Goal: Task Accomplishment & Management: Manage account settings

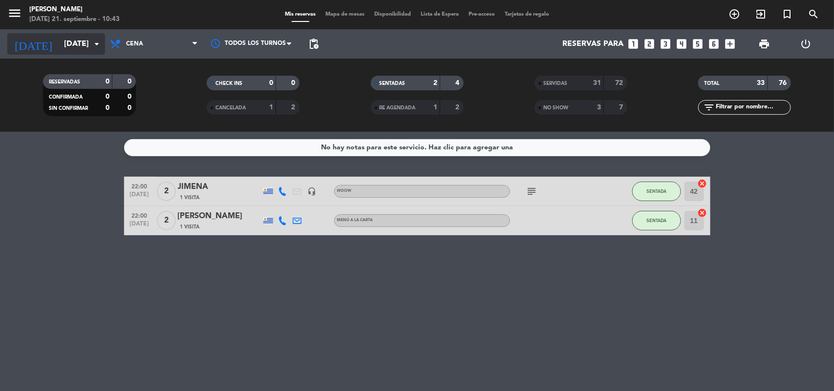
click at [98, 44] on icon "arrow_drop_down" at bounding box center [97, 44] width 12 height 12
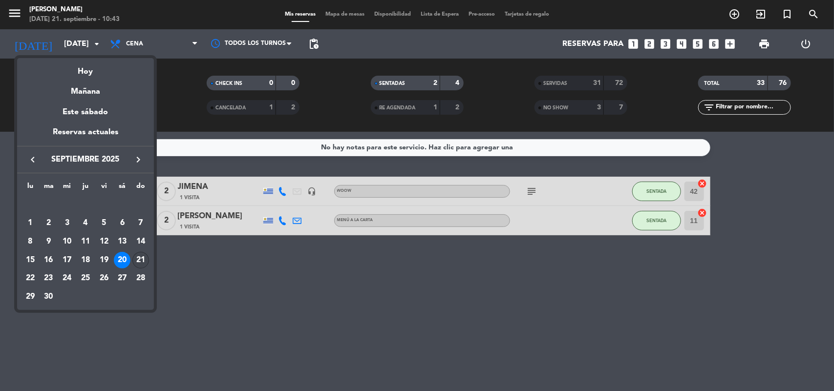
click at [140, 255] on div "21" at bounding box center [140, 260] width 17 height 17
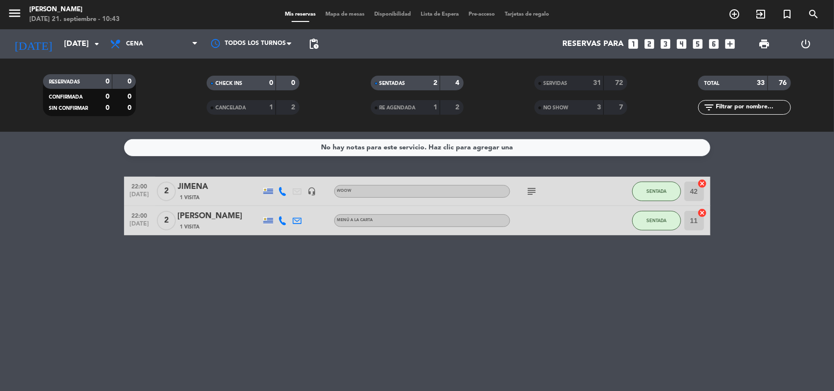
type input "[DATE]"
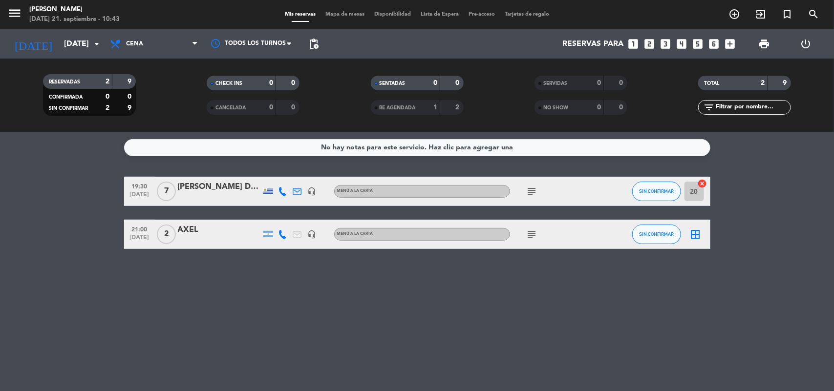
click at [159, 57] on div "Todos los servicios Almuerzo Cena Cena Todos los servicios Almuerzo Cena" at bounding box center [154, 43] width 98 height 29
click at [532, 236] on icon "subject" at bounding box center [532, 235] width 12 height 12
click at [157, 48] on span "Cena" at bounding box center [154, 43] width 98 height 21
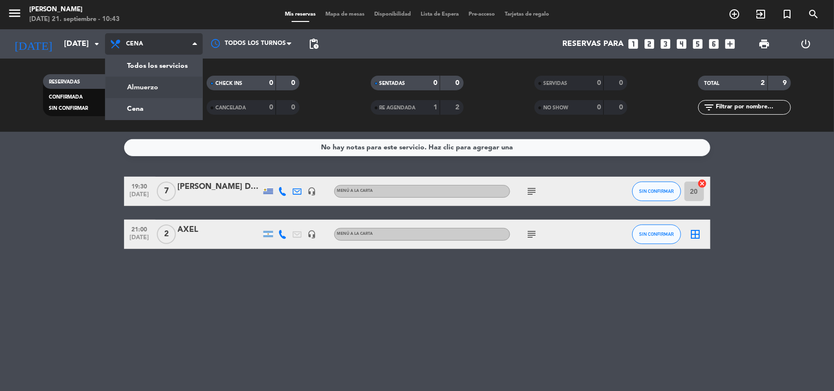
click at [148, 89] on div "menu [PERSON_NAME][DATE] 21. septiembre - 10:43 Mis reservas Mapa de mesas Disp…" at bounding box center [417, 66] width 834 height 132
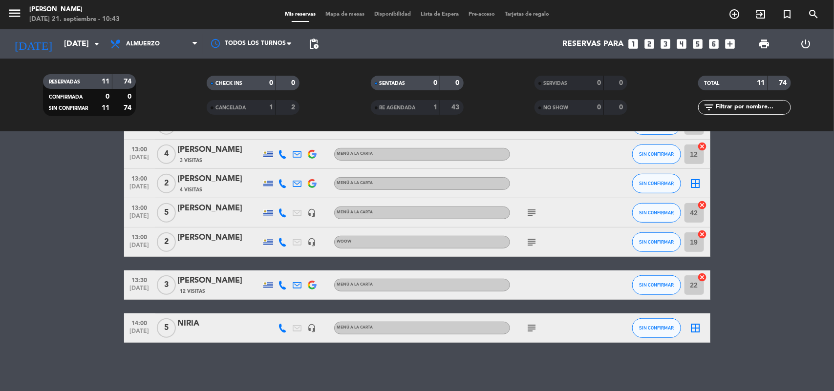
scroll to position [28, 0]
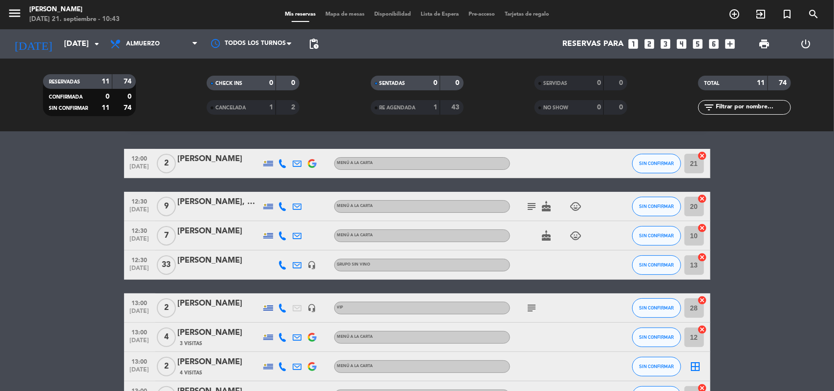
click at [533, 206] on icon "subject" at bounding box center [532, 207] width 12 height 12
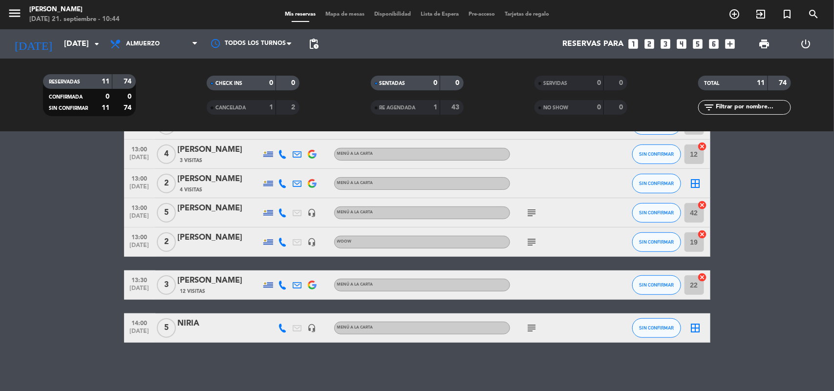
scroll to position [0, 0]
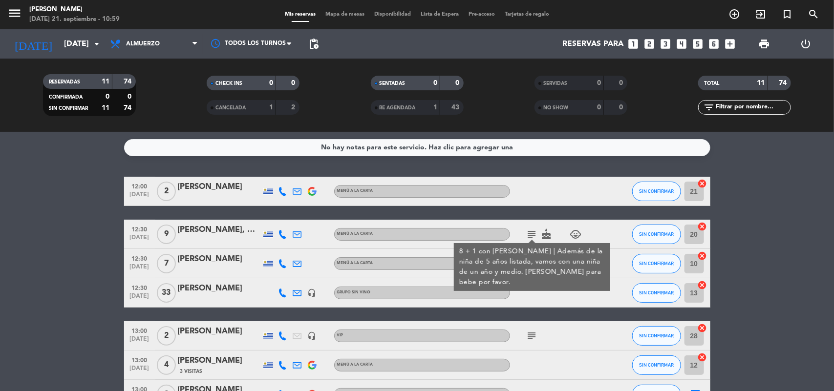
click at [379, 293] on div "GRUPO SIN VINO" at bounding box center [422, 293] width 176 height 13
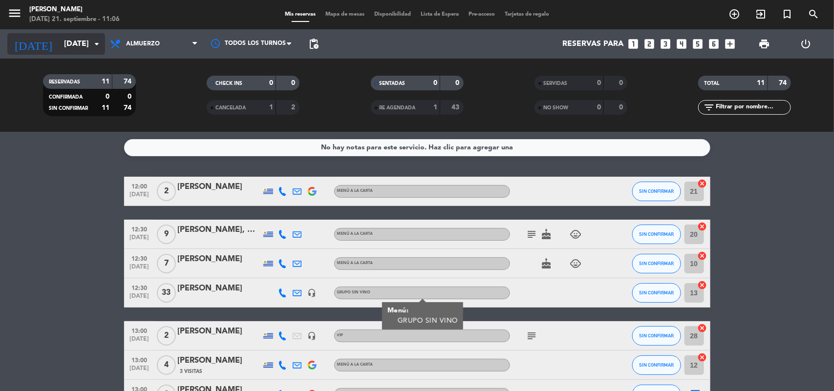
click at [59, 40] on input "[DATE]" at bounding box center [110, 44] width 103 height 19
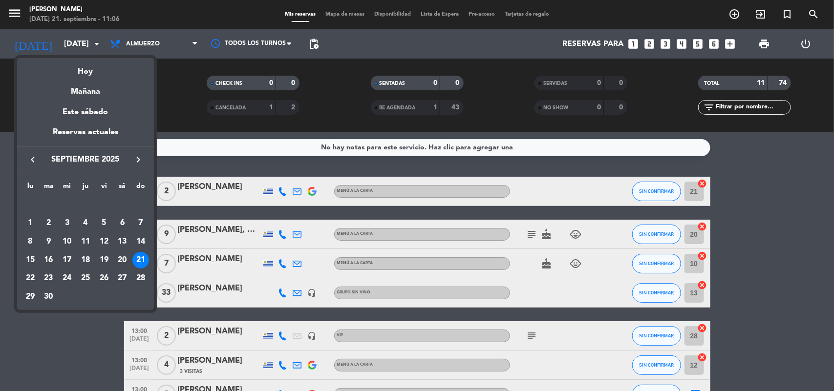
click at [318, 40] on div at bounding box center [417, 195] width 834 height 391
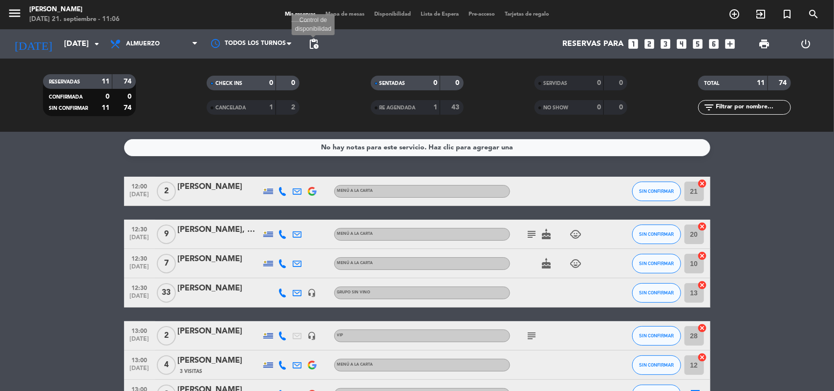
click at [318, 46] on span "pending_actions" at bounding box center [314, 44] width 12 height 12
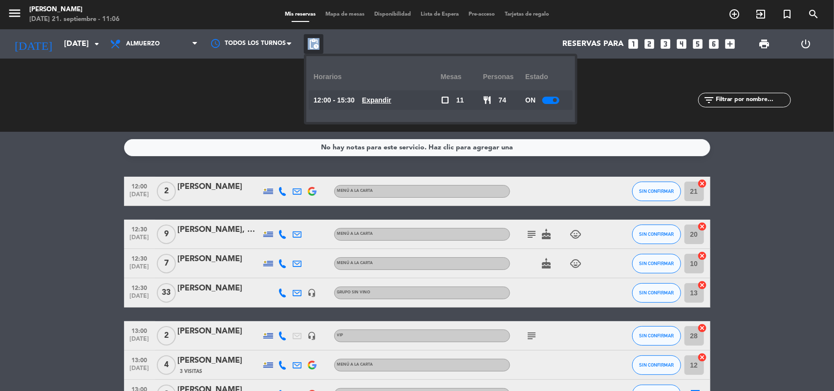
click at [318, 46] on span "pending_actions" at bounding box center [314, 44] width 12 height 12
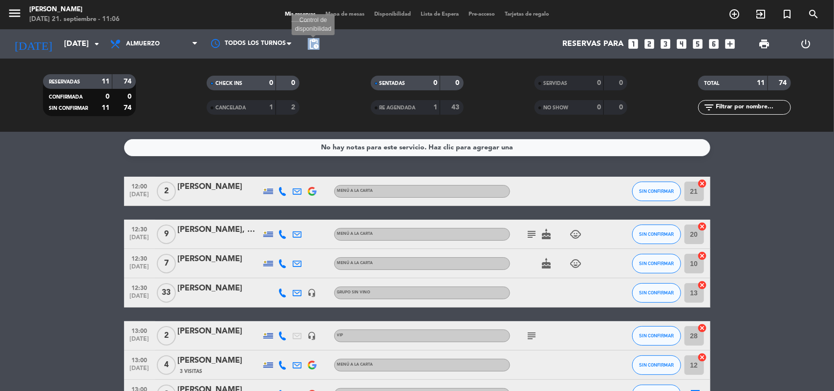
click at [313, 41] on span "pending_actions" at bounding box center [314, 44] width 12 height 12
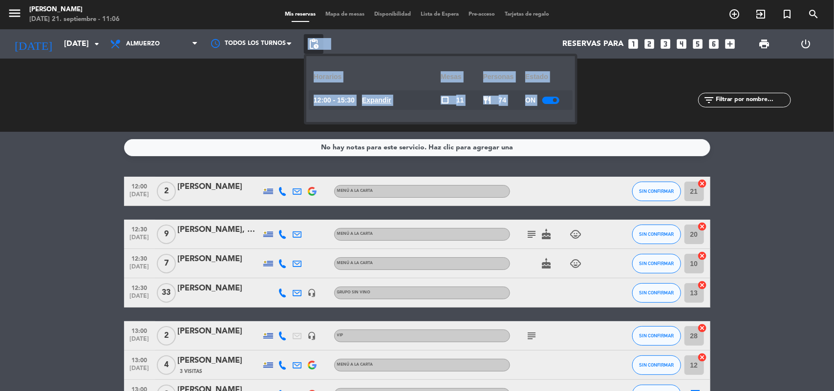
click at [391, 101] on u "Expandir" at bounding box center [376, 100] width 29 height 8
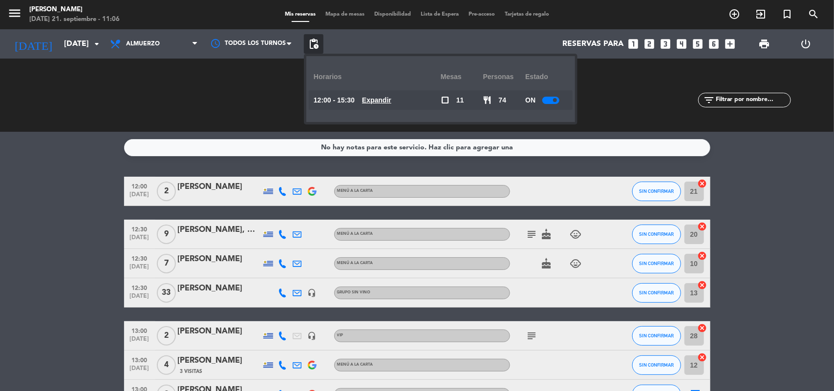
click at [391, 101] on u "Expandir" at bounding box center [376, 100] width 29 height 8
click at [391, 96] on u "Expandir" at bounding box center [376, 100] width 29 height 8
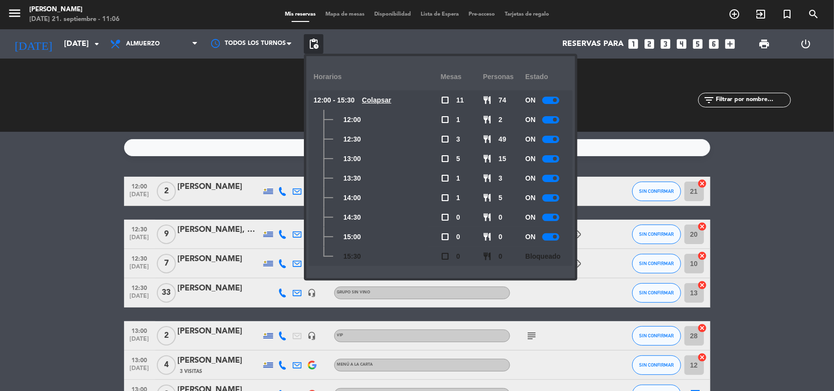
click at [545, 119] on div at bounding box center [550, 119] width 17 height 7
click at [548, 140] on div at bounding box center [550, 139] width 17 height 7
click at [546, 163] on div "ON" at bounding box center [546, 159] width 43 height 20
click at [545, 161] on div at bounding box center [550, 158] width 17 height 7
click at [545, 161] on div "ON" at bounding box center [546, 159] width 43 height 20
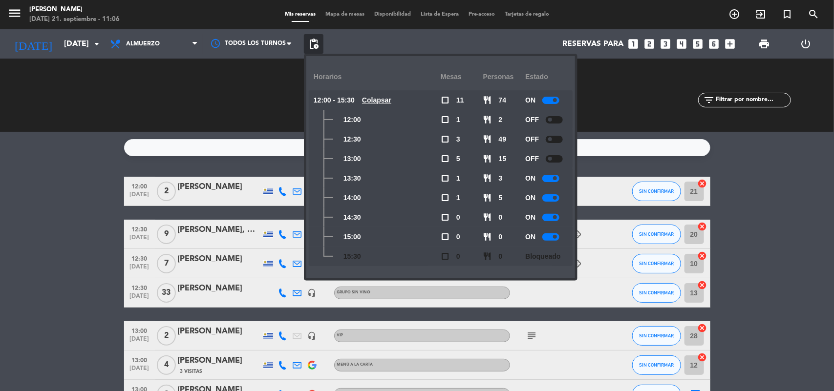
click at [546, 177] on div at bounding box center [550, 178] width 17 height 7
click at [546, 197] on div at bounding box center [550, 197] width 17 height 7
click at [233, 117] on div "CHECK INS 0 0 CANCELADA 1 2" at bounding box center [253, 95] width 164 height 54
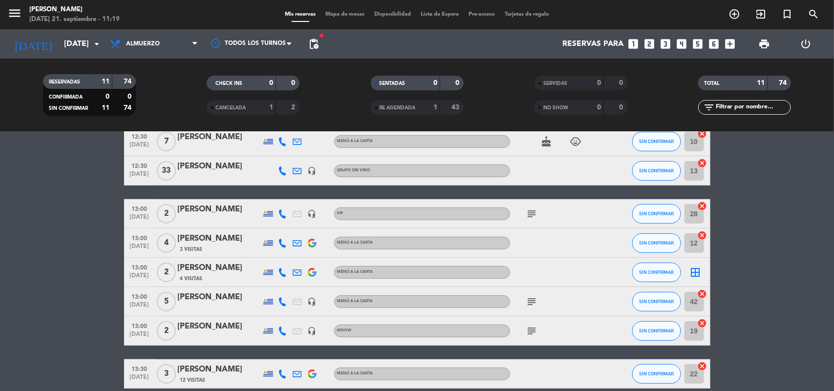
scroll to position [183, 0]
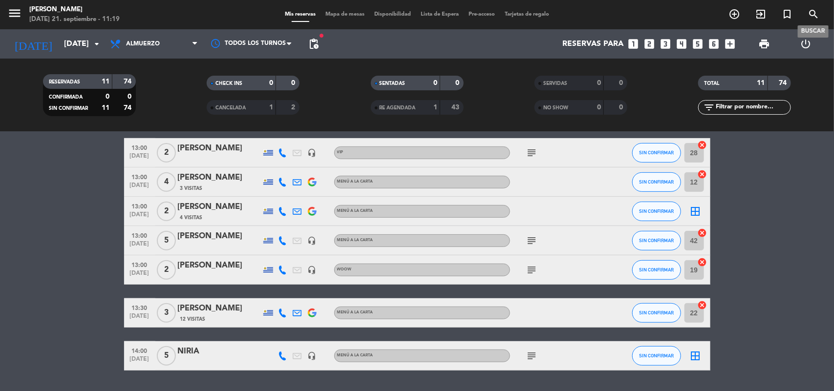
click at [811, 14] on icon "search" at bounding box center [814, 14] width 12 height 12
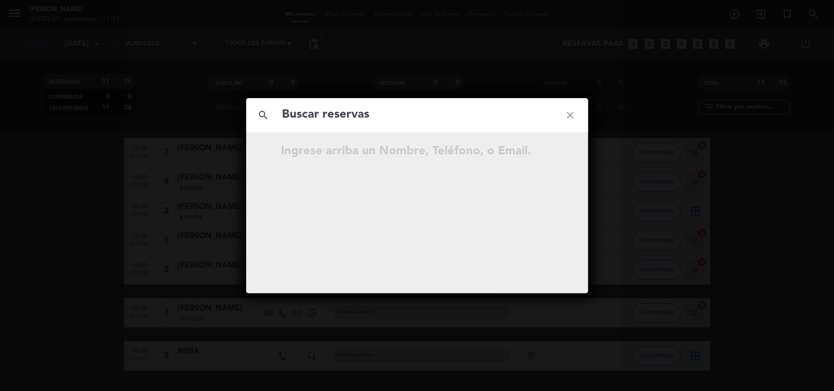
click at [430, 120] on input "text" at bounding box center [417, 115] width 272 height 20
type input "M"
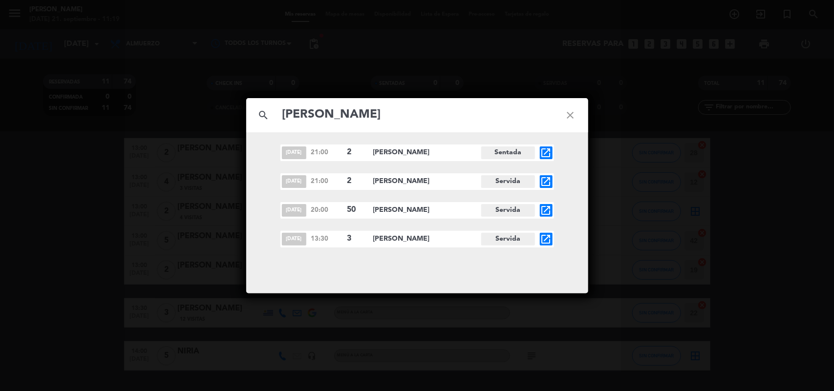
type input "[PERSON_NAME]"
click at [569, 116] on icon "close" at bounding box center [570, 115] width 35 height 35
click at [572, 108] on icon "close" at bounding box center [570, 115] width 35 height 35
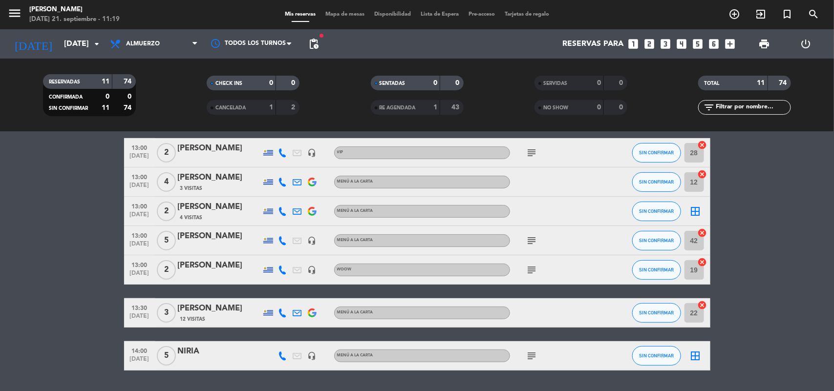
click at [647, 44] on icon "looks_two" at bounding box center [650, 44] width 13 height 13
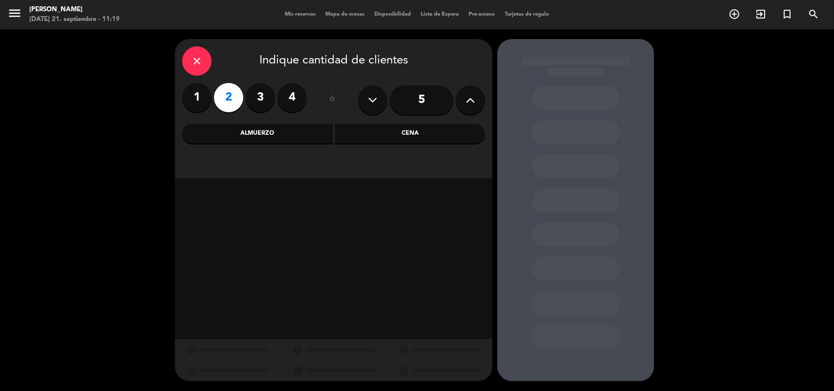
click at [304, 133] on div "Almuerzo" at bounding box center [257, 134] width 150 height 20
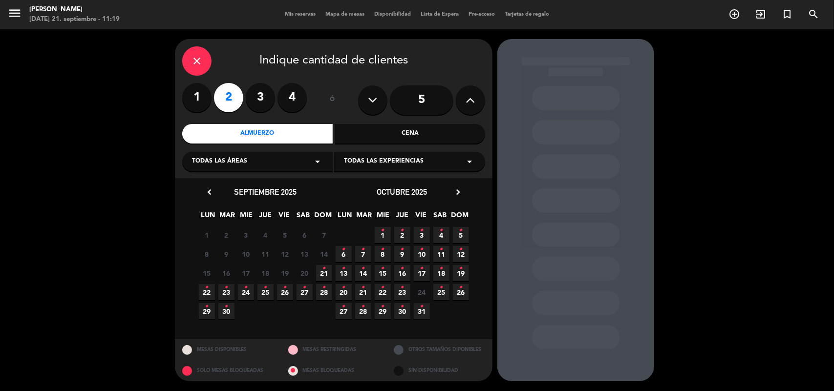
click at [319, 273] on span "21 •" at bounding box center [324, 273] width 16 height 16
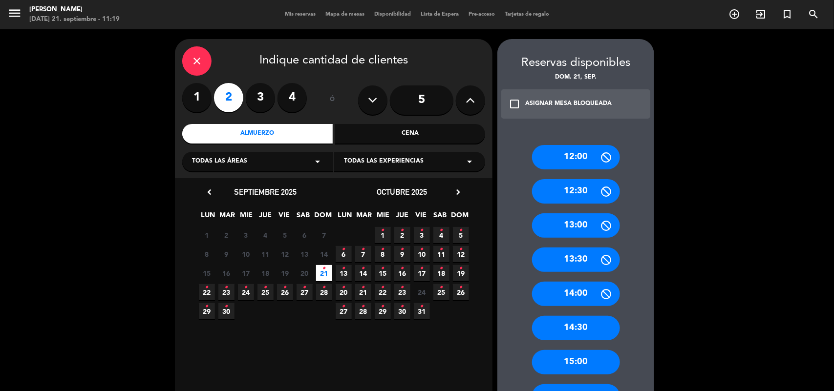
click at [576, 263] on div "13:30" at bounding box center [576, 260] width 88 height 24
click at [0, 0] on div at bounding box center [0, 0] width 0 height 0
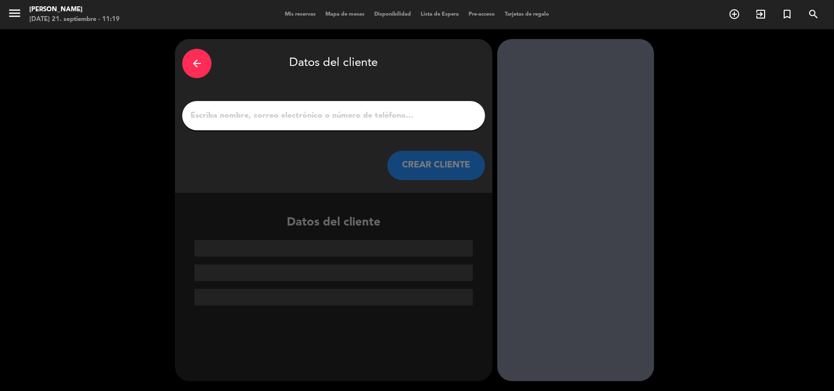
click at [357, 112] on input "1" at bounding box center [334, 116] width 288 height 14
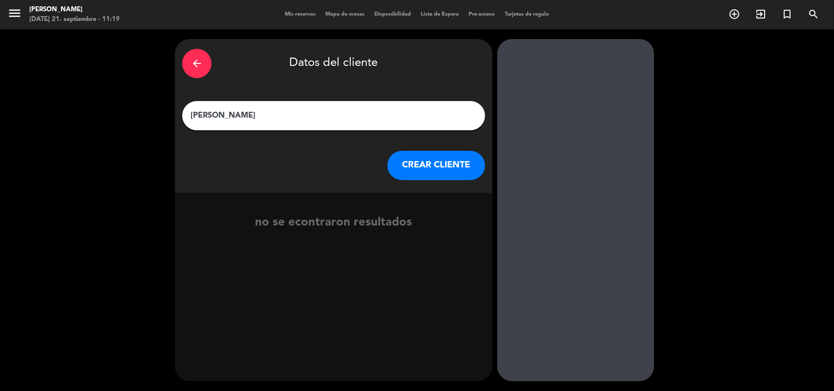
type input "[PERSON_NAME]"
click at [415, 166] on button "CREAR CLIENTE" at bounding box center [436, 165] width 98 height 29
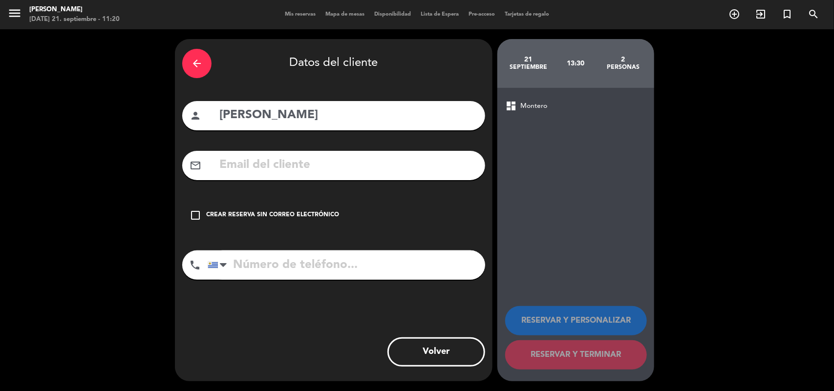
click at [194, 214] on icon "check_box_outline_blank" at bounding box center [196, 216] width 12 height 12
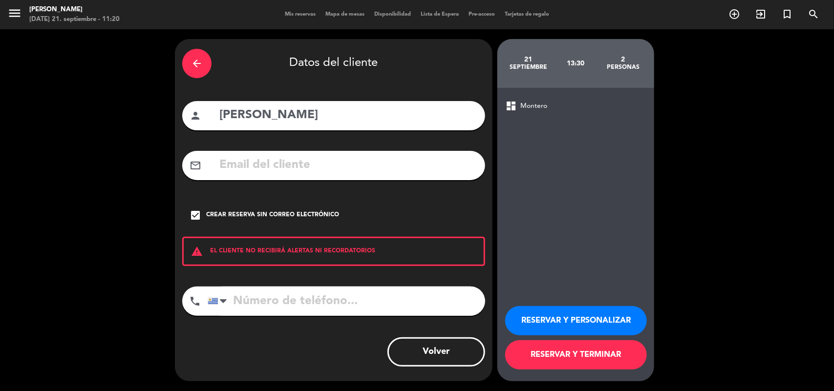
click at [198, 214] on icon "check_box" at bounding box center [196, 216] width 12 height 12
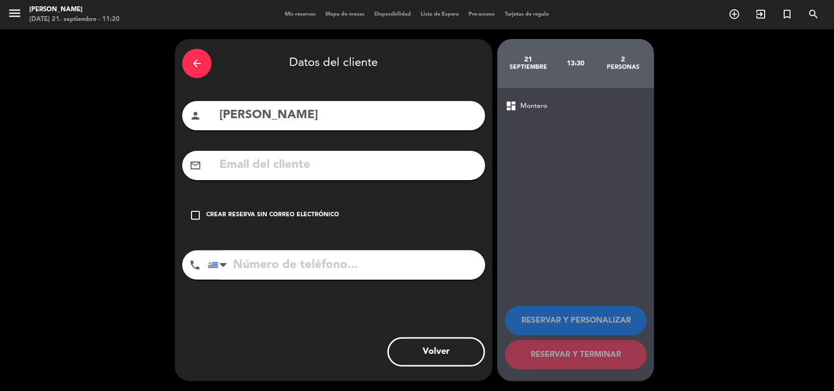
click at [198, 214] on icon "check_box_outline_blank" at bounding box center [196, 216] width 12 height 12
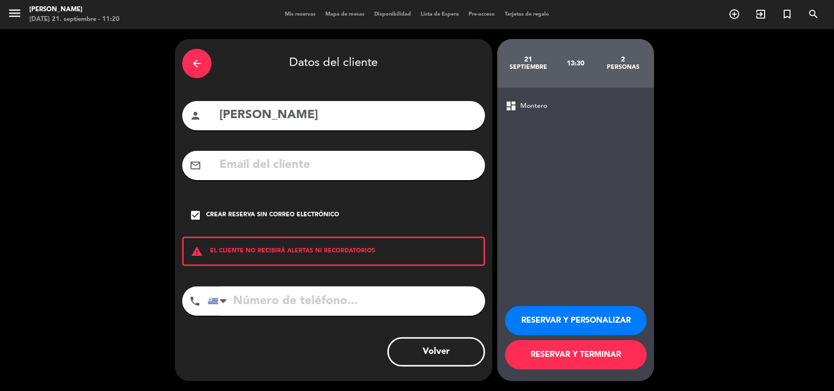
click at [197, 211] on icon "check_box" at bounding box center [196, 216] width 12 height 12
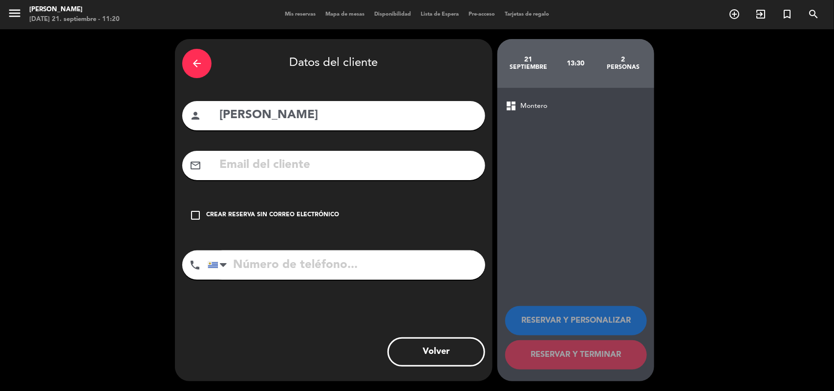
click at [218, 160] on input "text" at bounding box center [347, 165] width 259 height 20
paste input "[EMAIL_ADDRESS][DOMAIN_NAME]"
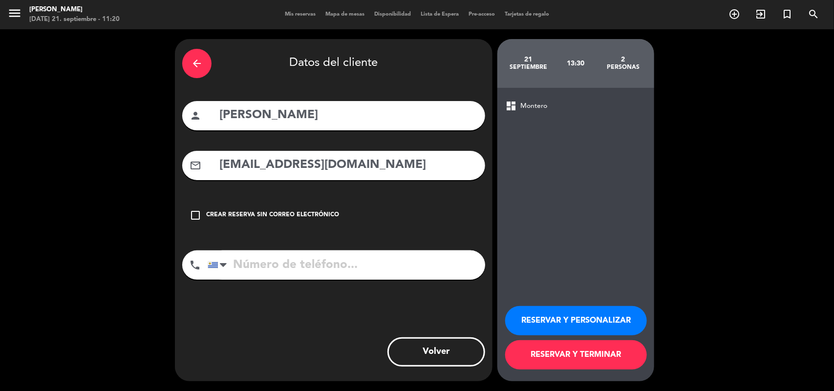
type input "[EMAIL_ADDRESS][DOMAIN_NAME]"
click at [514, 318] on button "RESERVAR Y PERSONALIZAR" at bounding box center [576, 320] width 142 height 29
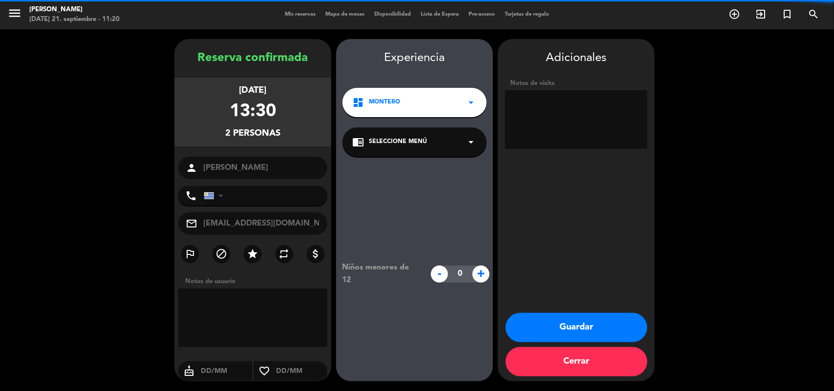
click at [382, 150] on div "chrome_reader_mode Seleccione Menú arrow_drop_down" at bounding box center [415, 142] width 144 height 29
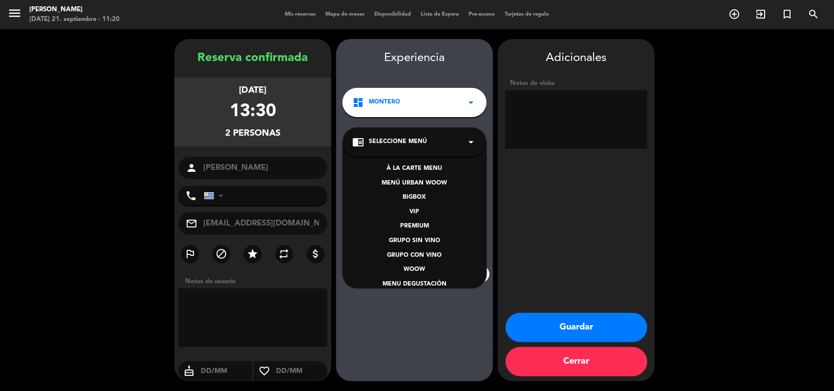
click at [408, 197] on div "BIGBOX" at bounding box center [414, 198] width 125 height 10
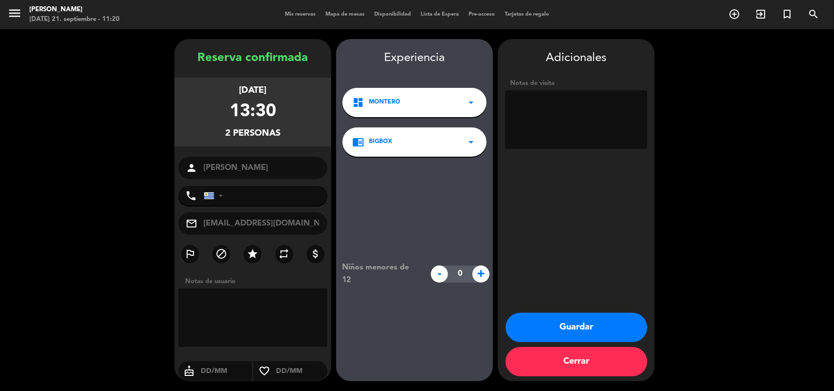
click at [558, 109] on textarea at bounding box center [576, 119] width 142 height 59
paste textarea "HXXNX35K"
type textarea "HXXNX35K"
click at [575, 327] on button "Guardar" at bounding box center [577, 327] width 142 height 29
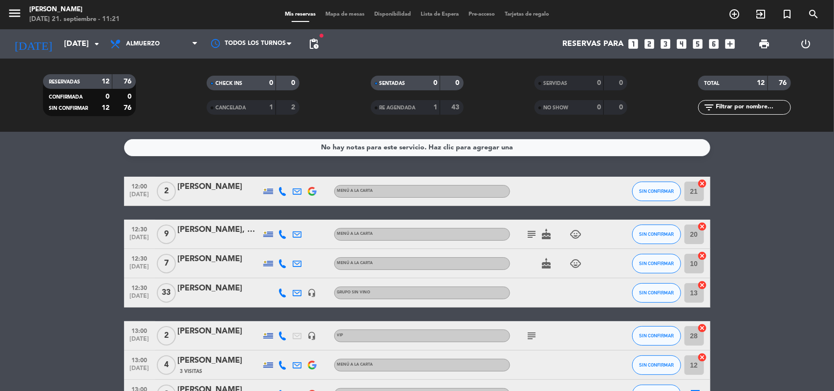
click at [650, 44] on icon "looks_two" at bounding box center [650, 44] width 13 height 13
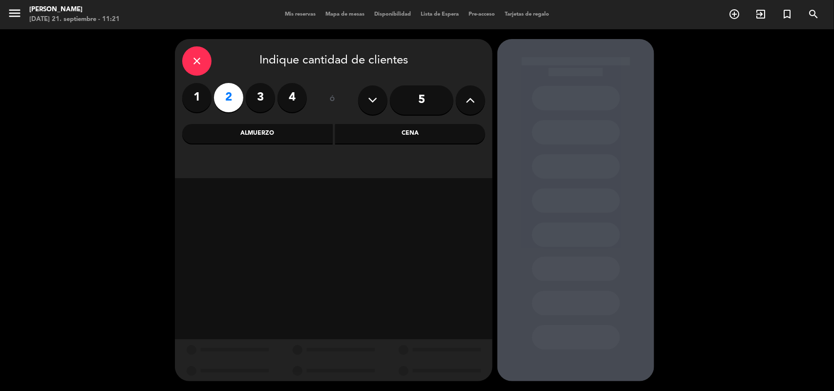
click at [282, 135] on div "Almuerzo" at bounding box center [257, 134] width 150 height 20
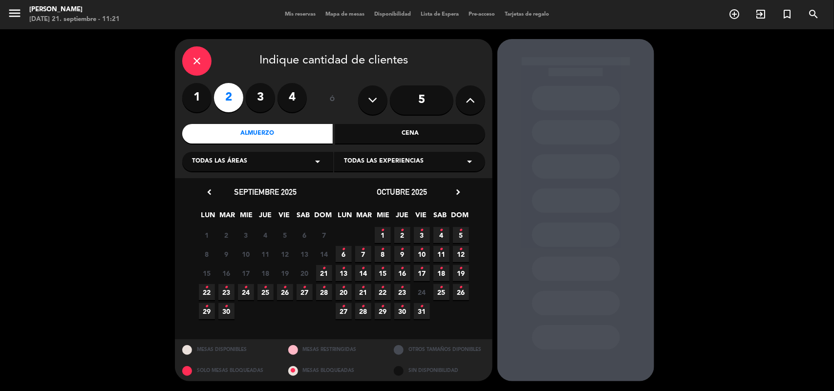
click at [326, 275] on span "21 •" at bounding box center [324, 273] width 16 height 16
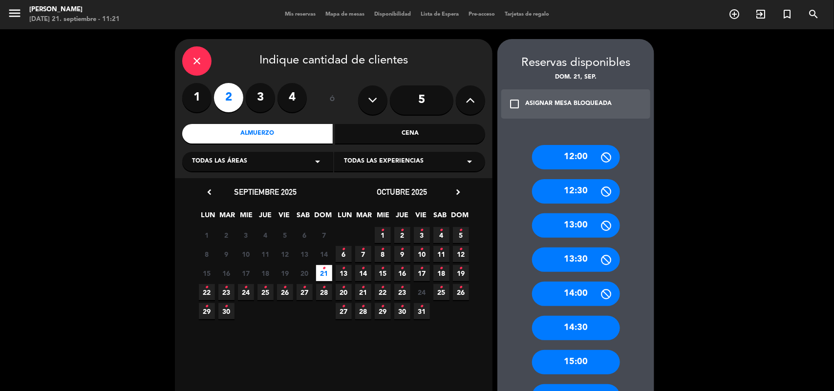
click at [579, 187] on div "12:30" at bounding box center [576, 191] width 88 height 24
click at [0, 0] on div at bounding box center [0, 0] width 0 height 0
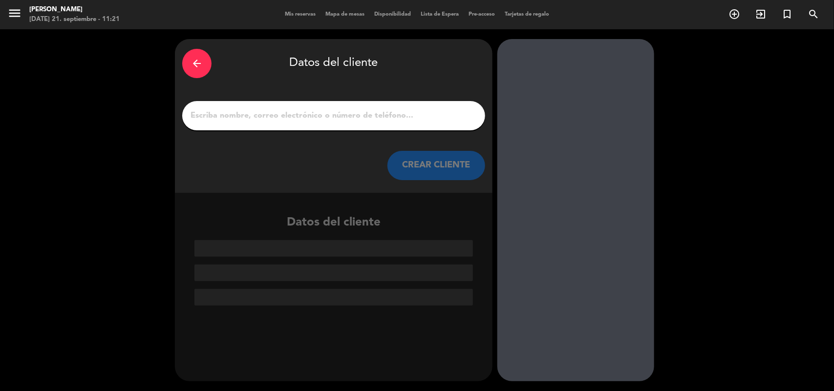
click at [243, 112] on input "1" at bounding box center [334, 116] width 288 height 14
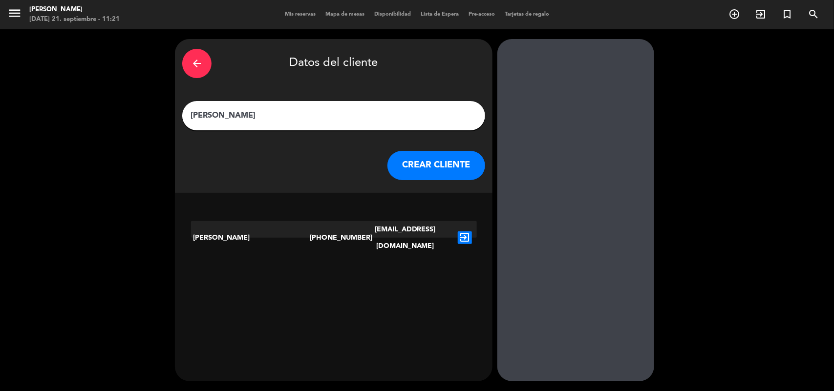
type input "[PERSON_NAME]"
click at [462, 232] on icon "exit_to_app" at bounding box center [465, 238] width 14 height 13
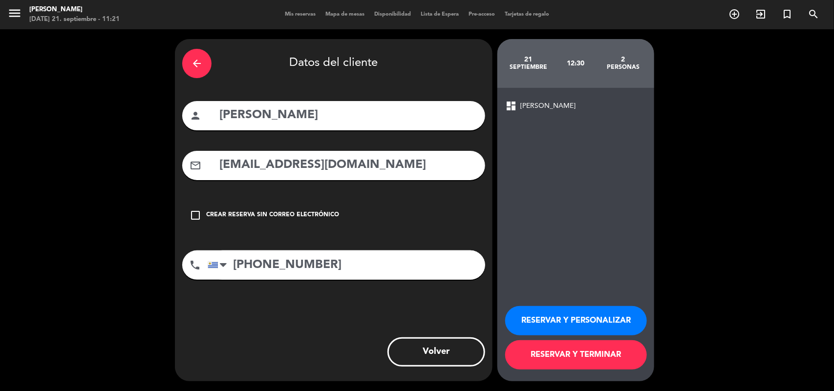
click at [562, 311] on button "RESERVAR Y PERSONALIZAR" at bounding box center [576, 320] width 142 height 29
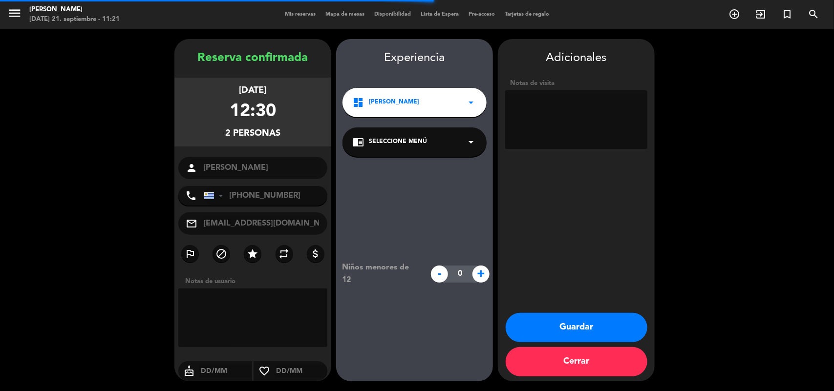
click at [428, 141] on div "chrome_reader_mode Seleccione Menú arrow_drop_down" at bounding box center [415, 142] width 144 height 29
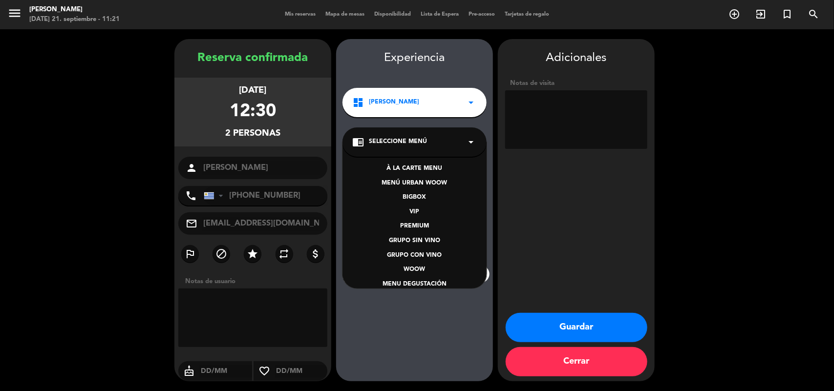
click at [419, 198] on div "BIGBOX" at bounding box center [414, 198] width 125 height 10
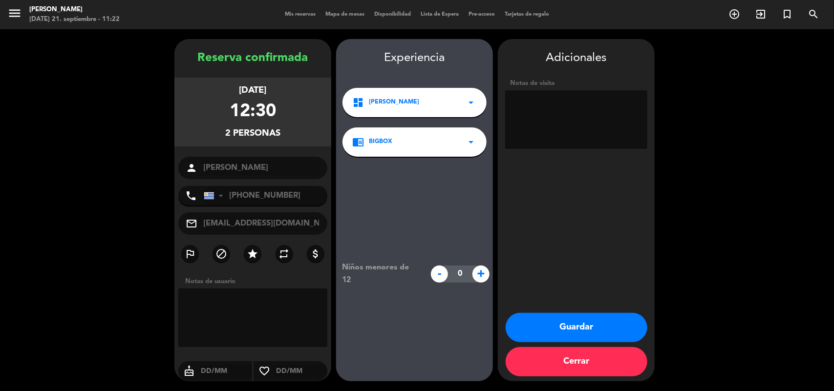
click at [541, 111] on textarea at bounding box center [576, 119] width 142 height 59
paste textarea "Código: 2J7PZZG6"
type textarea "Código: 2J7PZZG6"
click at [559, 233] on div "Adicionales Notas de visita Guardar Cerrar" at bounding box center [576, 210] width 157 height 343
click at [562, 321] on button "Guardar" at bounding box center [577, 327] width 142 height 29
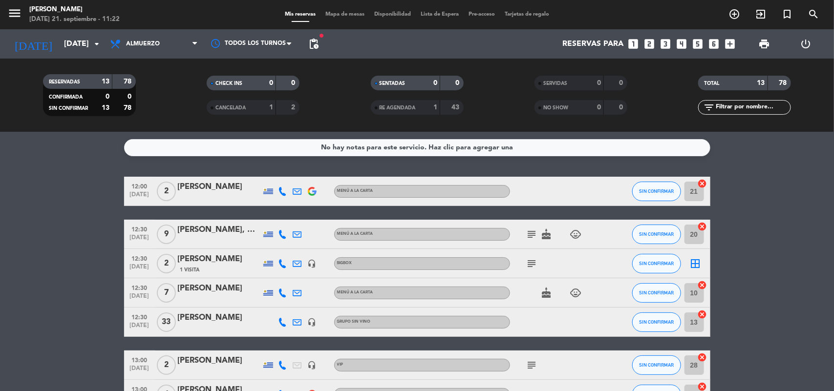
click at [201, 262] on div "[PERSON_NAME]" at bounding box center [219, 259] width 83 height 13
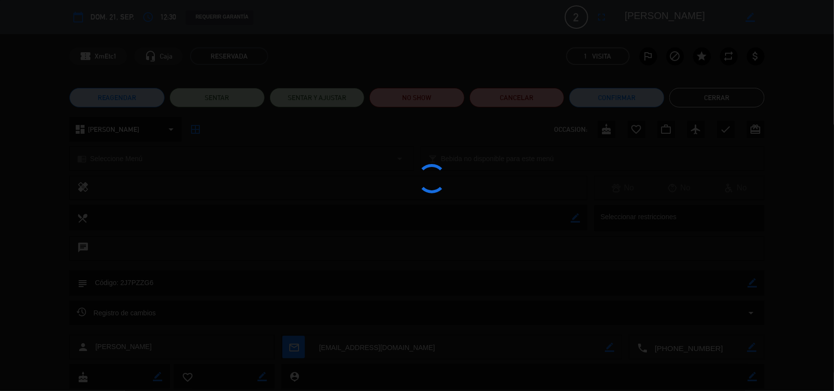
click at [135, 283] on edit-booking-info-modal "calendar_today dom. 21, sep. access_time 12:30 REQUERIR GARANTÍA 2 [PERSON_NAME…" at bounding box center [417, 195] width 834 height 391
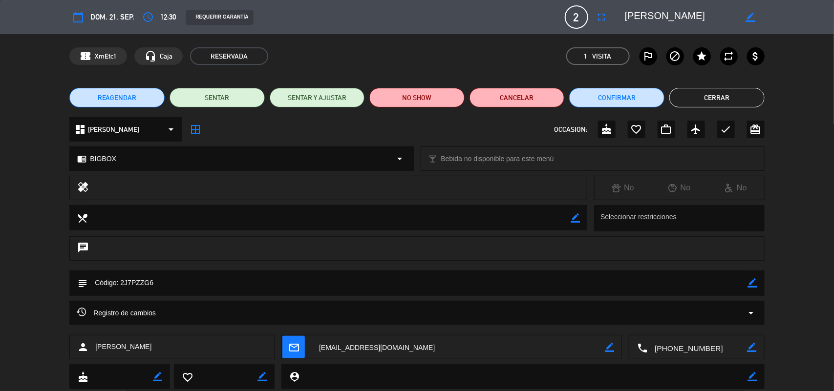
click at [135, 283] on textarea at bounding box center [417, 283] width 661 height 25
click at [717, 98] on button "Cerrar" at bounding box center [716, 98] width 95 height 20
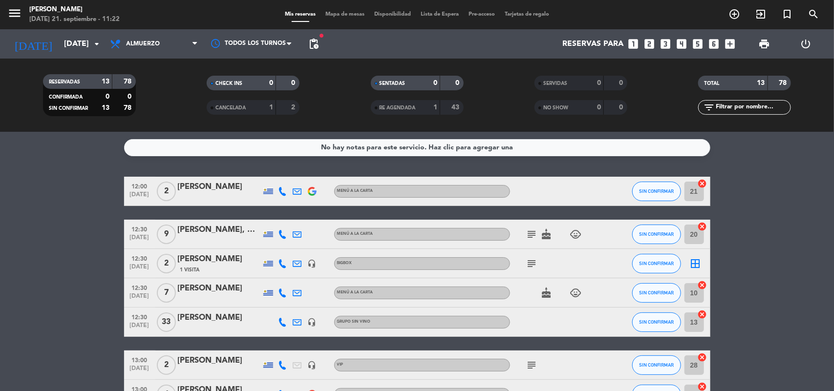
click at [218, 259] on div "[PERSON_NAME]" at bounding box center [219, 259] width 83 height 13
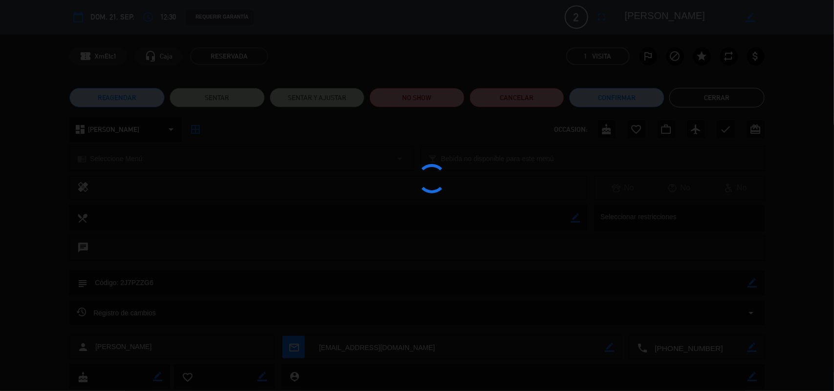
click at [218, 259] on div at bounding box center [417, 195] width 834 height 391
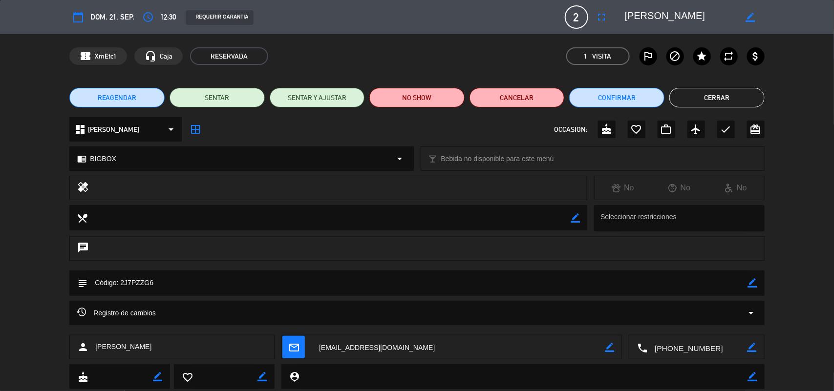
click at [704, 94] on button "Cerrar" at bounding box center [716, 98] width 95 height 20
click at [704, 94] on div "TOTAL 13 78" at bounding box center [745, 88] width 164 height 24
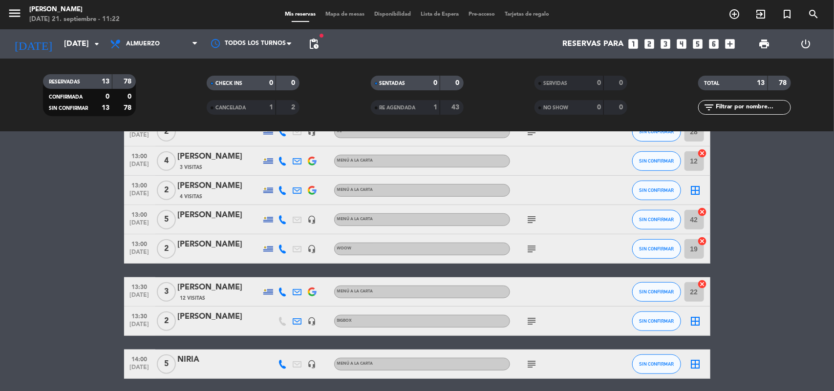
scroll to position [244, 0]
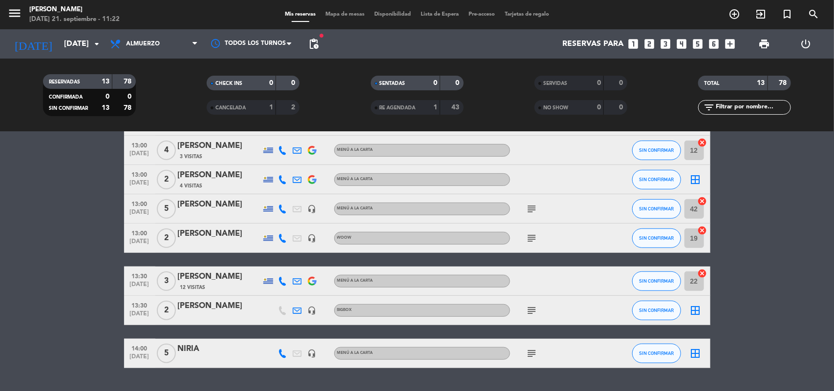
click at [203, 309] on div "[PERSON_NAME]" at bounding box center [219, 306] width 83 height 13
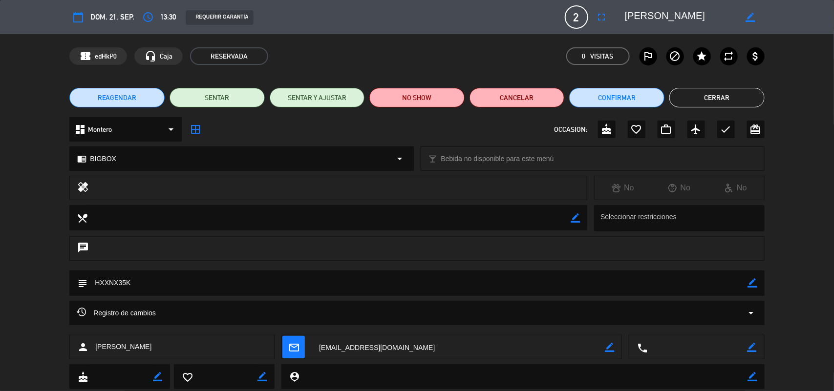
click at [123, 286] on textarea at bounding box center [417, 283] width 661 height 25
click at [120, 282] on textarea at bounding box center [417, 283] width 661 height 25
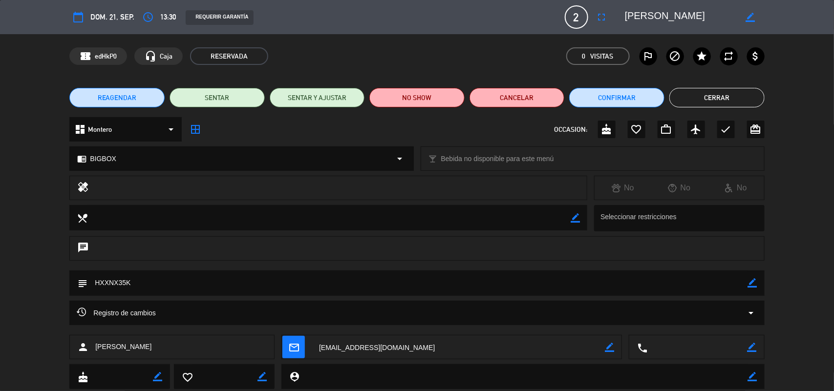
click at [120, 282] on textarea at bounding box center [417, 283] width 661 height 25
click at [682, 101] on button "Cerrar" at bounding box center [716, 98] width 95 height 20
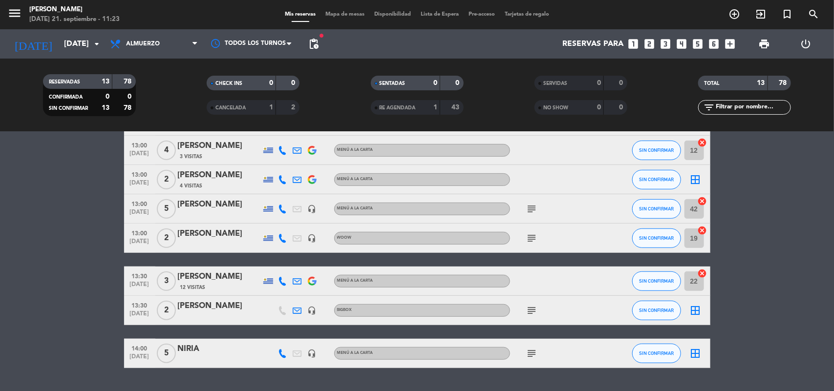
click at [534, 240] on icon "subject" at bounding box center [532, 239] width 12 height 12
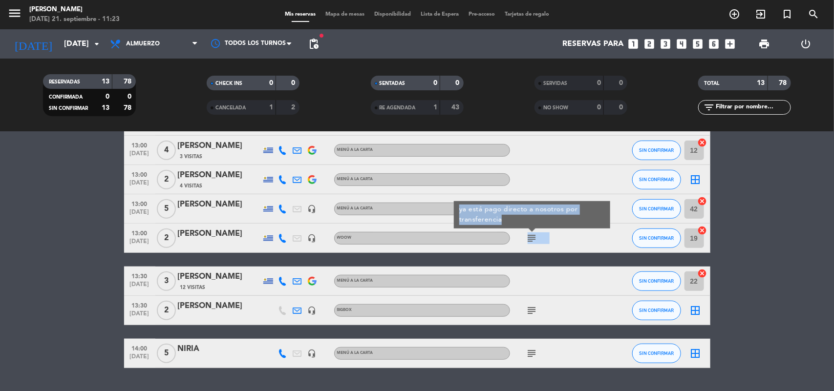
click at [534, 240] on icon "subject" at bounding box center [532, 239] width 12 height 12
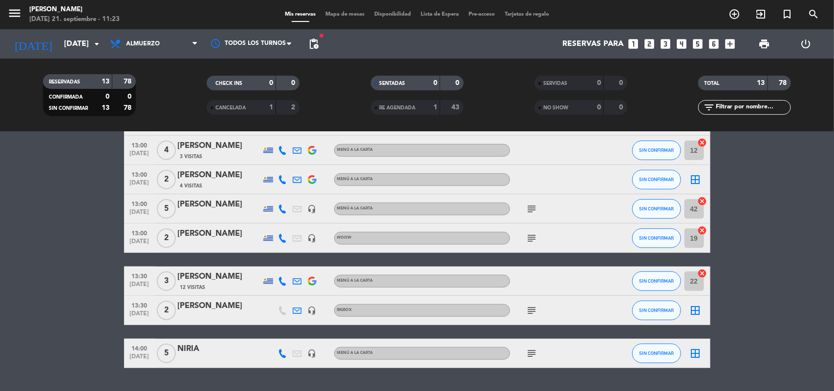
click at [531, 210] on icon "subject" at bounding box center [532, 209] width 12 height 12
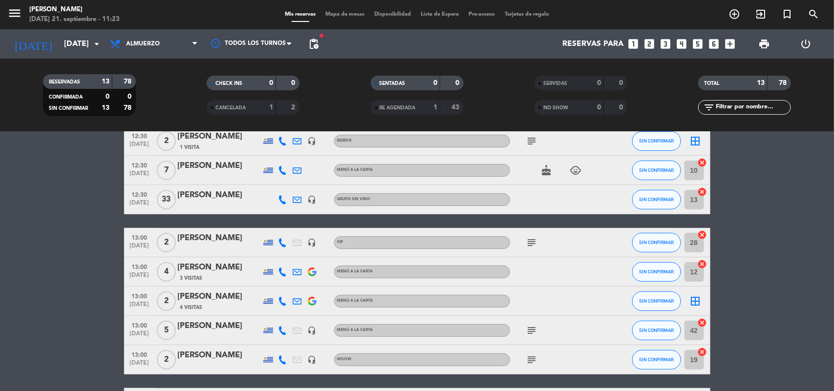
scroll to position [122, 0]
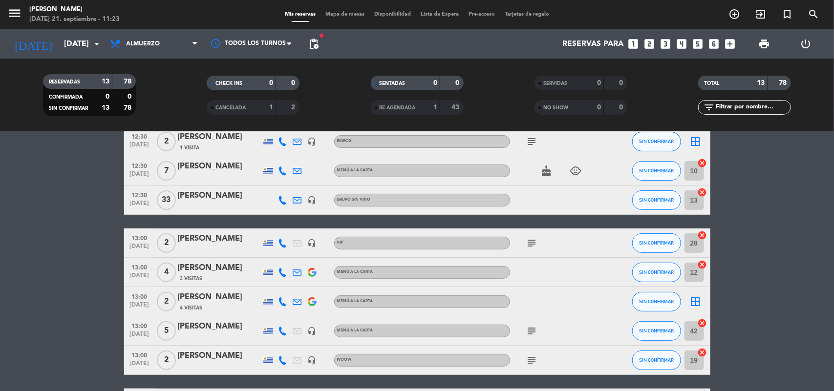
click at [529, 236] on div "subject" at bounding box center [554, 243] width 88 height 29
click at [530, 242] on icon "subject" at bounding box center [532, 243] width 12 height 12
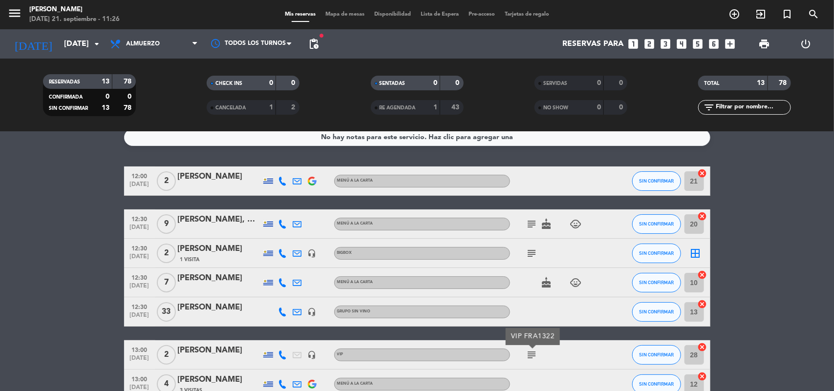
scroll to position [0, 0]
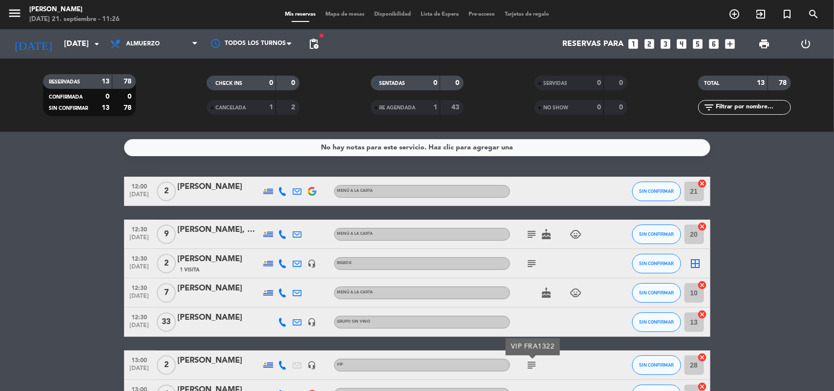
click at [345, 14] on span "Mapa de mesas" at bounding box center [345, 14] width 49 height 5
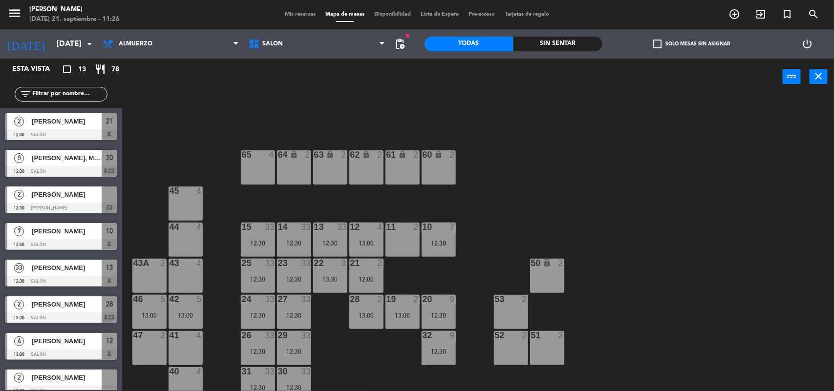
click at [182, 358] on div "41 4" at bounding box center [186, 348] width 34 height 34
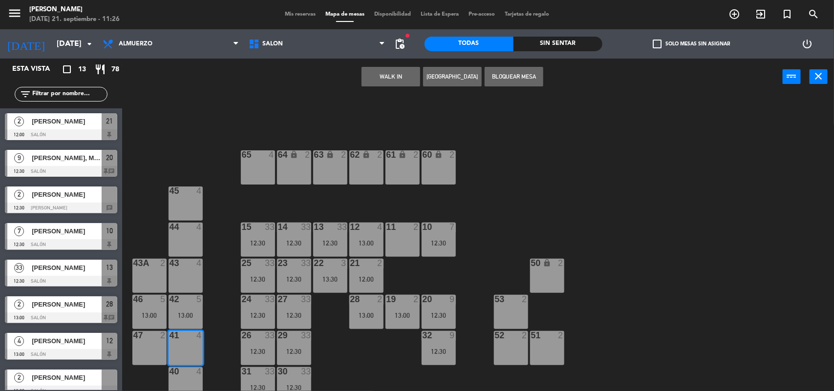
click at [191, 372] on div at bounding box center [185, 371] width 16 height 9
click at [470, 77] on button "[GEOGRAPHIC_DATA]" at bounding box center [452, 77] width 59 height 20
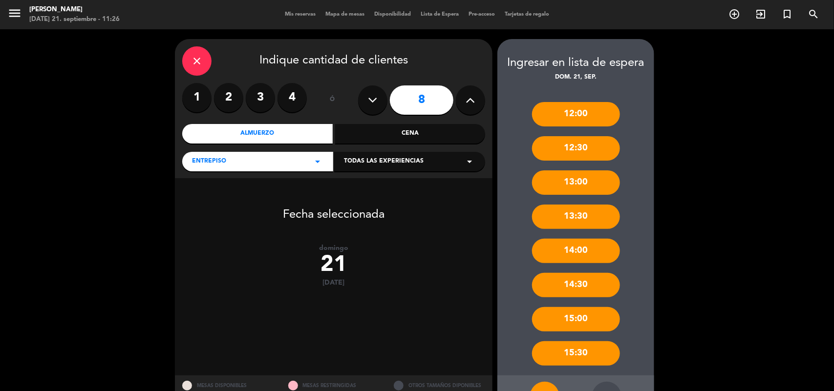
click at [194, 60] on icon "close" at bounding box center [197, 61] width 12 height 12
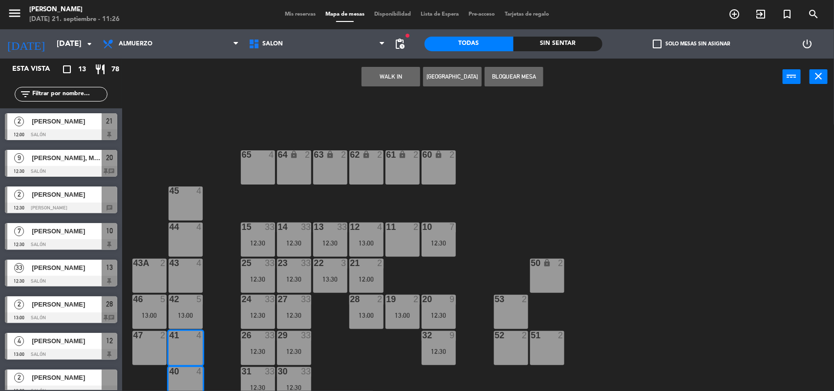
click at [76, 379] on span "[PERSON_NAME]" at bounding box center [67, 378] width 70 height 10
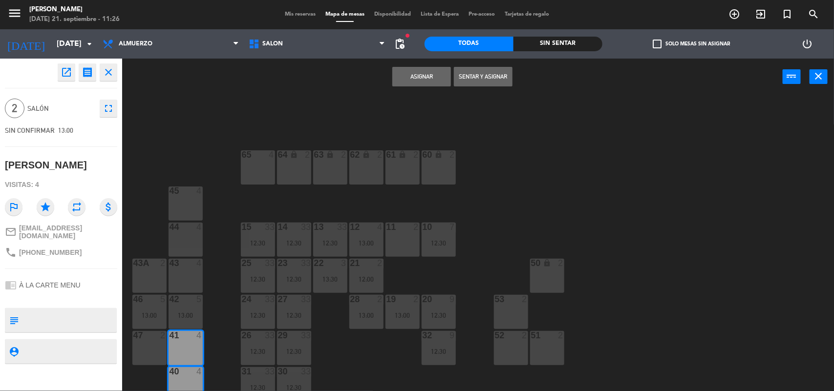
click at [114, 71] on button "close" at bounding box center [109, 73] width 18 height 18
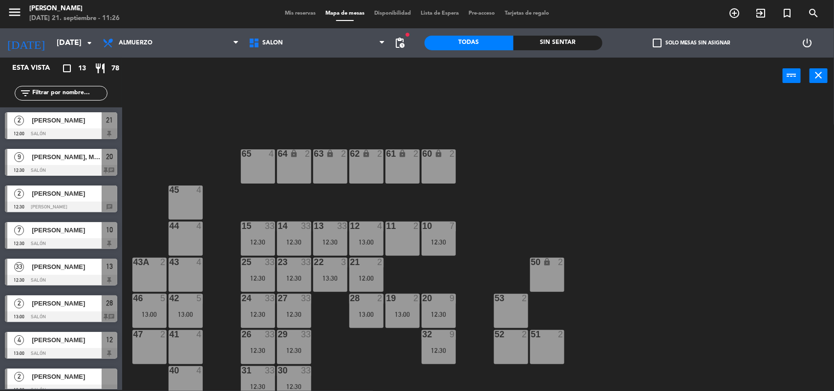
click at [45, 378] on span "[PERSON_NAME]" at bounding box center [67, 377] width 70 height 10
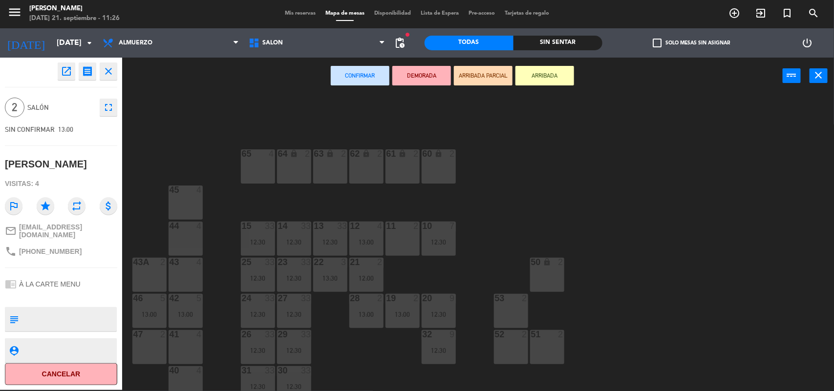
click at [112, 103] on icon "fullscreen" at bounding box center [109, 108] width 12 height 12
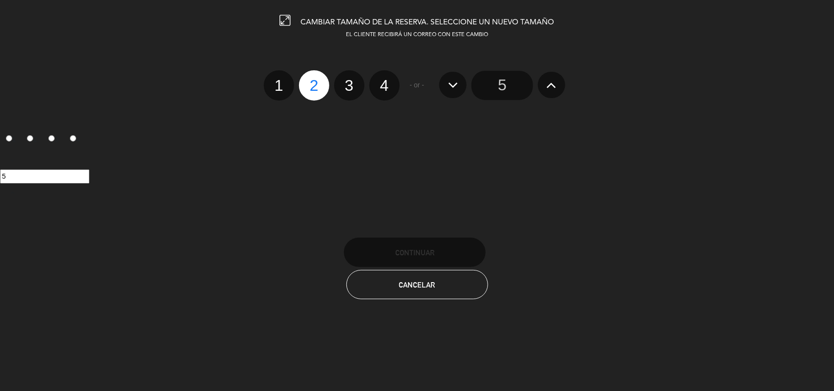
click at [549, 91] on icon at bounding box center [552, 85] width 10 height 16
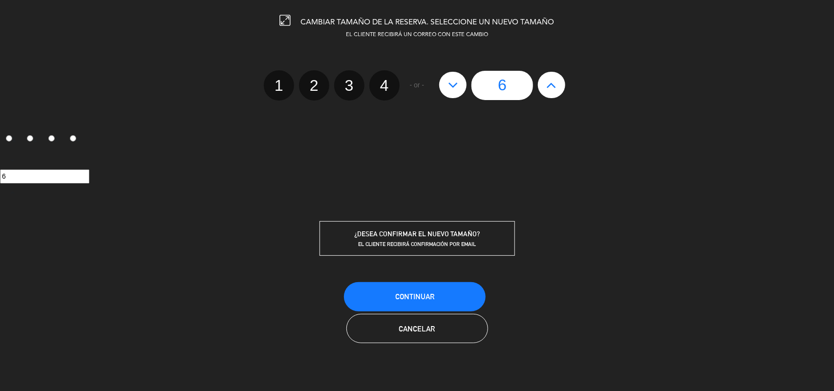
click at [549, 91] on icon at bounding box center [552, 85] width 10 height 16
type input "7"
click at [549, 91] on icon at bounding box center [552, 85] width 10 height 16
type input "8"
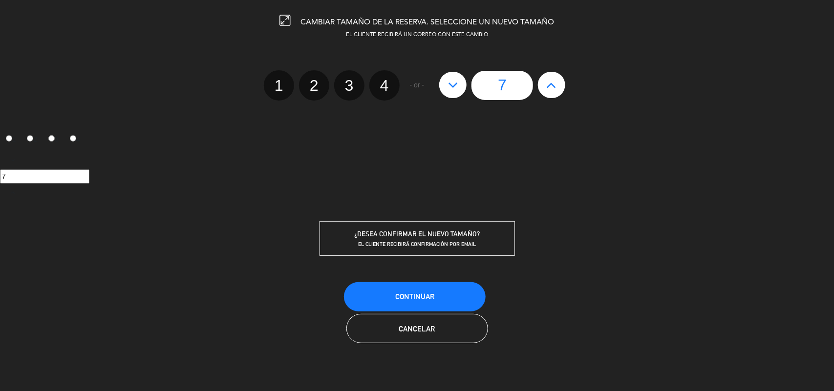
type input "8"
click at [418, 296] on span "Continuar" at bounding box center [414, 297] width 39 height 8
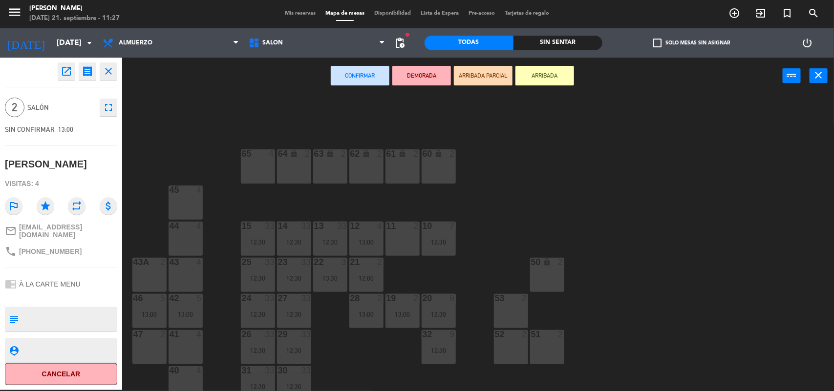
click at [187, 340] on div "41 4" at bounding box center [186, 335] width 34 height 10
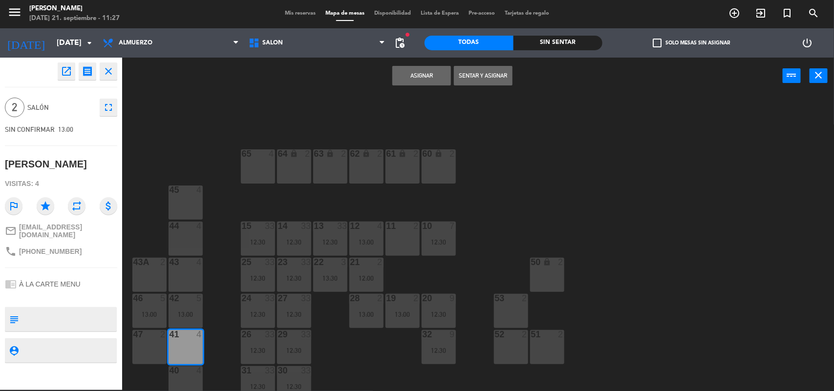
click at [171, 375] on div "40 4" at bounding box center [186, 371] width 34 height 10
click at [419, 74] on button "Asignar" at bounding box center [421, 76] width 59 height 20
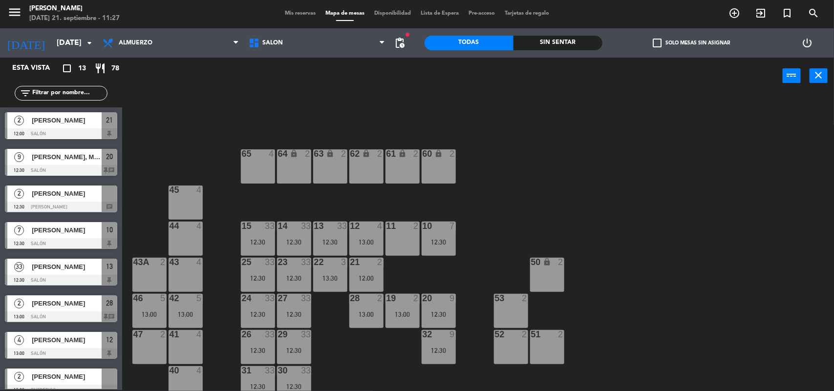
click at [189, 349] on div "41 4" at bounding box center [186, 347] width 34 height 34
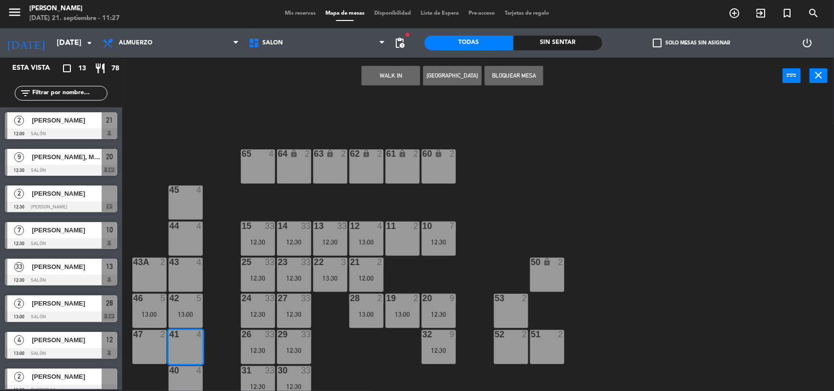
click at [183, 373] on div at bounding box center [185, 370] width 16 height 9
click at [67, 374] on span "[PERSON_NAME]" at bounding box center [67, 377] width 70 height 10
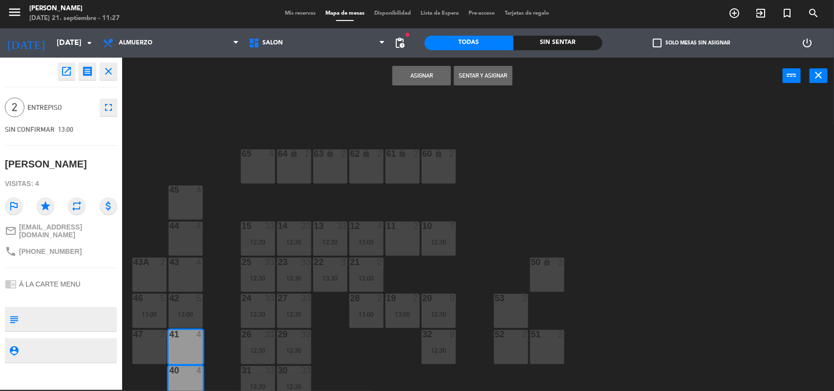
click at [432, 74] on button "Asignar" at bounding box center [421, 76] width 59 height 20
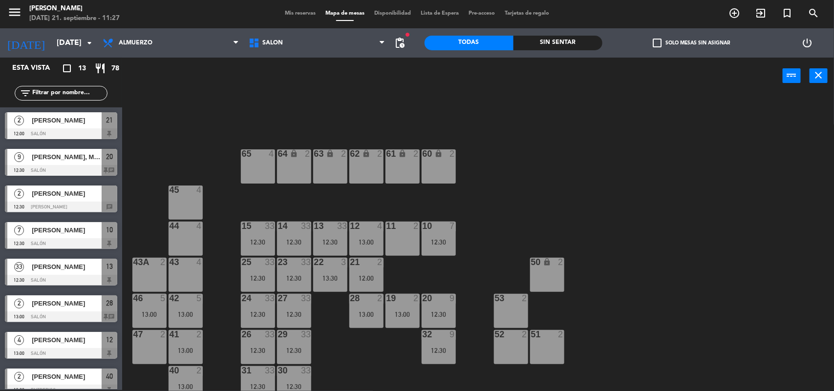
click at [203, 344] on div "64 lock 2 63 lock 2 62 lock 2 61 lock 2 60 lock 2 65 4 45 4 10 7 12:30 15 33 12…" at bounding box center [482, 244] width 704 height 296
click at [196, 347] on div "13:00" at bounding box center [186, 350] width 34 height 7
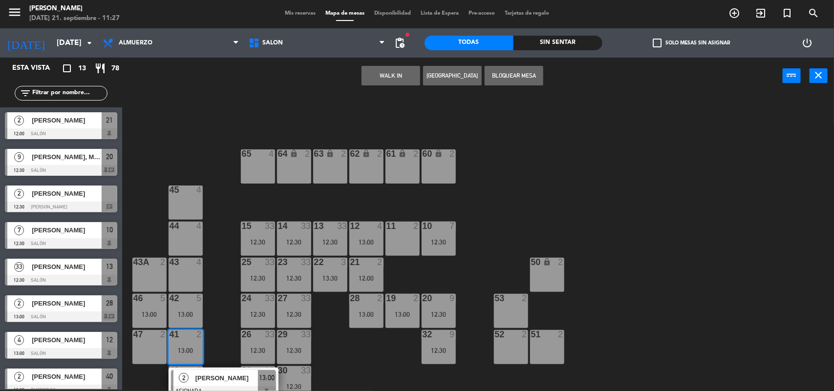
click at [223, 382] on span "[PERSON_NAME]" at bounding box center [226, 378] width 63 height 10
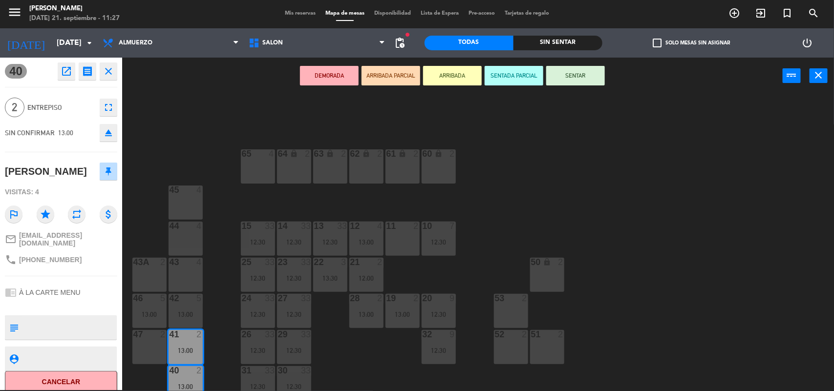
click at [104, 111] on icon "fullscreen" at bounding box center [109, 108] width 12 height 12
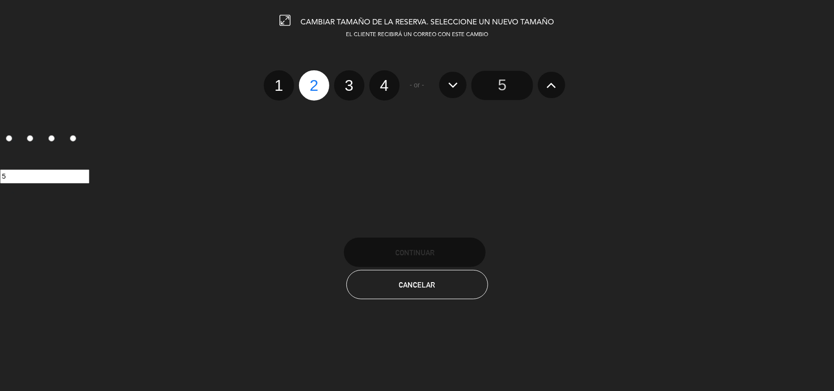
click at [550, 89] on icon at bounding box center [552, 85] width 10 height 16
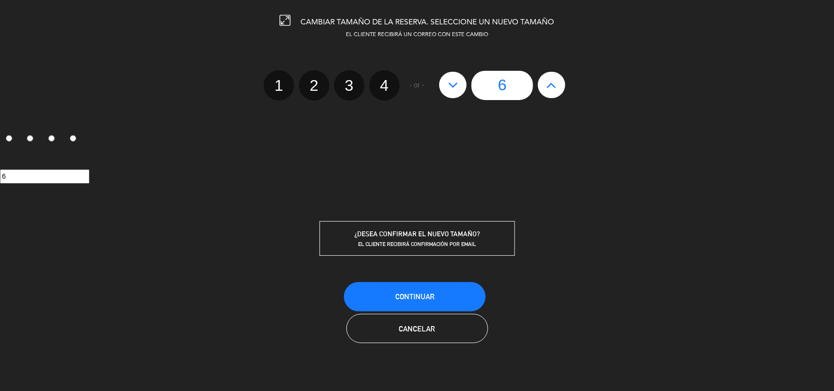
click at [550, 89] on icon at bounding box center [552, 85] width 10 height 16
type input "7"
click at [550, 89] on icon at bounding box center [552, 85] width 10 height 16
type input "8"
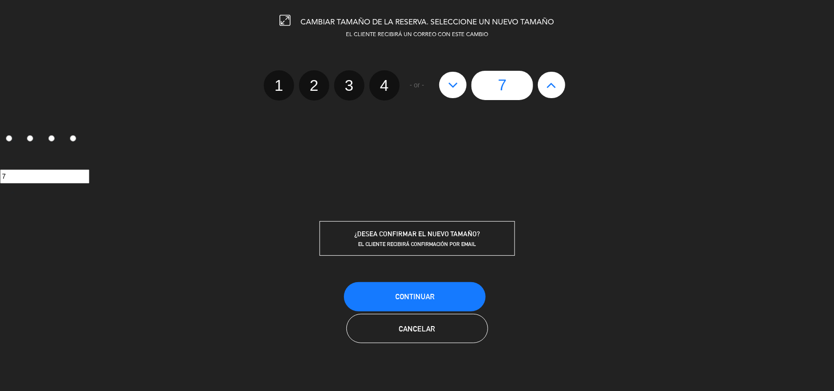
type input "8"
click at [433, 294] on span "Continuar" at bounding box center [414, 297] width 39 height 8
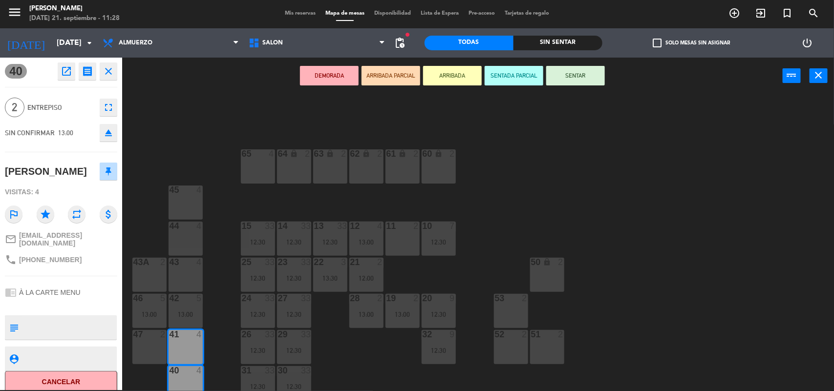
click at [199, 150] on div "64 lock 2 63 lock 2 62 lock 2 61 lock 2 60 lock 2 65 4 45 4 10 7 12:30 15 33 12…" at bounding box center [482, 244] width 704 height 296
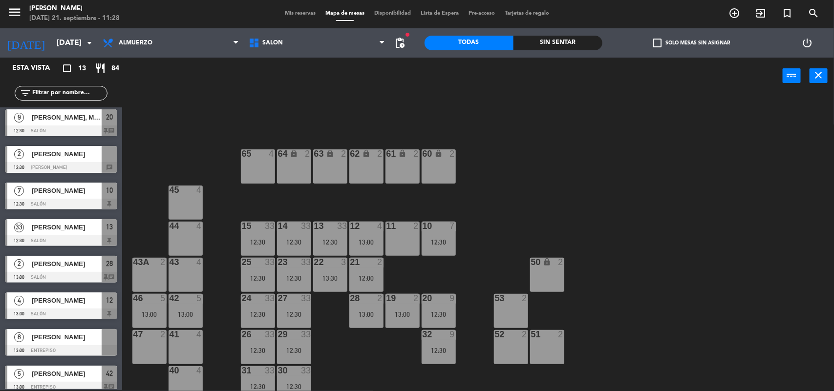
scroll to position [122, 0]
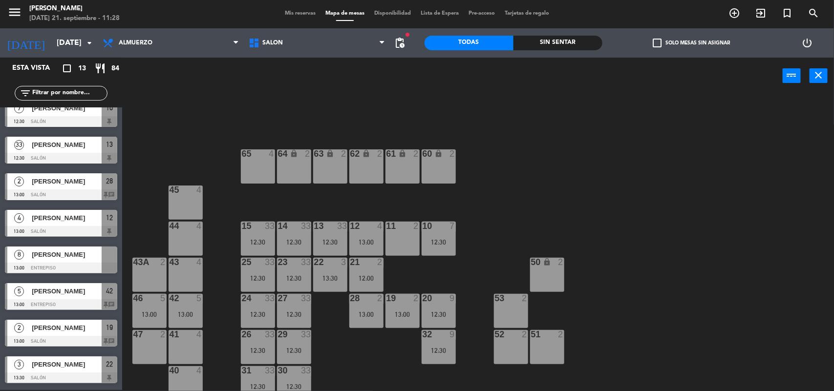
click at [62, 258] on span "[PERSON_NAME]" at bounding box center [67, 255] width 70 height 10
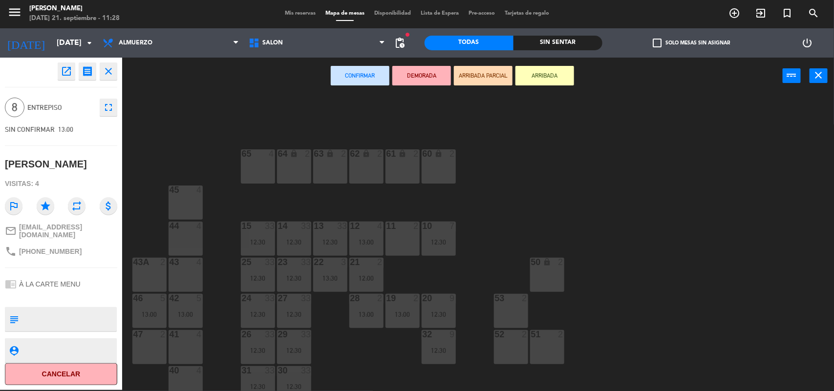
click at [193, 348] on div "41 4" at bounding box center [186, 347] width 34 height 34
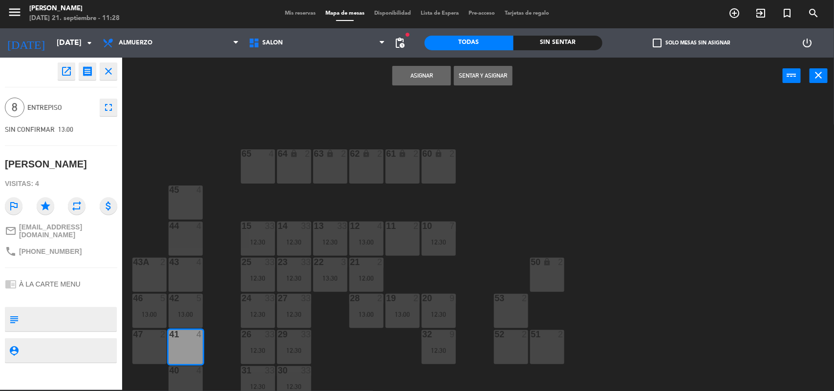
click at [184, 375] on div "40 4" at bounding box center [186, 371] width 34 height 10
click at [442, 66] on button "Asignar" at bounding box center [421, 76] width 59 height 20
click at [442, 66] on div "Asignar Sentar y Asignar power_input close" at bounding box center [452, 76] width 661 height 37
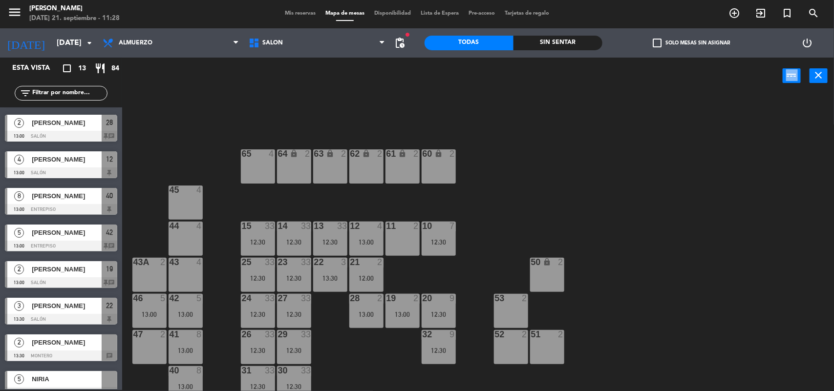
scroll to position [183, 0]
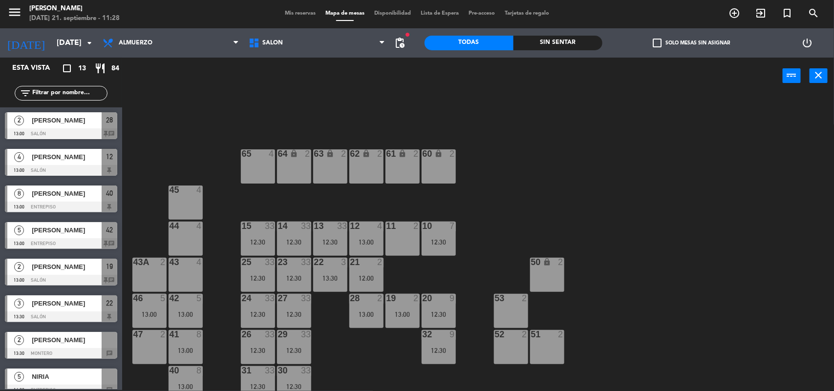
click at [76, 203] on div at bounding box center [61, 207] width 112 height 11
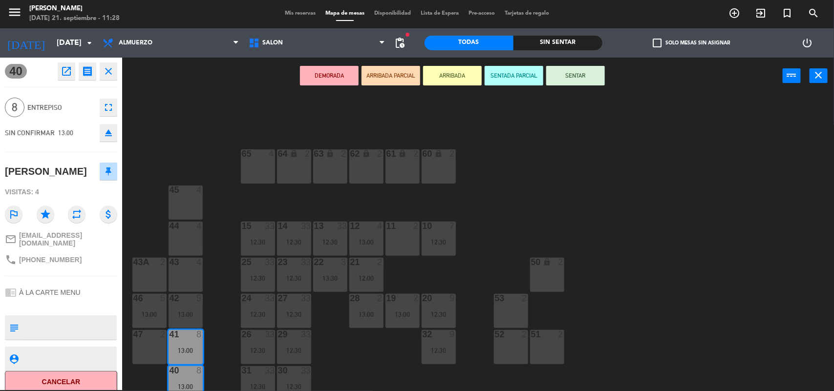
click at [64, 69] on icon "open_in_new" at bounding box center [67, 71] width 12 height 12
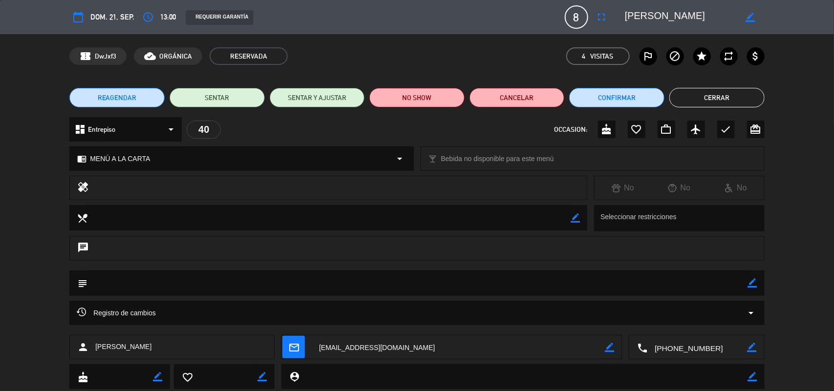
click at [751, 279] on icon "border_color" at bounding box center [752, 283] width 9 height 9
click at [686, 282] on textarea at bounding box center [417, 283] width 661 height 25
type textarea "SABE ARRIBA"
click at [752, 286] on icon at bounding box center [752, 283] width 9 height 9
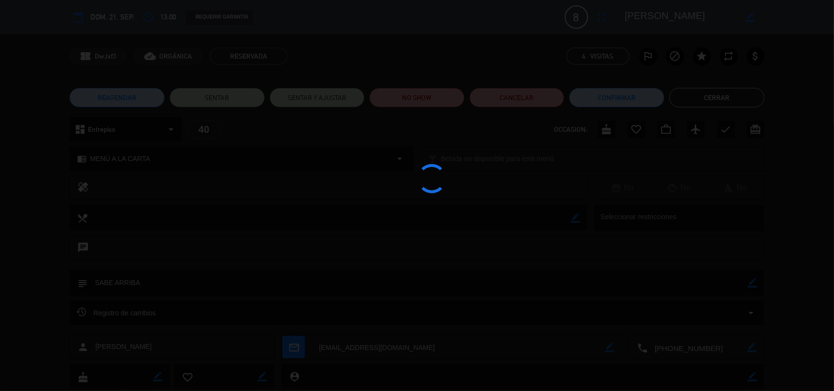
type textarea "SABE ARRIBA"
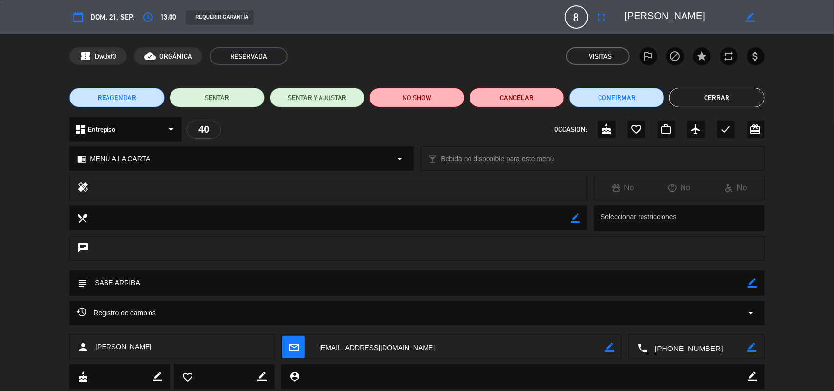
click at [702, 99] on button "Cerrar" at bounding box center [716, 98] width 95 height 20
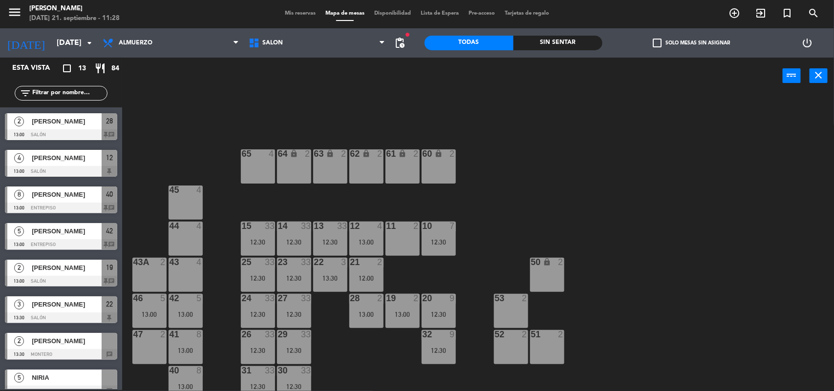
scroll to position [194, 0]
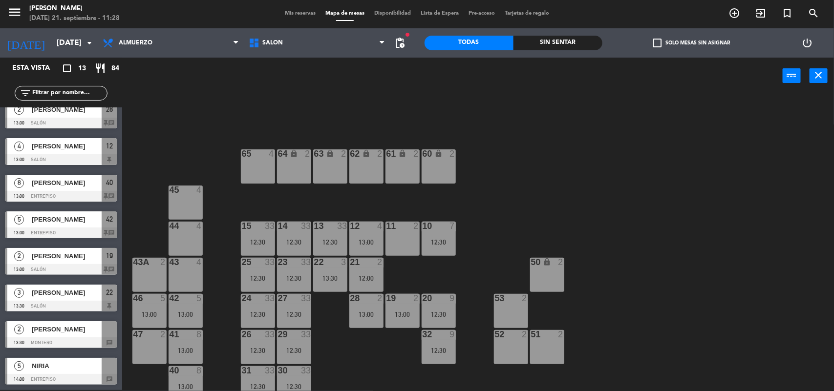
click at [33, 334] on span "[PERSON_NAME]" at bounding box center [67, 329] width 70 height 10
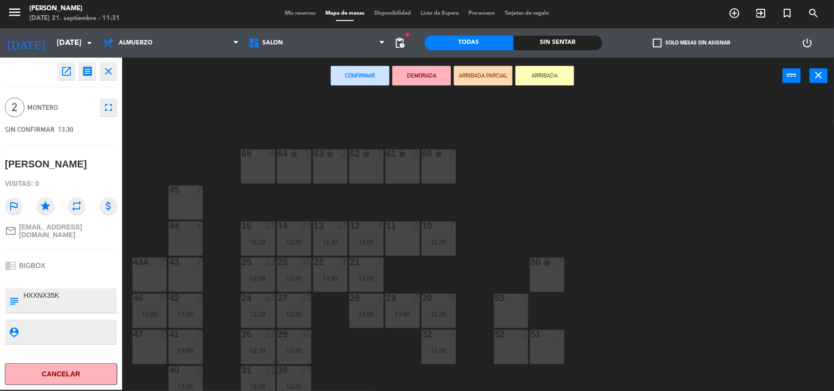
click at [585, 142] on div "64 lock 2 63 lock 2 62 lock 2 61 lock 2 60 lock 2 65 4 45 4 10 7 12:30 15 33 12…" at bounding box center [482, 244] width 704 height 296
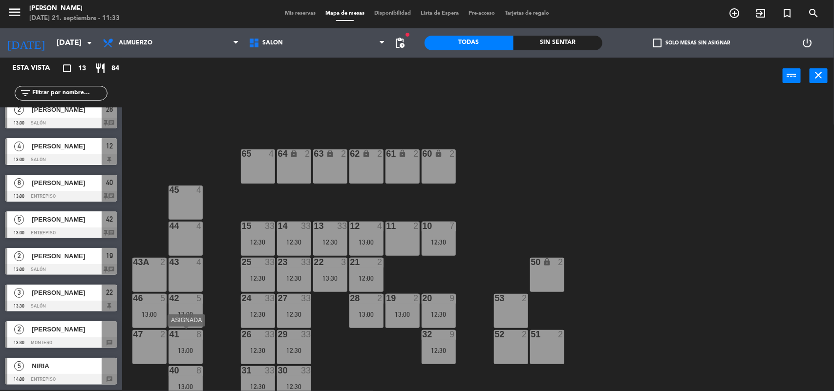
click at [191, 350] on div "13:00" at bounding box center [186, 350] width 34 height 7
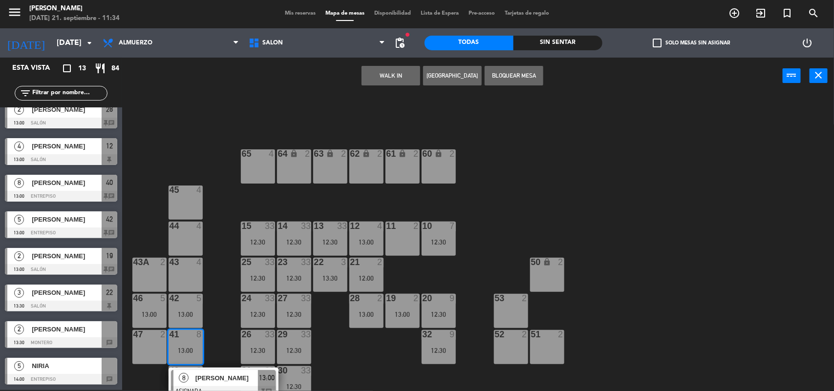
click at [83, 333] on span "[PERSON_NAME]" at bounding box center [67, 329] width 70 height 10
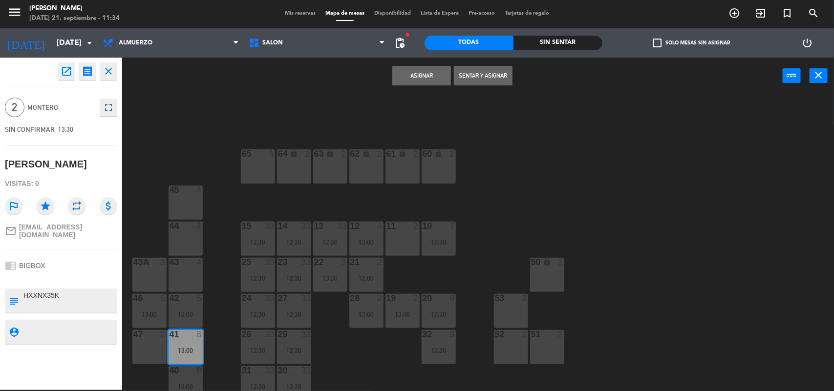
click at [114, 72] on button "close" at bounding box center [109, 72] width 18 height 18
click at [114, 72] on div "open_in_new receipt 1:30 PM [DATE] 2 personas [PERSON_NAME] EXPERIENCE BIGBOX I…" at bounding box center [61, 224] width 122 height 333
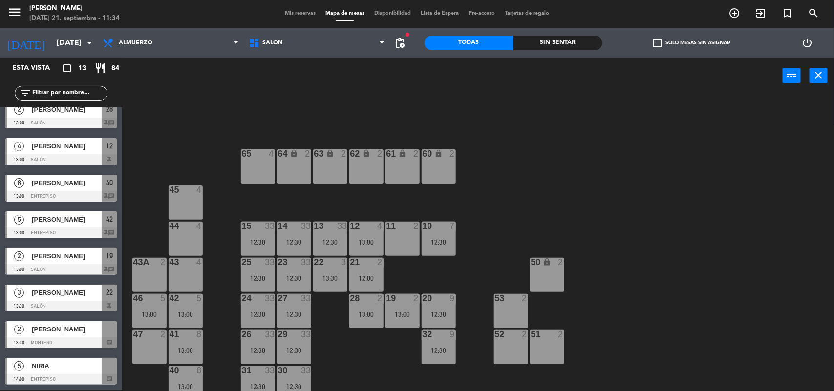
click at [72, 333] on span "[PERSON_NAME]" at bounding box center [67, 329] width 70 height 10
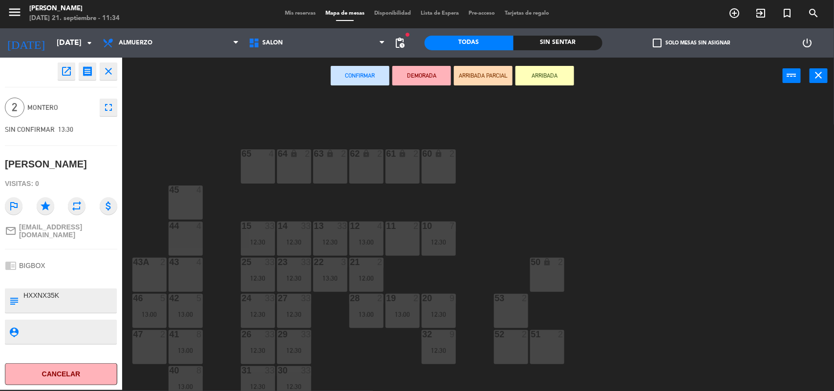
click at [77, 233] on link "mail_outline [EMAIL_ADDRESS][DOMAIN_NAME]" at bounding box center [61, 231] width 112 height 16
click at [63, 77] on button "open_in_new" at bounding box center [67, 72] width 18 height 18
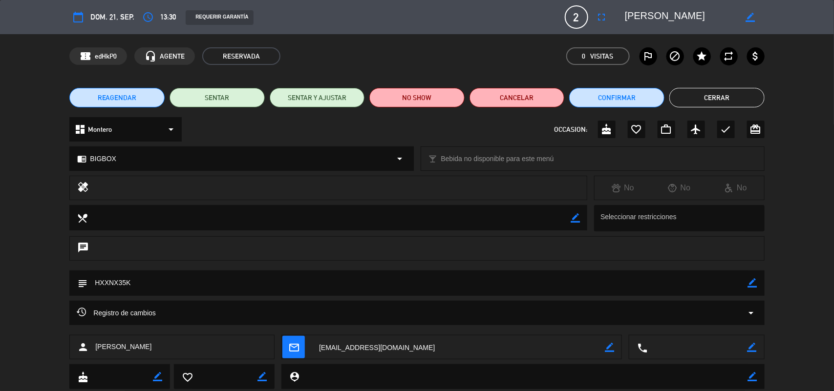
drag, startPoint x: 389, startPoint y: 348, endPoint x: 311, endPoint y: 338, distance: 78.8
click at [311, 338] on div "mail_outline border_color" at bounding box center [452, 348] width 340 height 24
click at [714, 101] on button "Cerrar" at bounding box center [716, 98] width 95 height 20
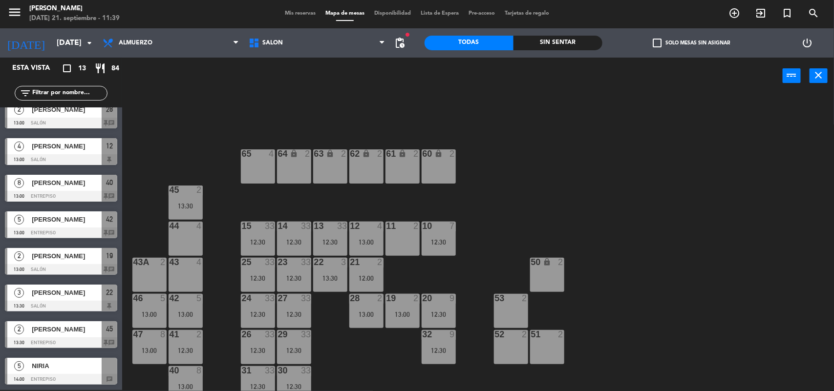
click at [70, 326] on span "[PERSON_NAME]" at bounding box center [67, 329] width 70 height 10
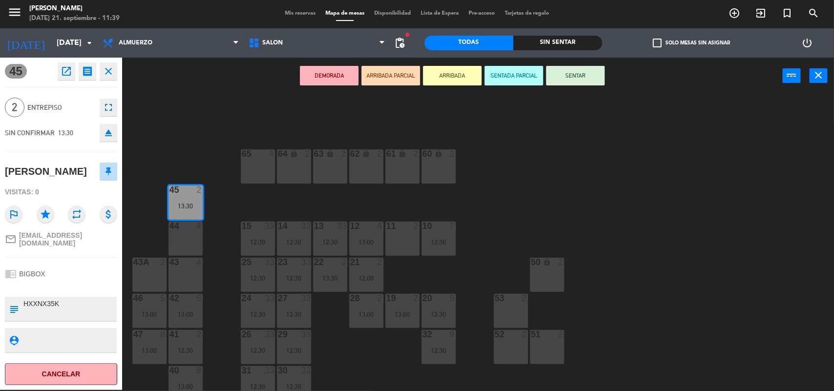
click at [61, 76] on icon "open_in_new" at bounding box center [67, 71] width 12 height 12
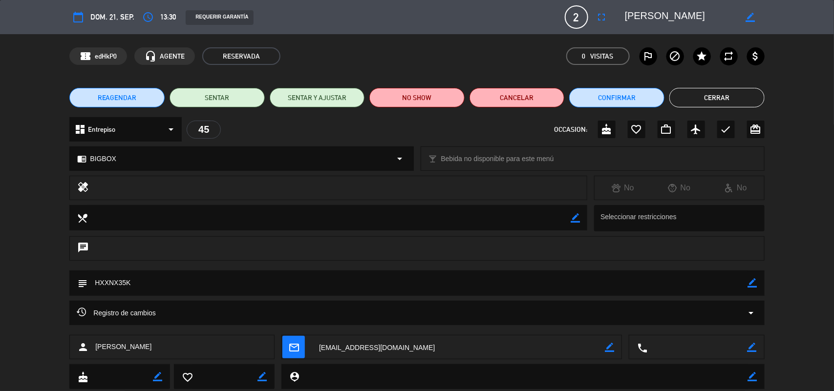
click at [752, 18] on icon "border_color" at bounding box center [750, 17] width 9 height 9
click at [666, 19] on textarea at bounding box center [681, 17] width 112 height 18
click at [666, 18] on textarea at bounding box center [681, 17] width 112 height 18
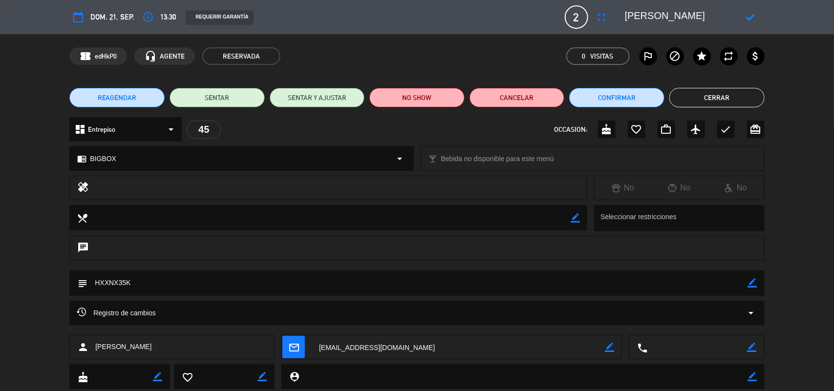
click at [662, 13] on textarea at bounding box center [681, 17] width 112 height 18
type textarea "[PERSON_NAME]"
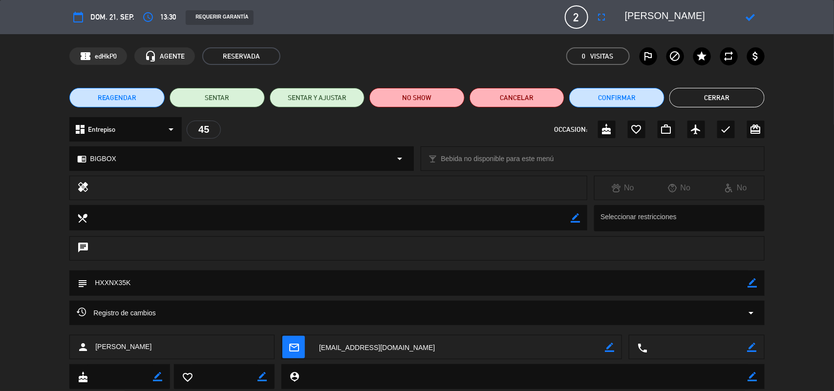
click at [752, 18] on icon at bounding box center [750, 17] width 9 height 9
click at [0, 0] on div at bounding box center [0, 0] width 0 height 0
click at [725, 89] on button "Cerrar" at bounding box center [716, 98] width 95 height 20
click at [725, 89] on div "DEMORADA ARRIBADA PARCIAL ARRIBADA SENTADA PARCIAL SENTAR power_input close" at bounding box center [452, 76] width 661 height 37
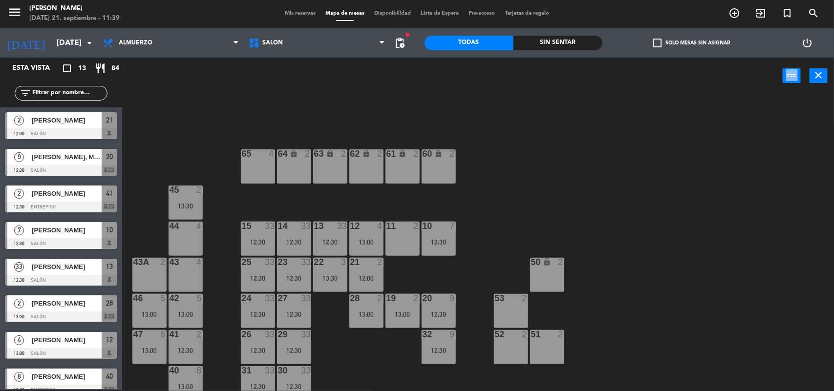
scroll to position [98, 0]
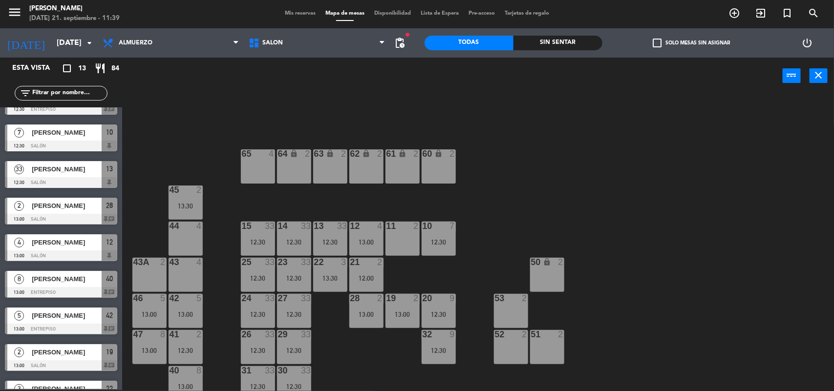
click at [283, 12] on span "Mis reservas" at bounding box center [300, 13] width 41 height 5
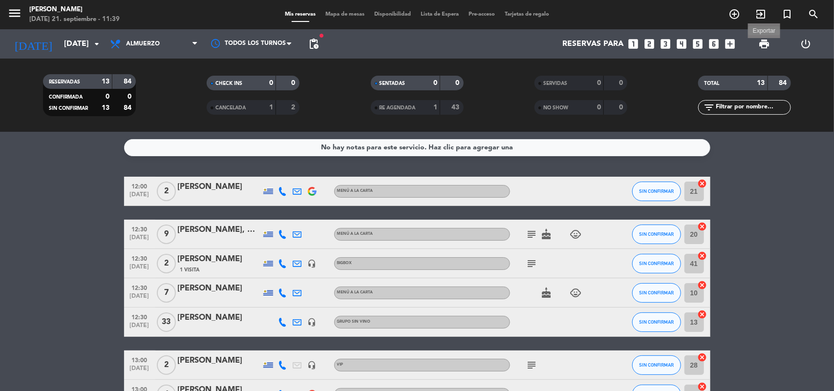
click at [767, 44] on span "print" at bounding box center [764, 44] width 12 height 12
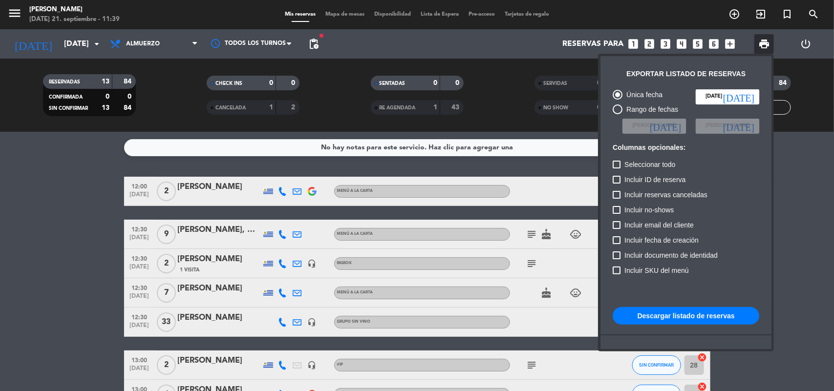
click at [673, 318] on button "Descargar listado de reservas" at bounding box center [686, 316] width 147 height 18
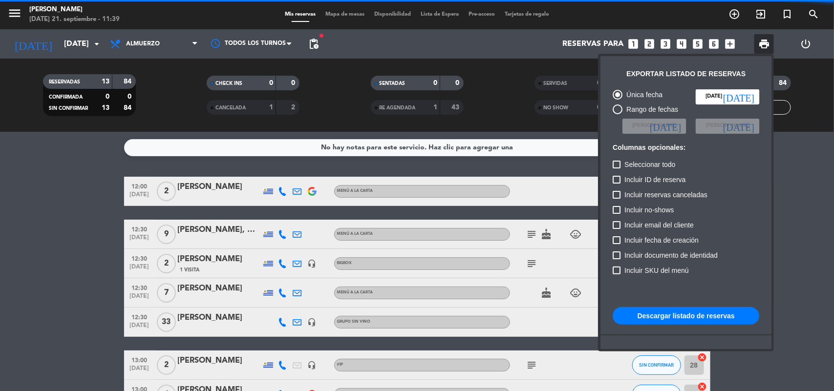
click at [673, 318] on button "Descargar listado de reservas" at bounding box center [686, 316] width 147 height 18
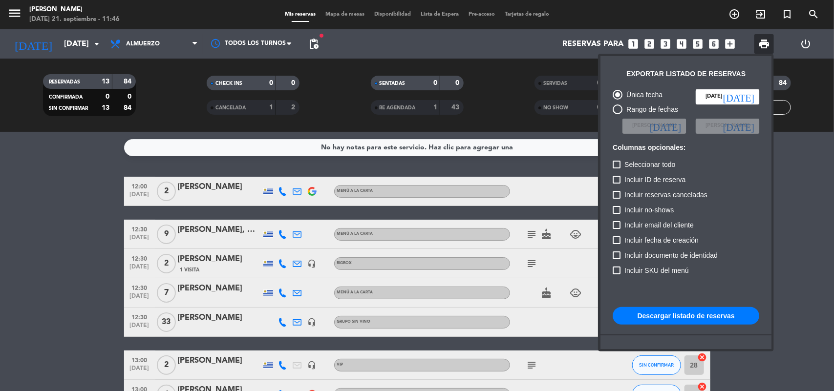
click at [358, 11] on div at bounding box center [417, 195] width 834 height 391
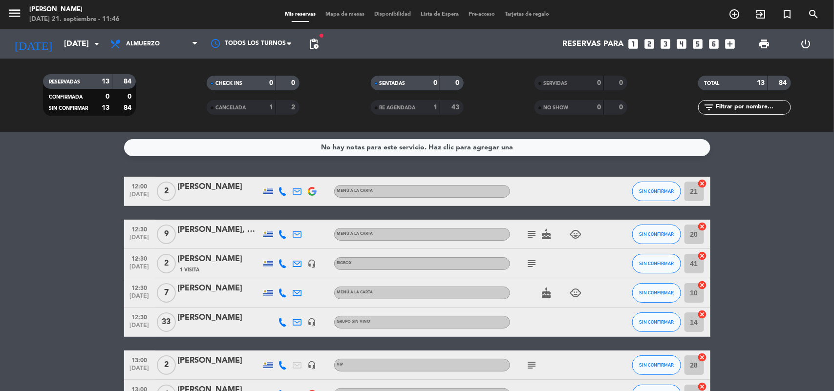
click at [355, 16] on span "Mapa de mesas" at bounding box center [345, 14] width 49 height 5
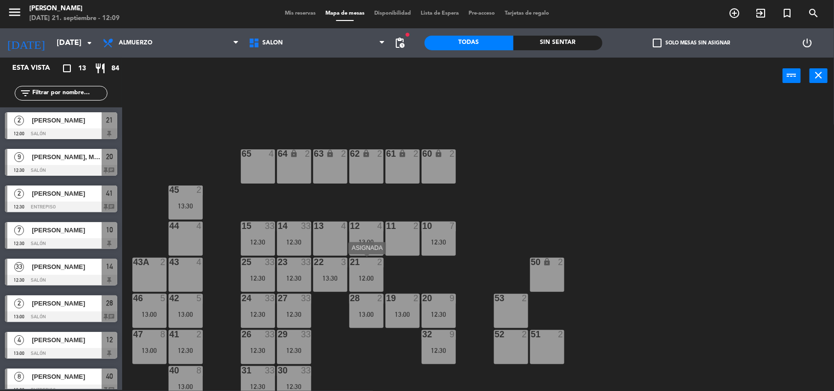
click at [376, 278] on div "12:00" at bounding box center [366, 278] width 34 height 7
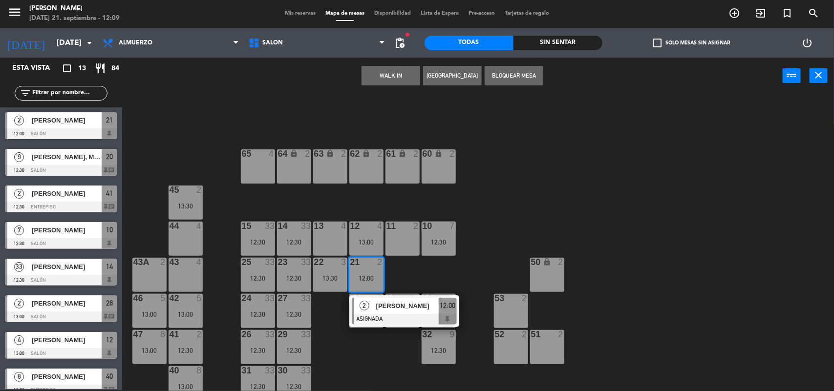
click at [401, 248] on div "11 2" at bounding box center [403, 239] width 34 height 34
click at [393, 235] on div "11 2" at bounding box center [403, 239] width 34 height 34
click at [365, 73] on button "Mover" at bounding box center [360, 76] width 59 height 20
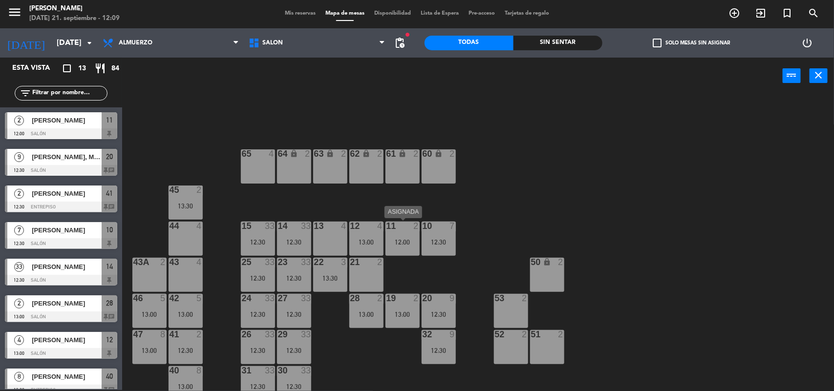
click at [409, 240] on div "12:00" at bounding box center [403, 242] width 34 height 7
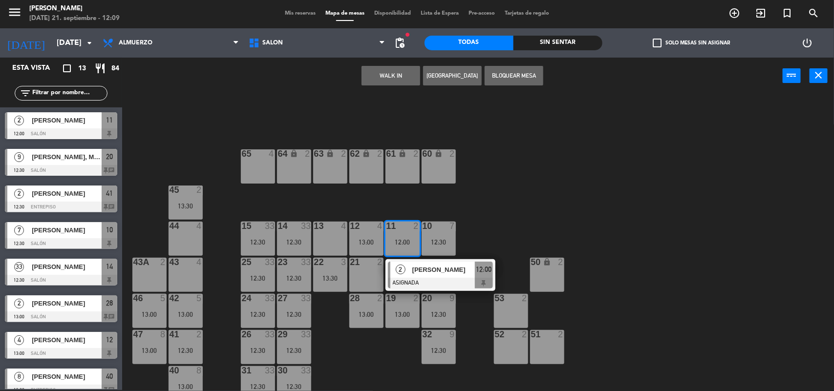
click at [418, 267] on span "[PERSON_NAME]" at bounding box center [443, 270] width 63 height 10
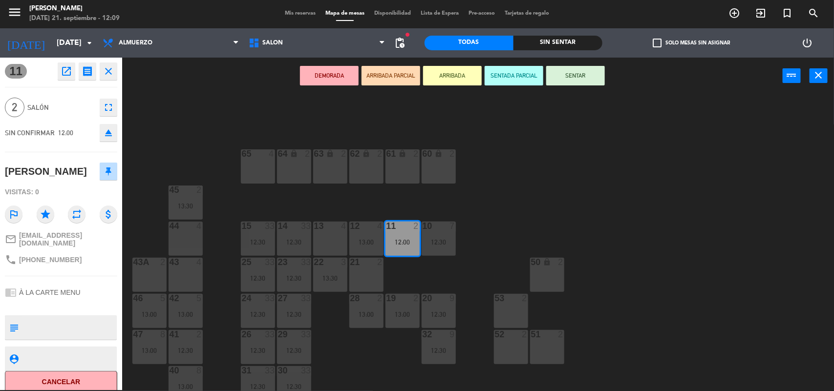
click at [595, 76] on button "SENTAR" at bounding box center [575, 76] width 59 height 20
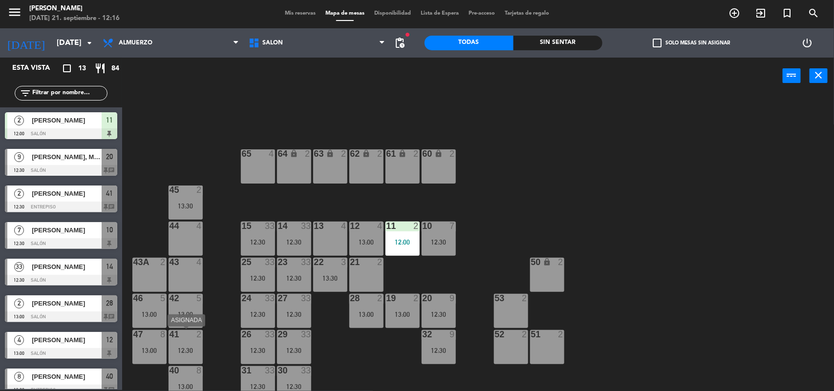
click at [186, 347] on div "12:30" at bounding box center [186, 350] width 34 height 7
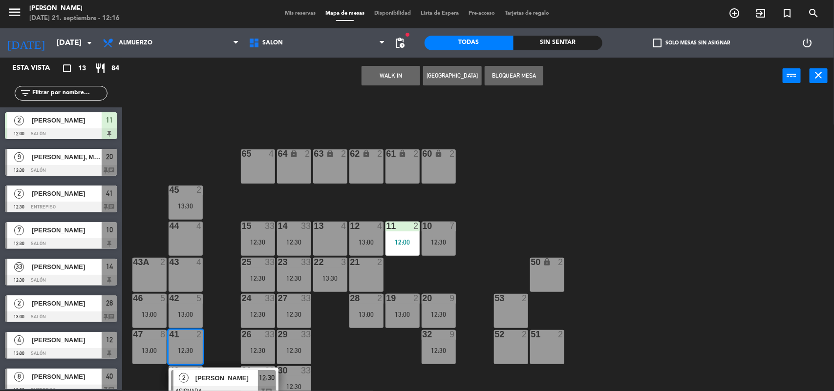
click at [369, 273] on div "21 2" at bounding box center [366, 275] width 34 height 34
click at [433, 74] on button "Mover" at bounding box center [421, 76] width 59 height 20
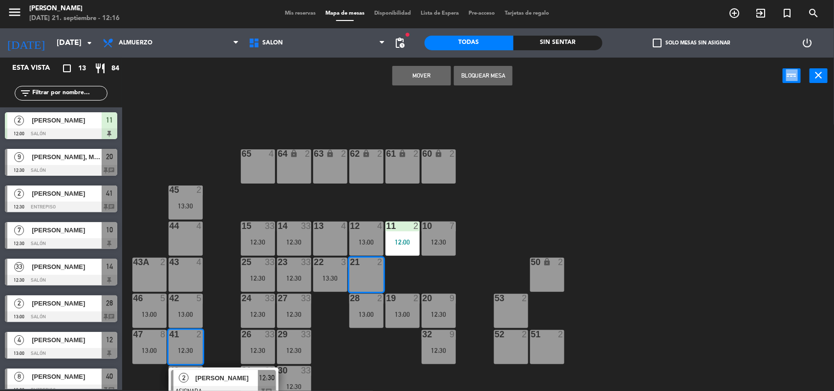
click at [433, 74] on div "Mover Bloquear Mesa power_input close" at bounding box center [452, 76] width 661 height 37
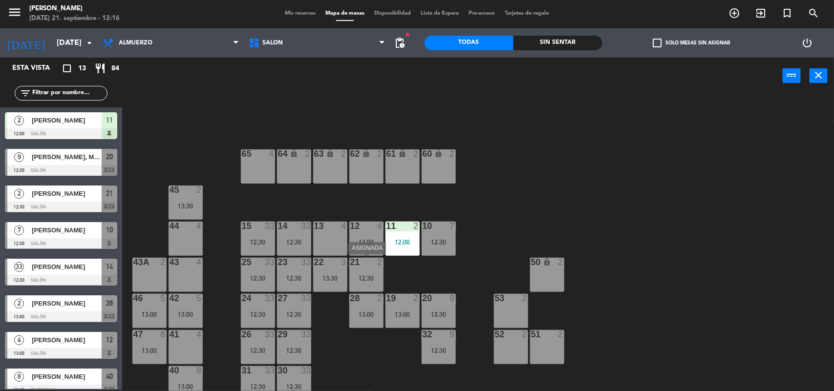
click at [368, 270] on div "21 2 12:30" at bounding box center [366, 275] width 34 height 34
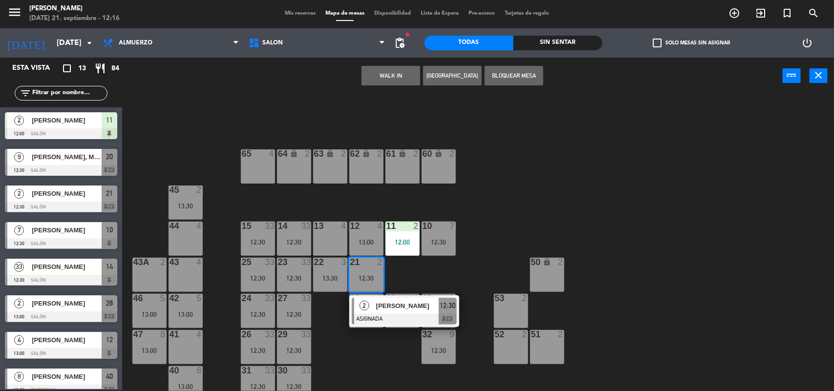
click at [368, 270] on div "21 2 12:30" at bounding box center [366, 275] width 34 height 34
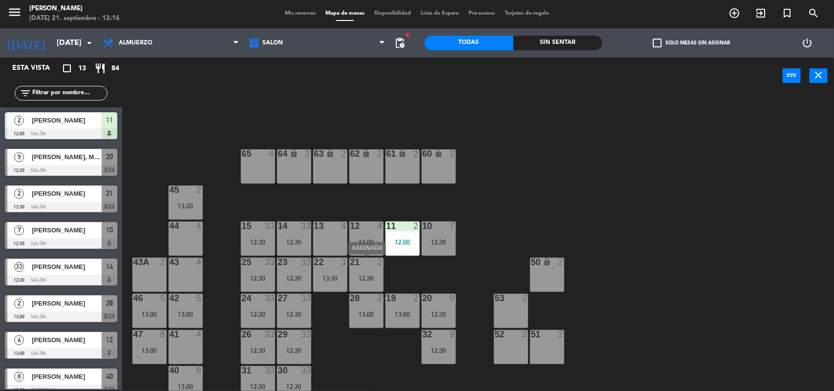
click at [367, 269] on div "21 2 12:30" at bounding box center [366, 275] width 34 height 34
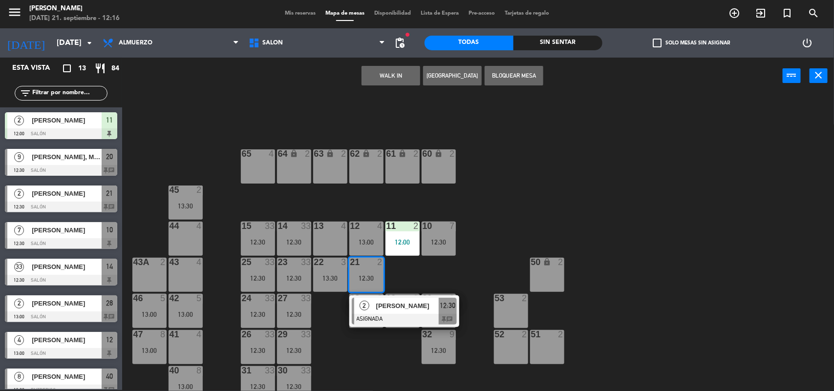
click at [391, 309] on span "[PERSON_NAME]" at bounding box center [407, 306] width 63 height 10
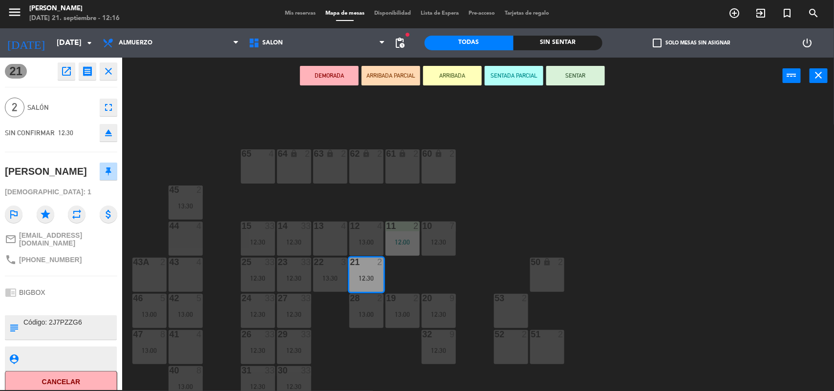
click at [580, 72] on button "SENTAR" at bounding box center [575, 76] width 59 height 20
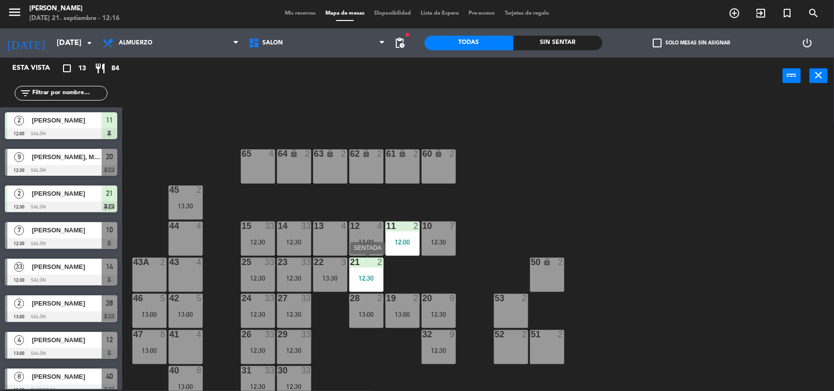
click at [371, 283] on div "21 2 12:30" at bounding box center [366, 275] width 34 height 34
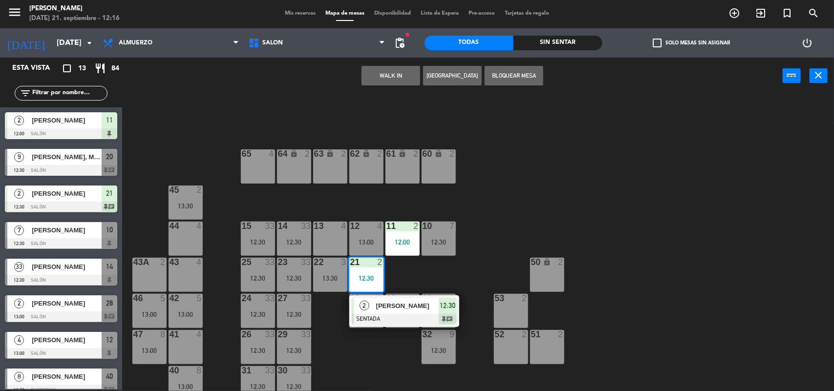
click at [382, 312] on div "[PERSON_NAME]" at bounding box center [407, 306] width 64 height 16
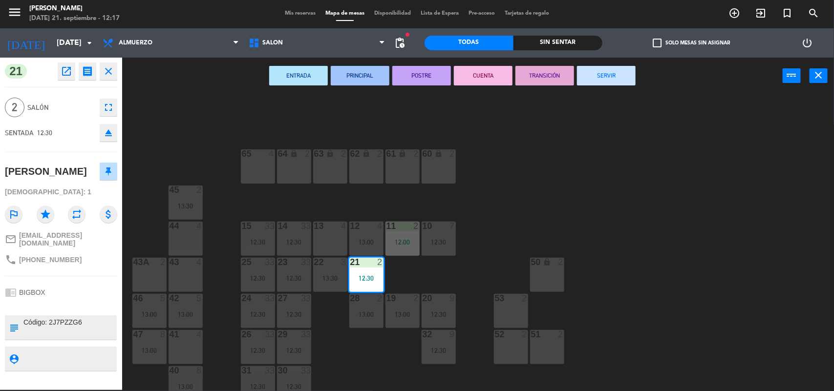
click at [637, 230] on div "64 lock 2 63 lock 2 62 lock 2 61 lock 2 60 lock 2 65 4 45 2 13:30 10 7 12:30 15…" at bounding box center [482, 244] width 704 height 296
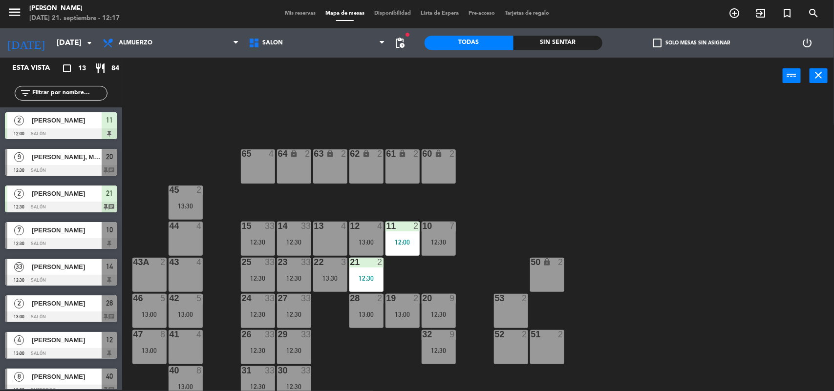
click at [637, 230] on div "64 lock 2 63 lock 2 62 lock 2 61 lock 2 60 lock 2 65 4 45 2 13:30 10 7 12:30 15…" at bounding box center [482, 244] width 704 height 296
click at [653, 13] on div "add_circle_outline exit_to_app turned_in_not search" at bounding box center [729, 14] width 209 height 18
click at [369, 298] on div at bounding box center [366, 298] width 16 height 9
click at [362, 301] on div at bounding box center [366, 298] width 16 height 9
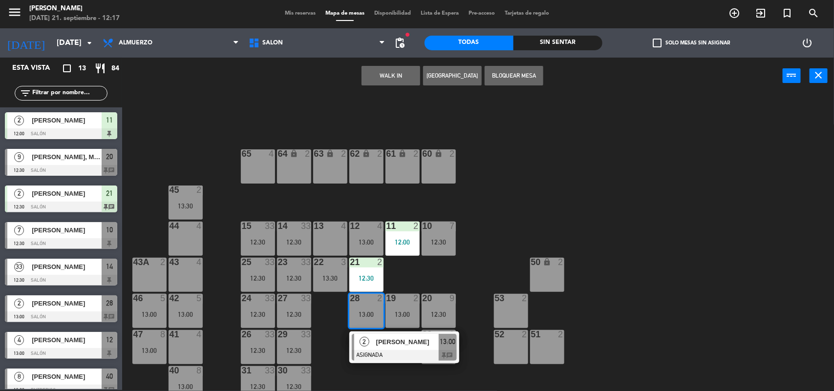
click at [363, 275] on div "12:30" at bounding box center [366, 278] width 34 height 7
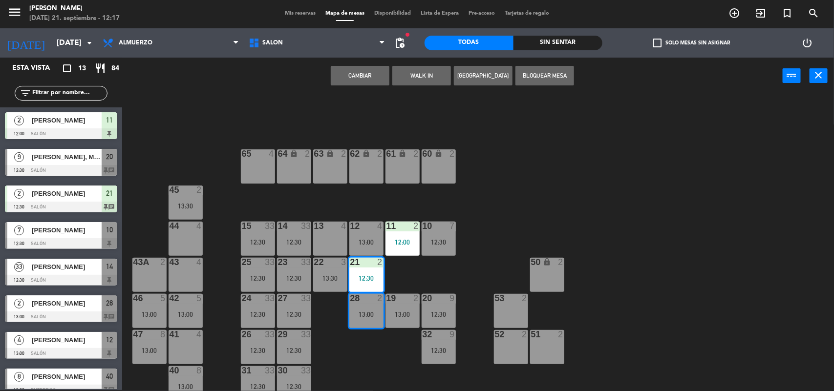
click at [365, 68] on button "Cambiar" at bounding box center [360, 76] width 59 height 20
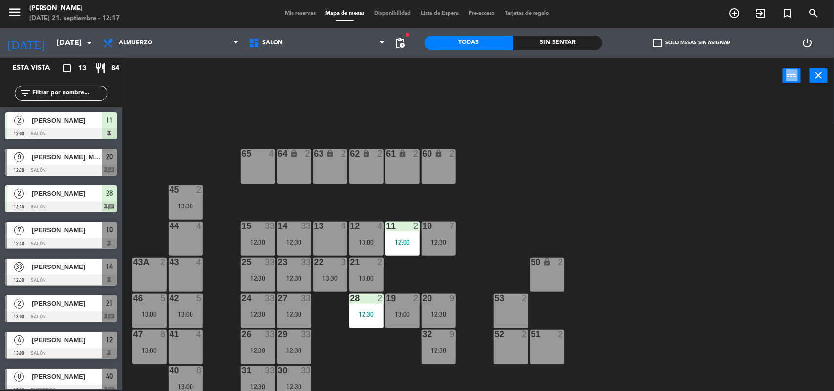
click at [365, 68] on div "power_input close" at bounding box center [452, 76] width 661 height 37
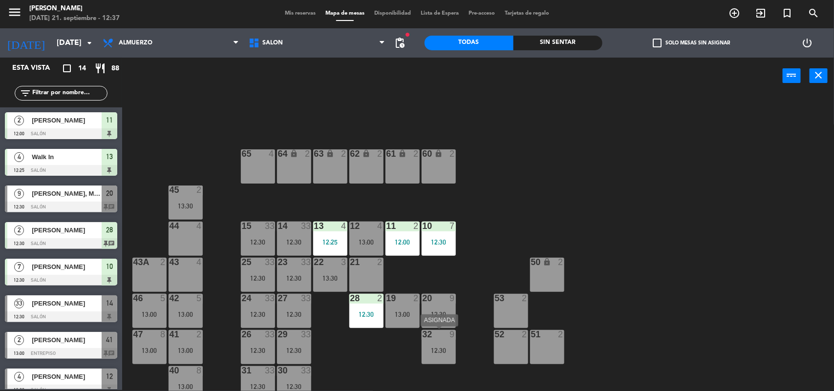
click at [445, 331] on div at bounding box center [438, 334] width 16 height 9
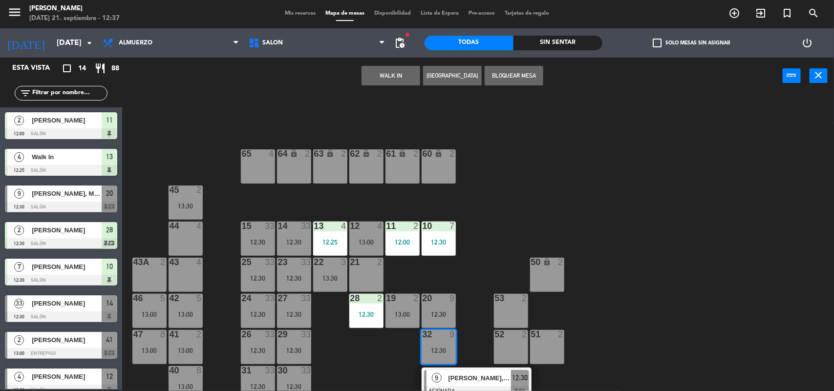
click at [438, 373] on span "9" at bounding box center [437, 378] width 10 height 10
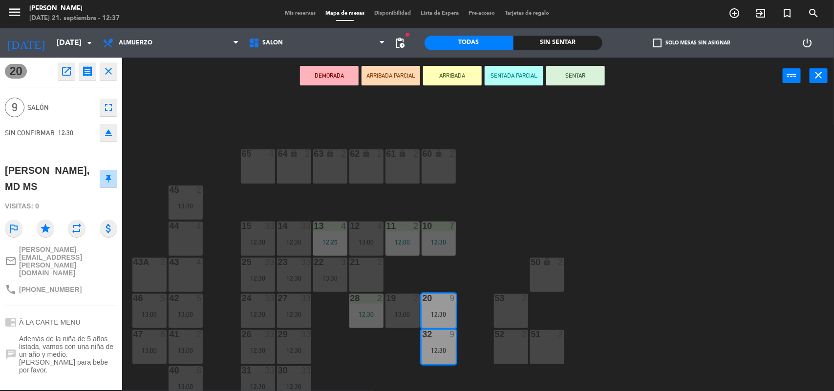
click at [573, 69] on button "SENTAR" at bounding box center [575, 76] width 59 height 20
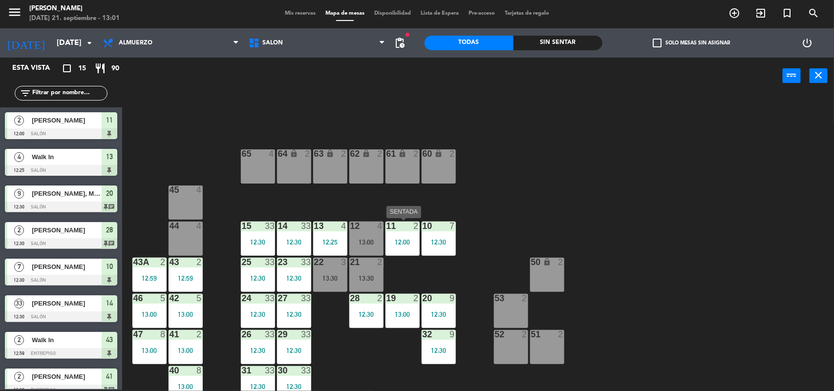
click at [399, 242] on div "12:00" at bounding box center [403, 242] width 34 height 7
click at [404, 245] on div "12:00" at bounding box center [403, 242] width 34 height 7
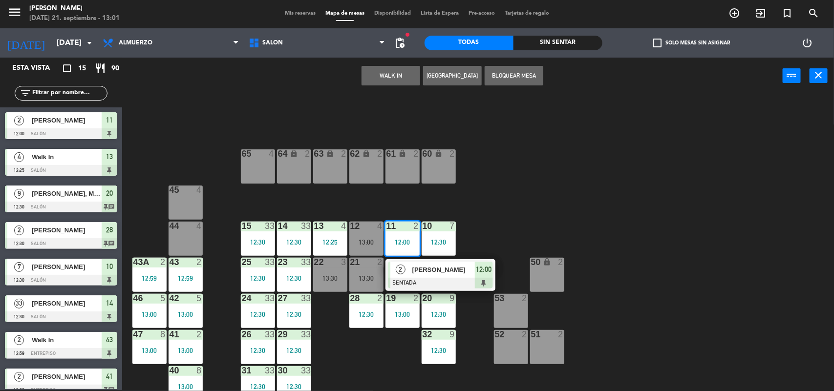
click at [419, 266] on span "[PERSON_NAME]" at bounding box center [443, 270] width 63 height 10
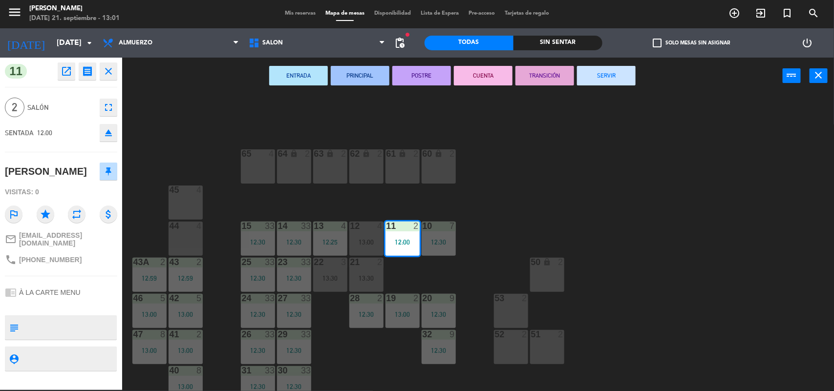
click at [601, 79] on button "SERVIR" at bounding box center [606, 76] width 59 height 20
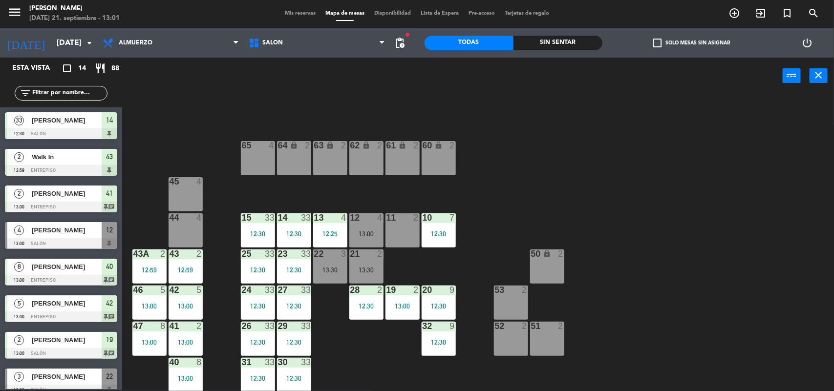
scroll to position [231, 0]
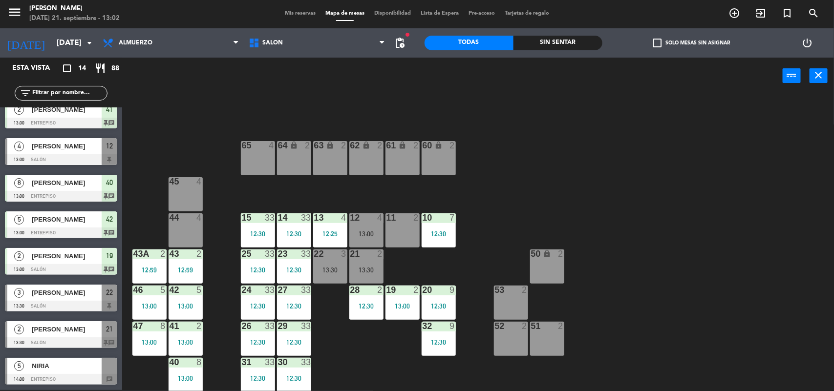
click at [330, 381] on div "64 lock 2 63 lock 2 62 lock 2 61 lock 2 60 lock 2 65 4 45 4 10 7 12:30 15 33 12…" at bounding box center [482, 244] width 704 height 296
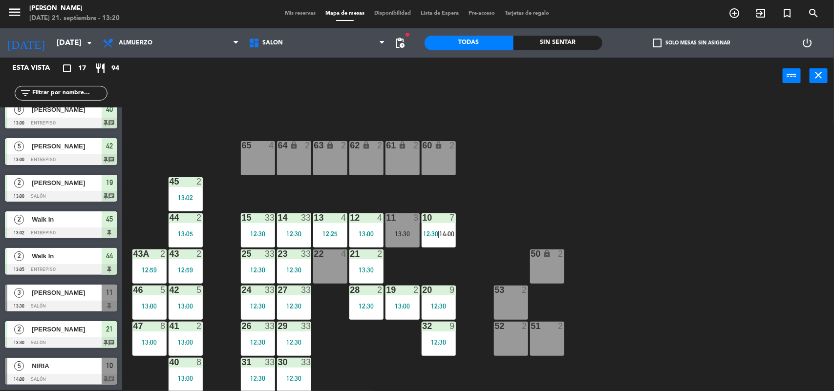
scroll to position [341, 0]
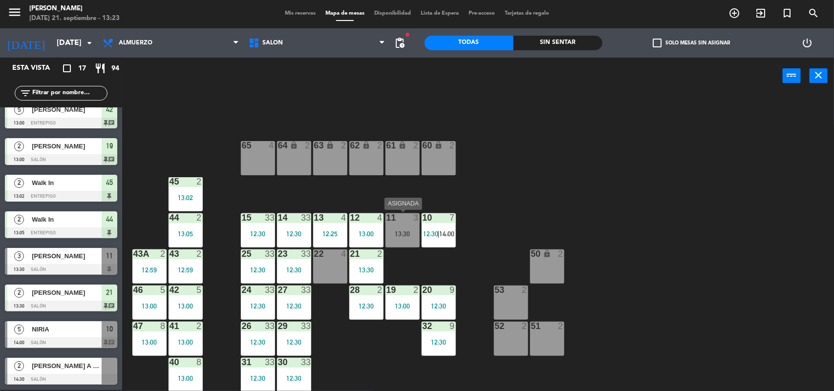
click at [413, 221] on div "11 3" at bounding box center [403, 219] width 34 height 10
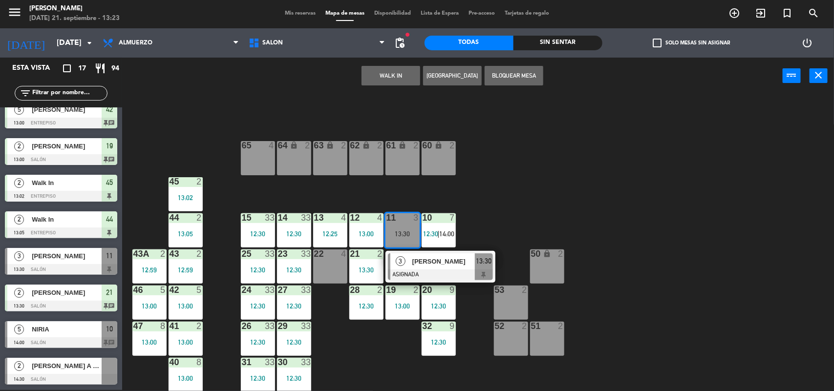
click at [417, 261] on span "[PERSON_NAME]" at bounding box center [443, 262] width 63 height 10
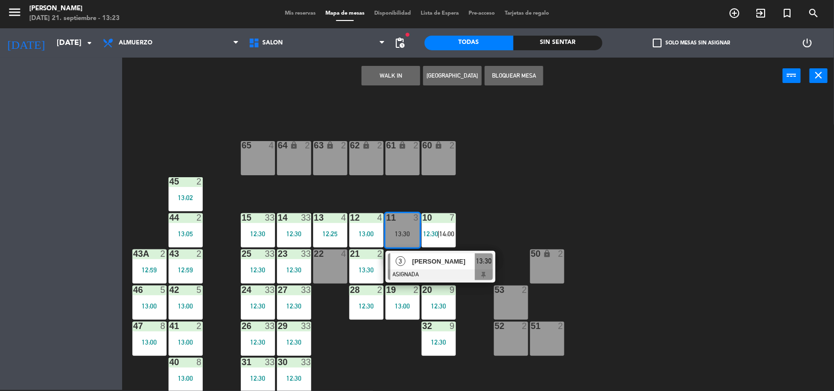
click at [417, 261] on div "64 lock 2 63 lock 2 62 lock 2 61 lock 2 60 lock 2 65 4 45 2 13:02 10 7 12:30 | …" at bounding box center [482, 244] width 704 height 296
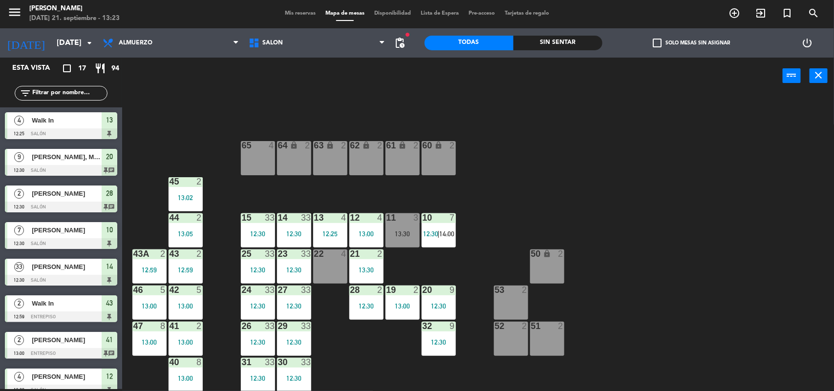
scroll to position [76, 0]
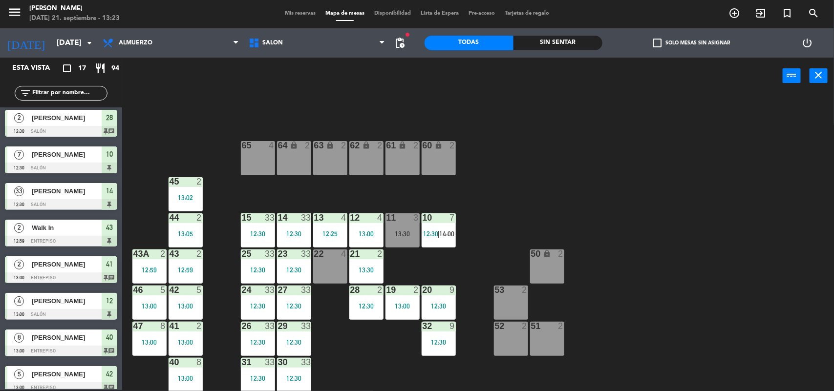
click at [404, 226] on div "11 3 13:30" at bounding box center [403, 231] width 34 height 34
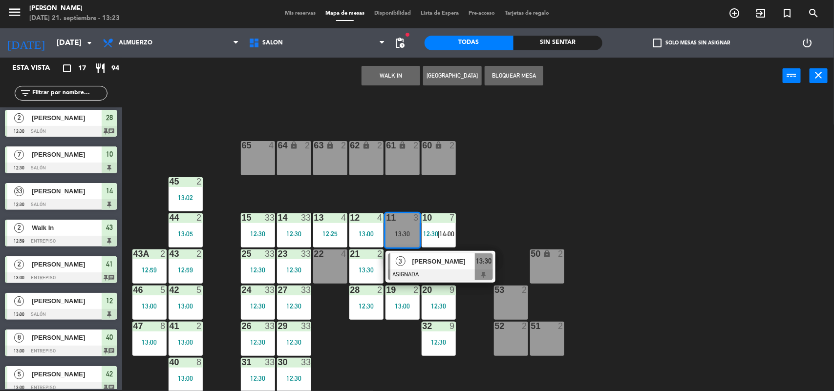
click at [411, 257] on div "[PERSON_NAME]" at bounding box center [443, 262] width 64 height 16
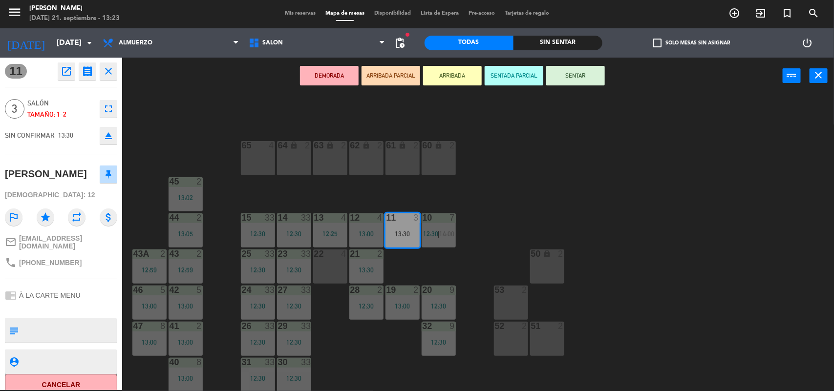
click at [570, 73] on button "SENTAR" at bounding box center [575, 76] width 59 height 20
click at [570, 73] on div "DEMORADA ARRIBADA PARCIAL ARRIBADA SENTADA PARCIAL SENTAR power_input close" at bounding box center [452, 76] width 661 height 37
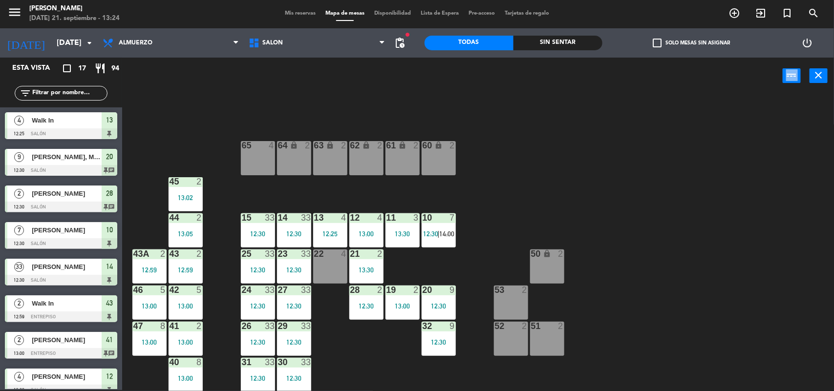
scroll to position [341, 0]
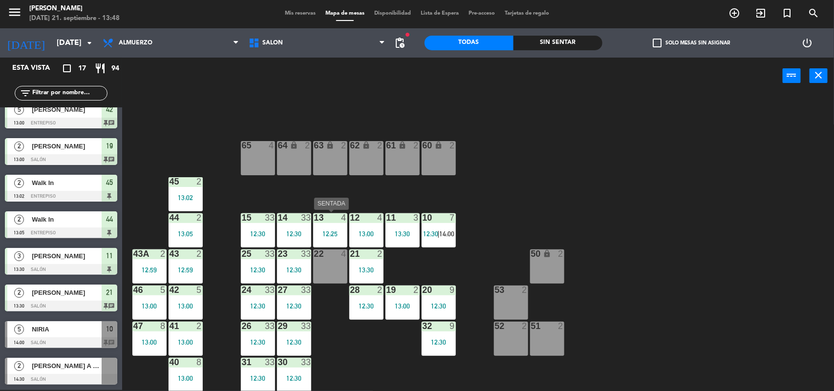
click at [327, 241] on div "13 4 12:25" at bounding box center [330, 231] width 34 height 34
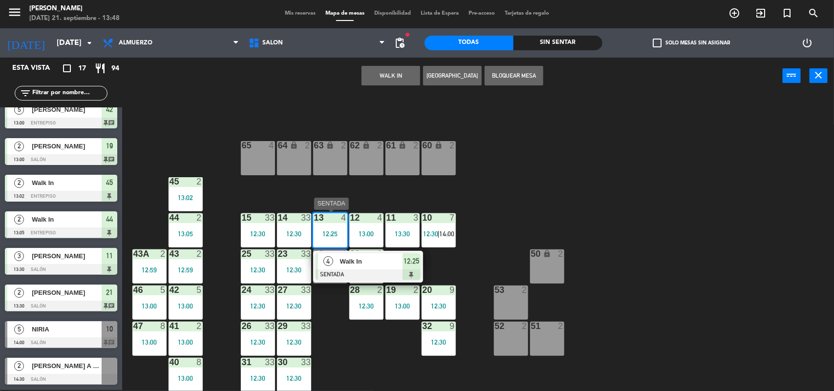
click at [326, 262] on span "4" at bounding box center [328, 262] width 10 height 10
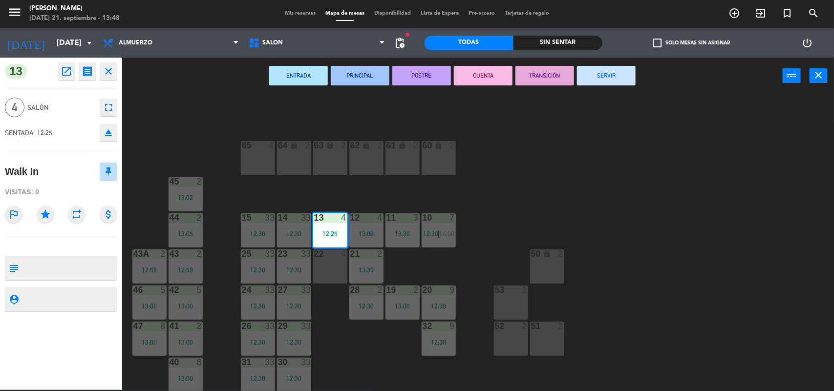
click at [605, 80] on button "SERVIR" at bounding box center [606, 76] width 59 height 20
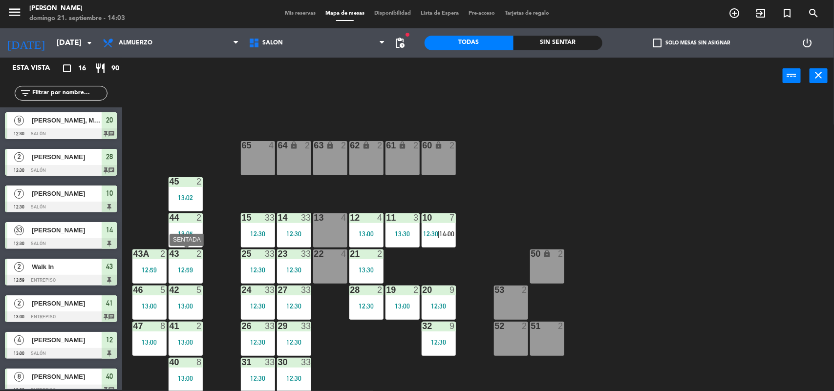
click at [194, 262] on div "43 2 12:59" at bounding box center [186, 267] width 34 height 34
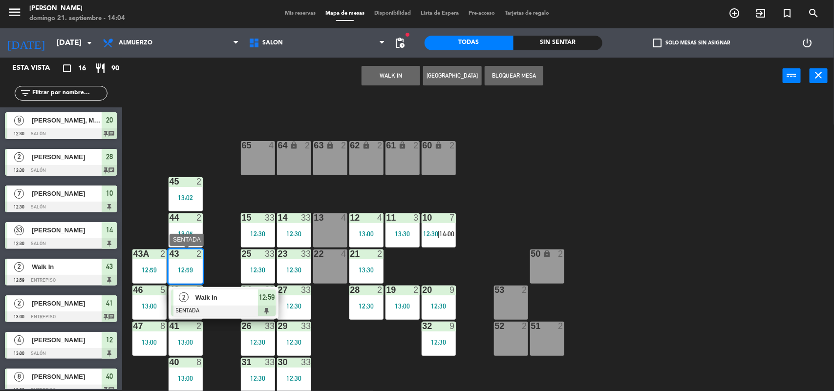
click at [213, 296] on span "Walk In" at bounding box center [226, 298] width 63 height 10
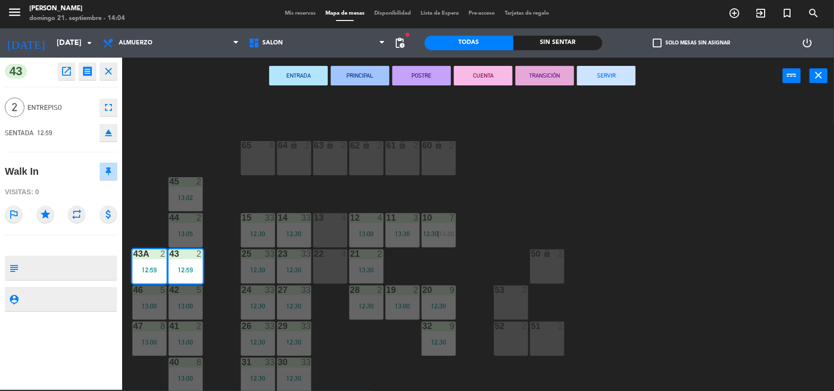
click at [103, 107] on icon "fullscreen" at bounding box center [109, 108] width 12 height 12
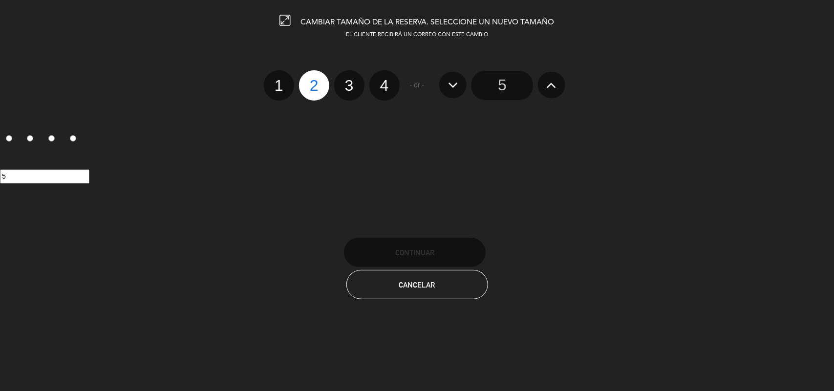
click at [348, 84] on label "3" at bounding box center [349, 85] width 30 height 30
click at [348, 80] on input "3" at bounding box center [348, 77] width 6 height 6
radio input "true"
radio input "false"
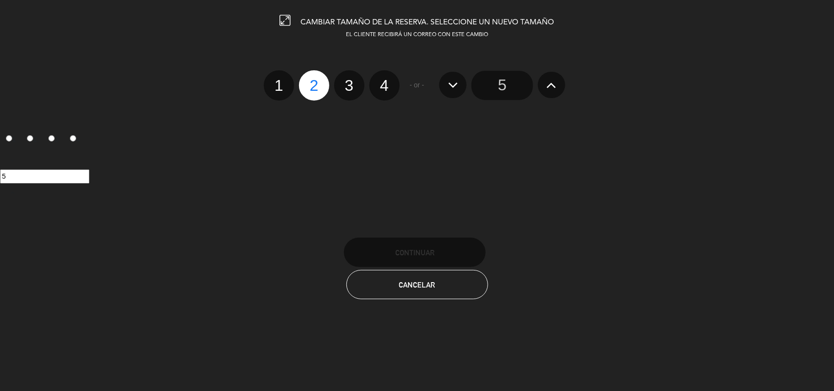
radio input "false"
radio input "true"
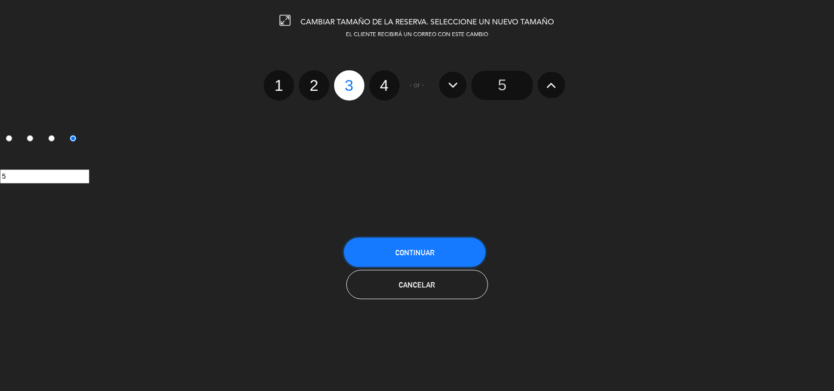
click at [413, 249] on span "Continuar" at bounding box center [414, 253] width 39 height 8
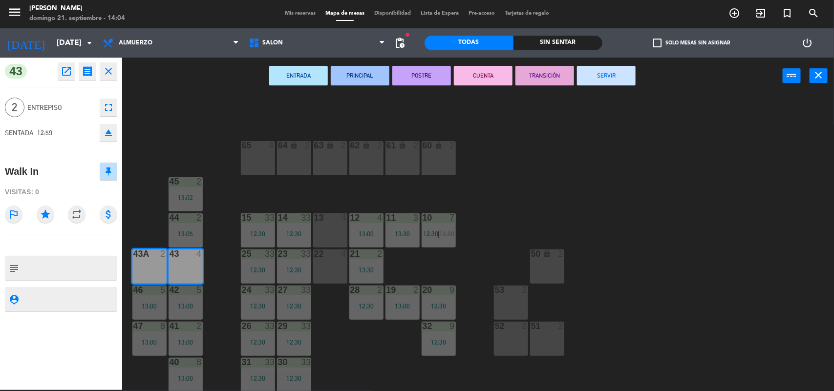
click at [209, 115] on div "64 lock 2 63 lock 2 62 lock 2 61 lock 2 60 lock 2 65 4 45 2 13:02 10 7 12:30 | …" at bounding box center [482, 244] width 704 height 296
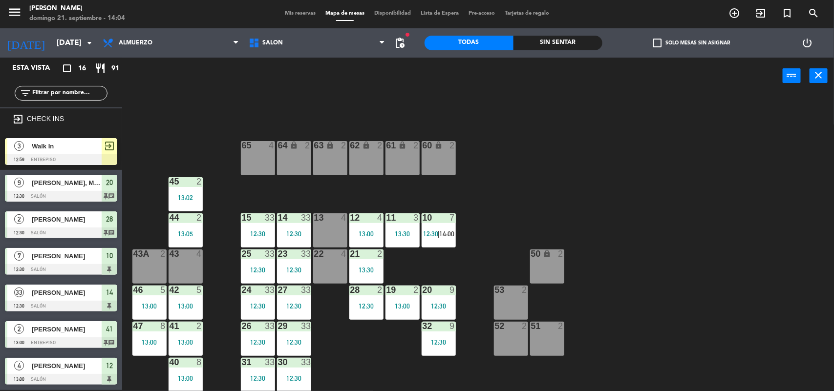
drag, startPoint x: 86, startPoint y: 142, endPoint x: 105, endPoint y: 195, distance: 57.2
click at [85, 144] on div "3 Walk In 12:59 Entrepiso exit_to_app" at bounding box center [61, 151] width 122 height 37
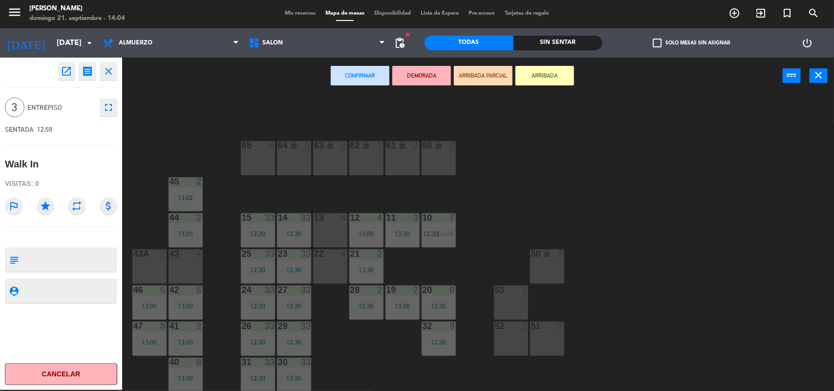
click at [189, 264] on div "43 4" at bounding box center [186, 267] width 34 height 34
click at [184, 261] on div "43 4" at bounding box center [186, 267] width 34 height 34
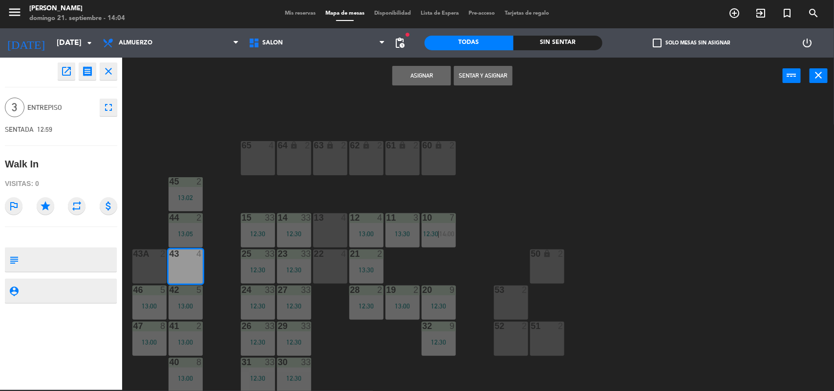
click at [459, 81] on button "Sentar y Asignar" at bounding box center [483, 76] width 59 height 20
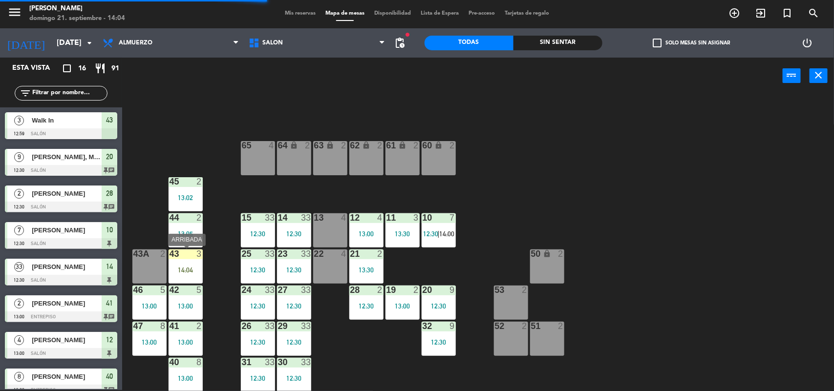
click at [194, 257] on div "3" at bounding box center [201, 254] width 16 height 9
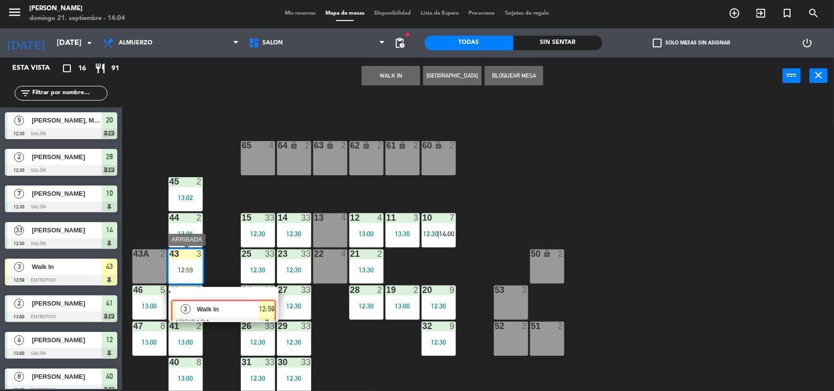
click at [214, 296] on div "3 Walk In ARRIBADA 12:59" at bounding box center [223, 304] width 125 height 35
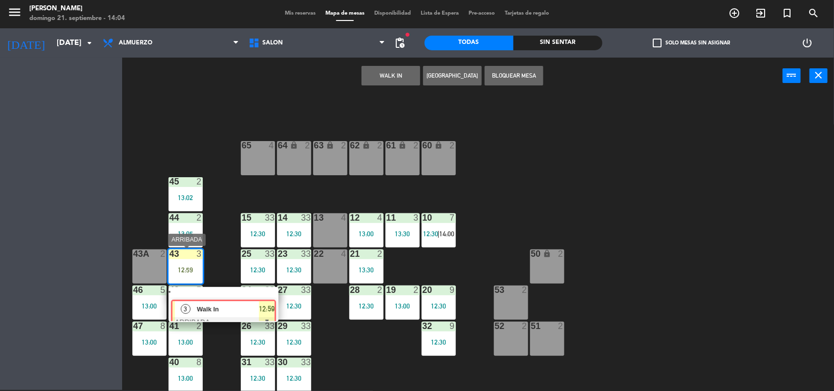
click at [214, 296] on div "64 lock 2 63 lock 2 62 lock 2 61 lock 2 60 lock 2 65 4 45 2 13:02 10 7 12:30 | …" at bounding box center [482, 244] width 704 height 296
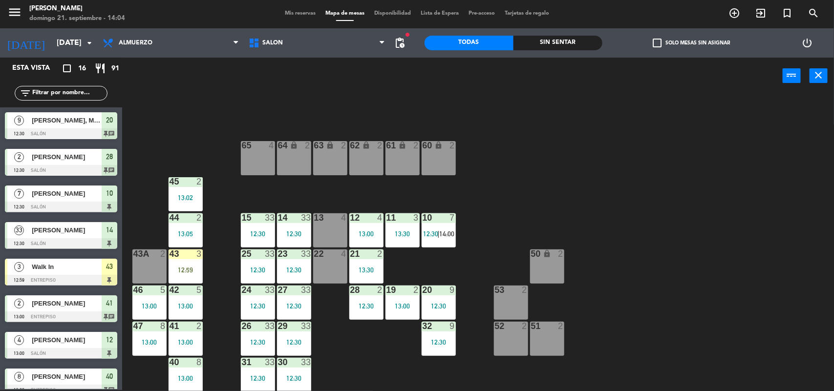
click at [198, 262] on div "43 3 12:59" at bounding box center [186, 267] width 34 height 34
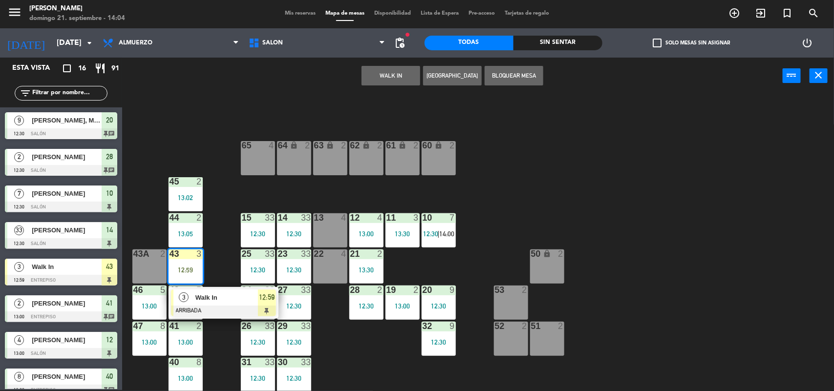
click at [230, 303] on div "Walk In" at bounding box center [226, 298] width 64 height 16
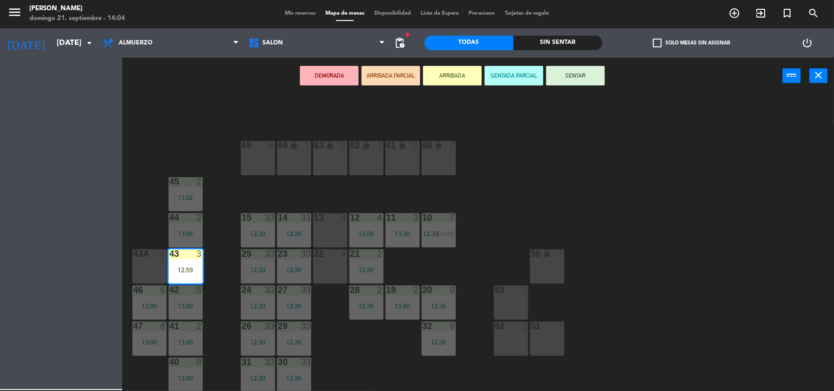
click at [230, 303] on div "64 lock 2 63 lock 2 62 lock 2 61 lock 2 60 lock 2 65 4 45 2 13:02 10 7 12:30 | …" at bounding box center [482, 244] width 704 height 296
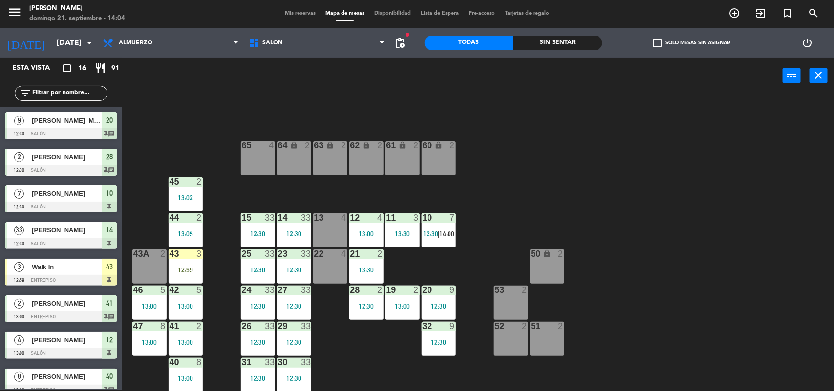
click at [197, 257] on div "3" at bounding box center [199, 254] width 6 height 9
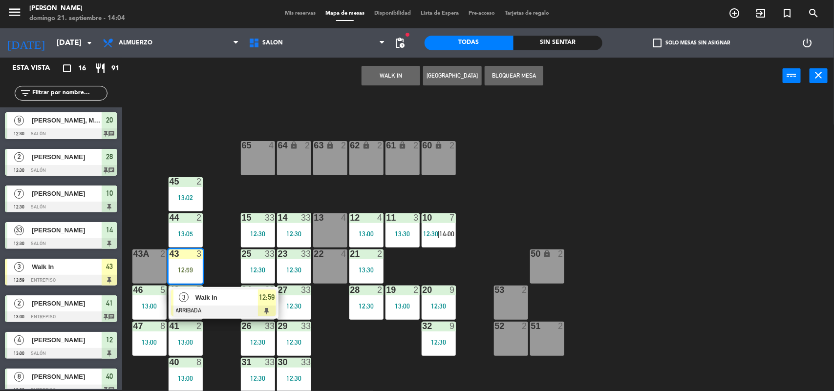
click at [223, 292] on div "Walk In" at bounding box center [226, 298] width 64 height 16
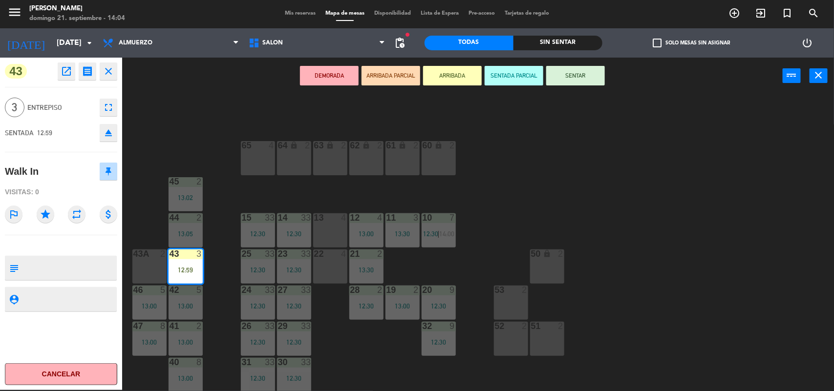
click at [575, 69] on button "SENTAR" at bounding box center [575, 76] width 59 height 20
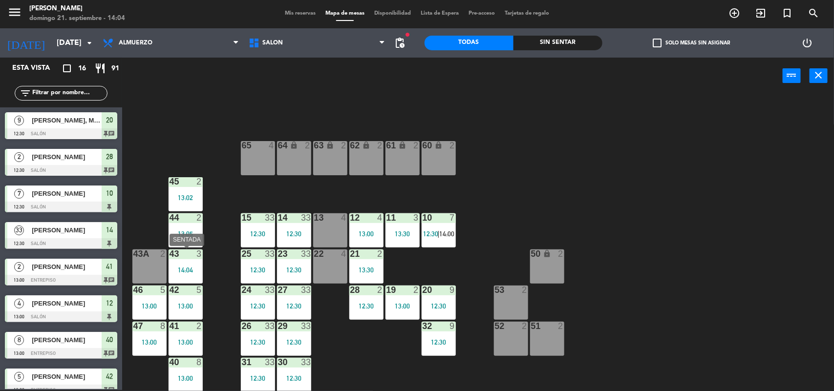
click at [180, 267] on div "14:04" at bounding box center [186, 270] width 34 height 7
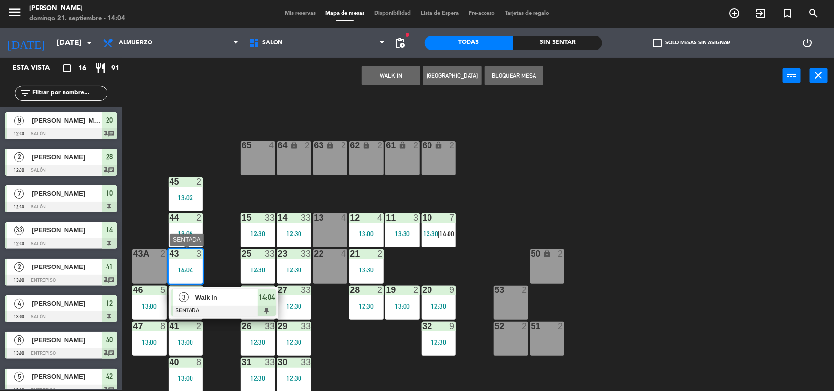
click at [217, 292] on div "Walk In" at bounding box center [226, 298] width 64 height 16
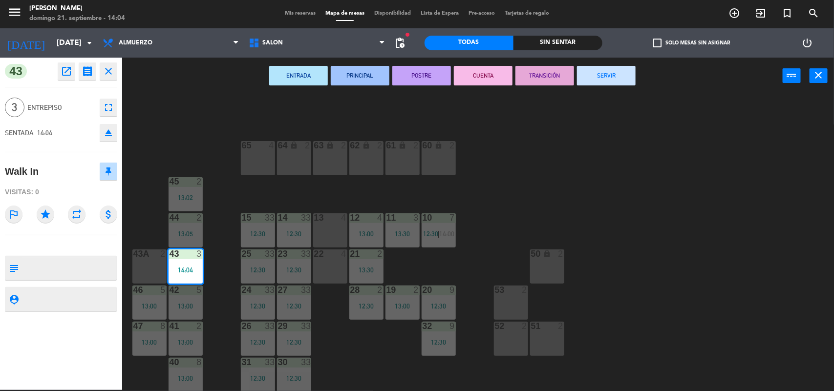
click at [619, 73] on button "SERVIR" at bounding box center [606, 76] width 59 height 20
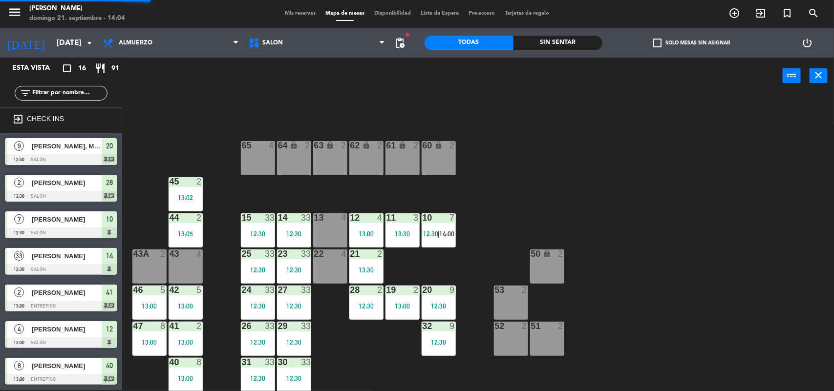
scroll to position [145, 0]
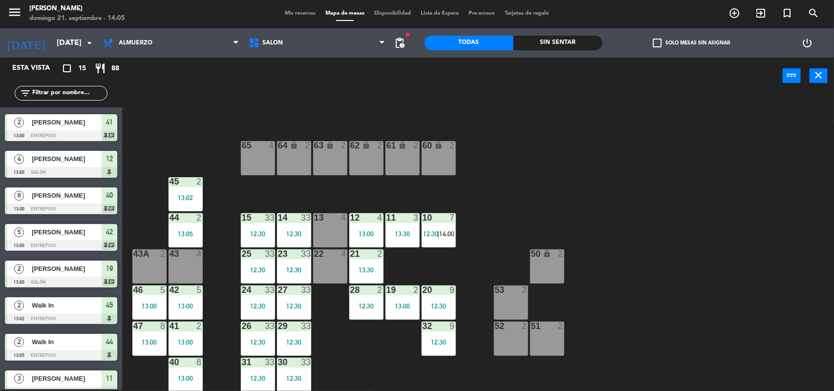
click at [323, 270] on div "22 4" at bounding box center [330, 267] width 34 height 34
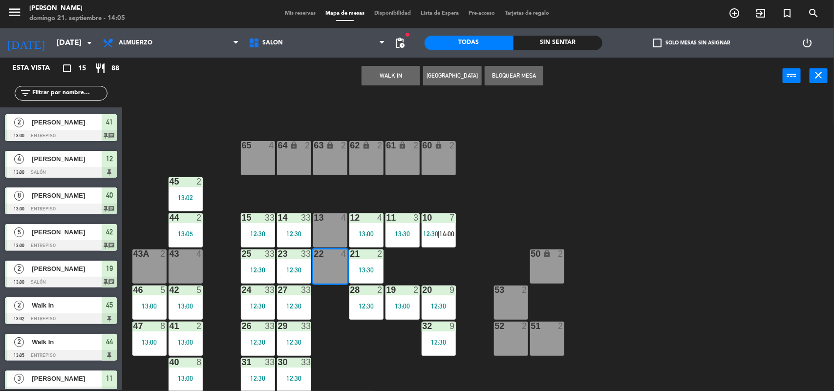
click at [395, 68] on button "WALK IN" at bounding box center [391, 76] width 59 height 20
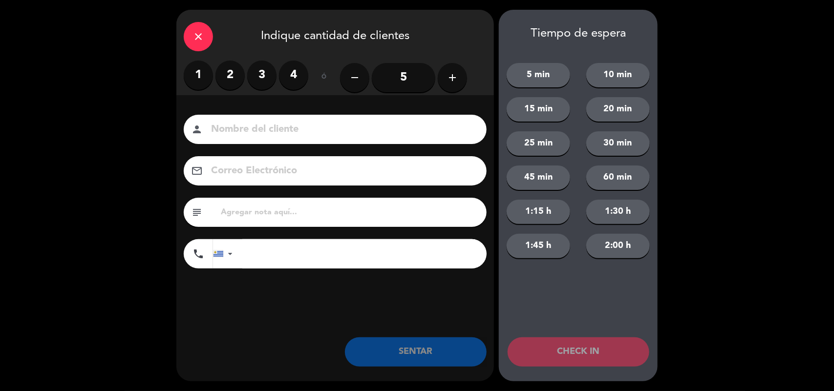
click at [257, 75] on label "3" at bounding box center [261, 75] width 29 height 29
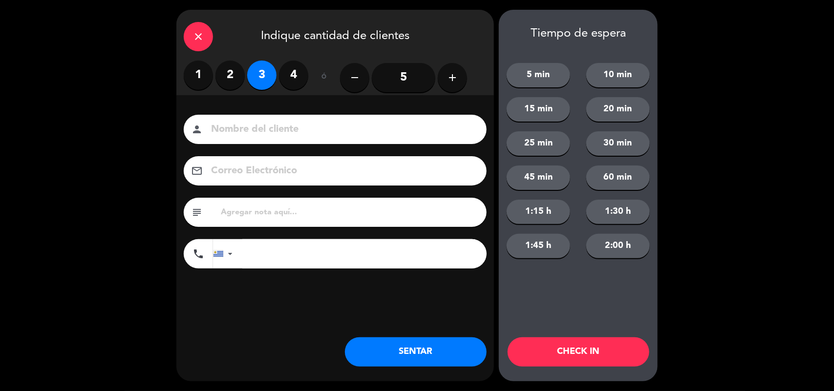
click at [409, 350] on button "SENTAR" at bounding box center [416, 352] width 142 height 29
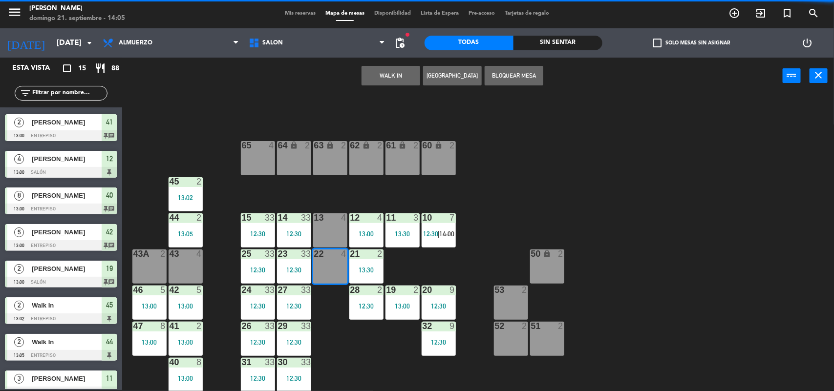
scroll to position [0, 0]
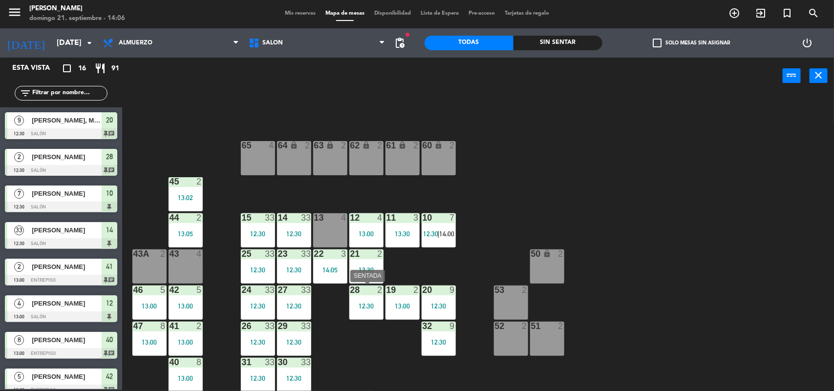
click at [355, 306] on div "12:30" at bounding box center [366, 306] width 34 height 7
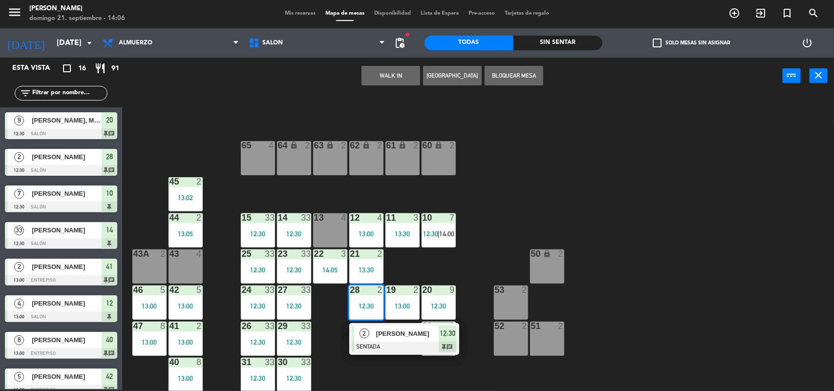
click at [365, 336] on div "2 [PERSON_NAME] SENTADA 12:30 chat" at bounding box center [404, 339] width 125 height 32
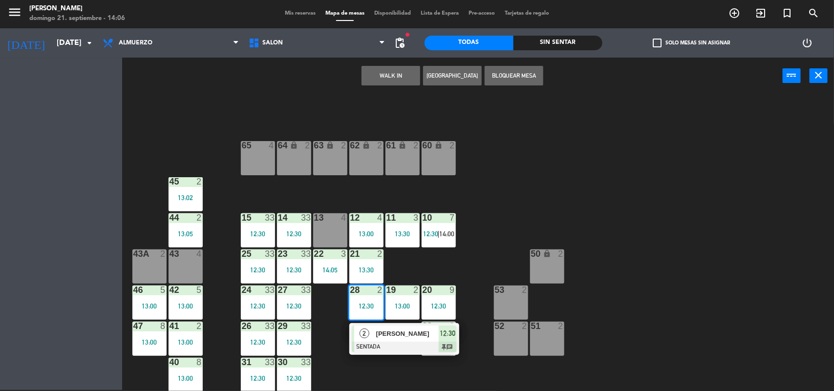
click at [365, 336] on div "64 lock 2 63 lock 2 62 lock 2 61 lock 2 60 lock 2 65 4 45 2 13:02 10 7 12:30 | …" at bounding box center [482, 244] width 704 height 296
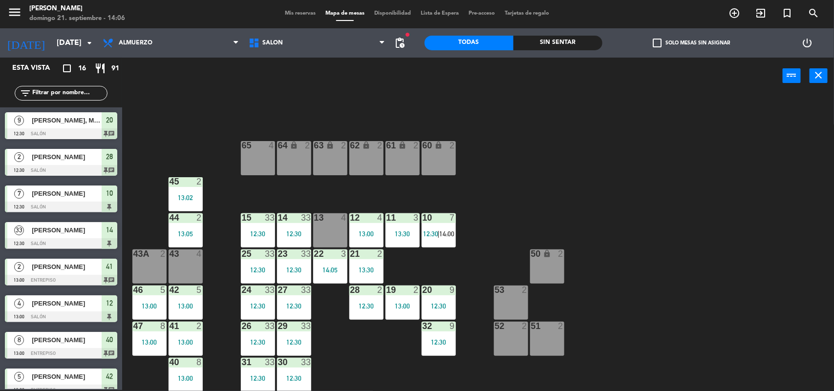
click at [375, 301] on div "28 2 12:30" at bounding box center [366, 303] width 34 height 34
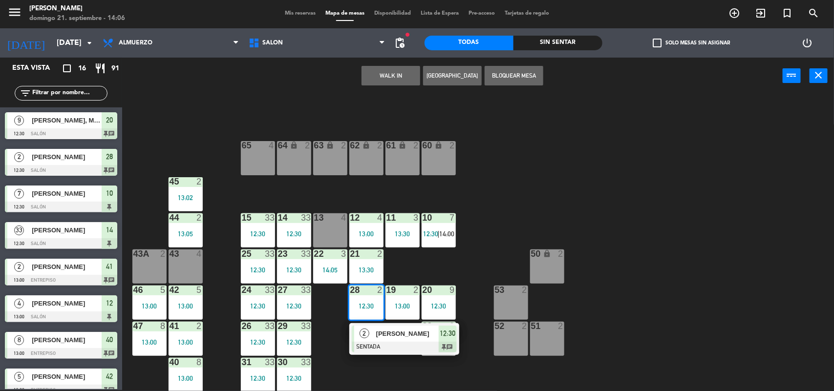
click at [369, 331] on div "2" at bounding box center [364, 334] width 21 height 16
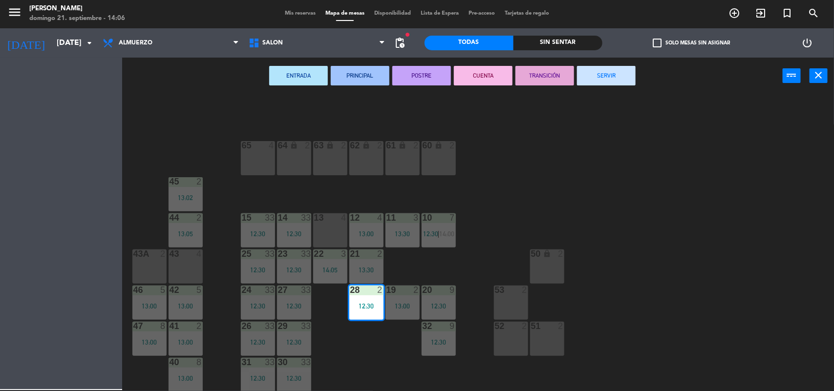
click at [369, 331] on div "64 lock 2 63 lock 2 62 lock 2 61 lock 2 60 lock 2 65 4 45 2 13:02 10 7 12:30 | …" at bounding box center [482, 244] width 704 height 296
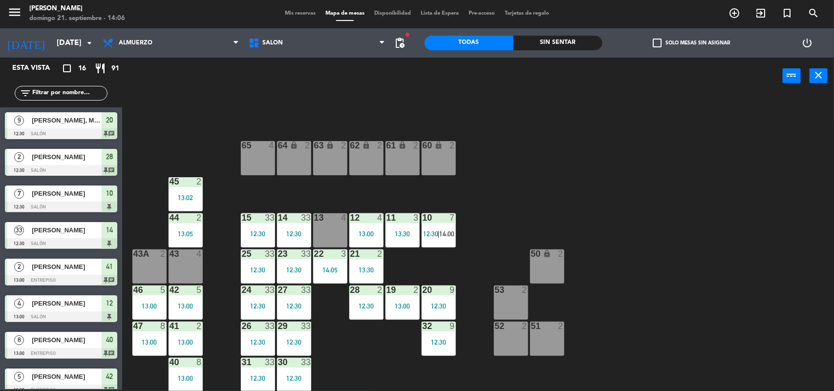
click at [360, 308] on div "12:30" at bounding box center [366, 306] width 34 height 7
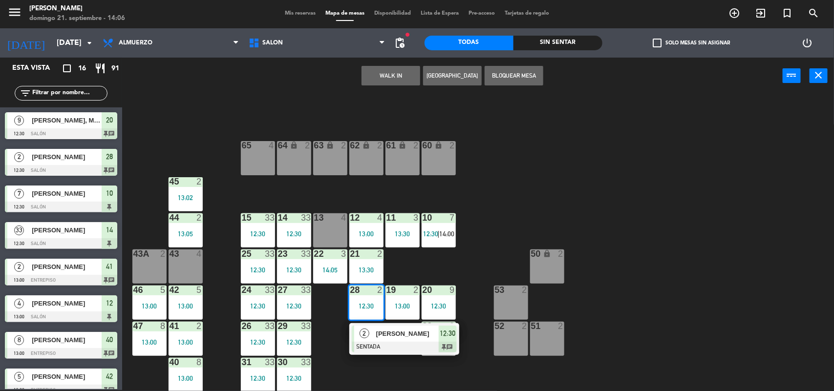
click at [367, 336] on span "2" at bounding box center [365, 334] width 10 height 10
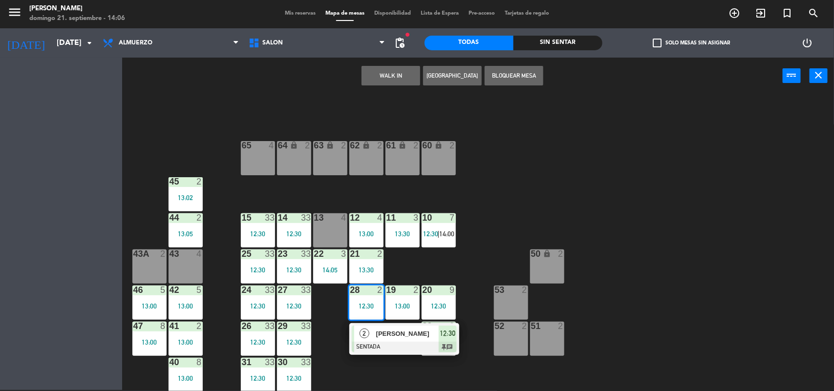
click at [367, 336] on div "64 lock 2 63 lock 2 62 lock 2 61 lock 2 60 lock 2 65 4 45 2 13:02 10 7 12:30 | …" at bounding box center [482, 244] width 704 height 296
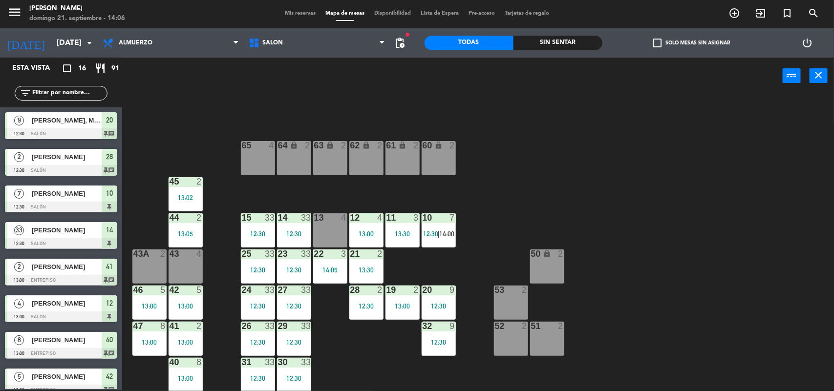
click at [364, 309] on div "28 2 12:30" at bounding box center [366, 303] width 34 height 34
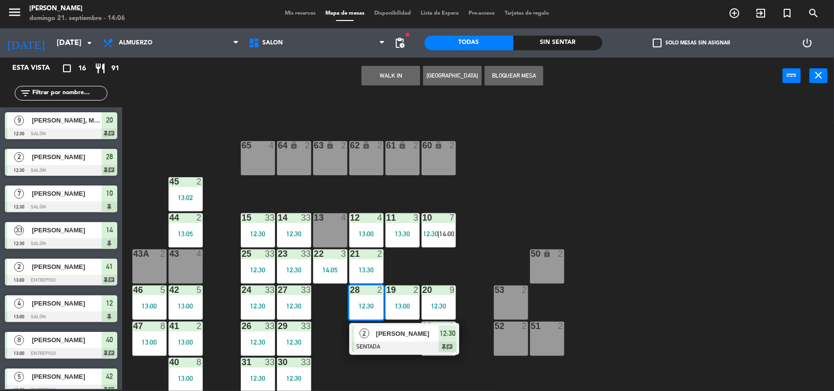
click at [387, 337] on span "[PERSON_NAME]" at bounding box center [407, 334] width 63 height 10
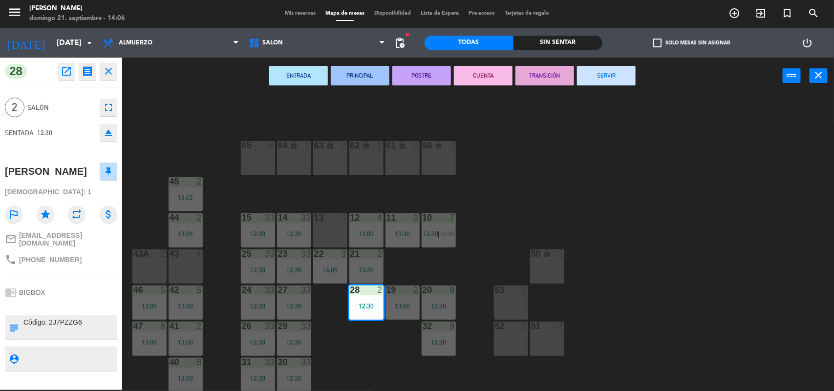
click at [604, 76] on button "SERVIR" at bounding box center [606, 76] width 59 height 20
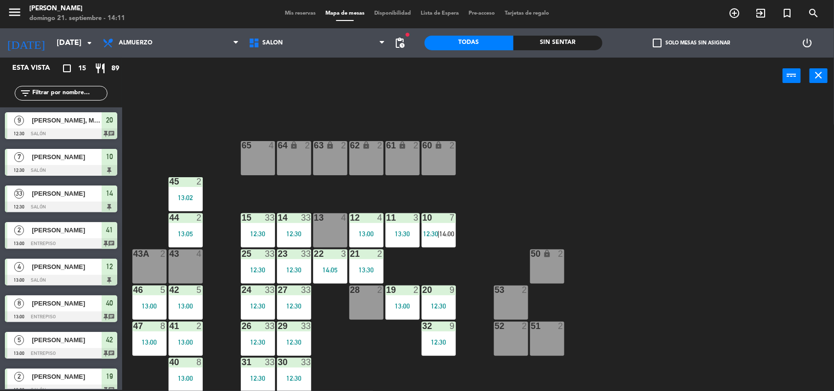
scroll to position [267, 0]
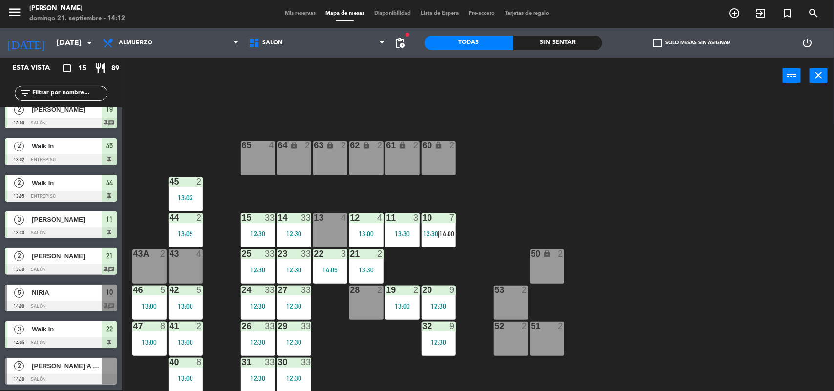
click at [365, 344] on div "64 lock 2 63 lock 2 62 lock 2 61 lock 2 60 lock 2 65 4 45 2 13:02 10 7 12:30 | …" at bounding box center [482, 244] width 704 height 296
click at [428, 233] on span "12:30" at bounding box center [431, 234] width 15 height 8
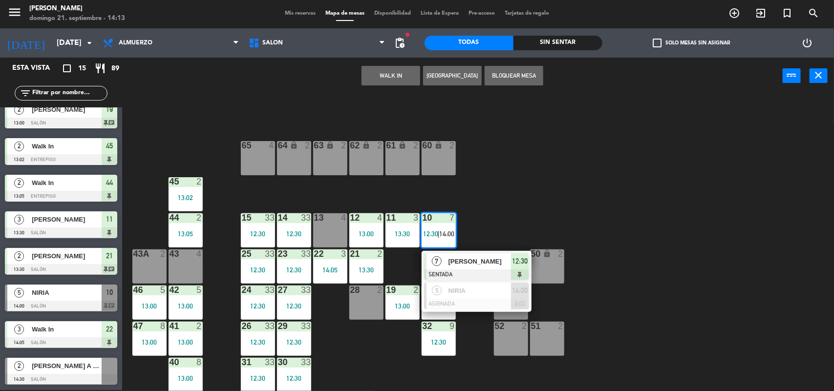
click at [448, 251] on div "7 [PERSON_NAME] SENTADA 12:30" at bounding box center [477, 267] width 110 height 32
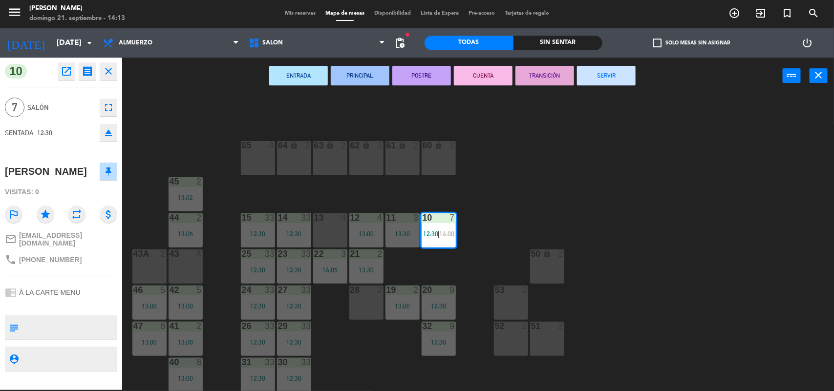
click at [103, 105] on icon "fullscreen" at bounding box center [109, 108] width 12 height 12
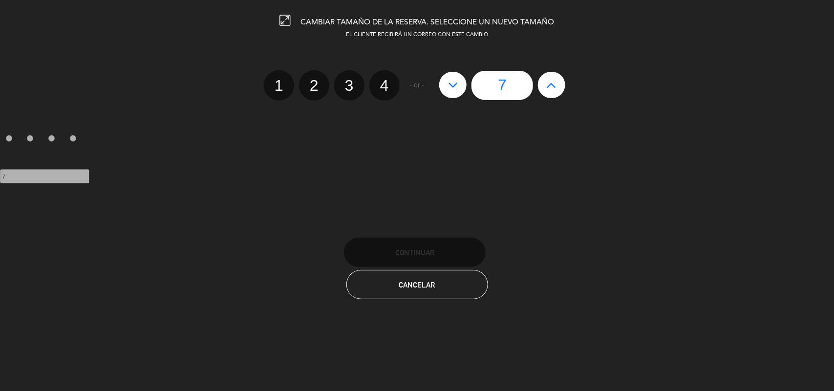
click at [103, 105] on div "EL CLIENTE RECIBIRÁ UN CORREO CON ESTE CAMBIO 1 2 3 4 - or - 7 1 2 3 4 7" at bounding box center [417, 122] width 849 height 182
click at [454, 84] on icon at bounding box center [453, 85] width 10 height 16
type input "6"
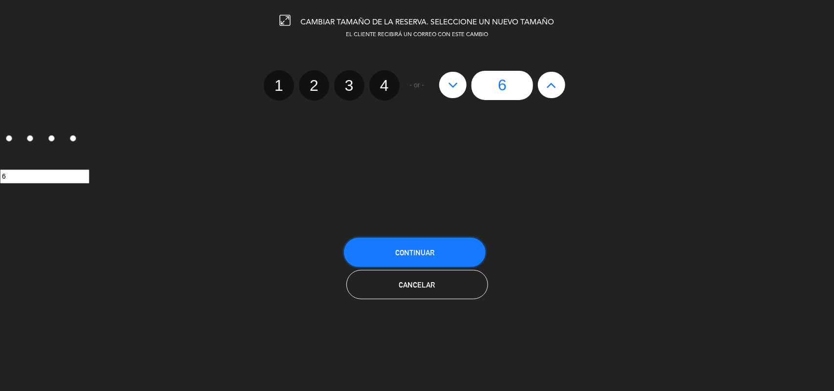
click at [391, 257] on button "Continuar" at bounding box center [415, 252] width 142 height 29
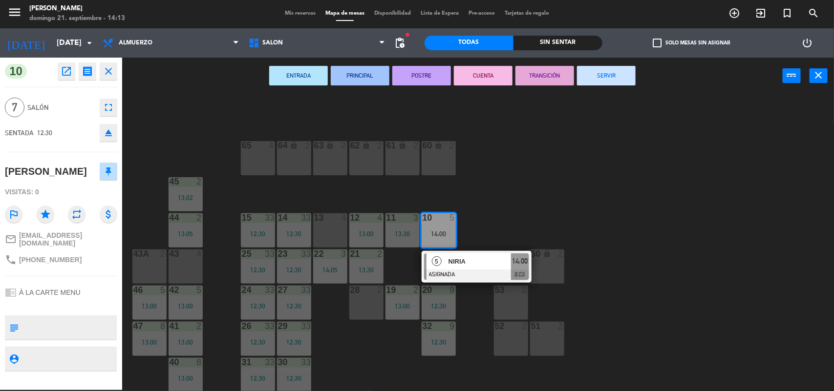
click at [487, 189] on div "64 lock 2 63 lock 2 62 lock 2 61 lock 2 60 lock 2 65 4 45 2 13:02 10 5 14:00 5 …" at bounding box center [482, 244] width 704 height 296
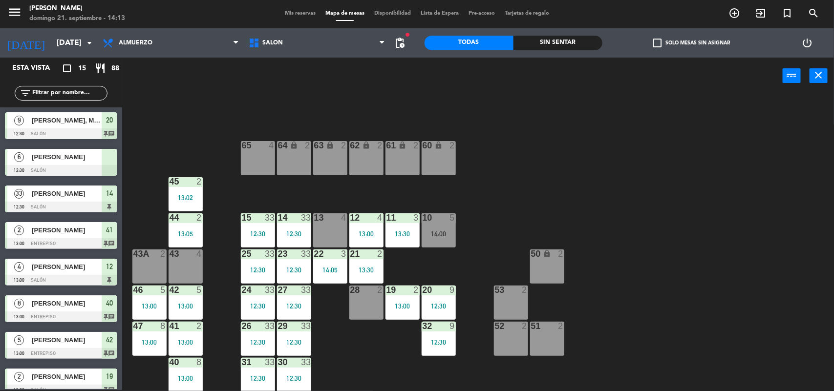
click at [55, 160] on span "[PERSON_NAME]" at bounding box center [67, 157] width 70 height 10
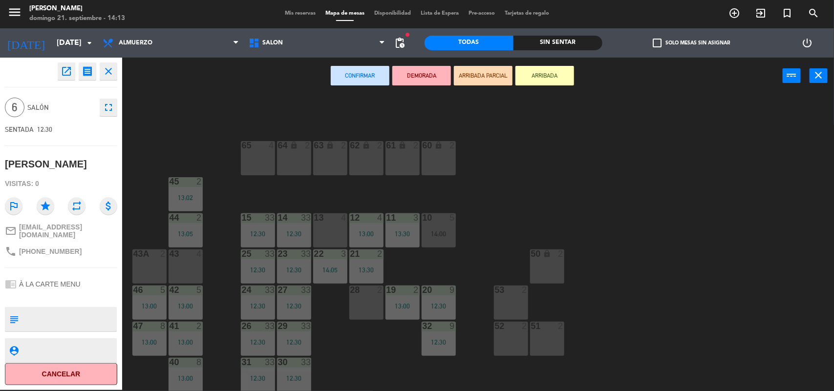
click at [443, 221] on div "10 5" at bounding box center [439, 219] width 34 height 10
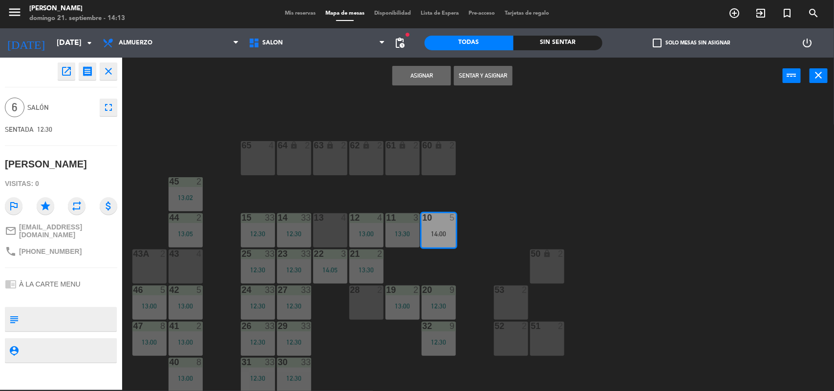
click at [479, 70] on button "Sentar y Asignar" at bounding box center [483, 76] width 59 height 20
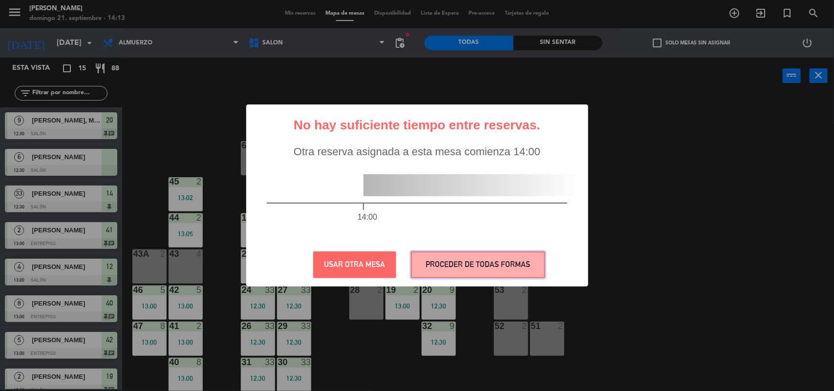
click at [429, 258] on button "PROCEDER DE TODAS FORMAS" at bounding box center [478, 265] width 134 height 27
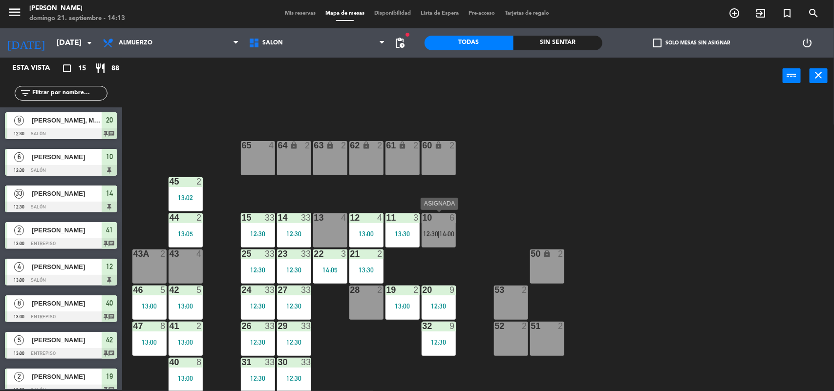
click at [433, 230] on span "12:30" at bounding box center [431, 234] width 15 height 8
click at [428, 240] on div "10 6 12:30 | 14:00" at bounding box center [439, 231] width 34 height 34
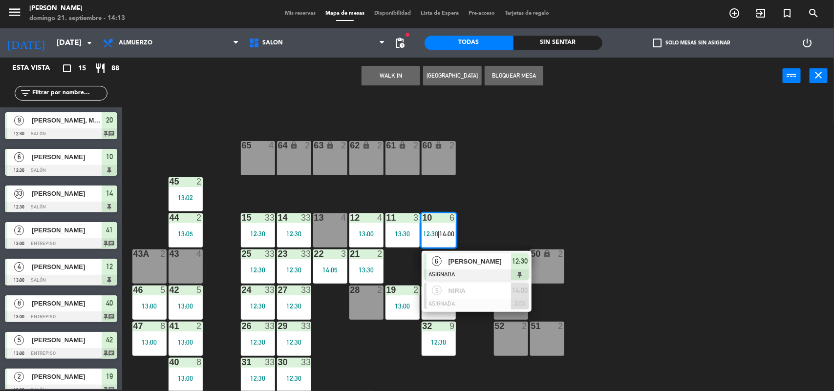
click at [438, 260] on span "6" at bounding box center [437, 262] width 10 height 10
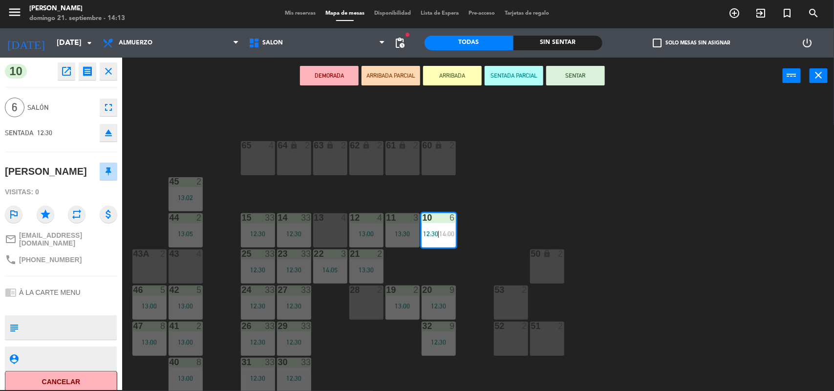
click at [590, 77] on button "SENTAR" at bounding box center [575, 76] width 59 height 20
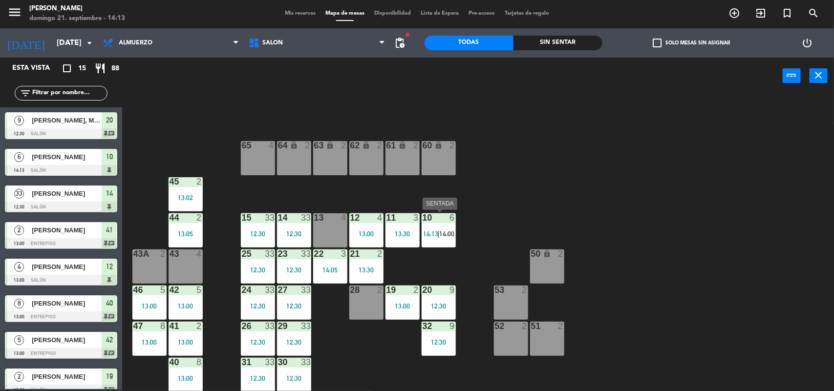
click at [430, 230] on span "14:13" at bounding box center [431, 234] width 15 height 8
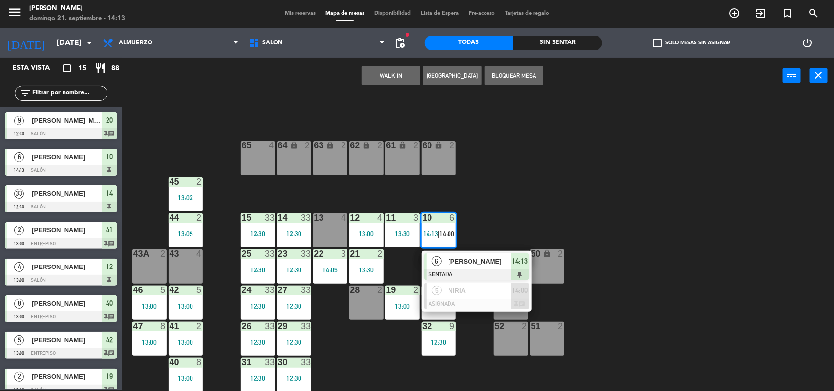
click at [430, 230] on span "14:13" at bounding box center [431, 234] width 15 height 8
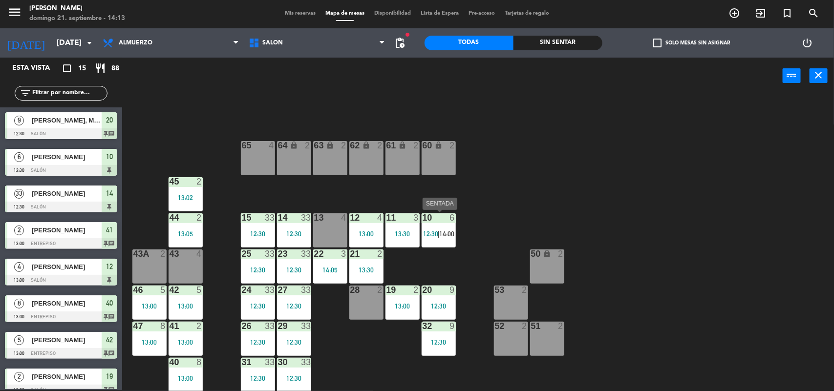
click at [428, 238] on div "10 6 12:30 | 14:00" at bounding box center [439, 231] width 34 height 34
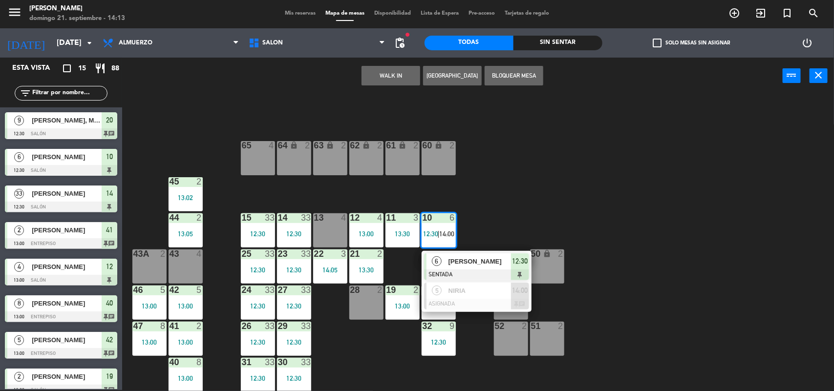
click at [435, 257] on span "6" at bounding box center [437, 262] width 10 height 10
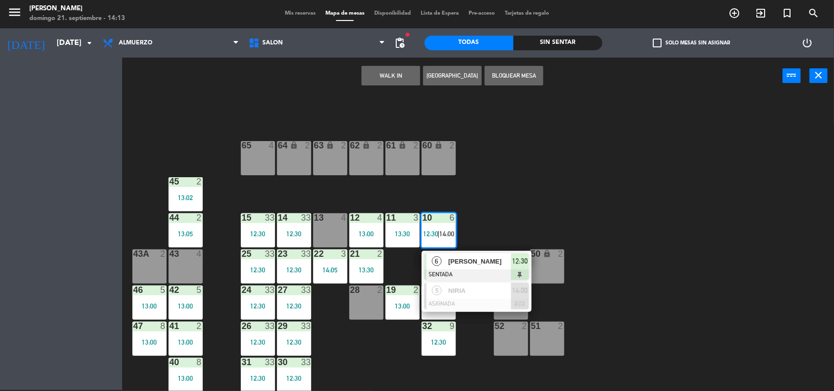
click at [435, 257] on div "64 lock 2 63 lock 2 62 lock 2 61 lock 2 60 lock 2 65 4 45 2 13:02 10 6 12:30 | …" at bounding box center [482, 244] width 704 height 296
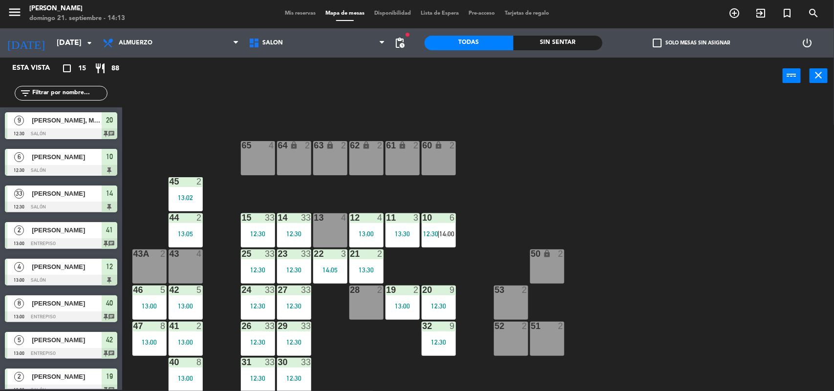
click at [422, 225] on div "10 6 12:30 | 14:00" at bounding box center [439, 231] width 34 height 34
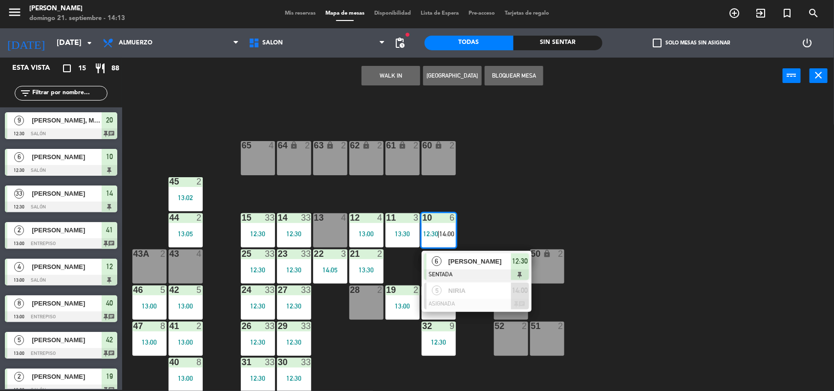
click at [429, 257] on div "6" at bounding box center [437, 262] width 21 height 16
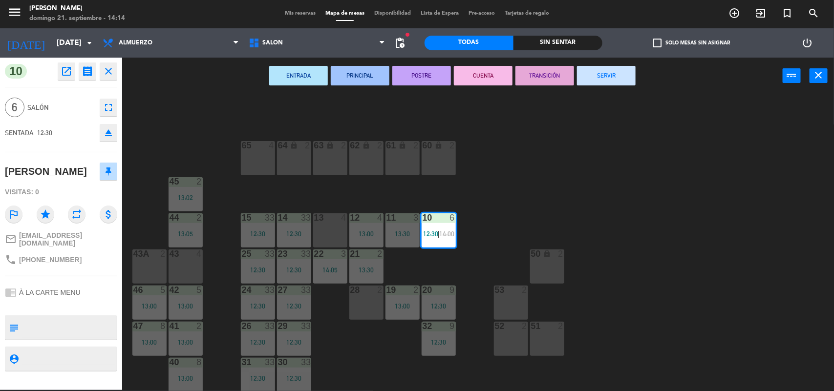
click at [629, 77] on button "SERVIR" at bounding box center [606, 76] width 59 height 20
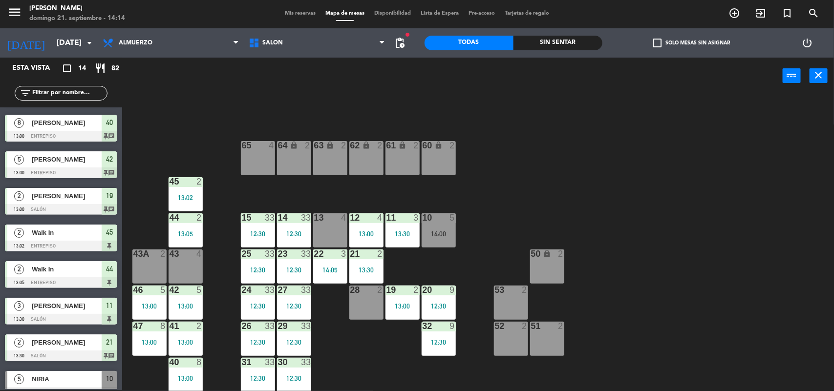
scroll to position [231, 0]
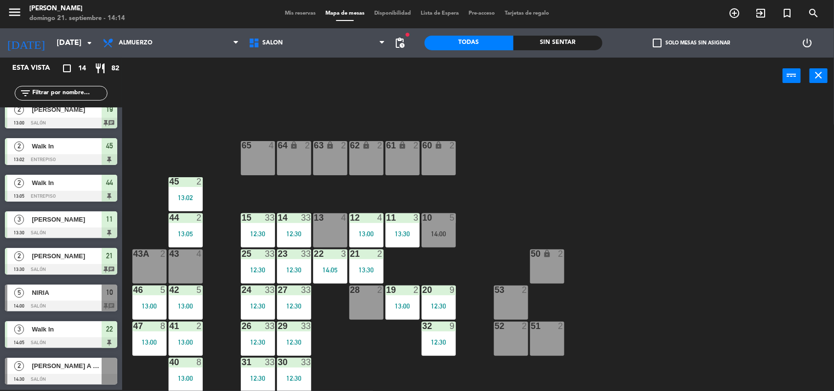
click at [59, 367] on span "[PERSON_NAME] A M [PERSON_NAME]" at bounding box center [67, 366] width 70 height 10
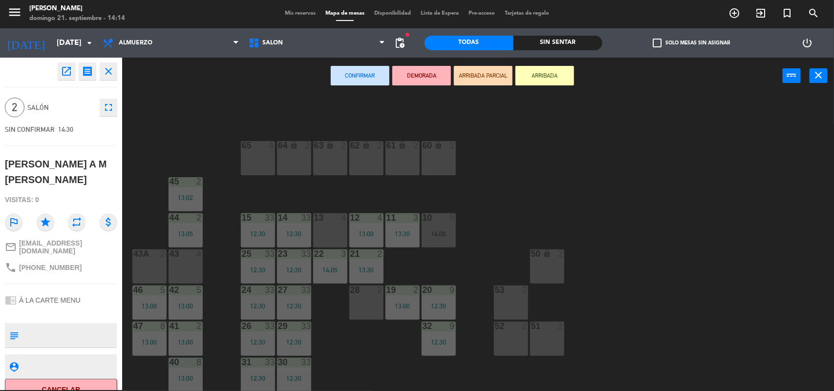
click at [373, 369] on div "64 lock 2 63 lock 2 62 lock 2 61 lock 2 60 lock 2 65 4 45 2 13:02 10 5 14:00 15…" at bounding box center [482, 244] width 704 height 296
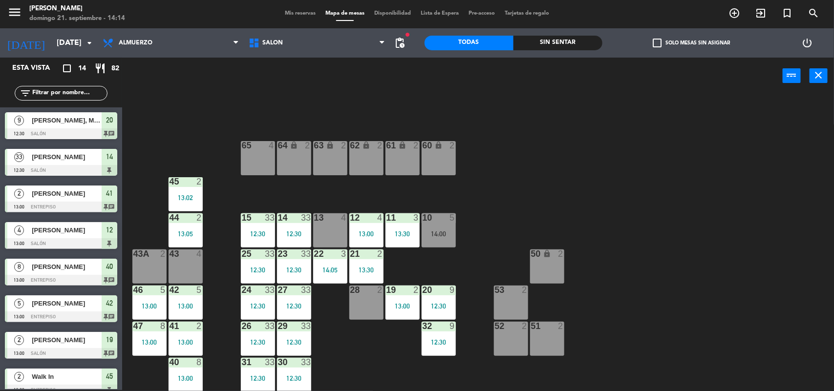
scroll to position [147, 0]
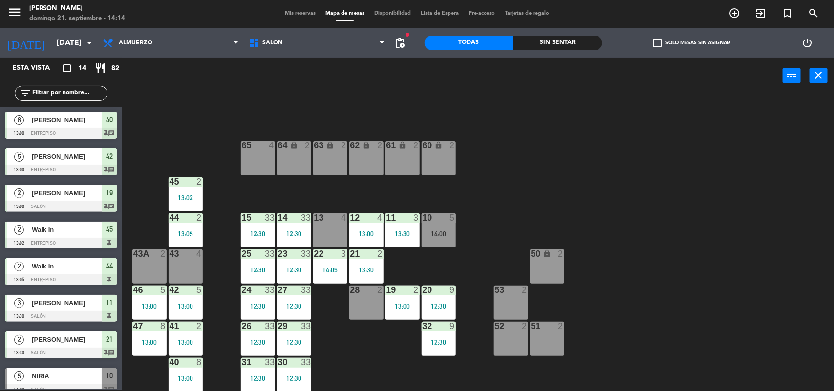
click at [300, 292] on div at bounding box center [294, 290] width 16 height 9
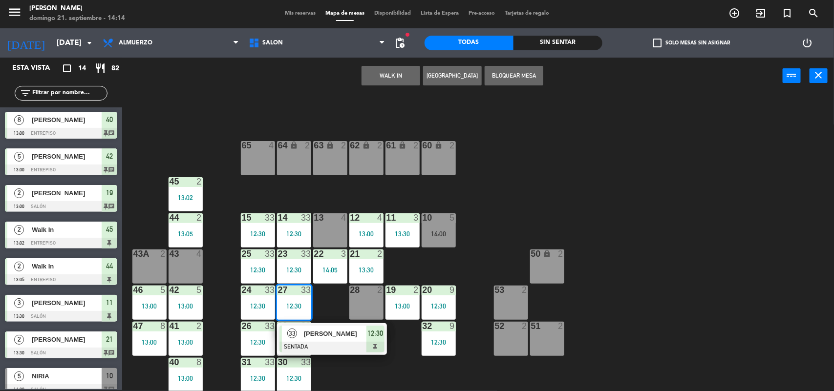
click at [313, 299] on div "64 lock 2 63 lock 2 62 lock 2 61 lock 2 60 lock 2 65 4 45 2 13:02 10 5 14:00 15…" at bounding box center [482, 244] width 704 height 296
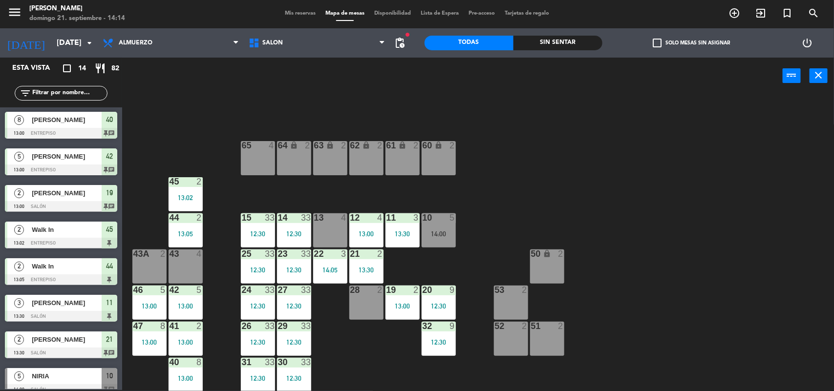
click at [309, 301] on div "27 33 12:30" at bounding box center [294, 303] width 34 height 34
click at [294, 297] on div "27 33 12:30" at bounding box center [294, 303] width 34 height 34
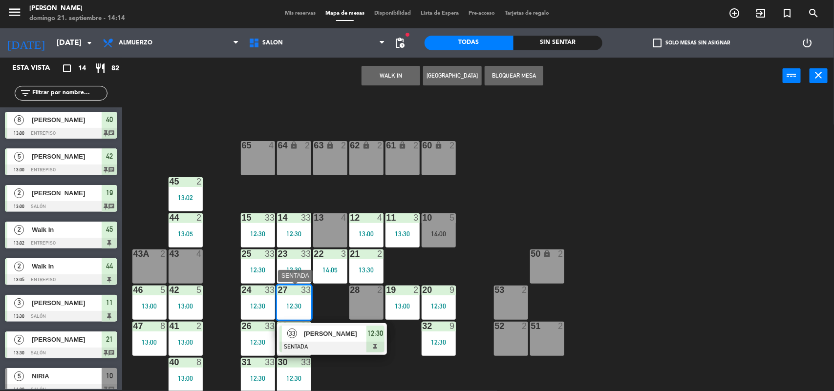
click at [291, 348] on div at bounding box center [331, 347] width 105 height 11
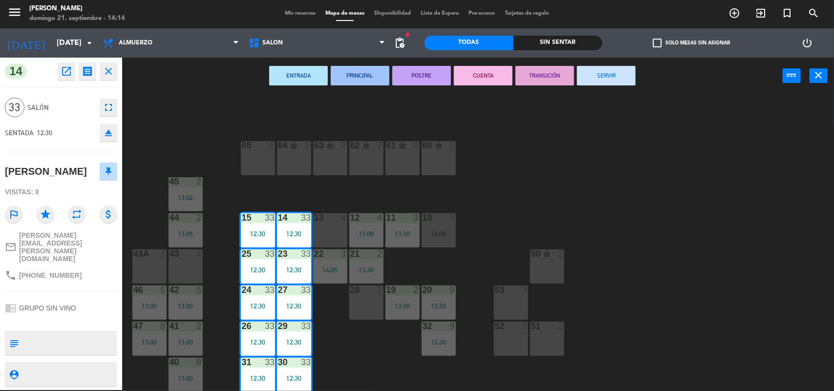
click at [289, 15] on span "Mis reservas" at bounding box center [300, 13] width 41 height 5
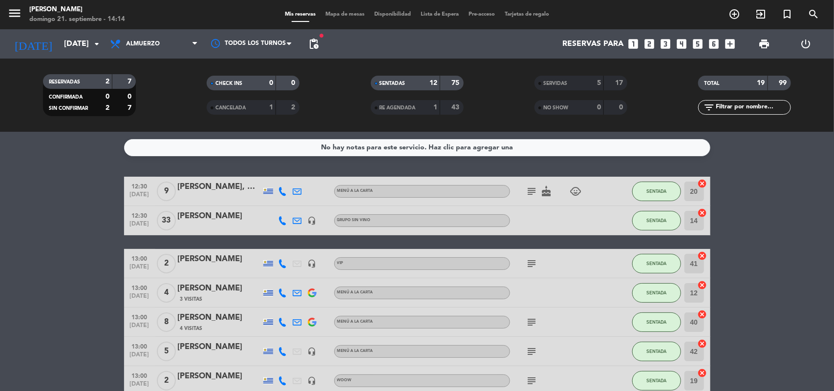
click at [703, 214] on icon "cancel" at bounding box center [703, 213] width 10 height 10
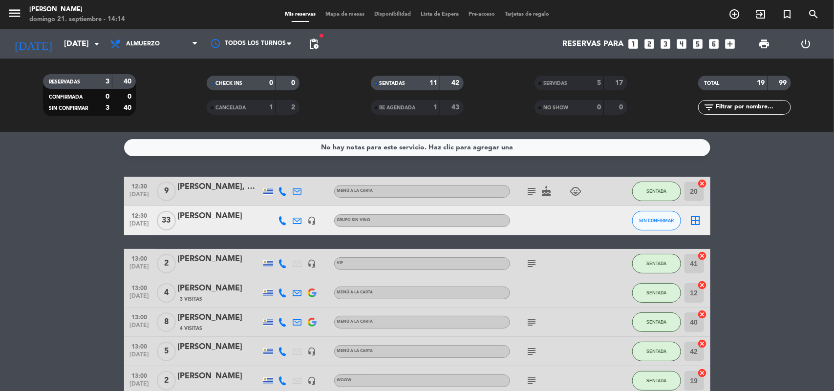
click at [698, 223] on icon "border_all" at bounding box center [696, 221] width 12 height 12
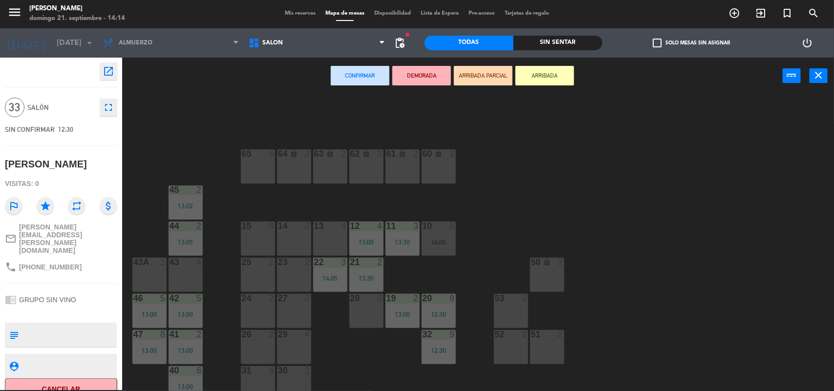
click at [301, 235] on div "14 2" at bounding box center [294, 239] width 34 height 34
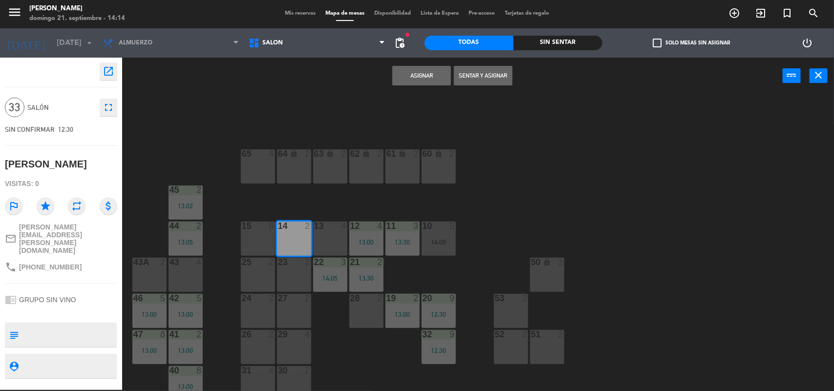
click at [263, 240] on div "15 8" at bounding box center [258, 239] width 34 height 34
click at [254, 262] on div at bounding box center [258, 262] width 16 height 9
click at [299, 261] on div at bounding box center [294, 262] width 16 height 9
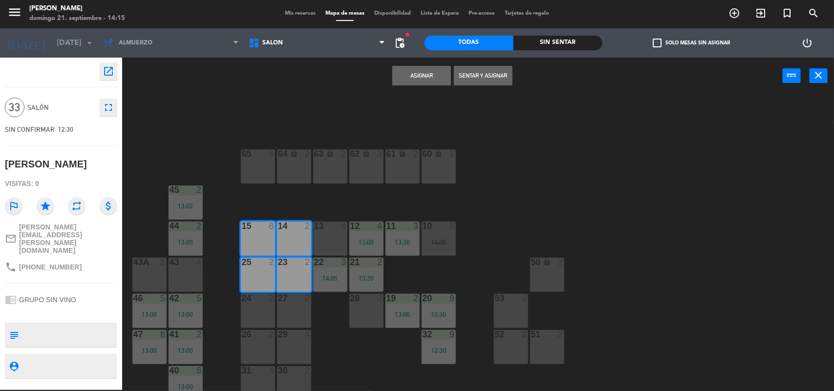
click at [252, 307] on div "24 2" at bounding box center [258, 311] width 34 height 34
click at [257, 345] on div "26 2" at bounding box center [258, 347] width 34 height 34
click at [286, 348] on div "29 4" at bounding box center [294, 347] width 34 height 34
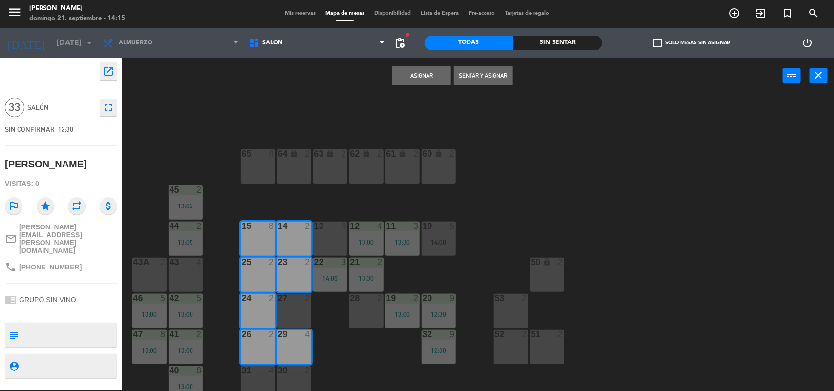
click at [294, 367] on div at bounding box center [294, 370] width 16 height 9
click at [262, 375] on div "31 4" at bounding box center [258, 371] width 34 height 10
click at [471, 77] on button "Sentar y Asignar" at bounding box center [483, 76] width 59 height 20
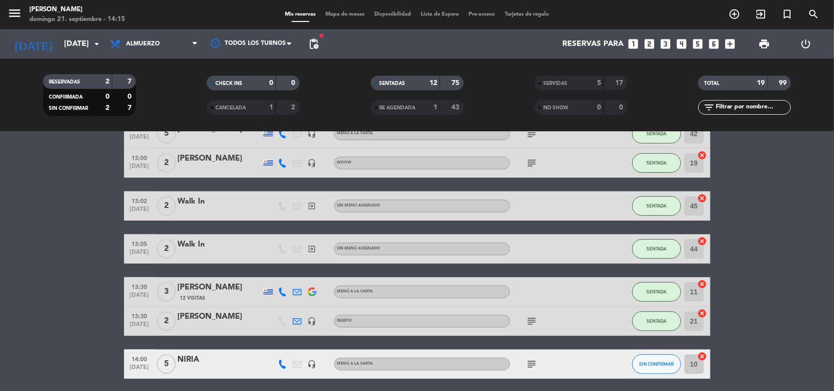
scroll to position [340, 0]
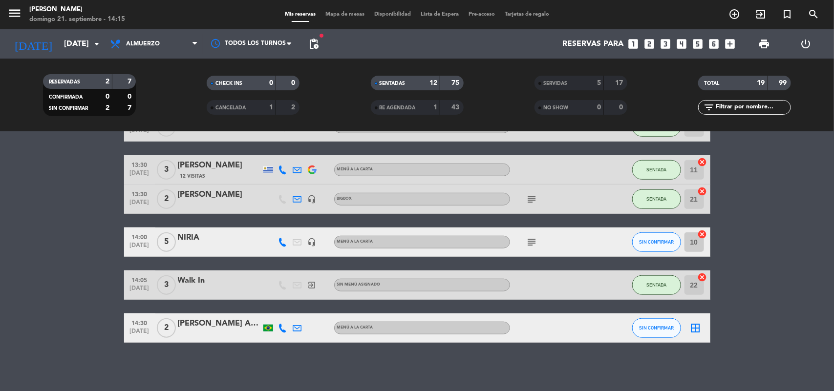
click at [699, 326] on icon "border_all" at bounding box center [696, 328] width 12 height 12
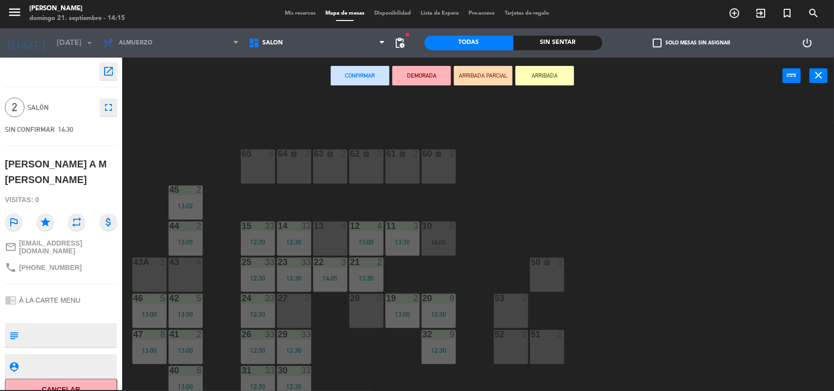
click at [297, 313] on div "27 2" at bounding box center [294, 311] width 34 height 34
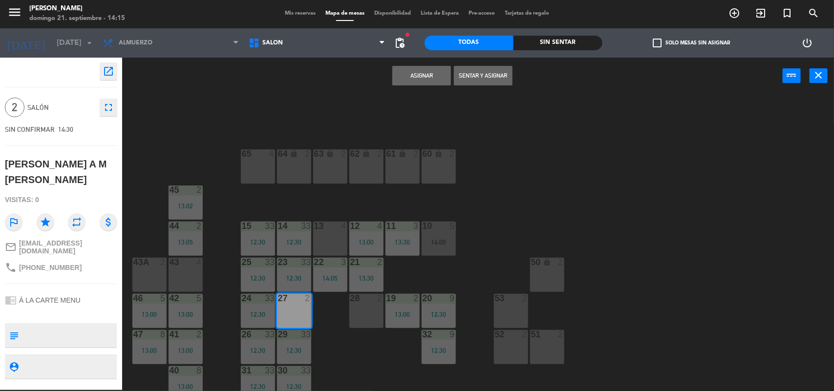
click at [490, 76] on button "Sentar y Asignar" at bounding box center [483, 76] width 59 height 20
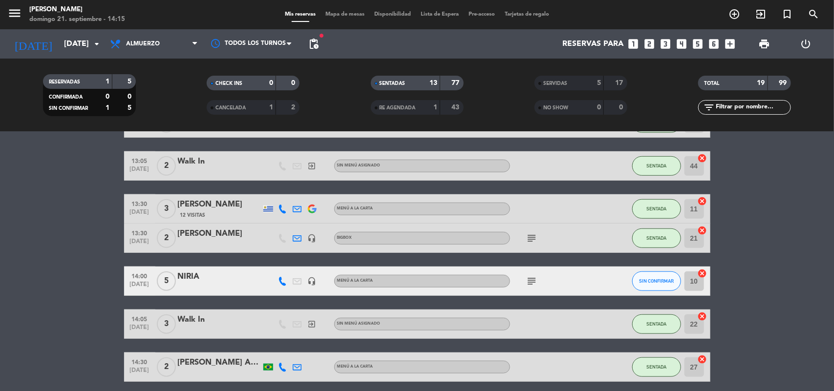
scroll to position [340, 0]
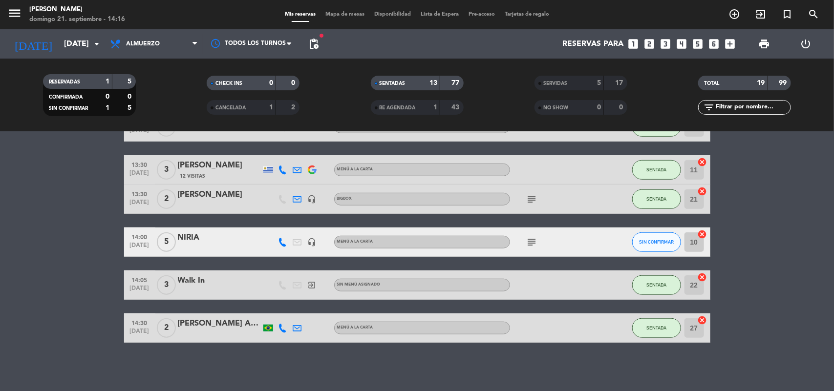
click at [189, 237] on div "NIRIA" at bounding box center [219, 238] width 83 height 13
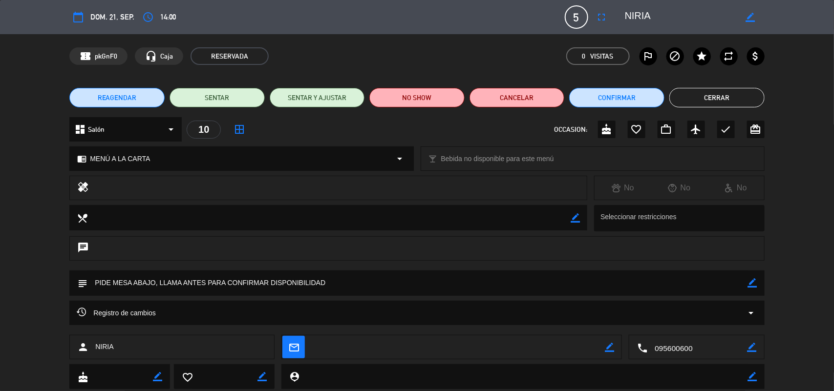
click at [724, 100] on button "Cerrar" at bounding box center [716, 98] width 95 height 20
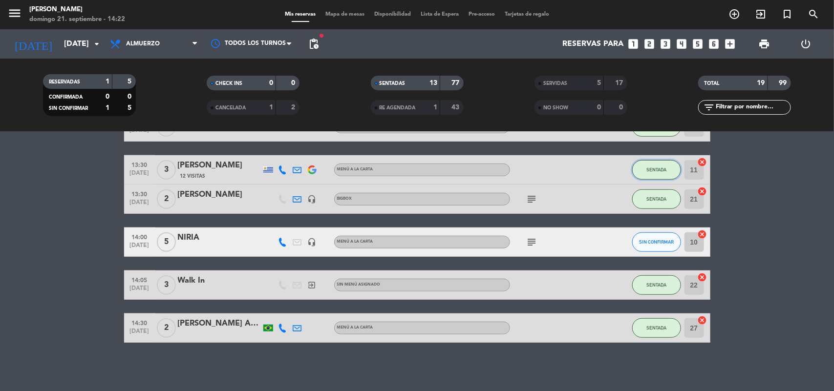
click at [657, 168] on span "SENTADA" at bounding box center [656, 169] width 20 height 5
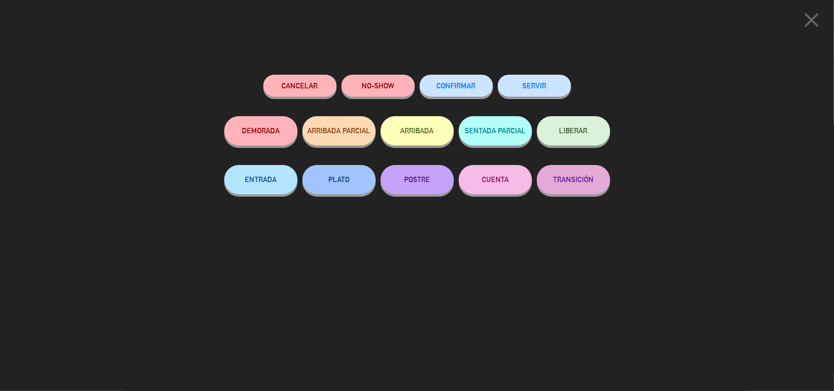
click at [540, 85] on button "SERVIR" at bounding box center [534, 86] width 73 height 22
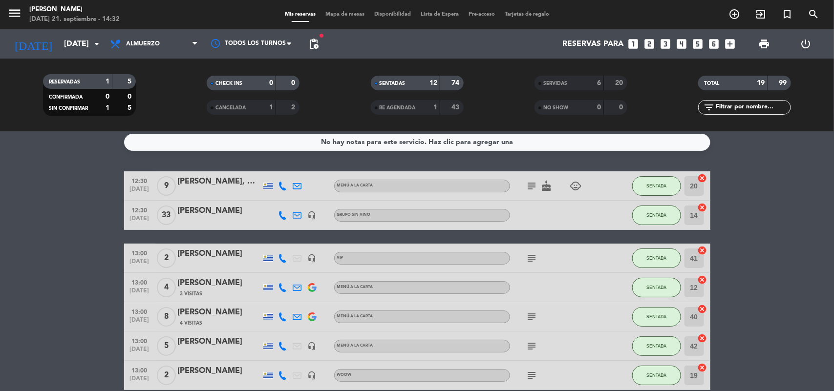
scroll to position [311, 0]
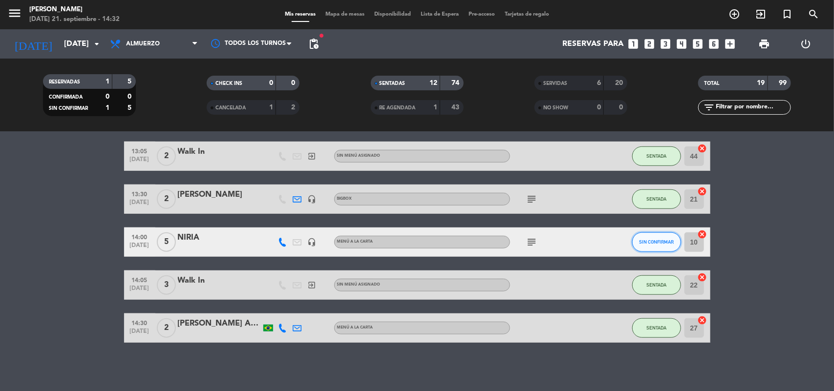
click at [667, 240] on span "SIN CONFIRMAR" at bounding box center [656, 241] width 35 height 5
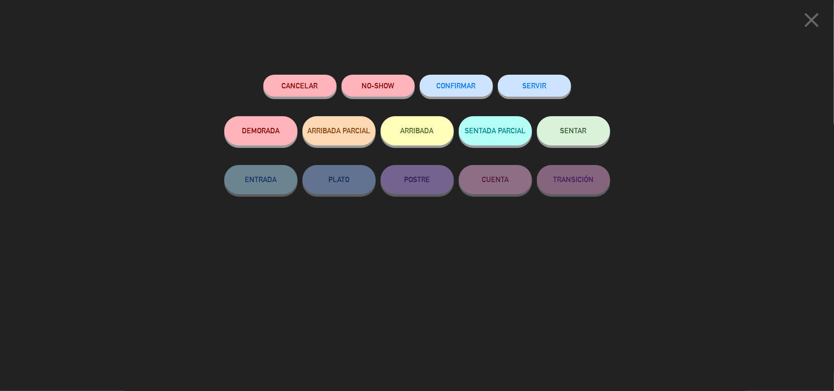
click at [575, 137] on button "SENTAR" at bounding box center [573, 130] width 73 height 29
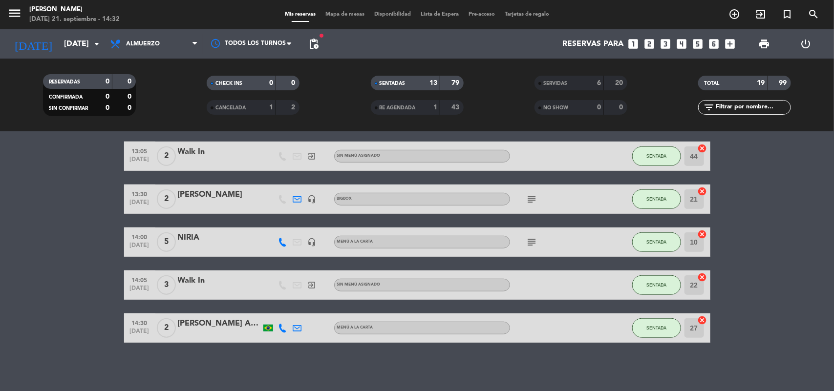
scroll to position [0, 0]
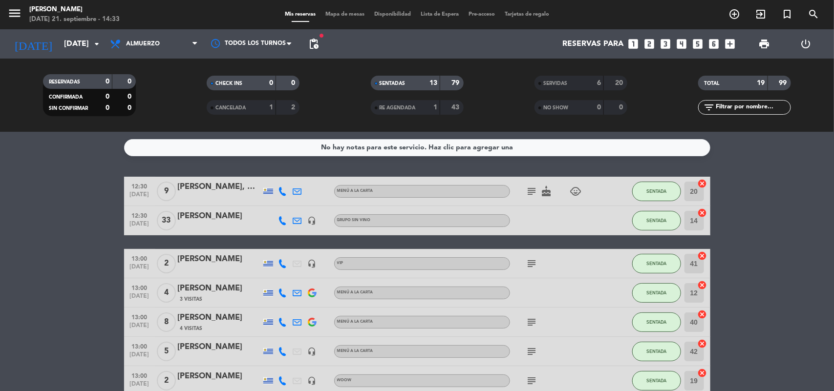
click at [349, 15] on span "Mapa de mesas" at bounding box center [345, 14] width 49 height 5
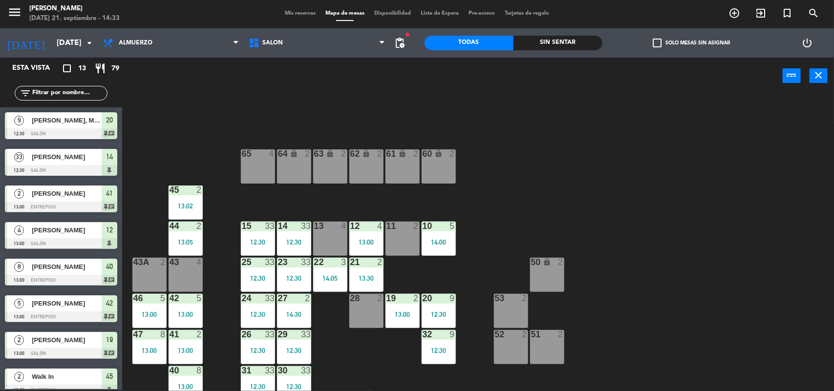
click at [390, 242] on div "11 2" at bounding box center [403, 239] width 34 height 34
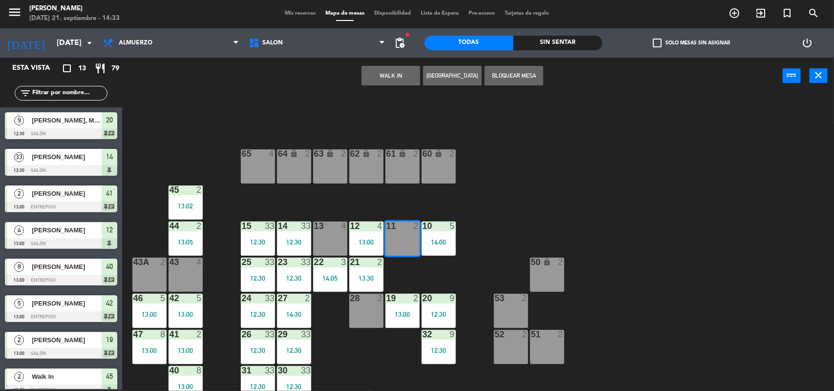
click at [406, 70] on button "WALK IN" at bounding box center [391, 76] width 59 height 20
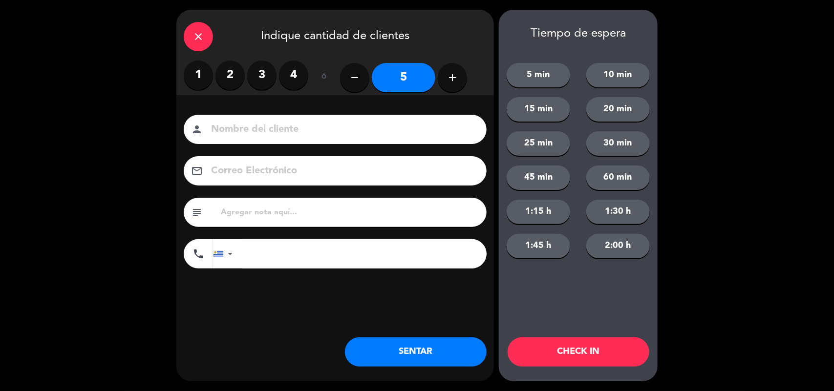
click at [261, 85] on label "3" at bounding box center [261, 75] width 29 height 29
click at [401, 352] on button "SENTAR" at bounding box center [416, 352] width 142 height 29
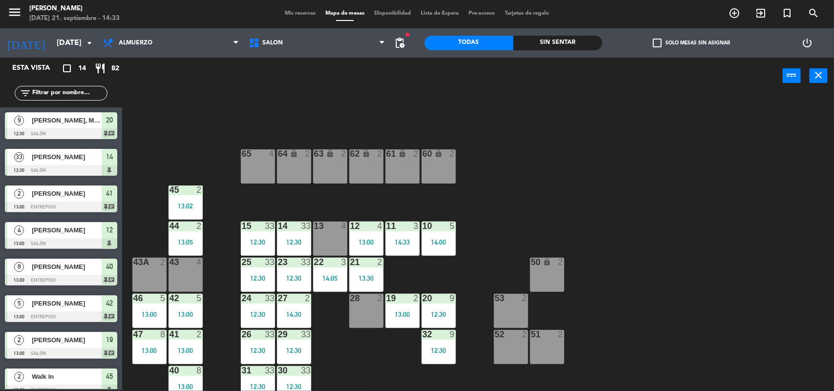
scroll to position [231, 0]
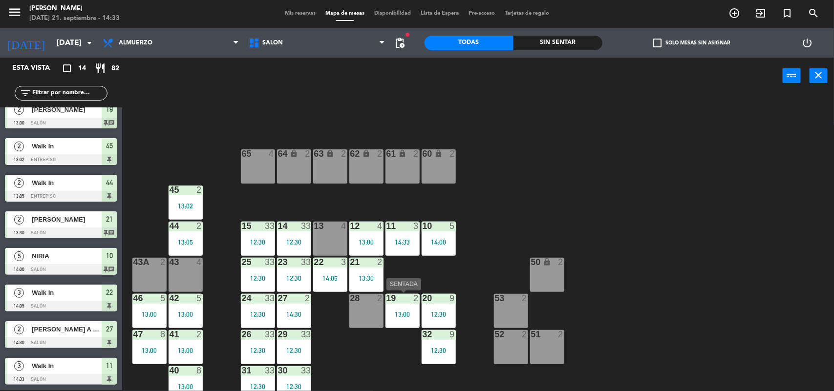
click at [393, 321] on div "19 2 13:00" at bounding box center [403, 311] width 34 height 34
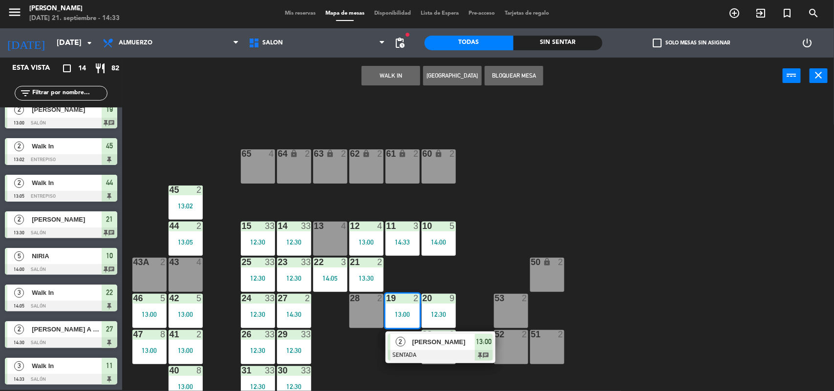
click at [404, 343] on span "2" at bounding box center [401, 342] width 10 height 10
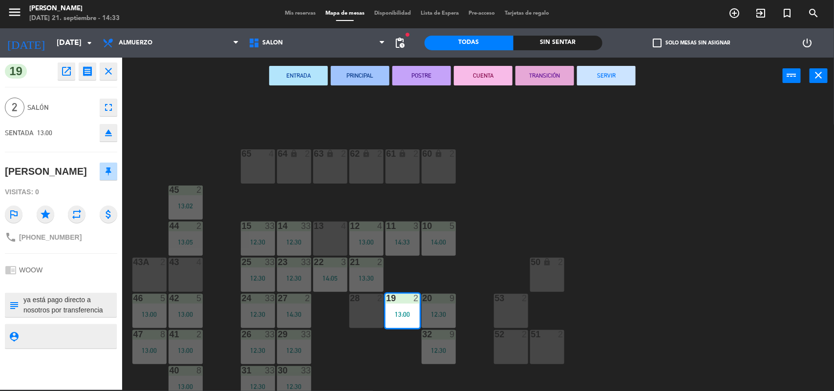
click at [620, 83] on button "SERVIR" at bounding box center [606, 76] width 59 height 20
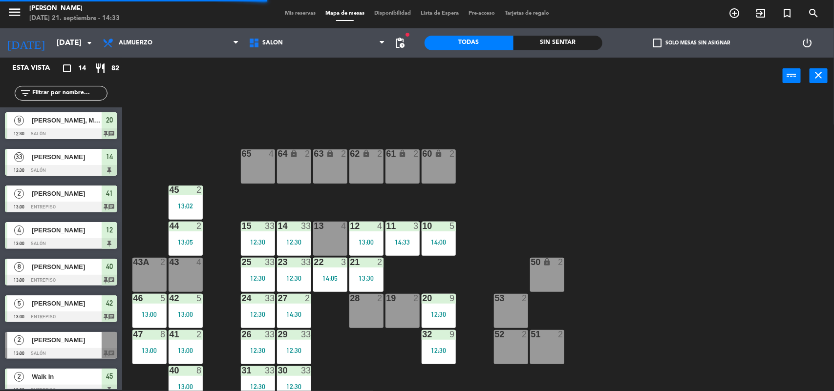
click at [445, 307] on div "20 9 12:30" at bounding box center [439, 311] width 34 height 34
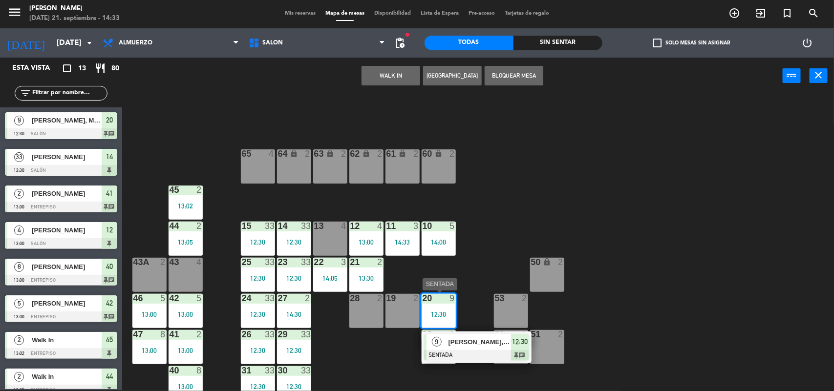
click at [462, 350] on div at bounding box center [476, 355] width 105 height 11
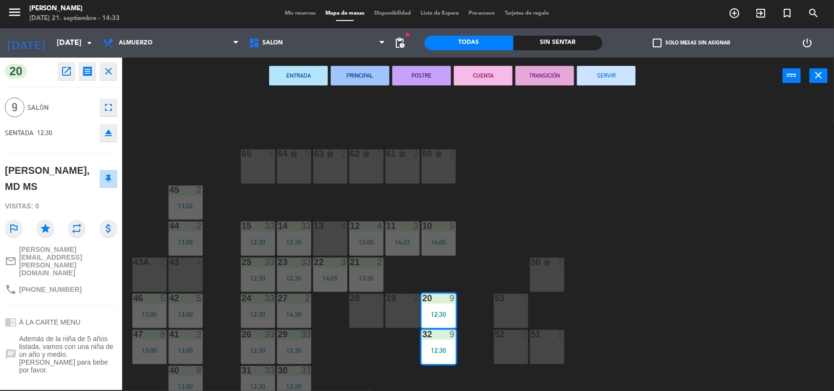
click at [607, 79] on button "SERVIR" at bounding box center [606, 76] width 59 height 20
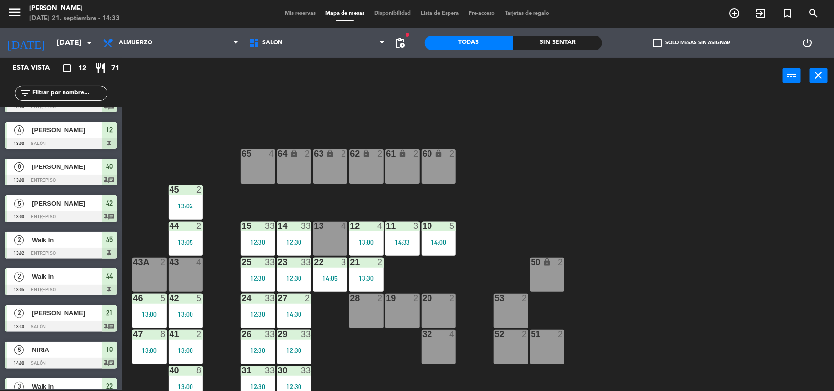
scroll to position [157, 0]
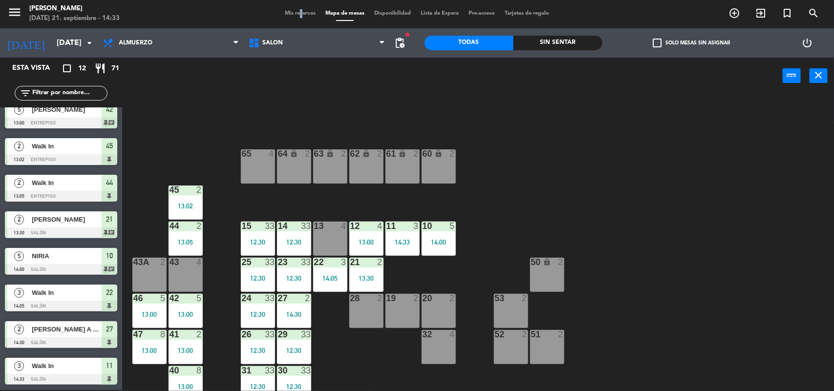
click at [294, 13] on span "Mis reservas" at bounding box center [300, 13] width 41 height 5
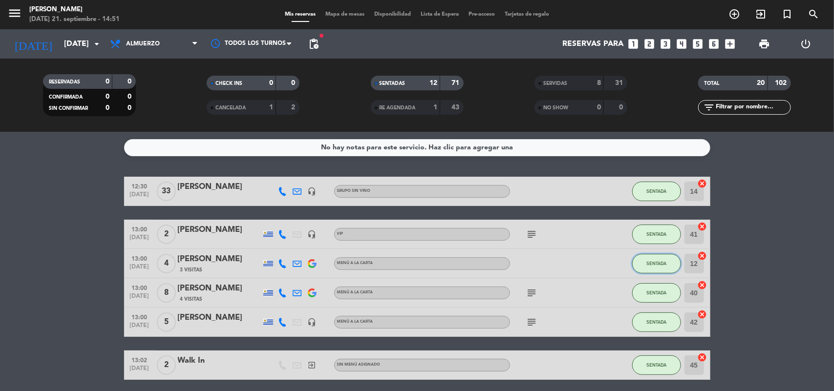
click at [653, 267] on button "SENTADA" at bounding box center [656, 264] width 49 height 20
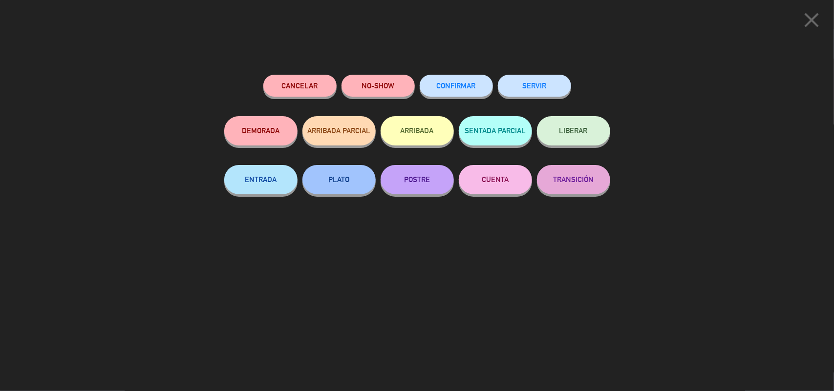
click at [543, 92] on button "SERVIR" at bounding box center [534, 86] width 73 height 22
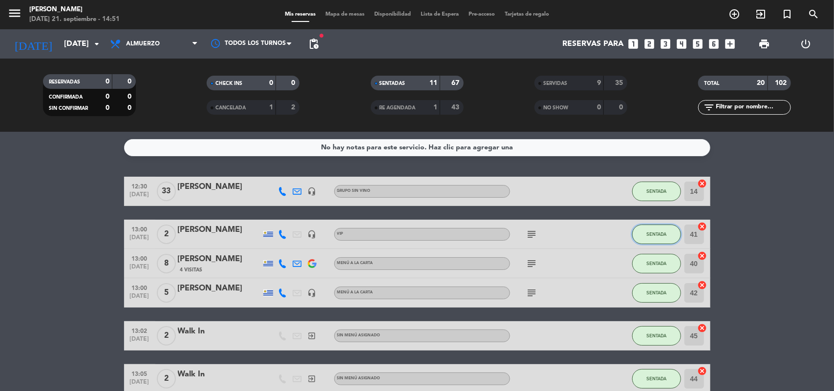
click at [643, 236] on button "SENTADA" at bounding box center [656, 235] width 49 height 20
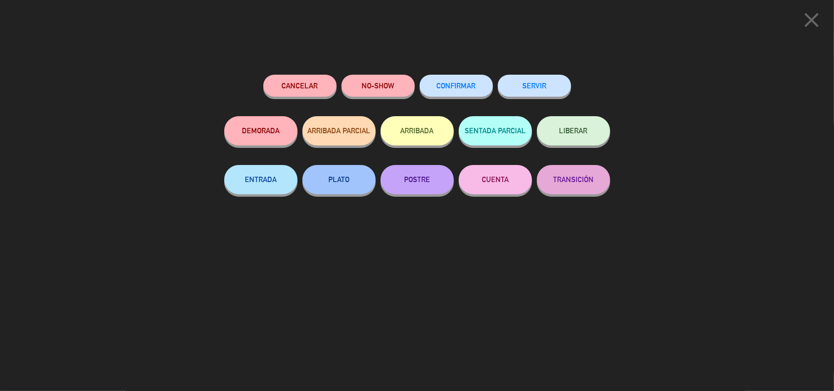
click at [551, 88] on button "SERVIR" at bounding box center [534, 86] width 73 height 22
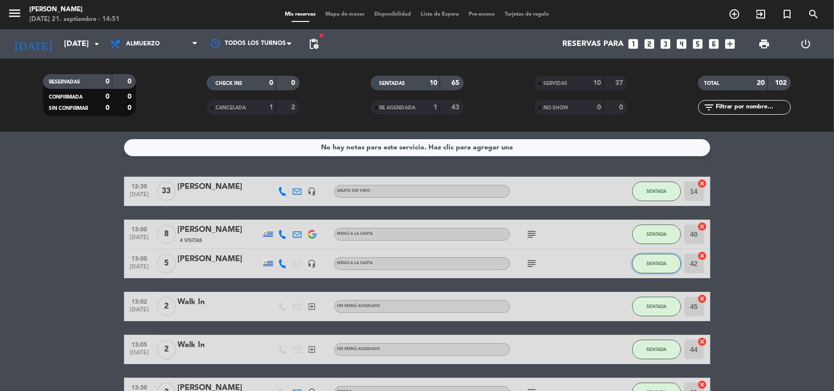
click at [650, 257] on button "SENTADA" at bounding box center [656, 264] width 49 height 20
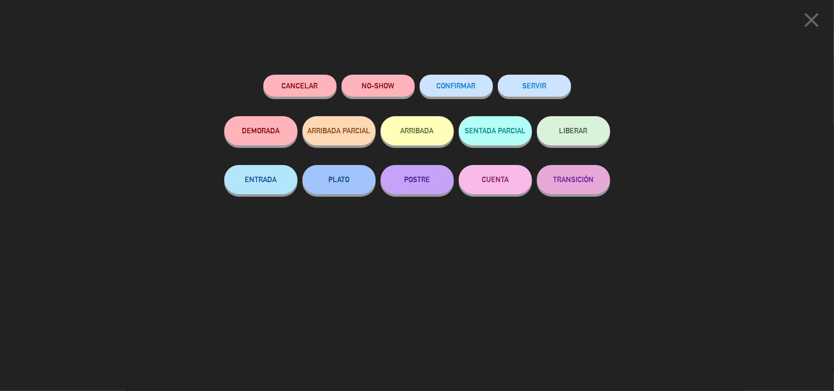
click at [538, 88] on button "SERVIR" at bounding box center [534, 86] width 73 height 22
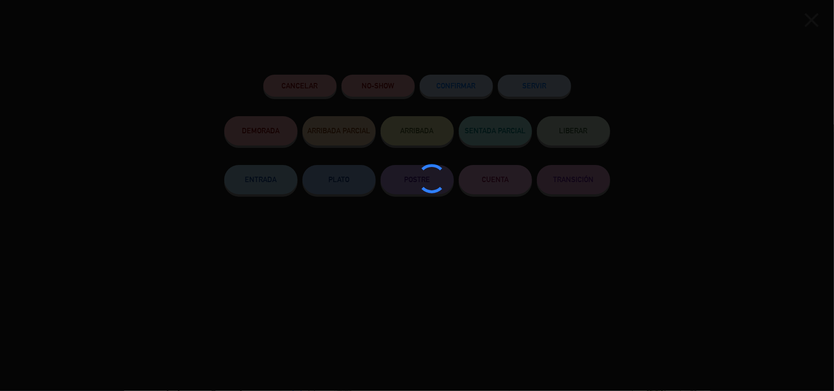
click at [538, 88] on div at bounding box center [417, 195] width 834 height 391
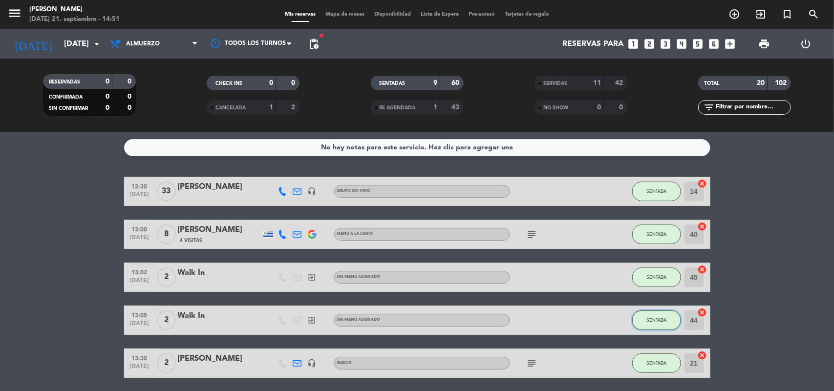
click at [638, 320] on button "SENTADA" at bounding box center [656, 321] width 49 height 20
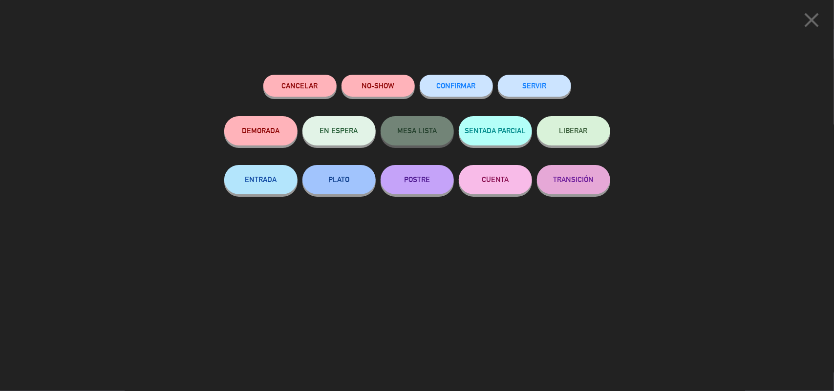
click at [555, 89] on button "SERVIR" at bounding box center [534, 86] width 73 height 22
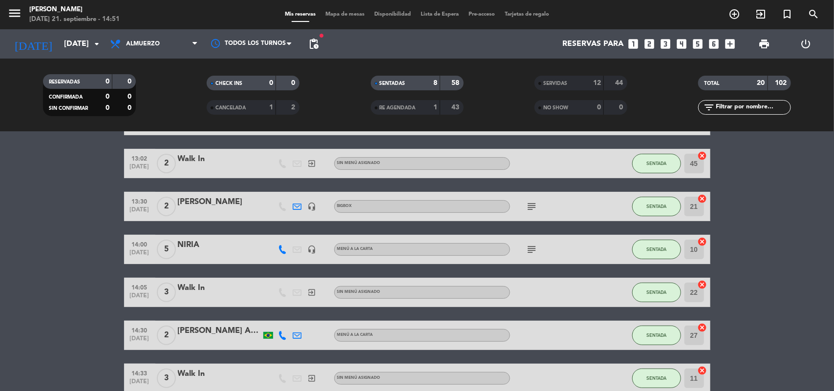
scroll to position [42, 0]
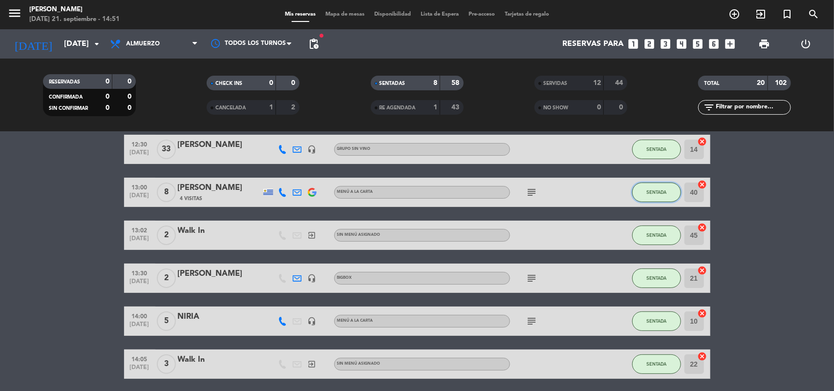
click at [644, 186] on button "SENTADA" at bounding box center [656, 193] width 49 height 20
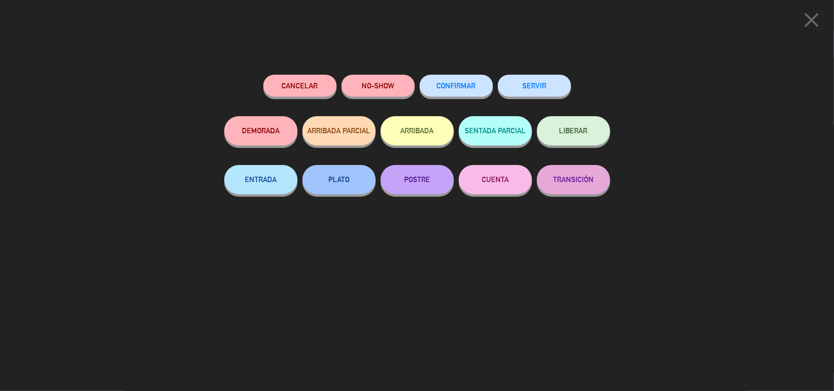
click at [529, 86] on button "SERVIR" at bounding box center [534, 86] width 73 height 22
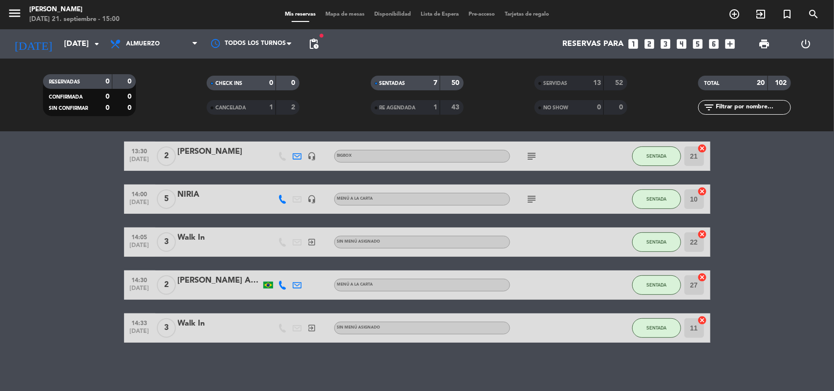
scroll to position [0, 0]
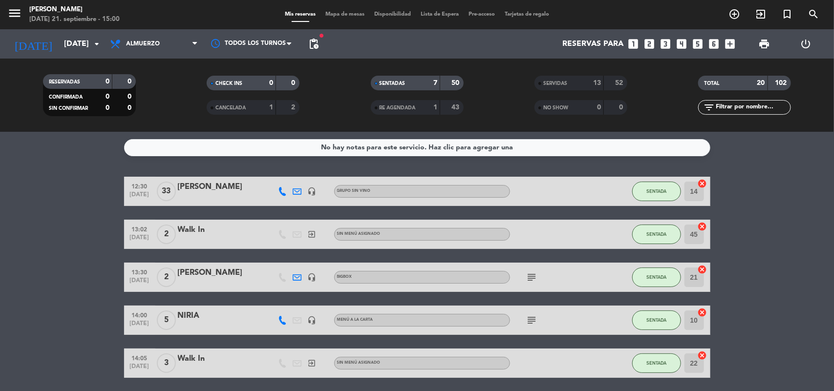
click at [201, 190] on div "[PERSON_NAME]" at bounding box center [219, 187] width 83 height 13
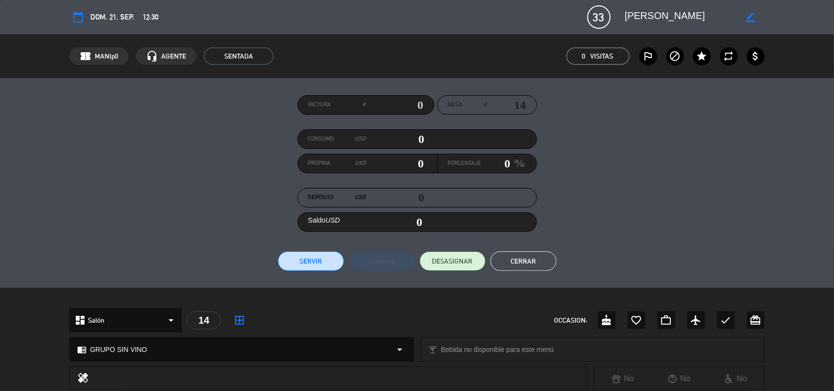
click at [512, 264] on button "Cerrar" at bounding box center [524, 262] width 66 height 20
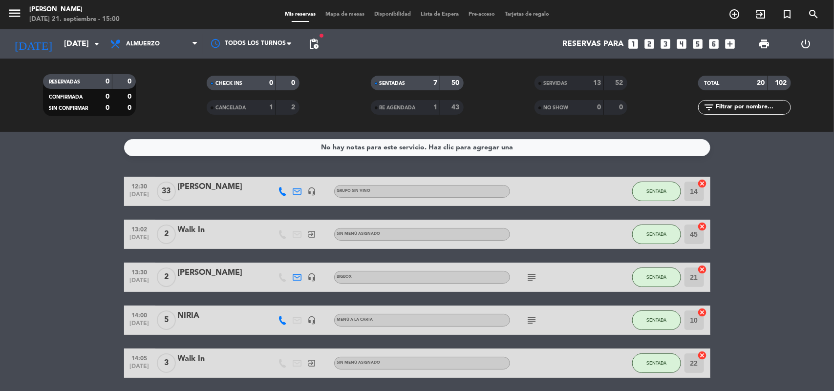
click at [350, 15] on span "Mapa de mesas" at bounding box center [345, 14] width 49 height 5
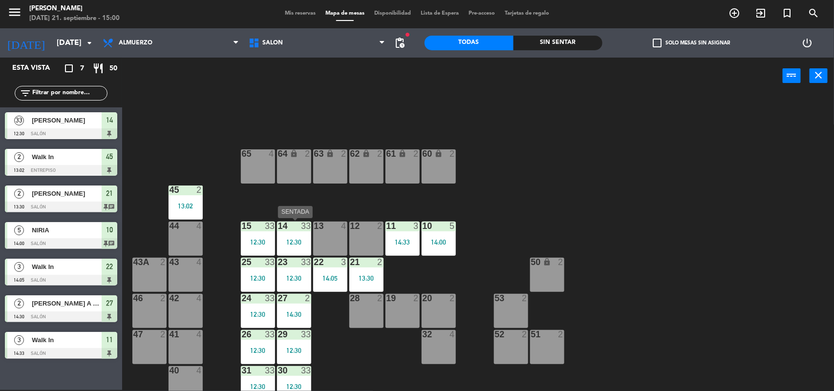
click at [292, 240] on div "12:30" at bounding box center [294, 242] width 34 height 7
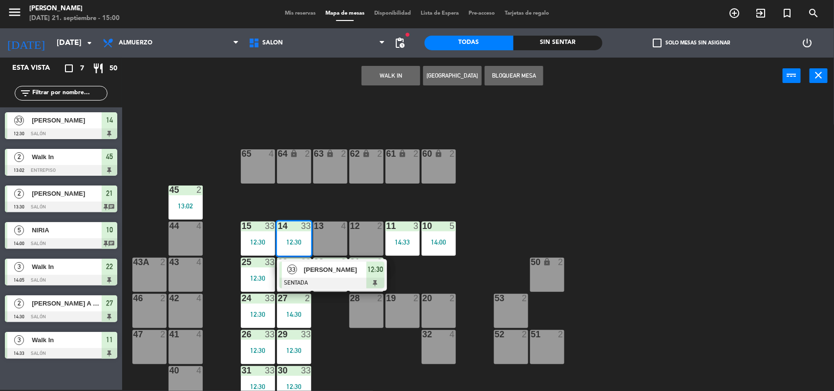
click at [292, 240] on div "12:30" at bounding box center [294, 242] width 34 height 7
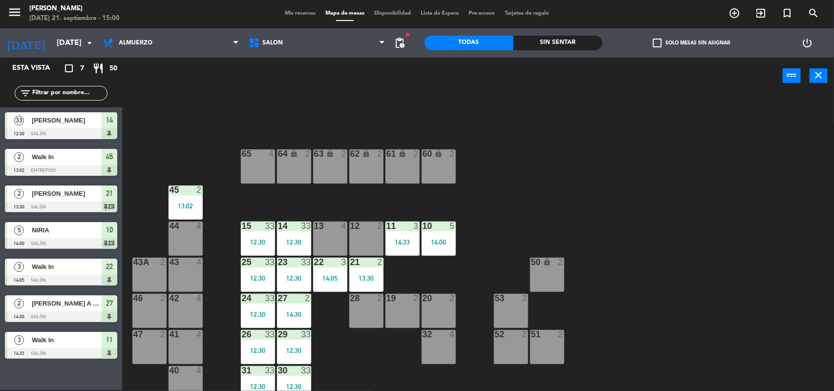
click at [296, 240] on div "12:30" at bounding box center [294, 242] width 34 height 7
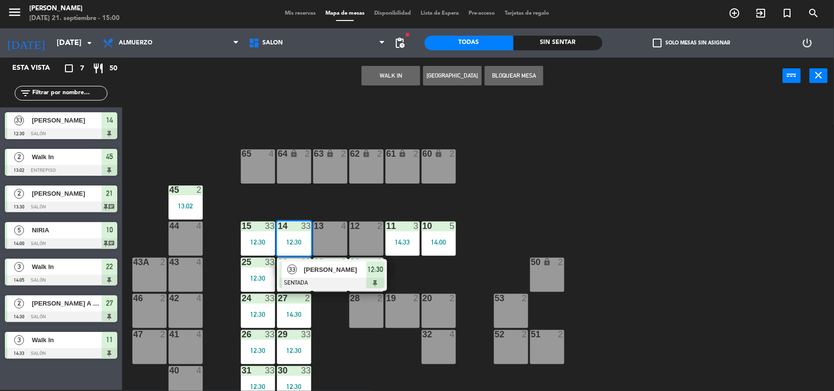
click at [320, 265] on span "[PERSON_NAME]" at bounding box center [335, 270] width 63 height 10
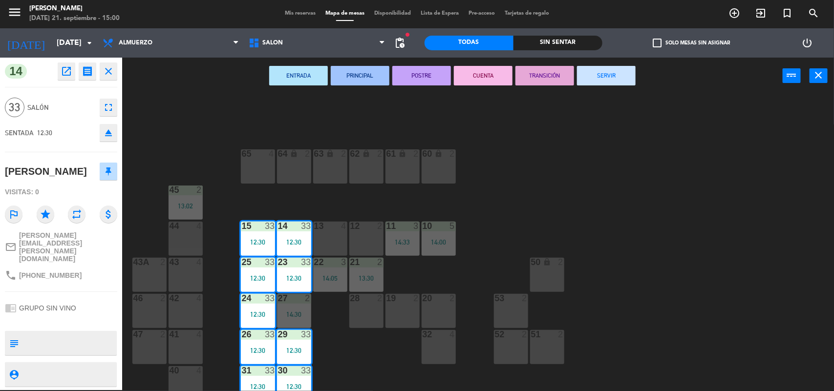
click at [111, 108] on icon "fullscreen" at bounding box center [109, 108] width 12 height 12
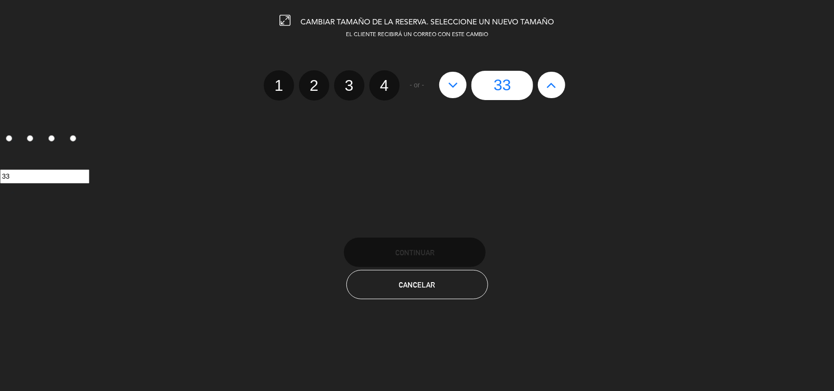
click at [446, 88] on button at bounding box center [452, 85] width 27 height 26
type input "32"
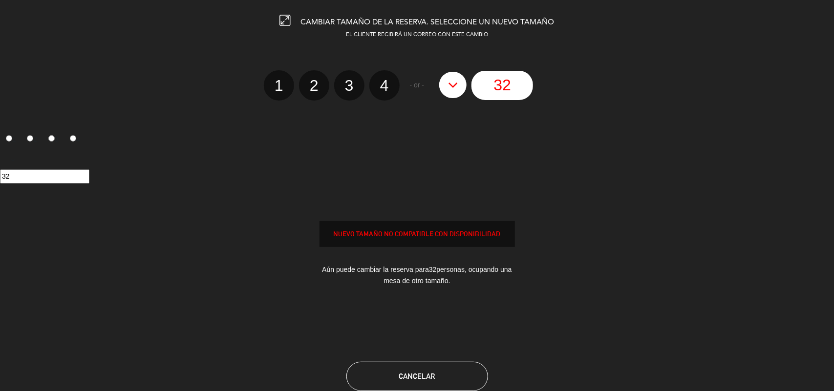
click at [446, 88] on button at bounding box center [452, 85] width 27 height 26
type input "31"
click at [446, 88] on button at bounding box center [452, 85] width 27 height 26
type input "30"
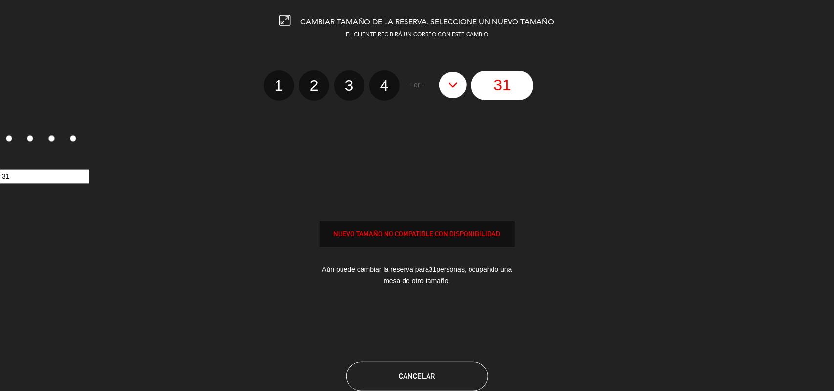
type input "30"
click at [446, 88] on button at bounding box center [452, 85] width 27 height 26
type input "29"
click at [426, 197] on div "29" at bounding box center [417, 176] width 834 height 51
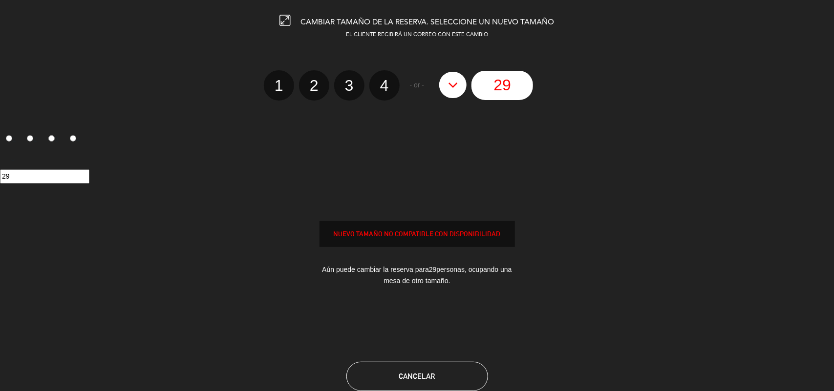
click at [426, 196] on div "29" at bounding box center [417, 176] width 834 height 51
click at [414, 372] on span "Cancelar" at bounding box center [417, 376] width 36 height 8
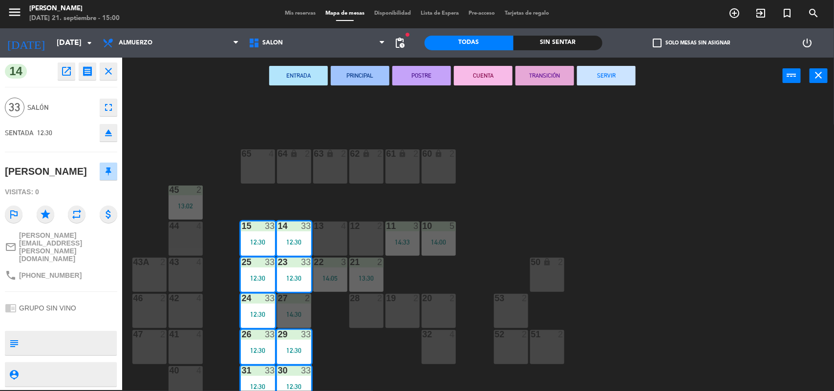
click at [109, 108] on icon "fullscreen" at bounding box center [109, 108] width 12 height 12
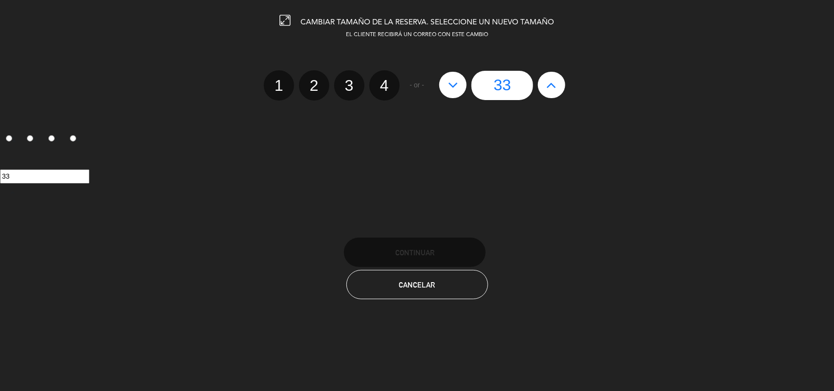
click at [460, 88] on button at bounding box center [452, 85] width 27 height 26
type input "32"
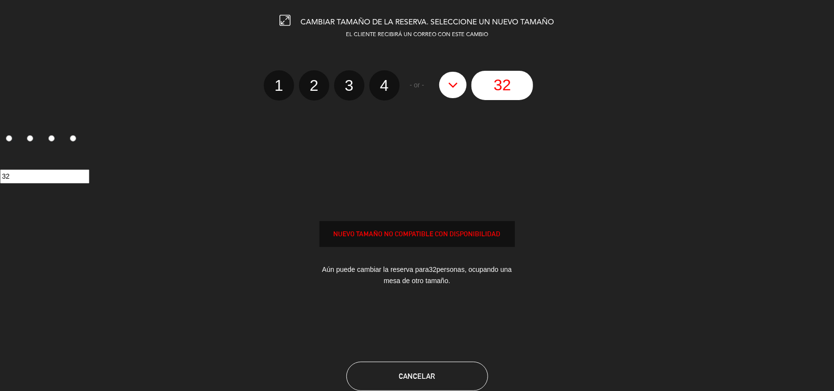
click at [460, 88] on button at bounding box center [452, 85] width 27 height 26
type input "31"
click at [460, 88] on button at bounding box center [452, 85] width 27 height 26
type input "30"
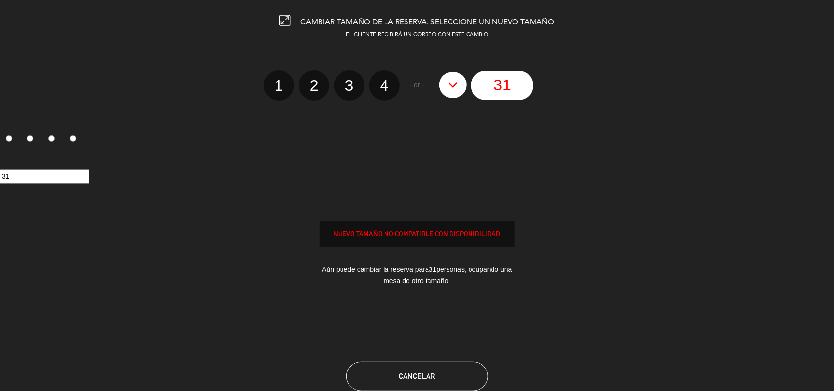
type input "30"
click at [460, 88] on button at bounding box center [452, 85] width 27 height 26
type input "29"
click at [460, 88] on button at bounding box center [452, 85] width 27 height 26
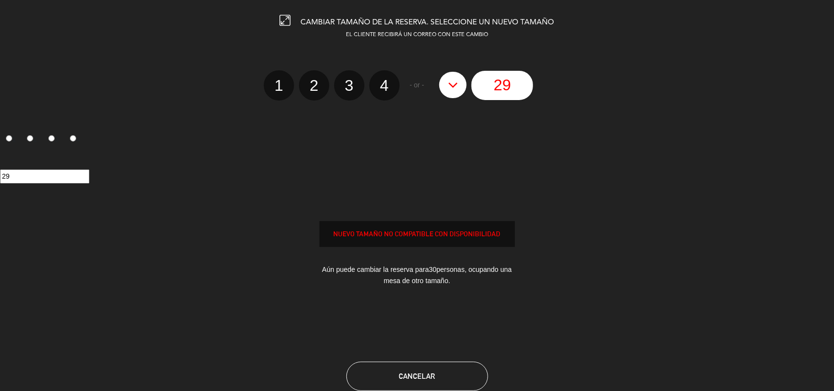
type input "28"
click at [488, 86] on input "28" at bounding box center [503, 85] width 62 height 29
click at [494, 84] on input "28" at bounding box center [503, 85] width 62 height 29
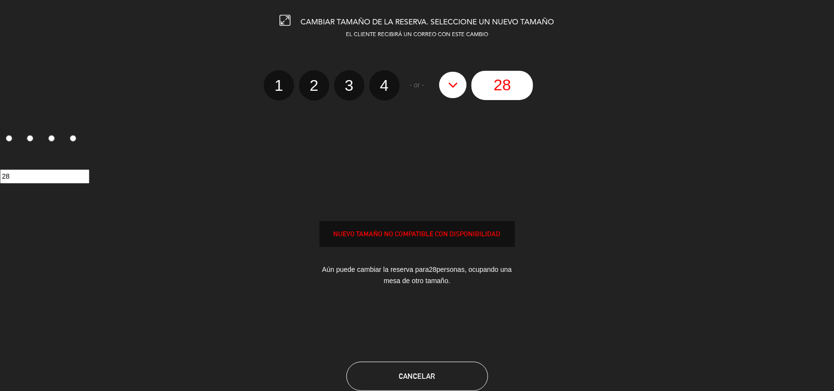
click at [429, 234] on div "NUEVO TAMAÑO NO COMPATIBLE CON DISPONIBILIDAD" at bounding box center [417, 234] width 194 height 11
click at [416, 273] on div "Aún puede cambiar la reserva para 28 personas, ocupando una mesa de otro tamaño." at bounding box center [417, 275] width 195 height 37
click at [448, 372] on button "Cancelar" at bounding box center [417, 376] width 142 height 29
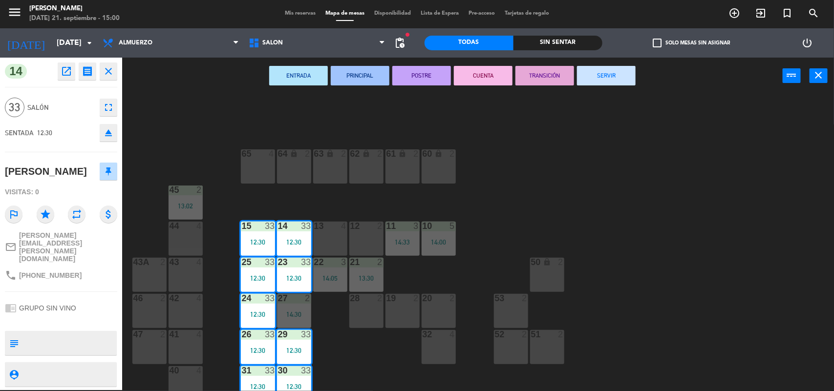
click at [60, 77] on button "open_in_new" at bounding box center [67, 72] width 18 height 18
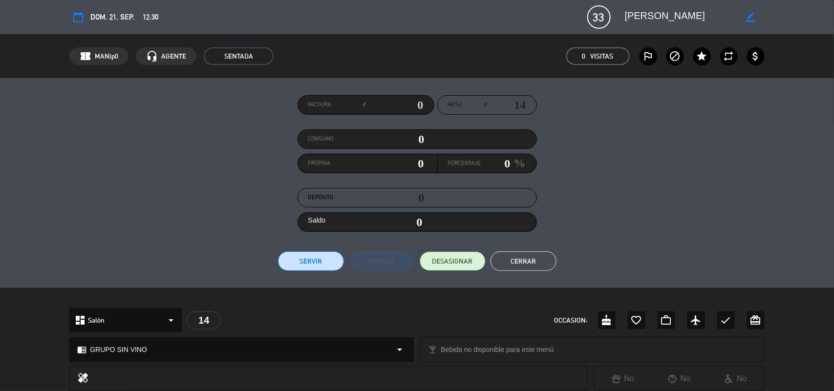
click at [510, 262] on button "Cerrar" at bounding box center [524, 262] width 66 height 20
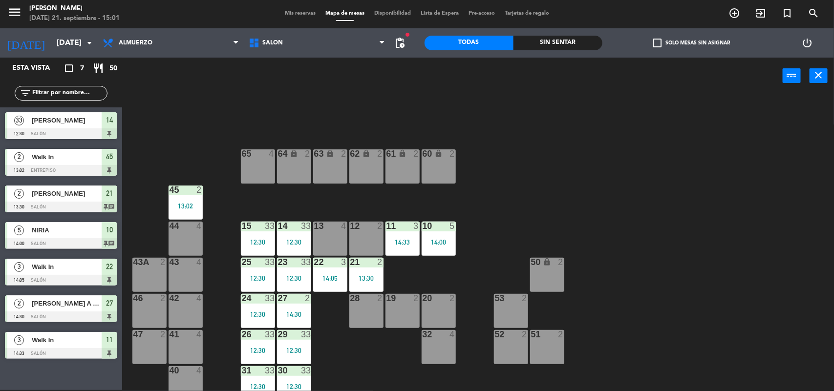
click at [57, 116] on span "[PERSON_NAME]" at bounding box center [67, 120] width 70 height 10
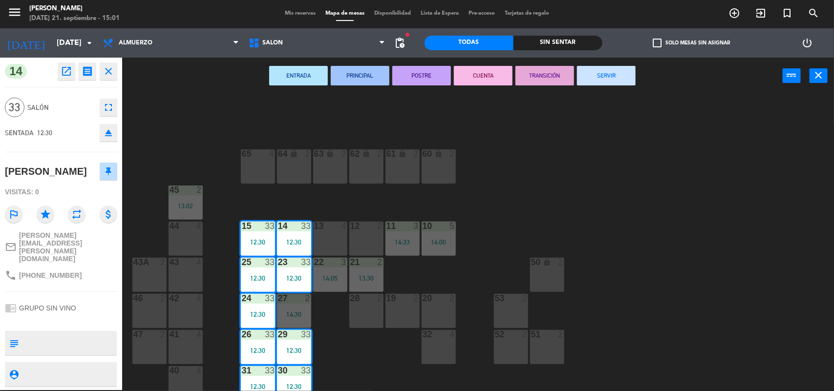
click at [108, 104] on icon "fullscreen" at bounding box center [109, 108] width 12 height 12
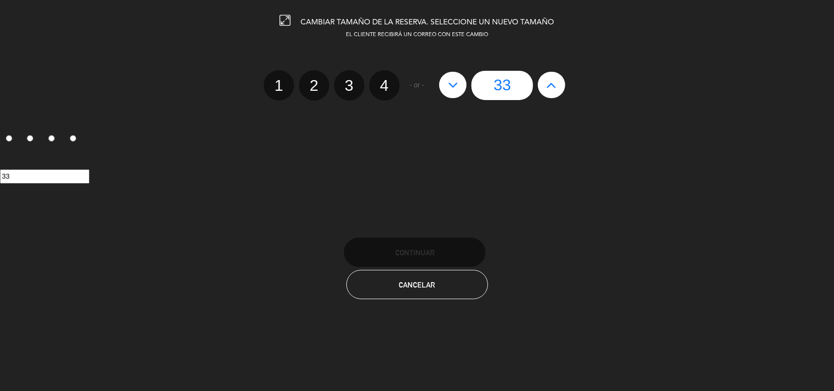
click at [463, 81] on button at bounding box center [452, 85] width 27 height 26
type input "32"
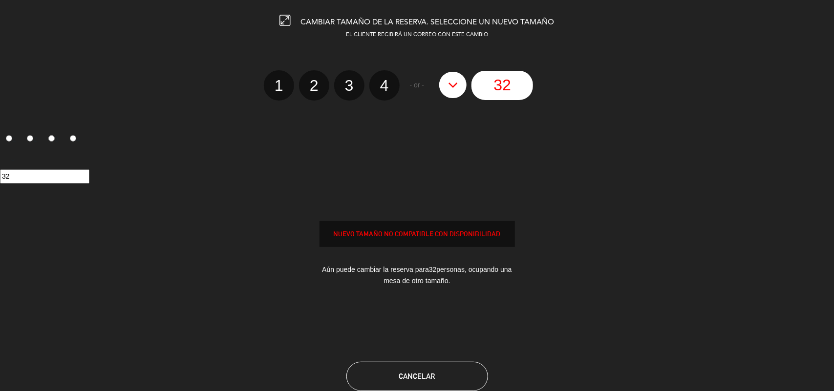
click at [463, 81] on button at bounding box center [452, 85] width 27 height 26
type input "31"
click at [463, 81] on button at bounding box center [452, 85] width 27 height 26
type input "30"
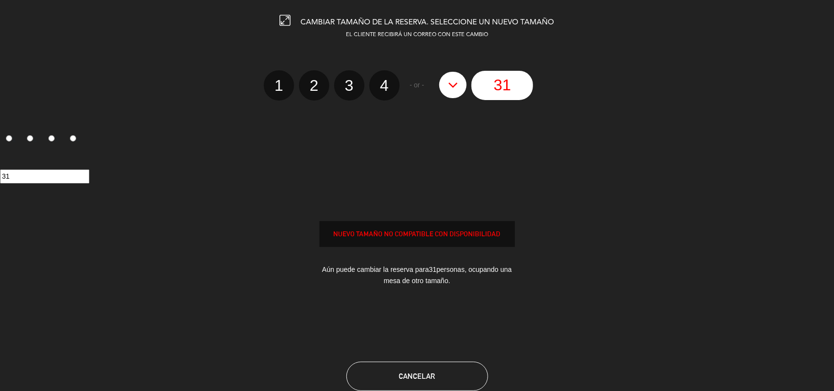
type input "30"
click at [463, 81] on button at bounding box center [452, 85] width 27 height 26
type input "29"
click at [418, 236] on div "NUEVO TAMAÑO NO COMPATIBLE CON DISPONIBILIDAD" at bounding box center [417, 234] width 194 height 11
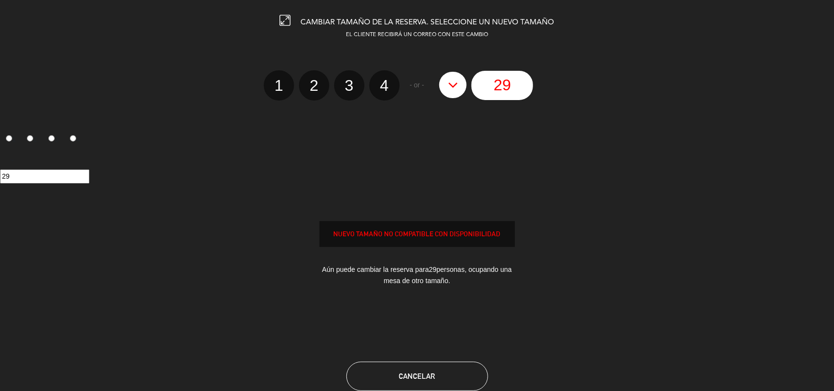
click at [424, 270] on div "Aún puede cambiar la reserva para 29 personas, ocupando una mesa de otro tamaño." at bounding box center [417, 275] width 195 height 37
click at [416, 372] on span "Cancelar" at bounding box center [417, 376] width 36 height 8
click at [0, 0] on div at bounding box center [0, 0] width 0 height 0
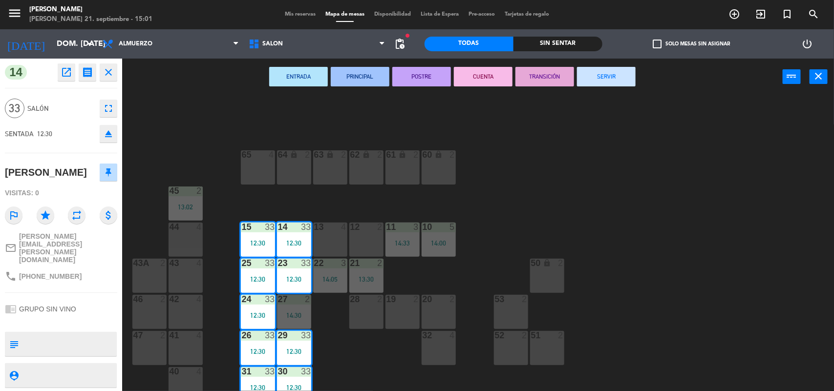
scroll to position [1, 0]
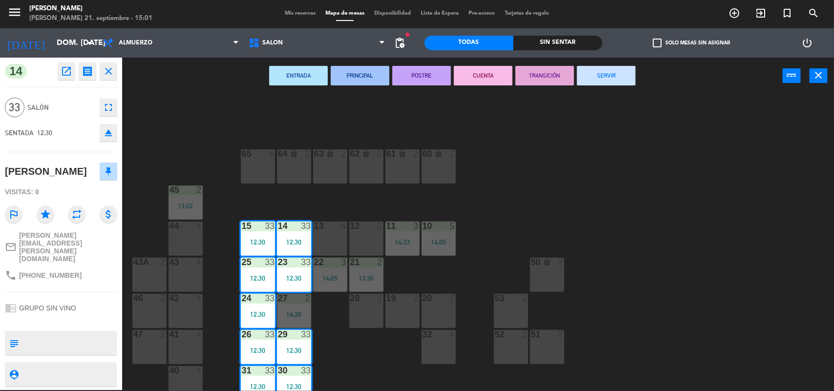
click at [110, 71] on icon "close" at bounding box center [109, 71] width 12 height 12
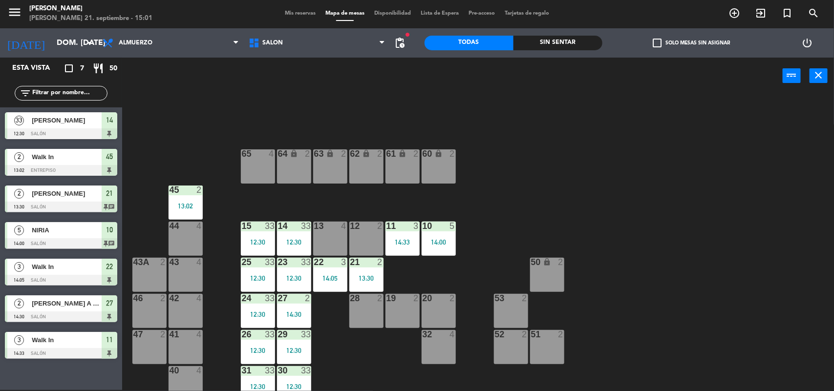
click at [290, 15] on span "Mis reservas" at bounding box center [300, 13] width 41 height 5
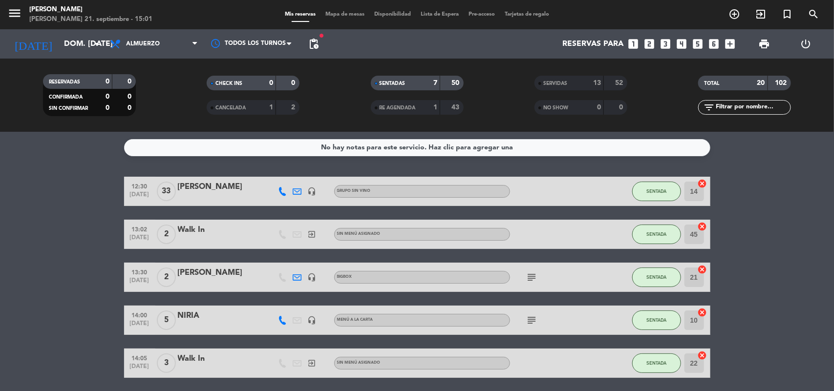
click at [704, 184] on icon "cancel" at bounding box center [703, 184] width 10 height 10
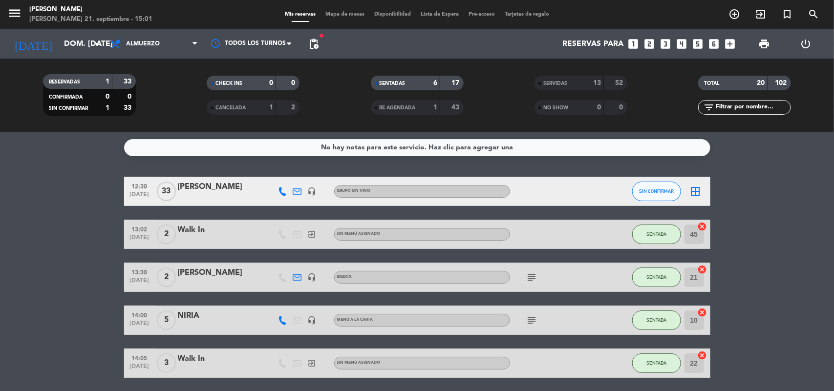
click at [328, 13] on span "Mapa de mesas" at bounding box center [345, 14] width 49 height 5
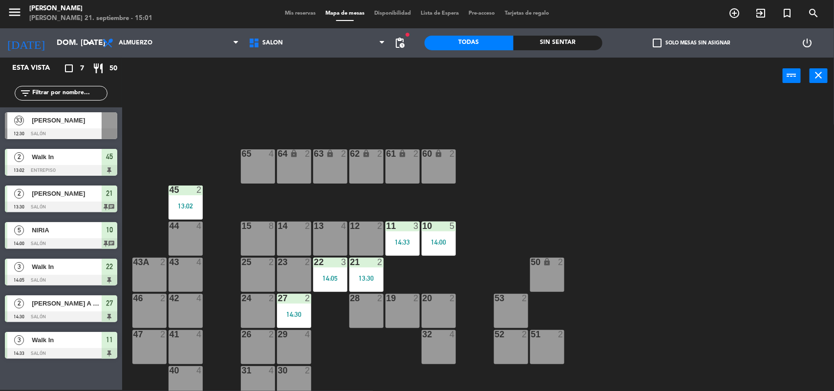
click at [79, 125] on span "[PERSON_NAME]" at bounding box center [67, 120] width 70 height 10
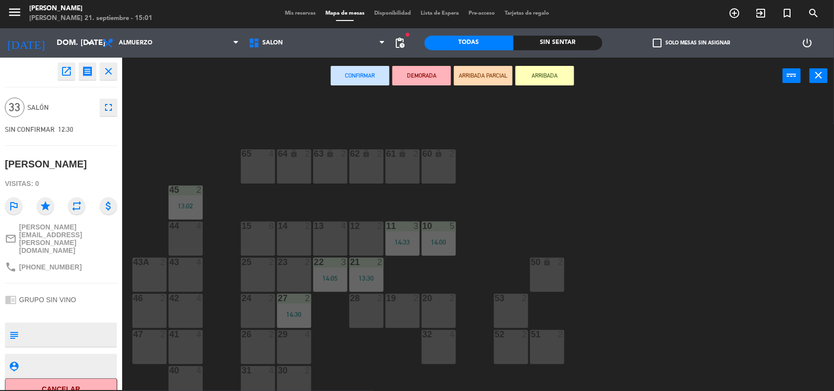
click at [104, 106] on icon "fullscreen" at bounding box center [109, 108] width 12 height 12
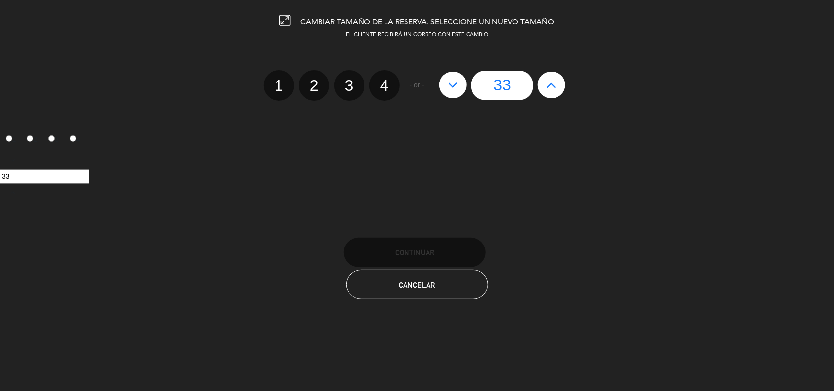
click at [447, 88] on button at bounding box center [452, 85] width 27 height 26
type input "32"
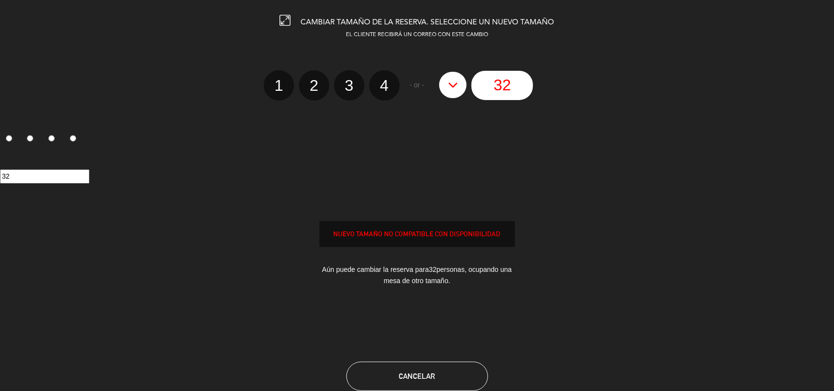
click at [447, 88] on button at bounding box center [452, 85] width 27 height 26
type input "31"
click at [447, 88] on button at bounding box center [452, 85] width 27 height 26
type input "30"
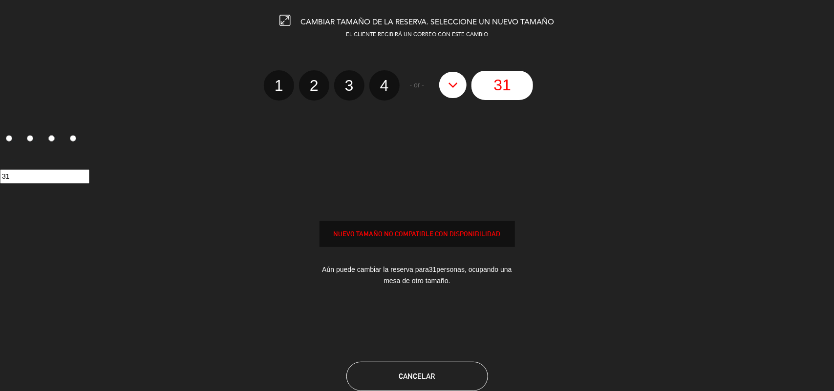
type input "30"
click at [447, 88] on button at bounding box center [452, 85] width 27 height 26
type input "29"
click at [447, 88] on button at bounding box center [452, 85] width 27 height 26
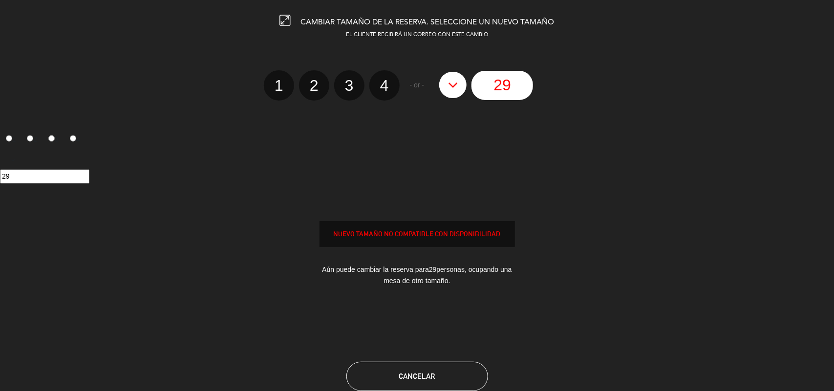
type input "28"
click at [406, 378] on span "Cancelar" at bounding box center [417, 376] width 36 height 8
click at [0, 0] on div at bounding box center [0, 0] width 0 height 0
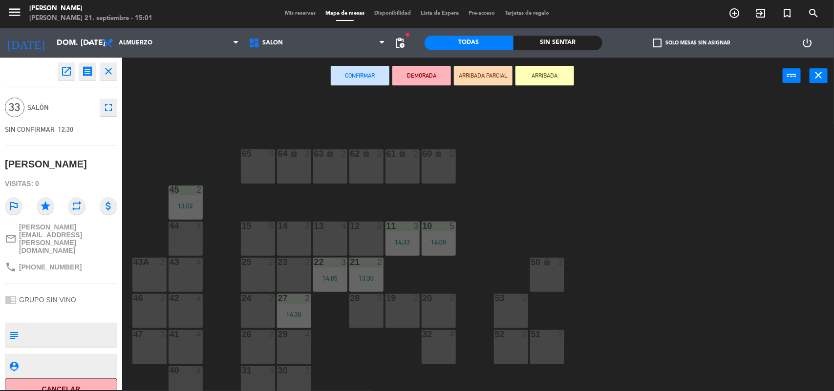
click at [103, 111] on icon "fullscreen" at bounding box center [109, 108] width 12 height 12
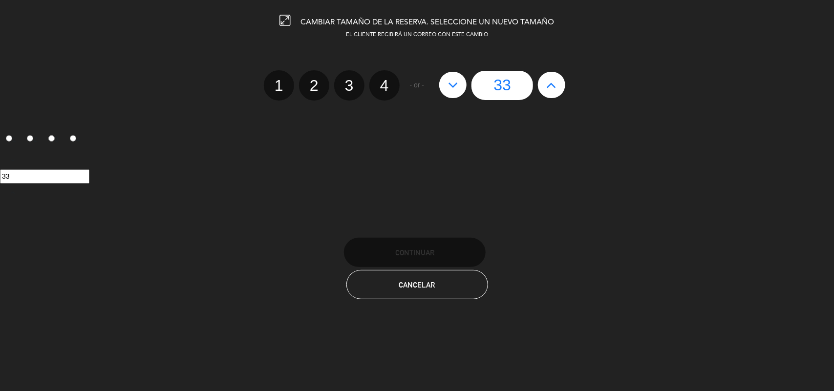
click at [459, 86] on button at bounding box center [452, 85] width 27 height 26
type input "32"
click at [459, 86] on button at bounding box center [452, 85] width 27 height 26
type input "31"
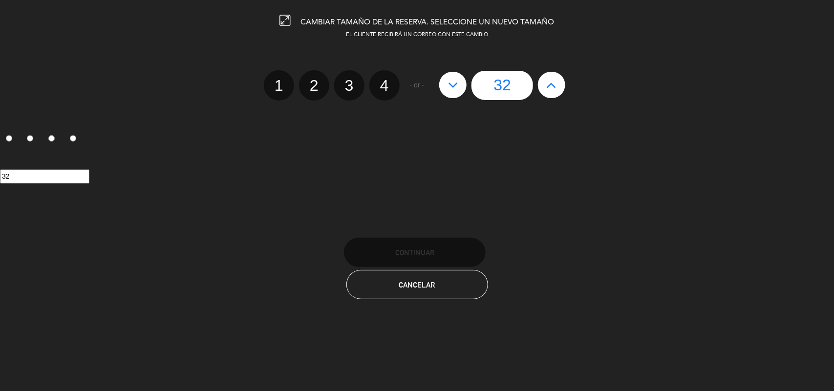
type input "31"
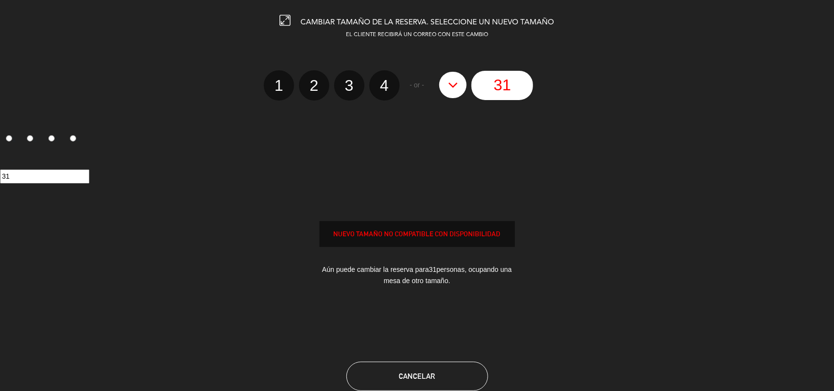
click at [459, 85] on button at bounding box center [452, 85] width 27 height 26
type input "30"
click at [459, 85] on button at bounding box center [452, 85] width 27 height 26
type input "29"
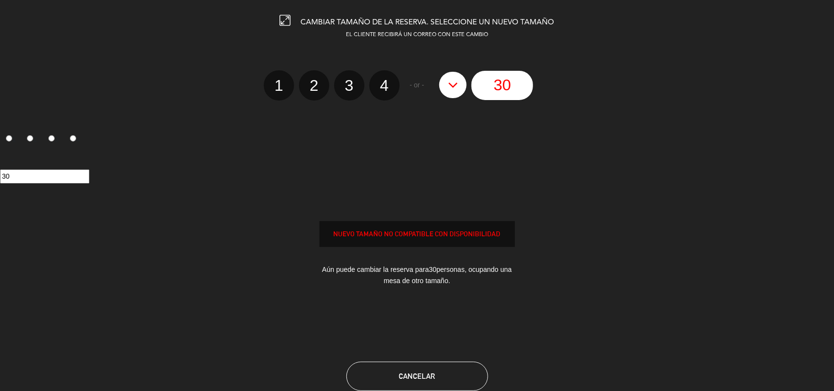
type input "29"
click at [48, 170] on input "29" at bounding box center [44, 177] width 89 height 14
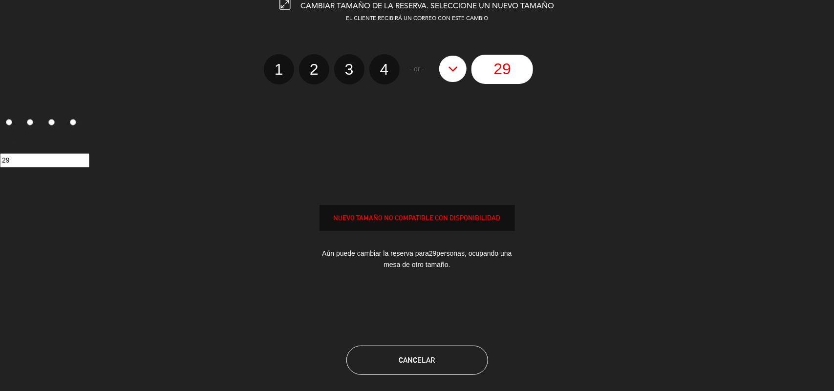
scroll to position [21, 0]
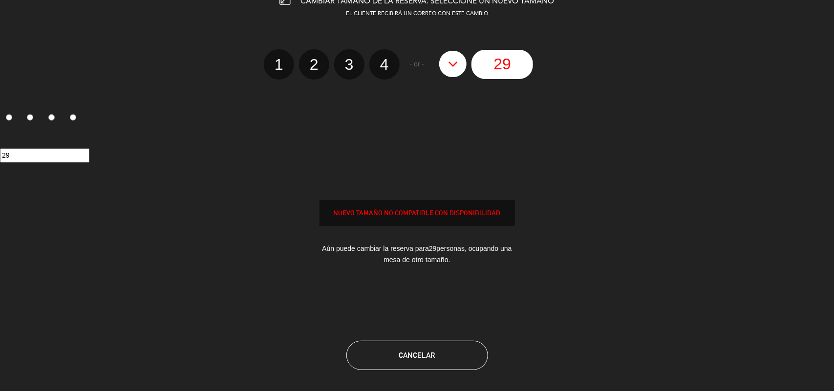
click at [385, 248] on div "Aún puede cambiar la reserva para 29 personas, ocupando una mesa de otro tamaño." at bounding box center [417, 254] width 195 height 37
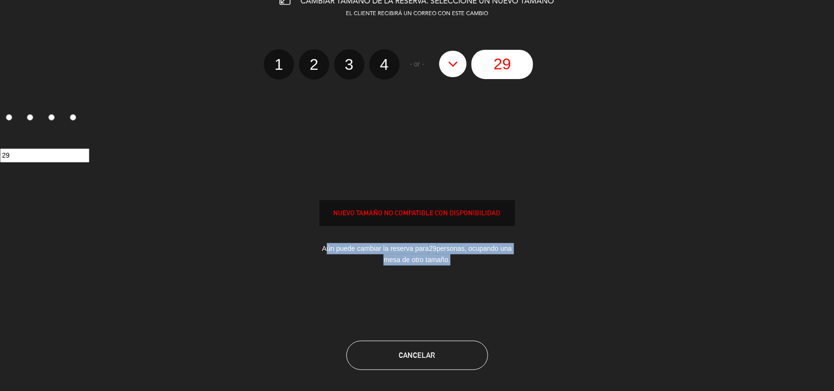
click at [385, 248] on div "Aún puede cambiar la reserva para 29 personas, ocupando una mesa de otro tamaño." at bounding box center [417, 254] width 195 height 37
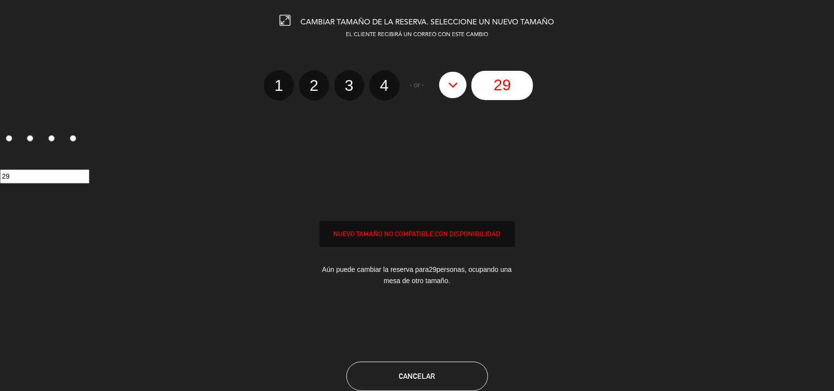
click at [372, 20] on span "CAMBIAR TAMAÑO DE LA RESERVA. SELECCIONE UN NUEVO TAMAÑO" at bounding box center [428, 23] width 254 height 8
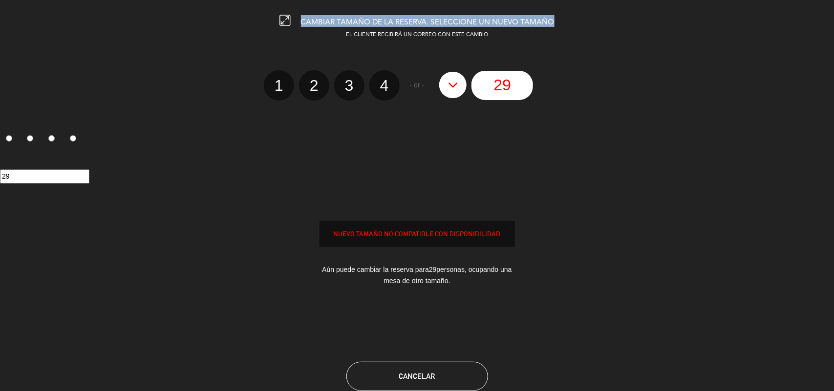
click at [372, 20] on span "CAMBIAR TAMAÑO DE LA RESERVA. SELECCIONE UN NUEVO TAMAÑO" at bounding box center [428, 23] width 254 height 8
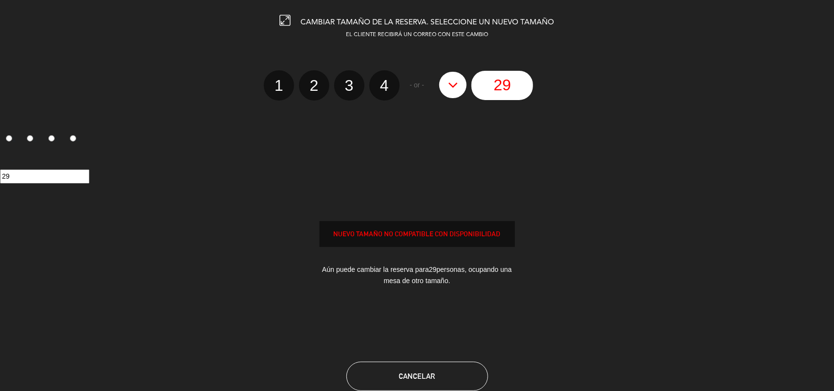
click at [286, 15] on icon at bounding box center [285, 20] width 11 height 11
click at [367, 32] on span "EL CLIENTE RECIBIRÁ UN CORREO CON ESTE CAMBIO" at bounding box center [417, 34] width 142 height 5
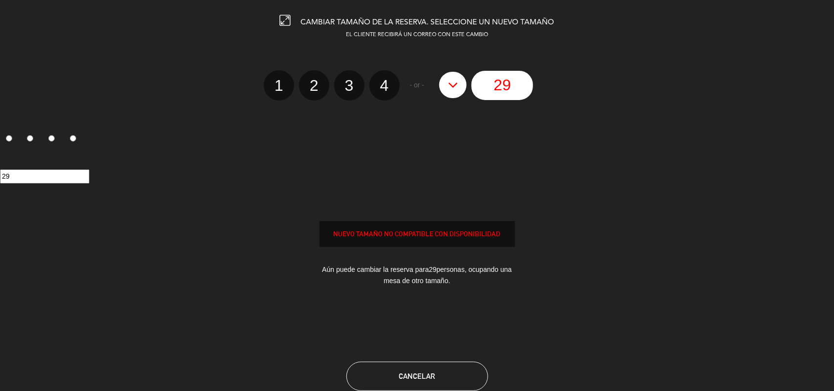
click at [492, 87] on input "29" at bounding box center [503, 85] width 62 height 29
click at [430, 365] on button "Cancelar" at bounding box center [417, 376] width 142 height 29
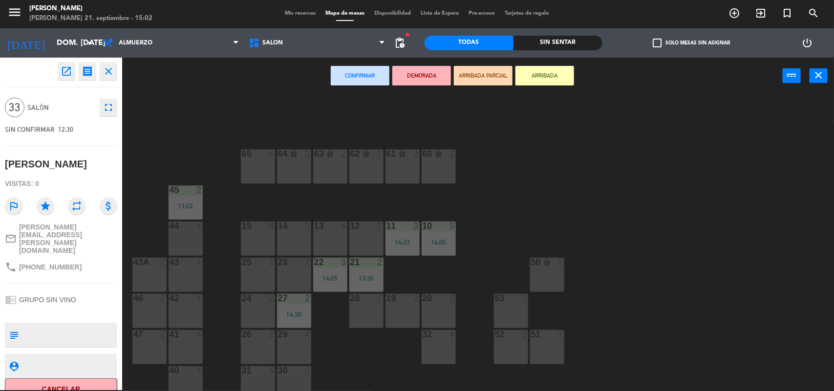
click at [64, 66] on icon "open_in_new" at bounding box center [67, 71] width 12 height 12
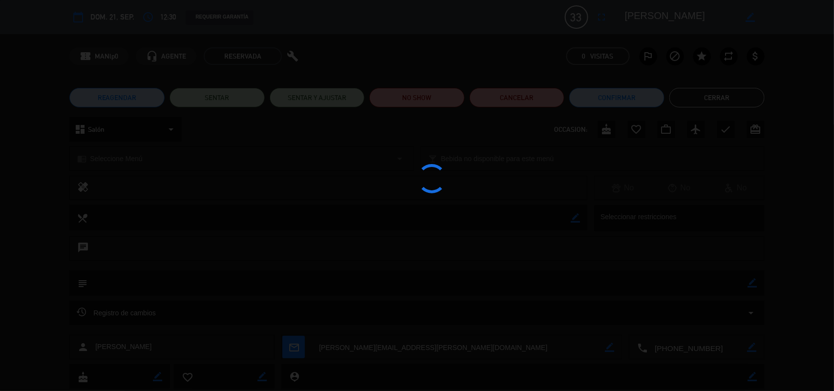
click at [64, 66] on div at bounding box center [417, 195] width 834 height 391
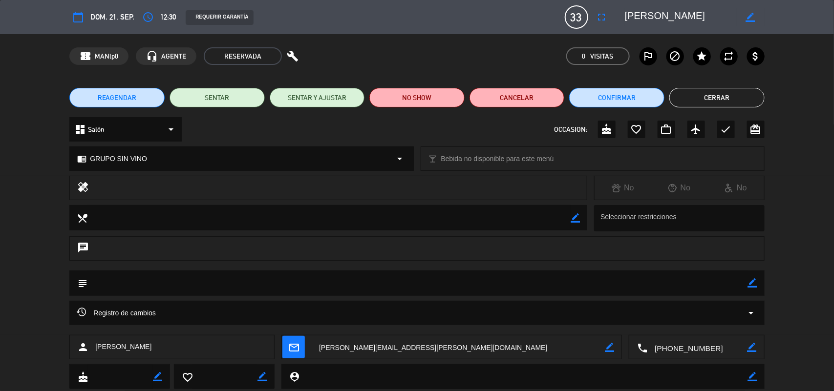
click at [287, 59] on icon "build" at bounding box center [293, 56] width 12 height 12
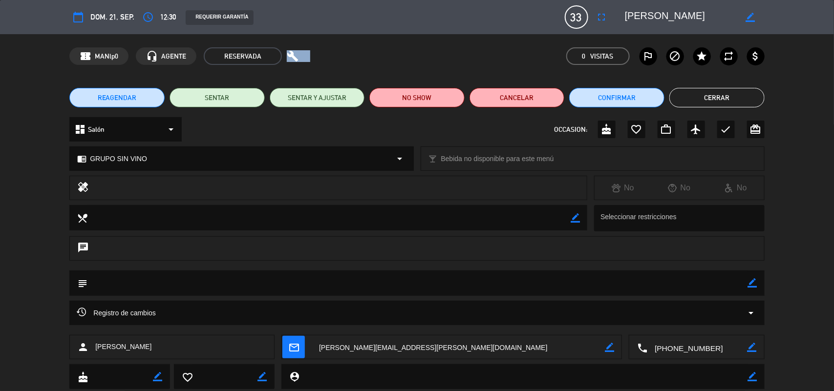
click at [287, 59] on icon "build" at bounding box center [293, 56] width 12 height 12
click at [243, 59] on span "RESERVADA" at bounding box center [243, 56] width 78 height 18
click at [287, 57] on icon "build" at bounding box center [293, 56] width 12 height 12
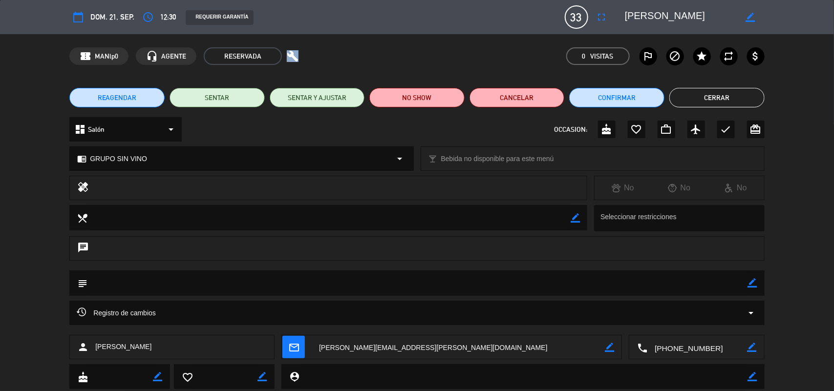
click at [287, 57] on icon "build" at bounding box center [293, 56] width 12 height 12
click at [602, 19] on icon "fullscreen" at bounding box center [602, 17] width 12 height 12
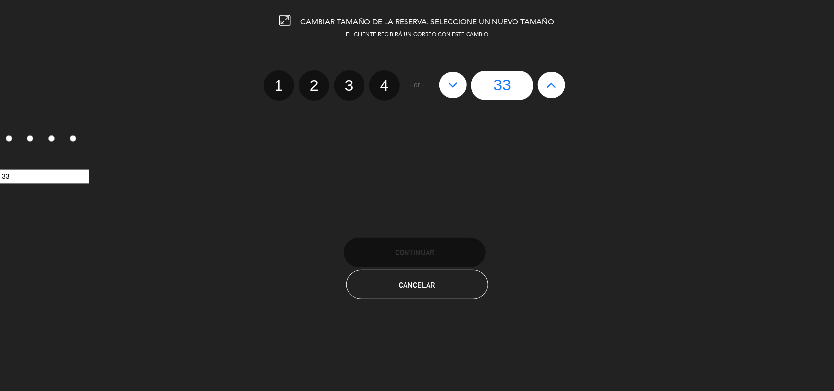
click at [464, 84] on button at bounding box center [452, 85] width 27 height 26
type input "32"
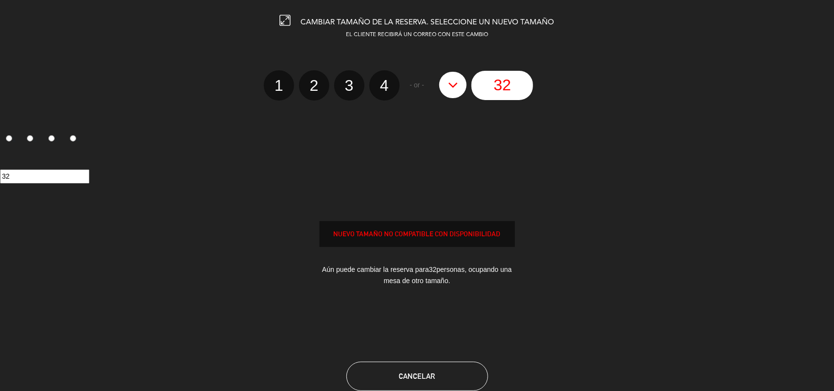
click at [464, 84] on button at bounding box center [452, 85] width 27 height 26
type input "31"
click at [464, 84] on button at bounding box center [452, 85] width 27 height 26
type input "30"
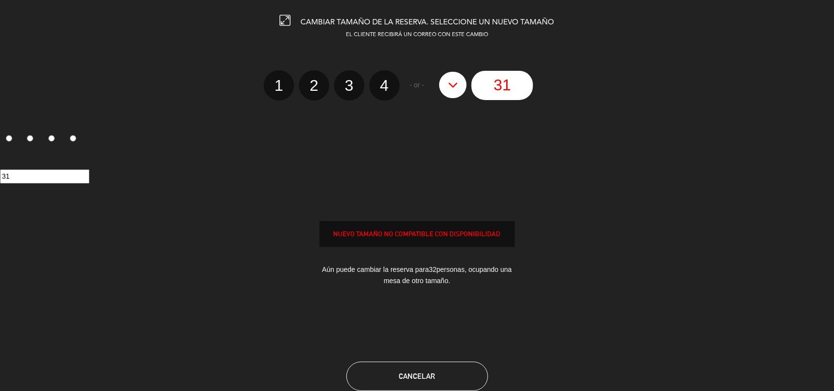
type input "30"
click at [464, 84] on button at bounding box center [452, 85] width 27 height 26
type input "29"
click at [464, 84] on button at bounding box center [452, 85] width 27 height 26
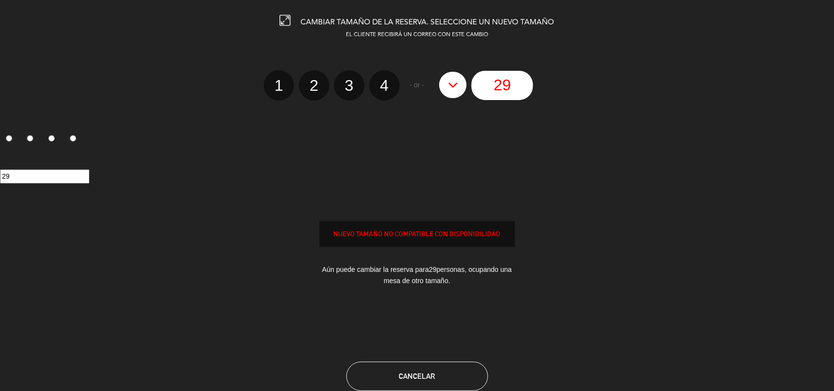
type input "28"
click at [408, 375] on span "Cancelar" at bounding box center [417, 376] width 36 height 8
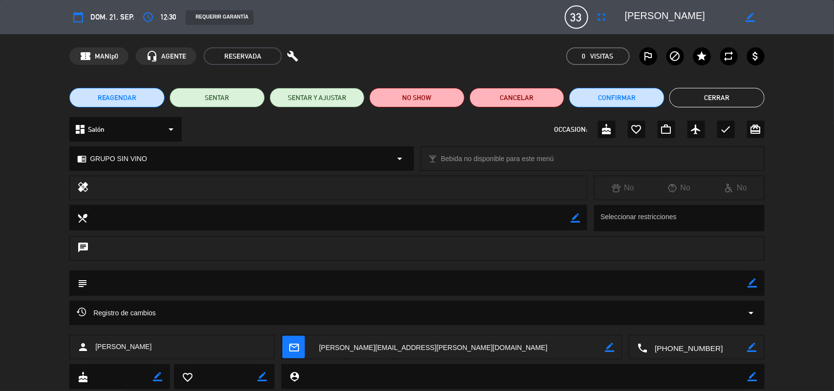
click at [735, 96] on button "Cerrar" at bounding box center [716, 98] width 95 height 20
click at [735, 96] on div "64 lock 2 63 lock 2 62 lock 2 61 lock 2 60 lock 2 65 4 45 2 13:02 10 5 14:00 15…" at bounding box center [482, 244] width 704 height 296
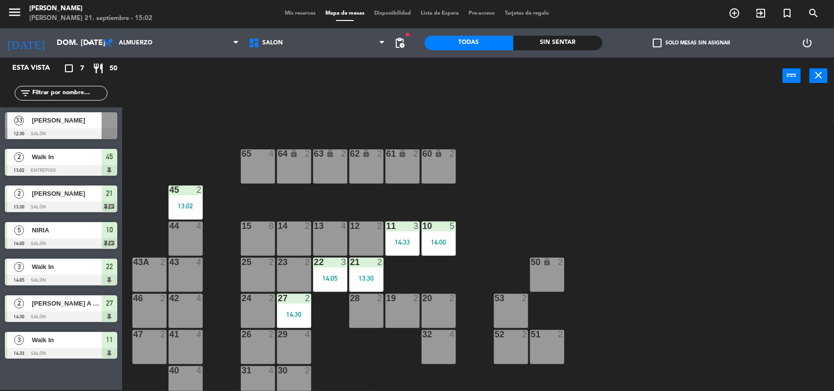
click at [43, 120] on span "[PERSON_NAME]" at bounding box center [67, 120] width 70 height 10
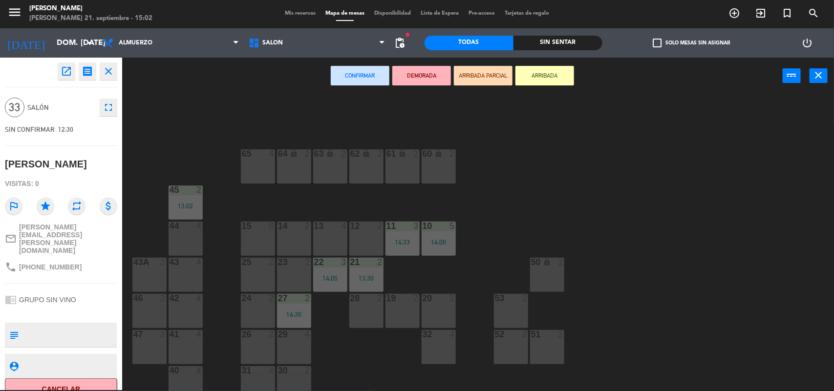
click at [287, 374] on div at bounding box center [294, 370] width 16 height 9
click at [279, 368] on div "30" at bounding box center [278, 370] width 0 height 9
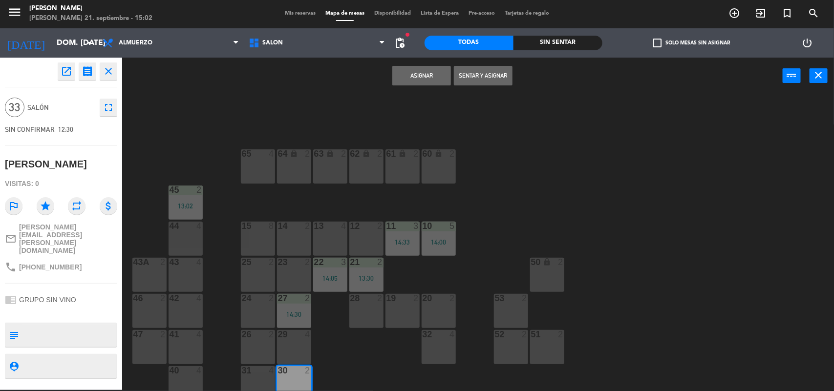
click at [279, 345] on div "29 4" at bounding box center [294, 347] width 34 height 34
click at [264, 348] on div "26 2" at bounding box center [258, 347] width 34 height 34
click at [255, 376] on div "31 4" at bounding box center [258, 383] width 34 height 34
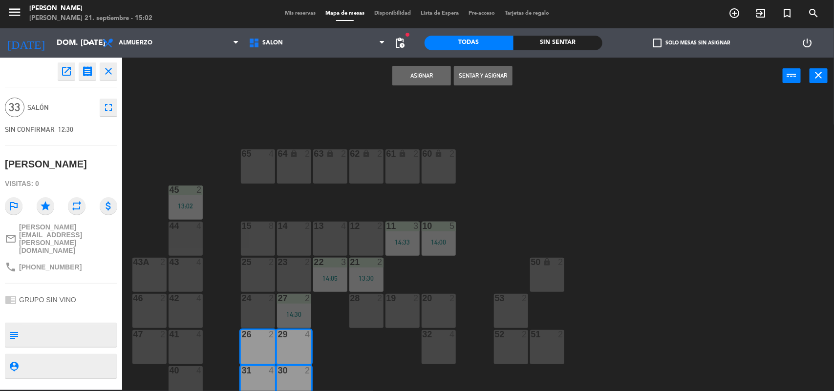
click at [249, 311] on div "24 2" at bounding box center [258, 311] width 34 height 34
click at [269, 272] on div "25 2" at bounding box center [258, 275] width 34 height 34
click at [286, 265] on div at bounding box center [294, 262] width 16 height 9
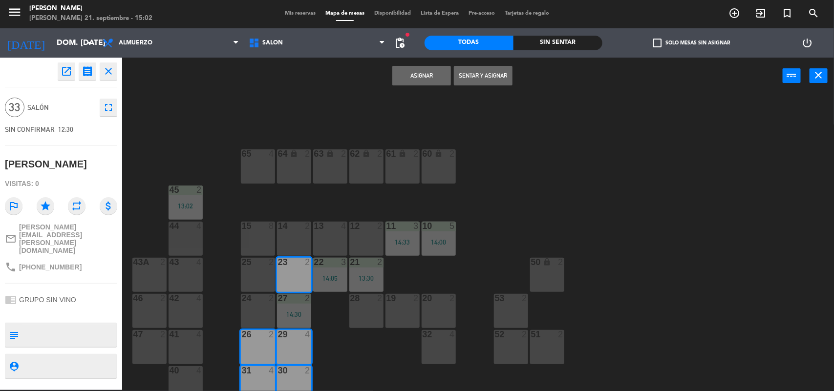
click at [260, 268] on div "25 2" at bounding box center [258, 275] width 34 height 34
click at [287, 230] on div at bounding box center [294, 226] width 16 height 9
click at [278, 236] on div "14 2" at bounding box center [294, 239] width 34 height 34
click at [259, 244] on div "15 8" at bounding box center [258, 239] width 34 height 34
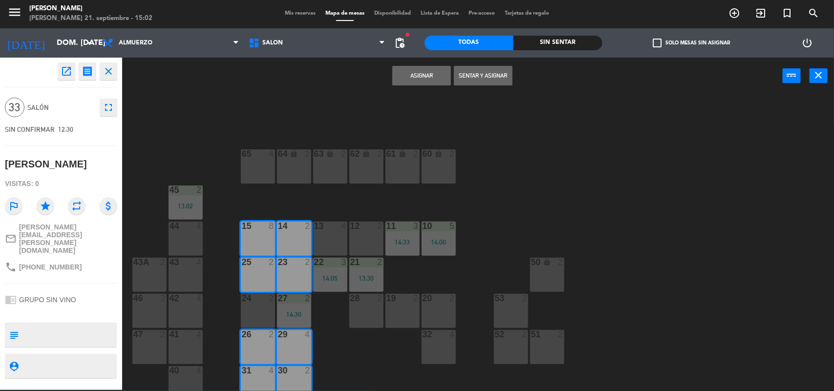
click at [248, 317] on div "24 2" at bounding box center [258, 311] width 34 height 34
click at [483, 71] on button "Sentar y Asignar" at bounding box center [483, 76] width 59 height 20
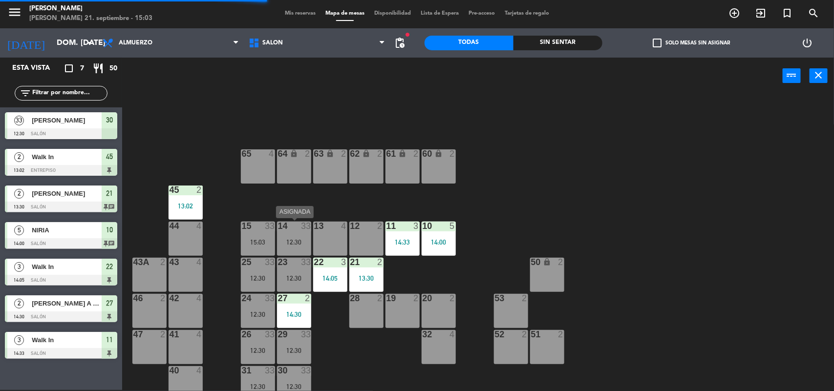
click at [289, 250] on div "14 33 12:30" at bounding box center [294, 239] width 34 height 34
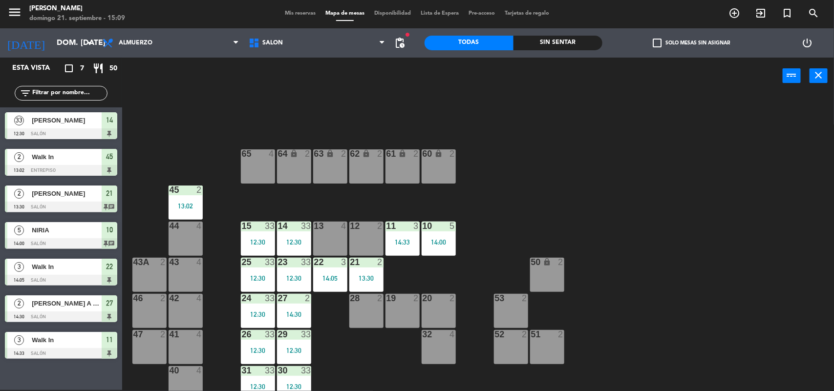
click at [288, 15] on span "Mis reservas" at bounding box center [300, 13] width 41 height 5
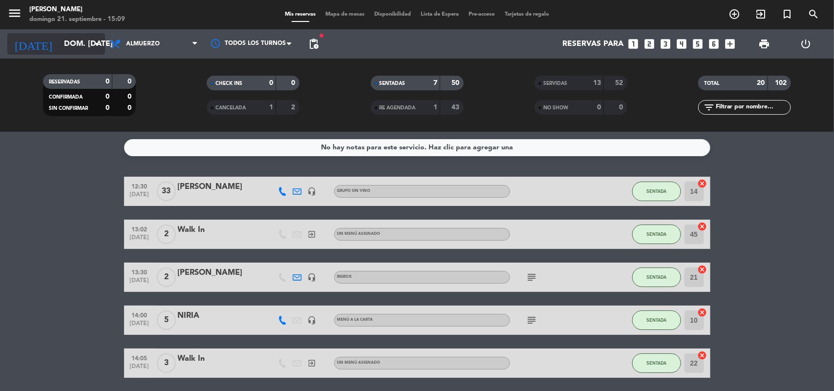
click at [94, 43] on icon "arrow_drop_down" at bounding box center [97, 44] width 12 height 12
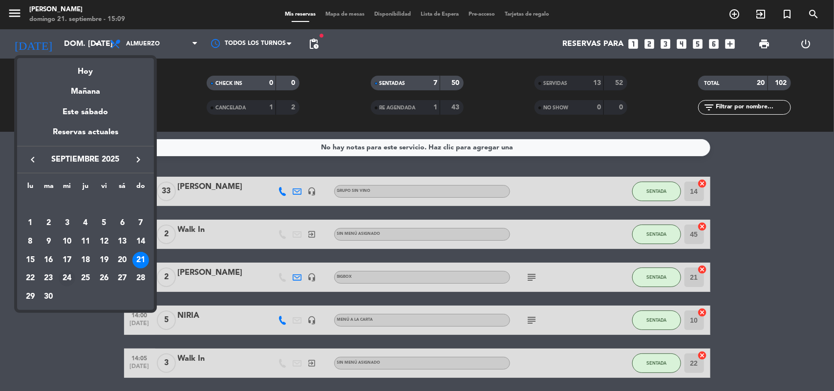
click at [66, 278] on div "24" at bounding box center [67, 278] width 17 height 17
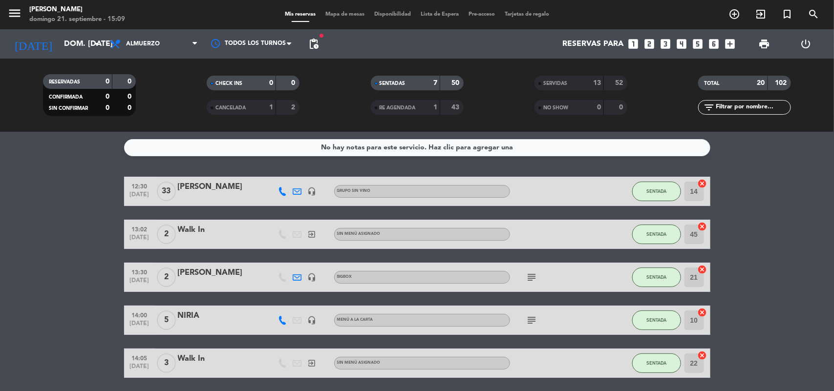
type input "mié. 24 sep."
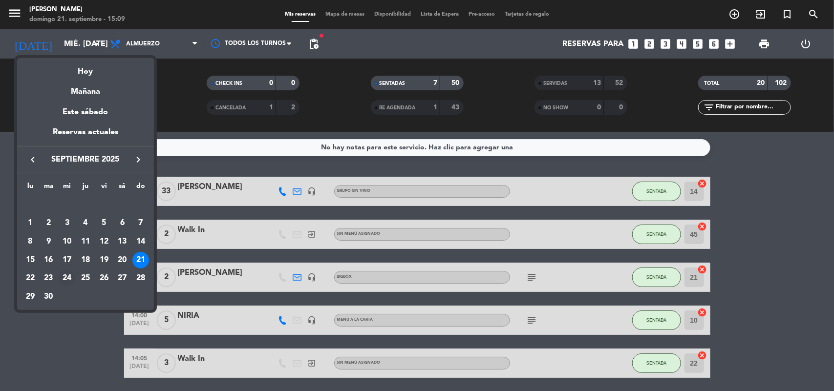
click at [66, 278] on bookings-row "12:30 sep. 21 33 MITRANO headset_mic GRUPO SIN VINO SENTADA 14 cancel 13:02 sep…" at bounding box center [417, 320] width 834 height 287
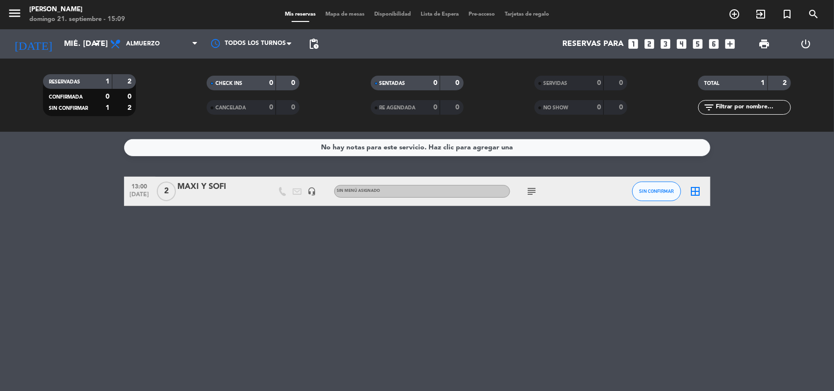
click at [713, 46] on icon "looks_6" at bounding box center [714, 44] width 13 height 13
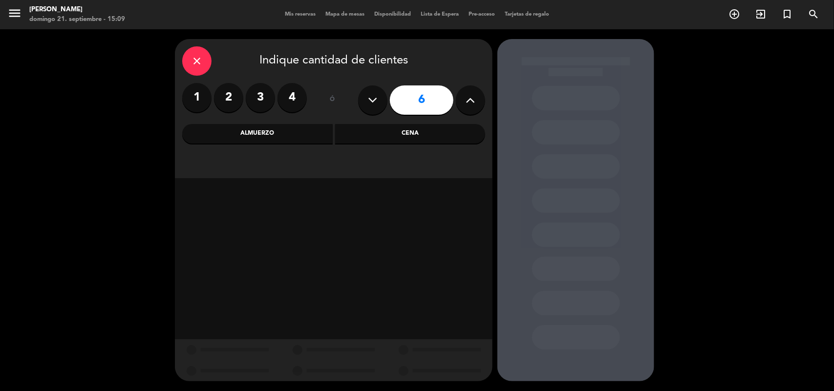
click at [377, 131] on div "Cena" at bounding box center [410, 134] width 150 height 20
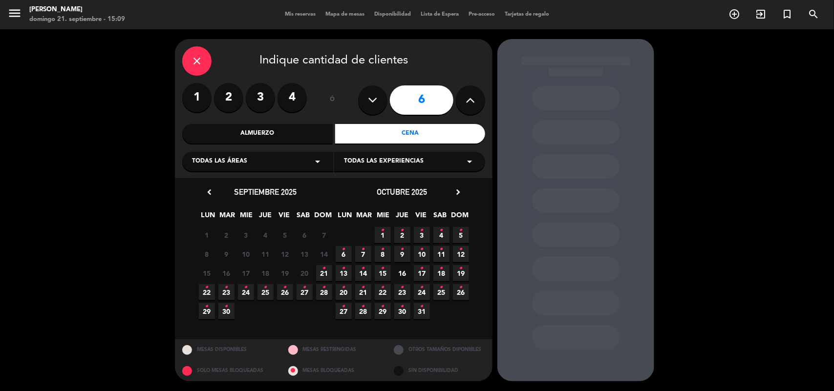
click at [245, 289] on icon "•" at bounding box center [245, 288] width 3 height 16
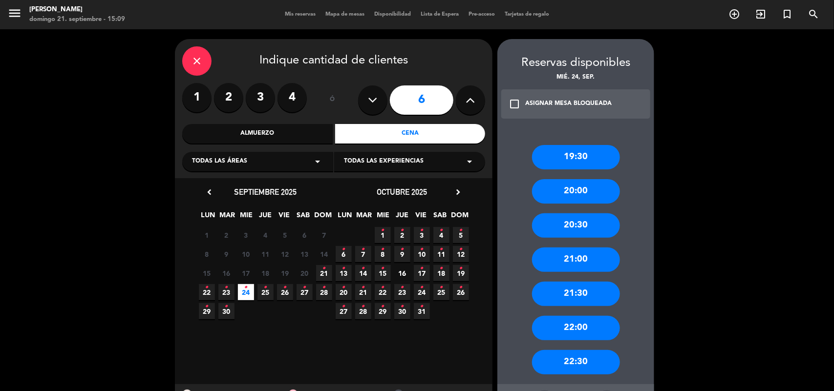
click at [575, 260] on div "21:00" at bounding box center [576, 260] width 88 height 24
click at [0, 0] on div at bounding box center [0, 0] width 0 height 0
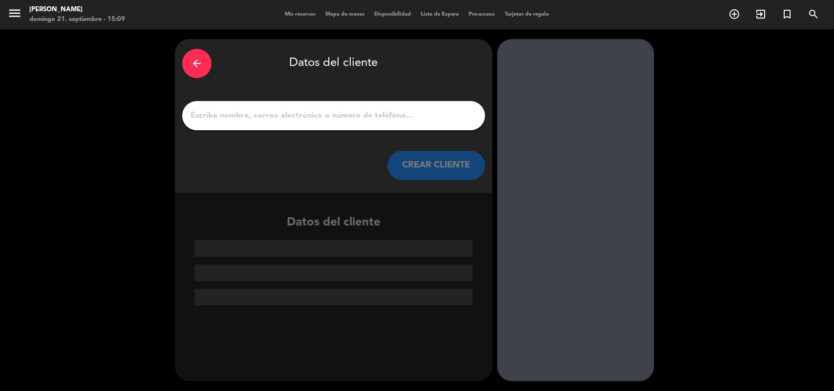
click at [331, 118] on input "1" at bounding box center [334, 116] width 288 height 14
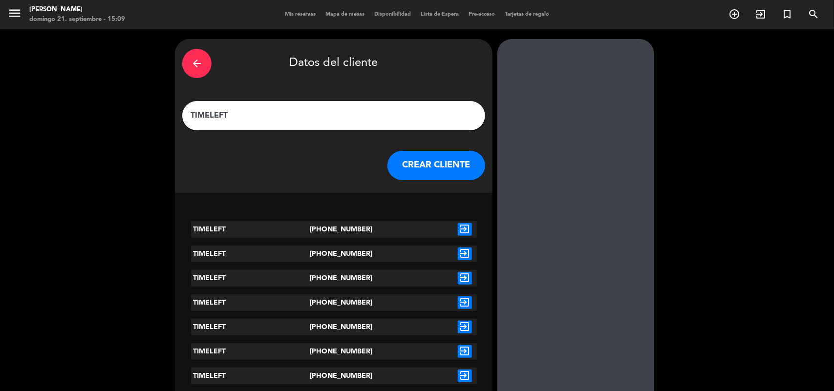
type input "TIMELEFT"
click at [427, 170] on button "CREAR CLIENTE" at bounding box center [436, 165] width 98 height 29
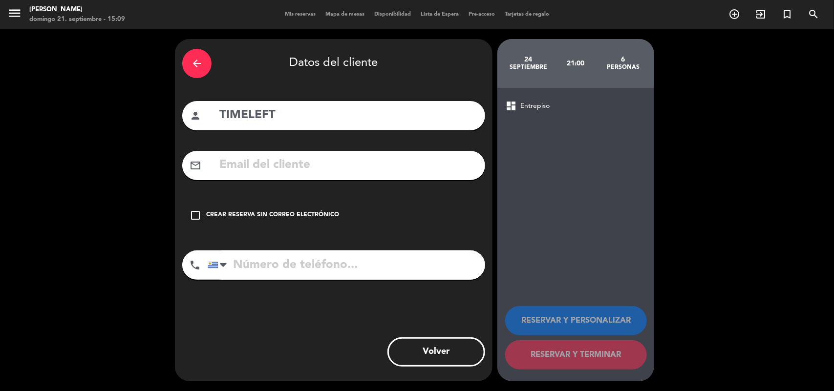
click at [192, 216] on icon "check_box_outline_blank" at bounding box center [196, 216] width 12 height 12
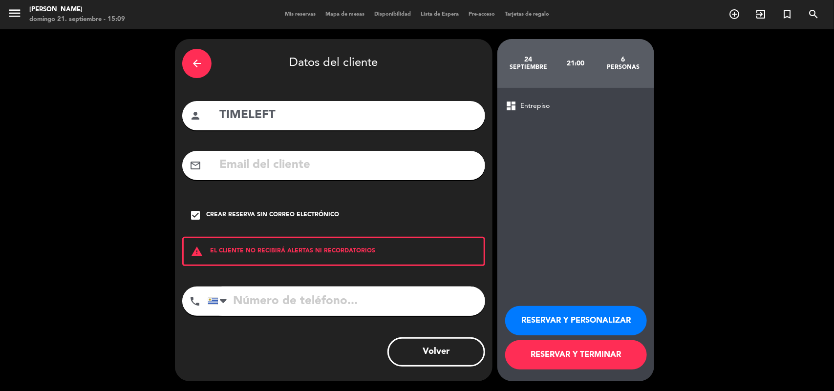
click at [528, 321] on button "RESERVAR Y PERSONALIZAR" at bounding box center [576, 320] width 142 height 29
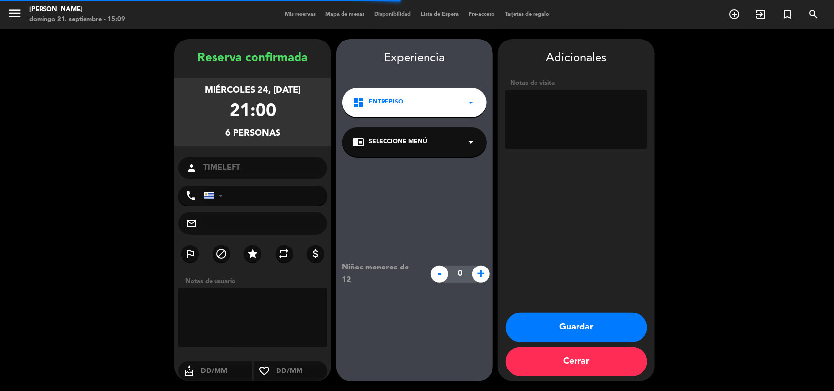
click at [401, 143] on span "Seleccione Menú" at bounding box center [398, 142] width 58 height 10
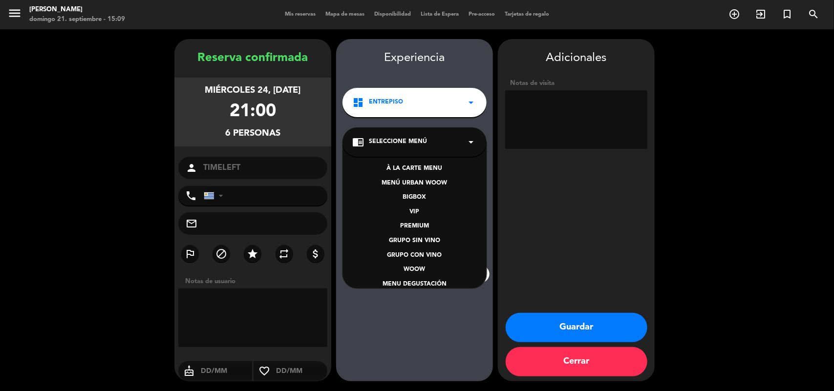
click at [409, 170] on div "À LA CARTE MENU" at bounding box center [414, 169] width 125 height 10
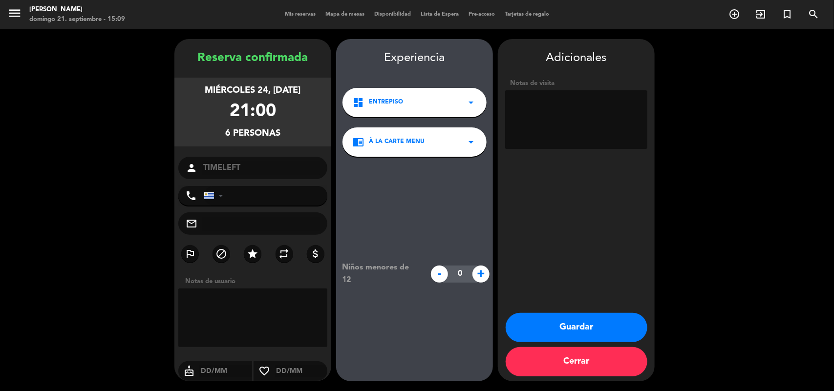
click at [546, 115] on textarea at bounding box center [576, 119] width 142 height 59
type textarea "MESA 1- PIDE UN SECTOR NO MUY RUIDOSO"
click at [590, 317] on button "Guardar" at bounding box center [577, 327] width 142 height 29
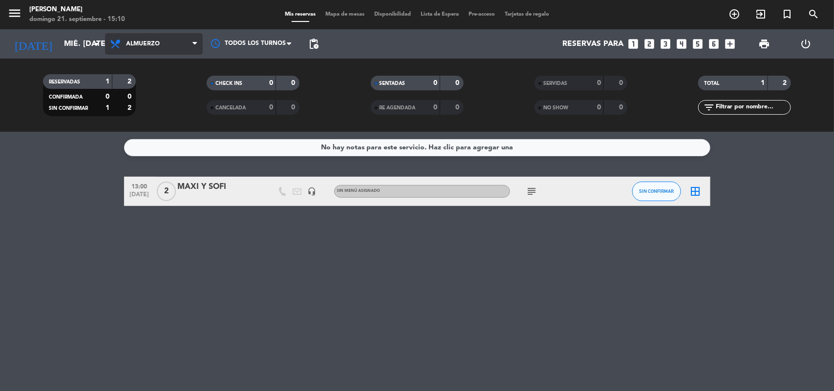
click at [151, 42] on span "Almuerzo" at bounding box center [143, 44] width 34 height 7
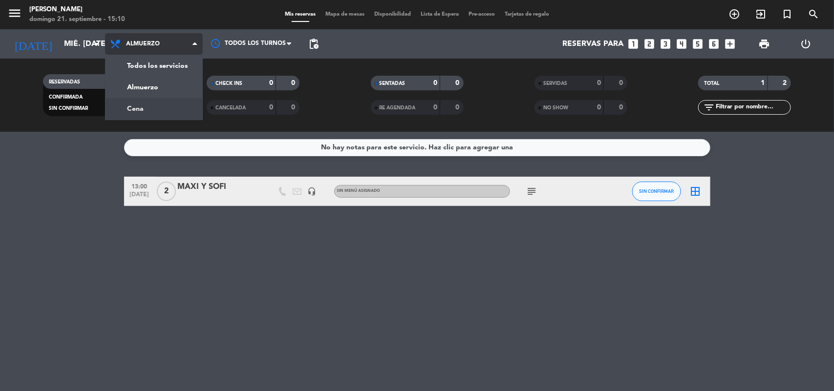
click at [138, 109] on div "menu Francis domingo 21. septiembre - 15:10 Mis reservas Mapa de mesas Disponib…" at bounding box center [417, 66] width 834 height 132
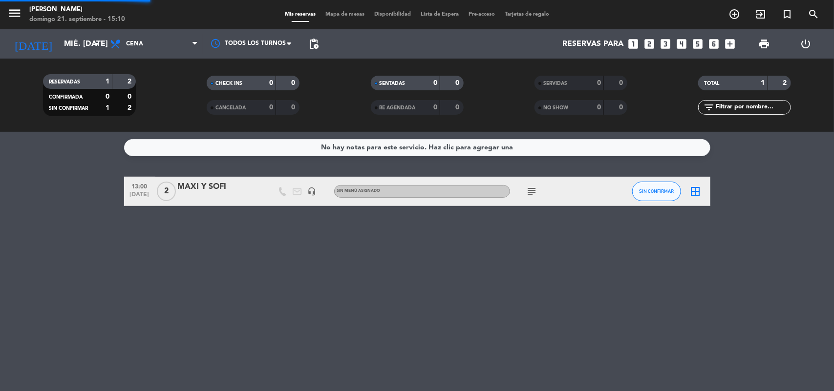
click at [138, 109] on filter-checkbox "RESERVADAS 1 2 CONFIRMADA 0 0 SIN CONFIRMAR 1 2" at bounding box center [89, 95] width 164 height 42
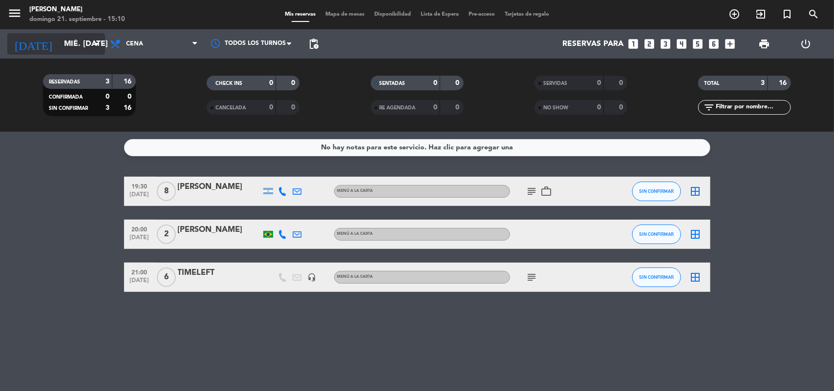
click at [85, 45] on input "mié. 24 sep." at bounding box center [110, 44] width 103 height 19
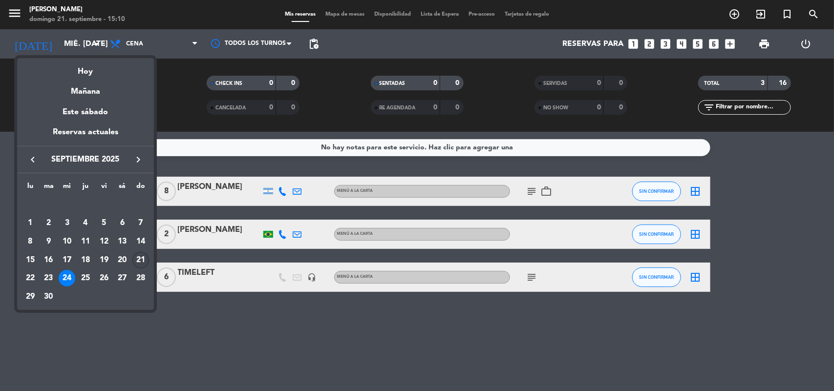
click at [135, 258] on div "21" at bounding box center [140, 260] width 17 height 17
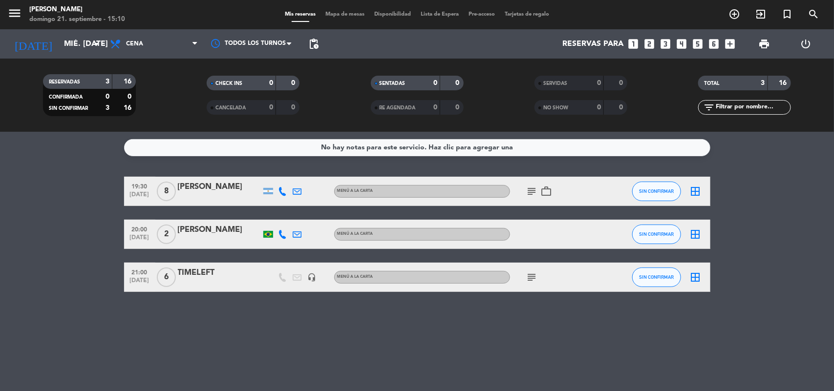
type input "[DATE]"
click at [135, 258] on div "19:30 sep. 24 8 Anderson Tavares MENÚ A LA CARTA subject work_outline SIN CONFI…" at bounding box center [417, 234] width 586 height 115
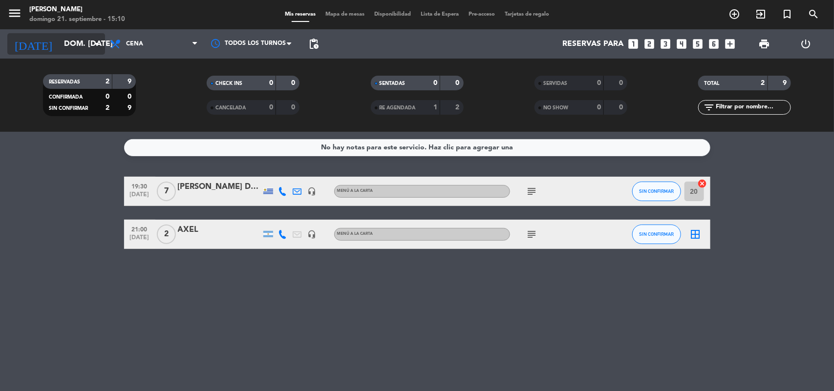
click at [83, 40] on input "[DATE]" at bounding box center [110, 44] width 103 height 19
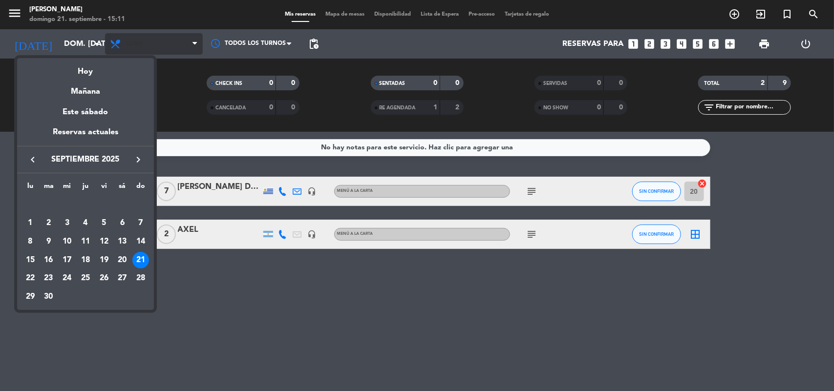
click at [168, 47] on div at bounding box center [417, 195] width 834 height 391
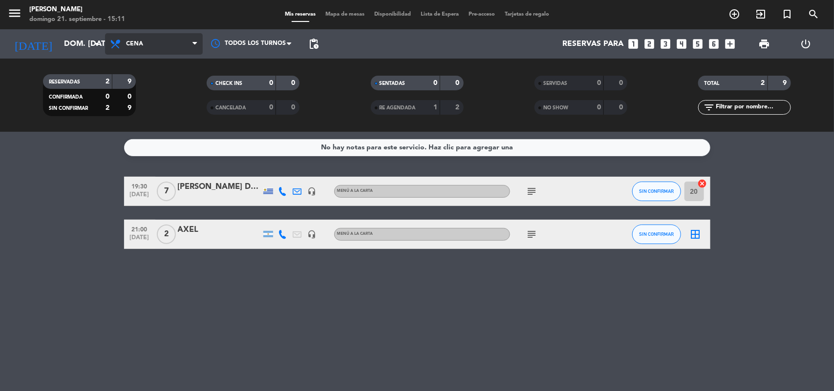
click at [161, 42] on span "Cena" at bounding box center [154, 43] width 98 height 21
click at [150, 81] on div "menu Francis domingo 21. septiembre - 15:11 Mis reservas Mapa de mesas Disponib…" at bounding box center [417, 66] width 834 height 132
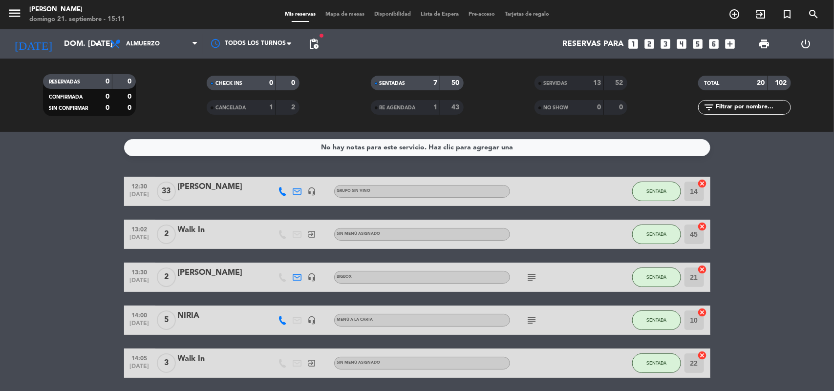
click at [206, 187] on div "[PERSON_NAME]" at bounding box center [219, 187] width 83 height 13
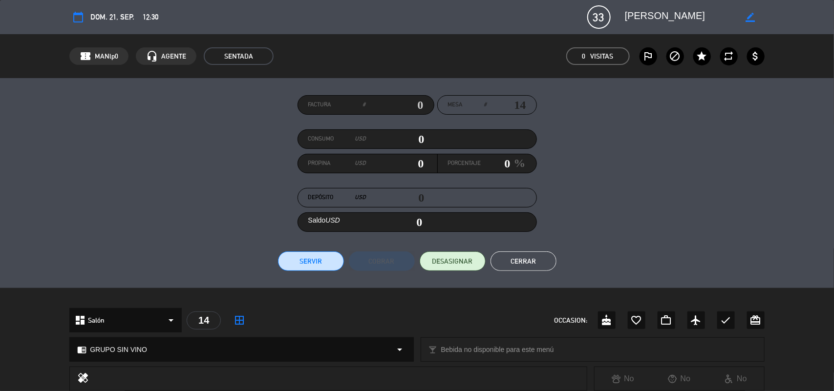
click at [527, 263] on button "Cerrar" at bounding box center [524, 262] width 66 height 20
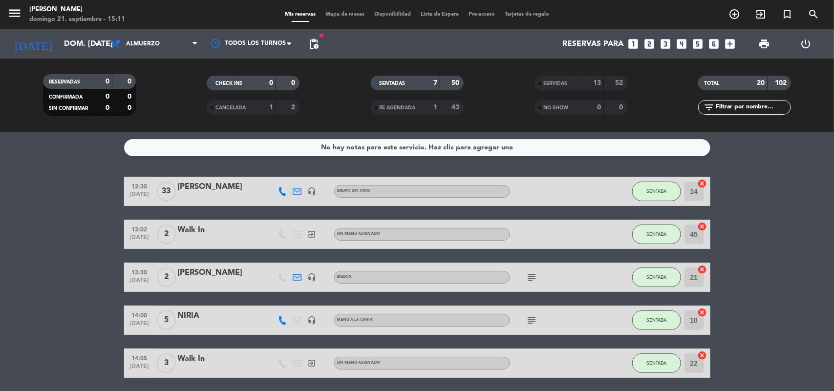
click at [342, 13] on span "Mapa de mesas" at bounding box center [345, 14] width 49 height 5
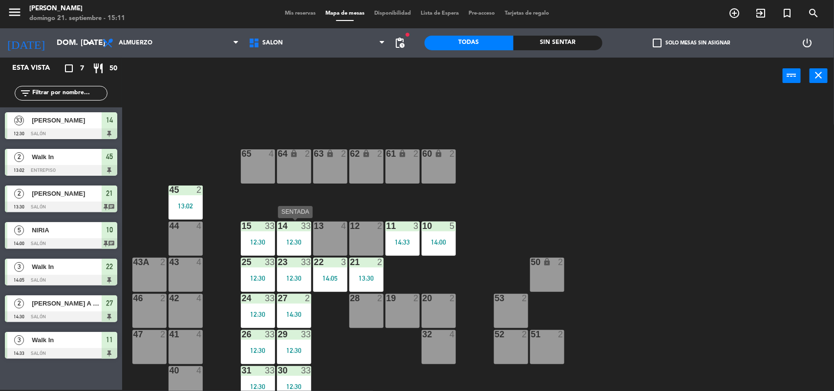
click at [287, 235] on div "14 33 12:30" at bounding box center [294, 239] width 34 height 34
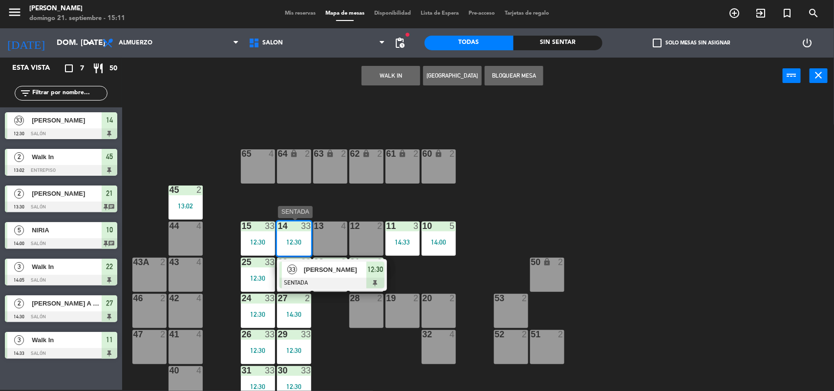
click at [303, 266] on div "[PERSON_NAME]" at bounding box center [335, 270] width 64 height 16
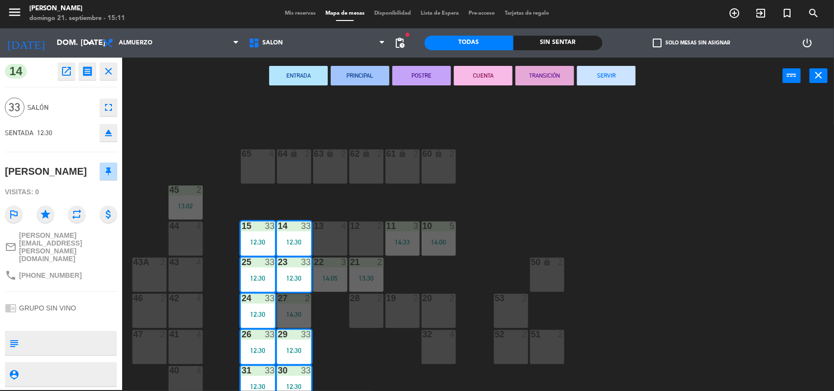
click at [105, 102] on icon "fullscreen" at bounding box center [109, 108] width 12 height 12
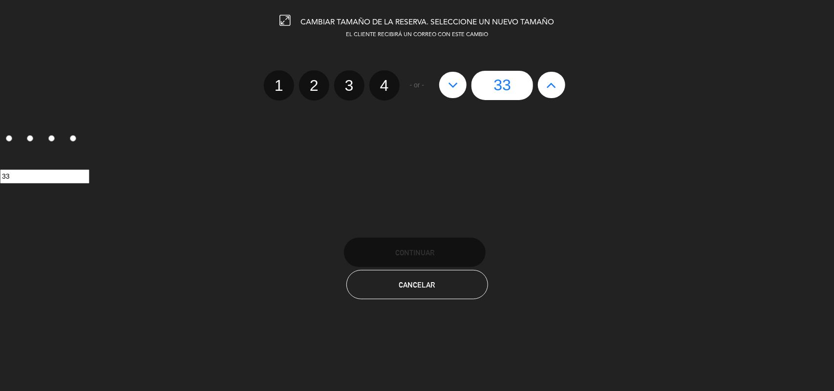
click at [455, 82] on icon at bounding box center [453, 85] width 10 height 16
type input "32"
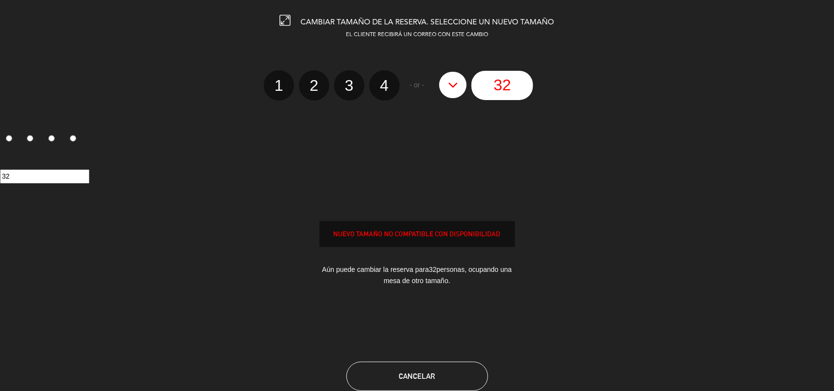
click at [457, 88] on icon at bounding box center [453, 85] width 10 height 16
type input "31"
click at [457, 88] on icon at bounding box center [453, 85] width 10 height 16
type input "30"
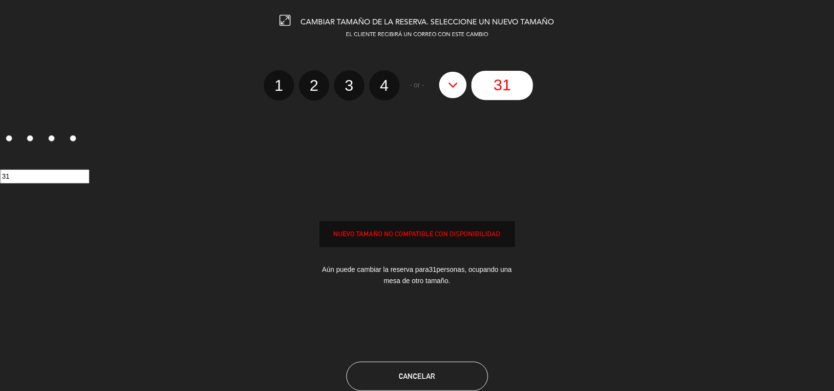
type input "30"
click at [457, 88] on icon at bounding box center [453, 85] width 10 height 16
type input "29"
click at [400, 270] on div "Aún puede cambiar la reserva para 29 personas, ocupando una mesa de otro tamaño." at bounding box center [417, 275] width 195 height 37
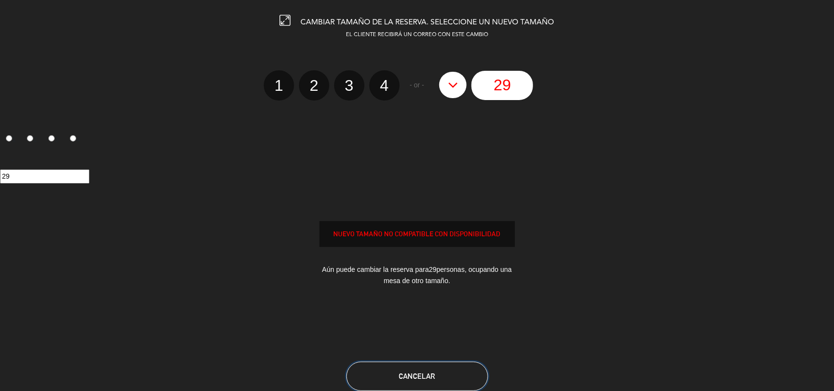
click at [392, 374] on button "Cancelar" at bounding box center [417, 376] width 142 height 29
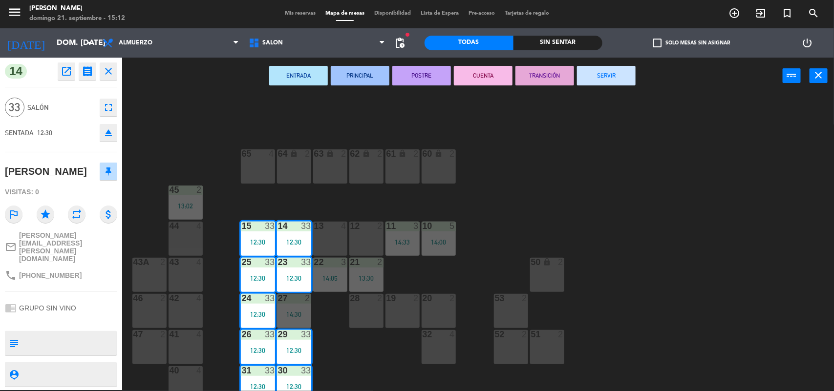
click at [391, 373] on div "64 lock 2 63 lock 2 62 lock 2 61 lock 2 60 lock 2 65 4 45 2 13:02 10 5 14:00 15…" at bounding box center [482, 244] width 704 height 296
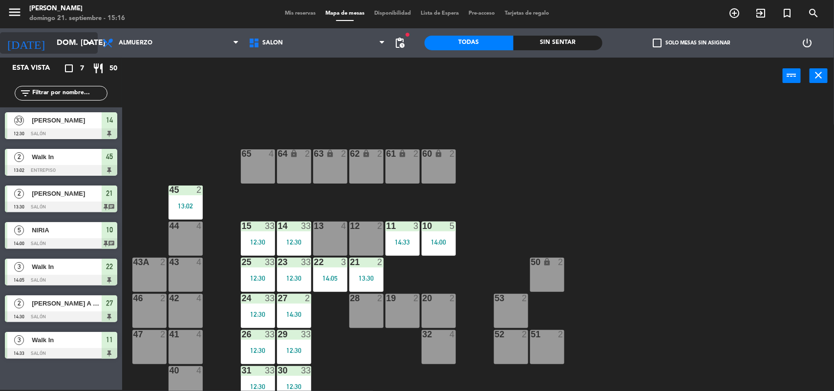
click at [68, 49] on input "[DATE]" at bounding box center [103, 43] width 103 height 19
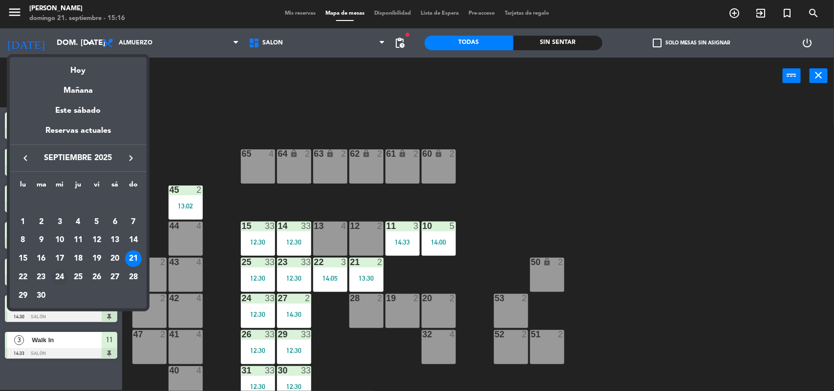
click at [57, 275] on div "24" at bounding box center [59, 277] width 17 height 17
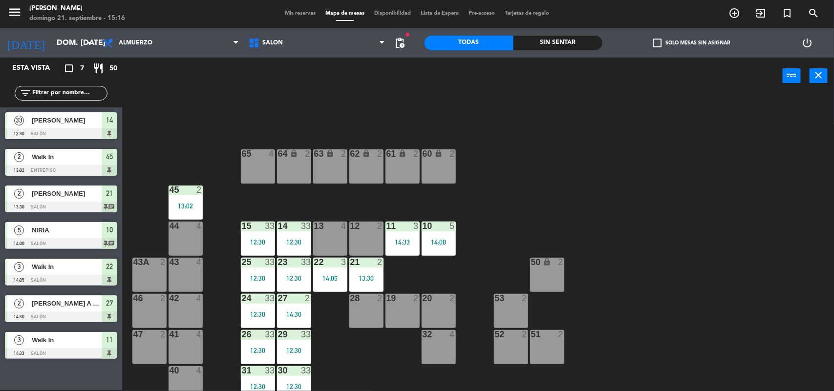
type input "mié. 24 sep."
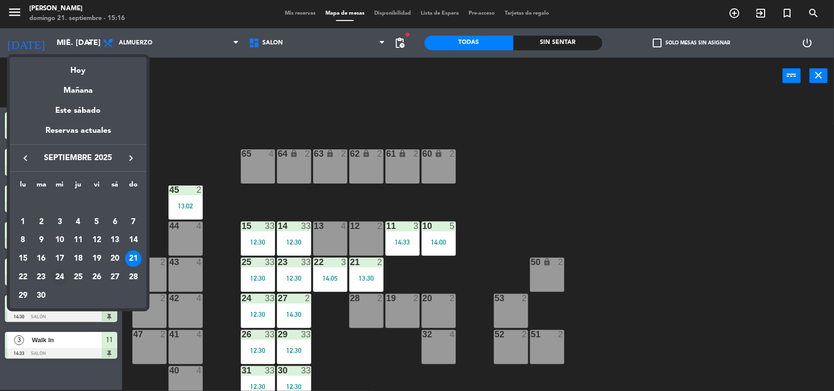
click at [57, 275] on div at bounding box center [61, 280] width 112 height 11
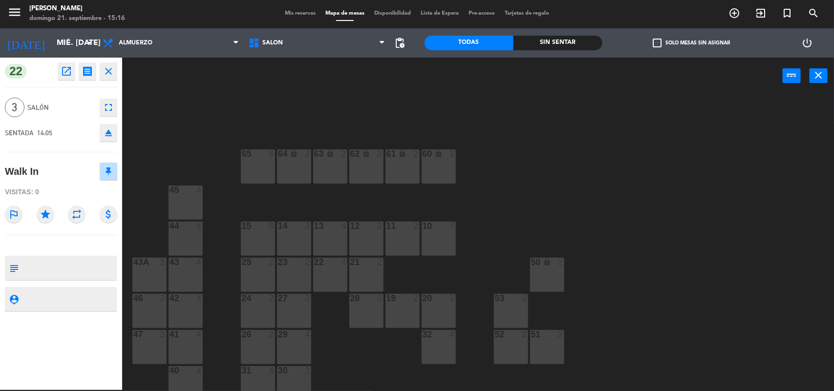
click at [113, 74] on icon "close" at bounding box center [109, 71] width 12 height 12
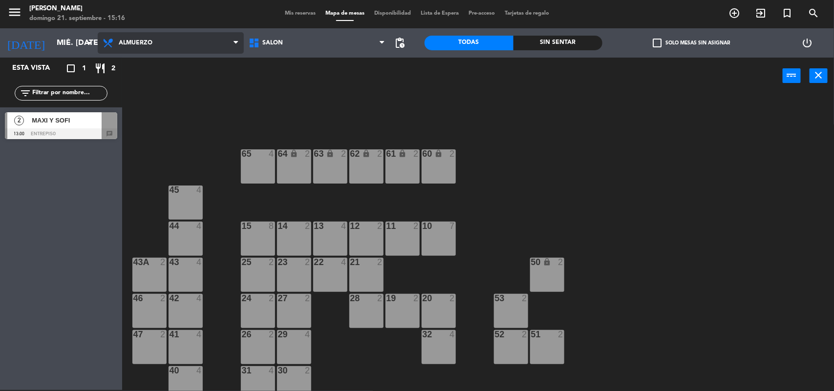
click at [170, 49] on span "Almuerzo" at bounding box center [171, 42] width 146 height 21
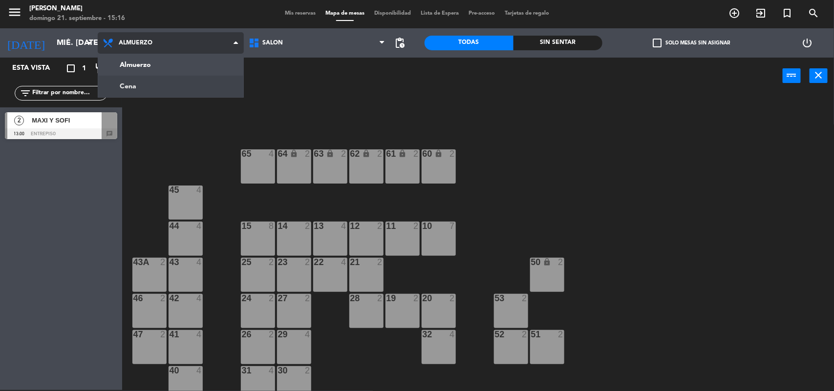
click at [169, 94] on ng-component "menu Francis domingo 21. septiembre - 15:16 Mis reservas Mapa de mesas Disponib…" at bounding box center [417, 195] width 834 height 393
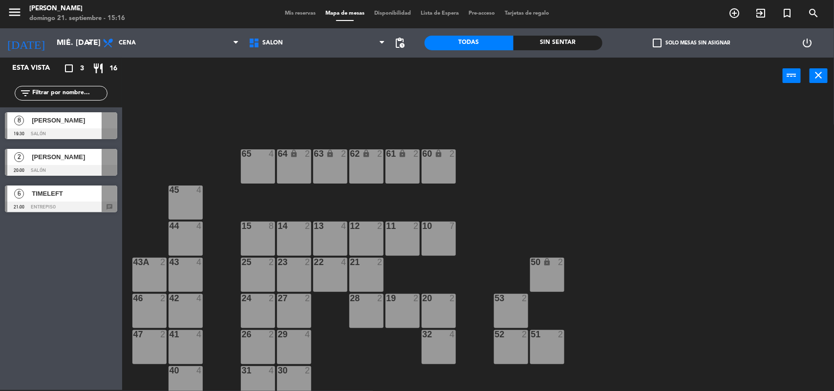
click at [57, 193] on span "TIMELEFT" at bounding box center [67, 194] width 70 height 10
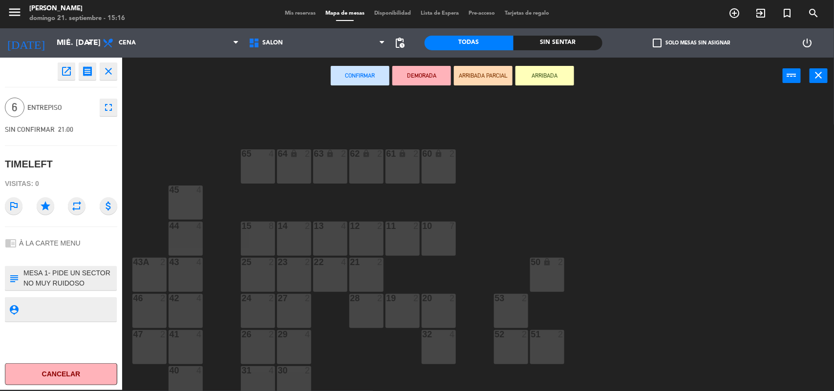
click at [69, 65] on icon "open_in_new" at bounding box center [67, 71] width 12 height 12
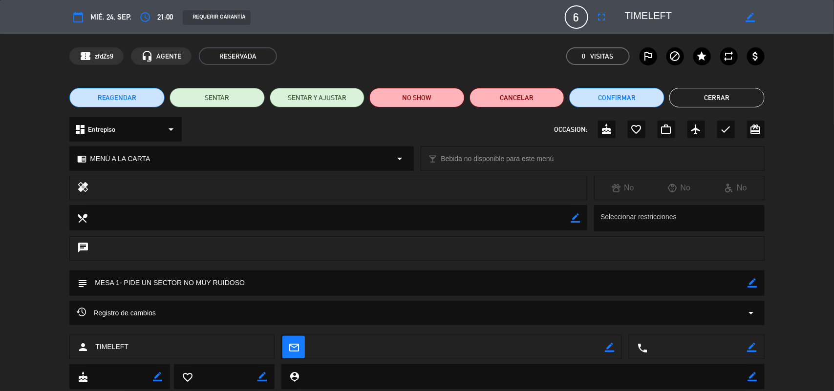
click at [753, 287] on icon "border_color" at bounding box center [752, 283] width 9 height 9
click at [750, 282] on icon "border_color" at bounding box center [752, 283] width 9 height 9
click at [686, 279] on textarea at bounding box center [417, 283] width 661 height 25
type textarea "MESA 1- EN LUGAR TRANQUILO- SABE ARRIBA"
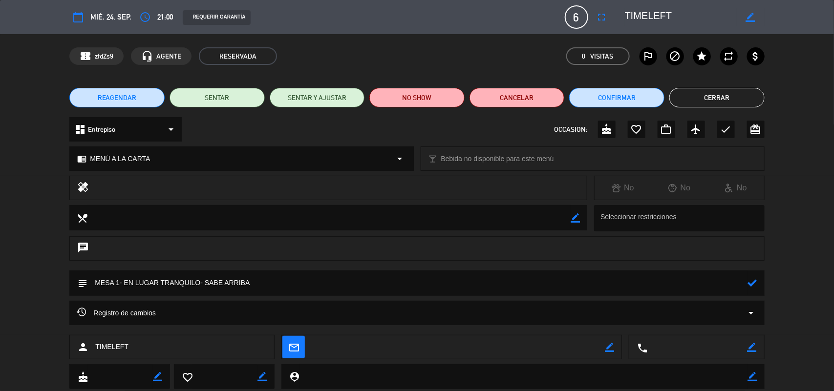
click at [751, 282] on icon at bounding box center [752, 283] width 9 height 9
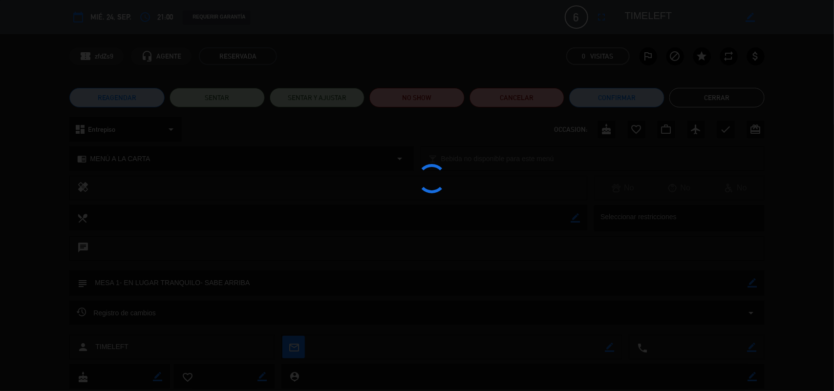
type textarea "MESA 1- EN LUGAR TRANQUILO- SABE ARRIBA"
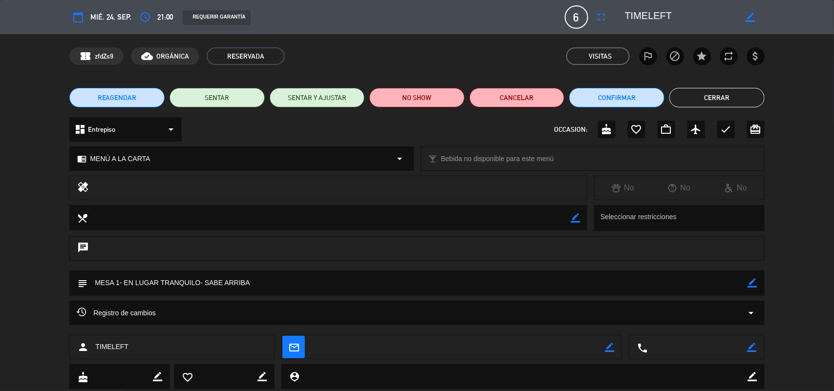
click at [704, 102] on button "Cerrar" at bounding box center [716, 98] width 95 height 20
click at [704, 102] on div "64 lock 2 63 lock 2 62 lock 2 61 lock 2 60 lock 2 65 4 45 4 10 7 15 8 13 4 11 2…" at bounding box center [482, 244] width 704 height 296
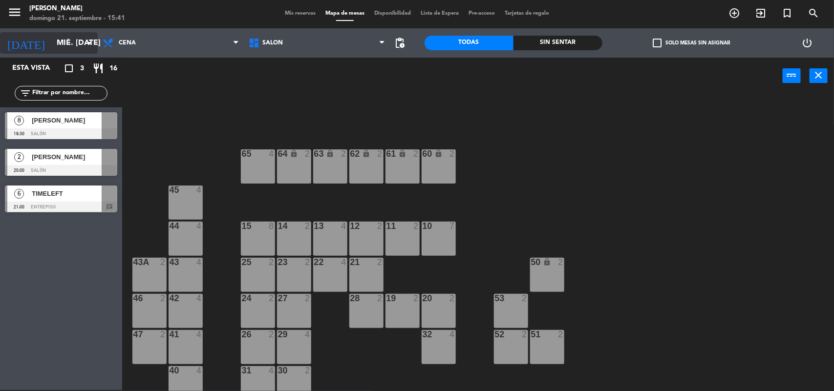
click at [60, 37] on input "mié. 24 sep." at bounding box center [103, 43] width 103 height 19
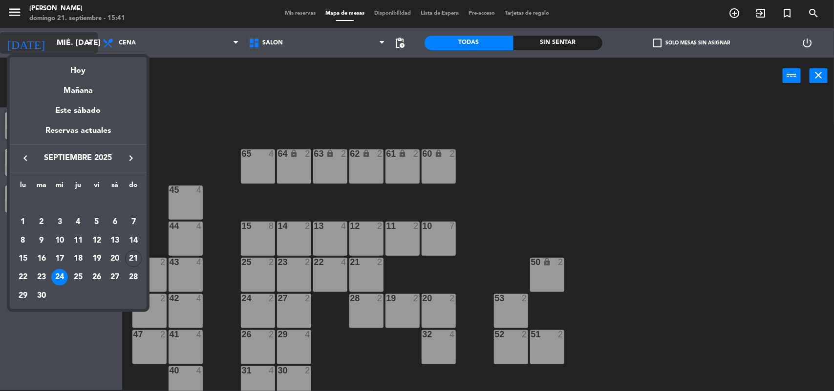
click at [60, 37] on div at bounding box center [417, 195] width 834 height 391
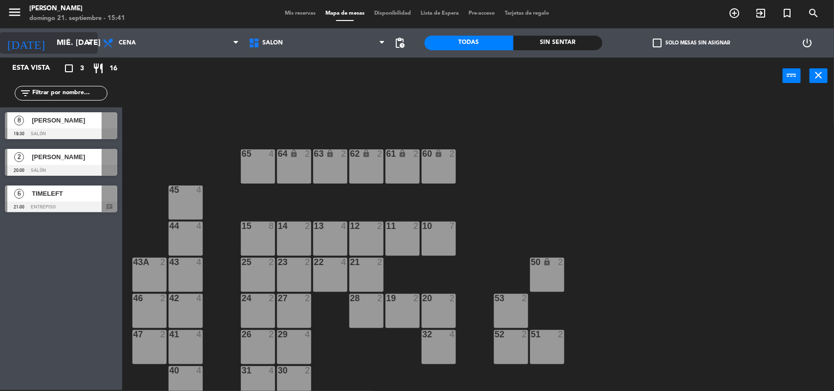
click at [52, 43] on input "mié. 24 sep." at bounding box center [103, 43] width 103 height 19
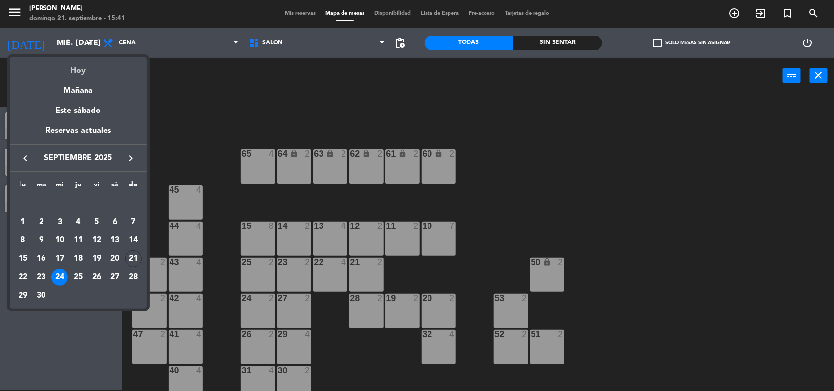
click at [76, 66] on div "Hoy" at bounding box center [78, 67] width 137 height 20
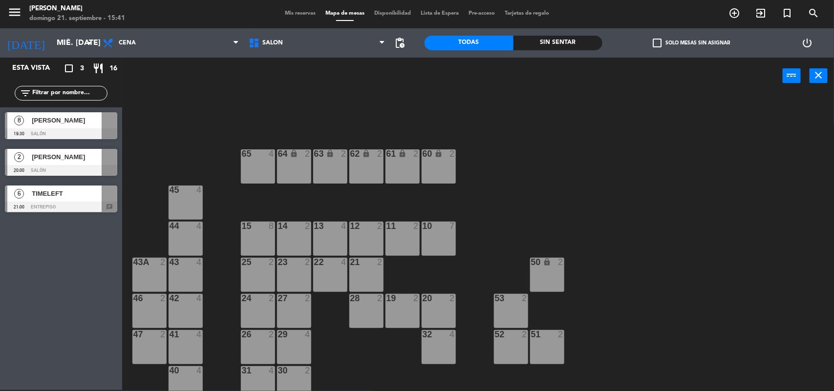
type input "[DATE]"
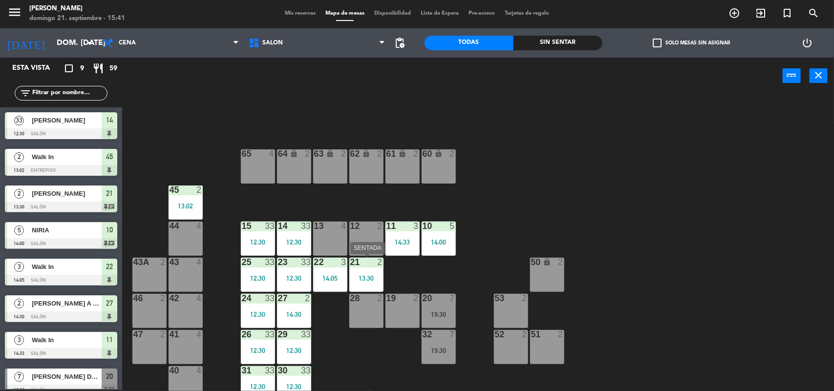
click at [363, 282] on div "21 2 13:30" at bounding box center [366, 275] width 34 height 34
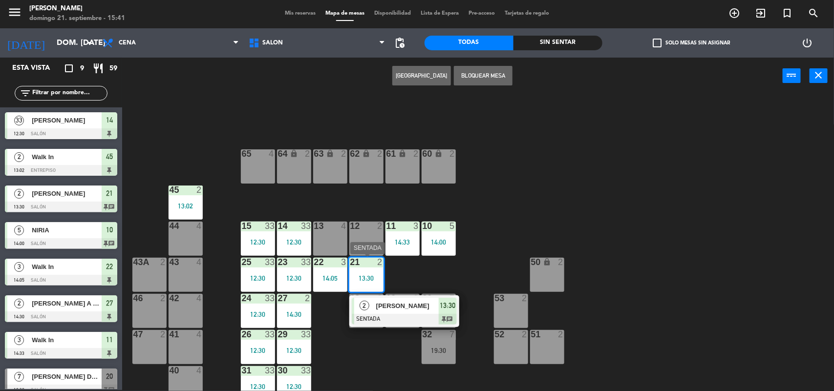
click at [370, 303] on div "2" at bounding box center [364, 306] width 21 height 16
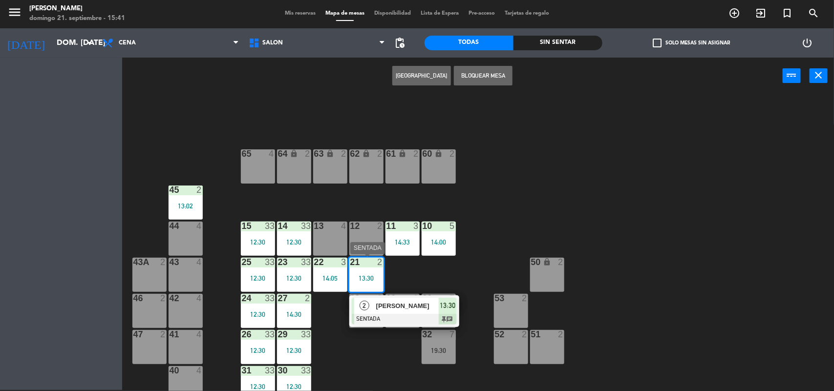
click at [370, 303] on div "28 2" at bounding box center [366, 311] width 34 height 34
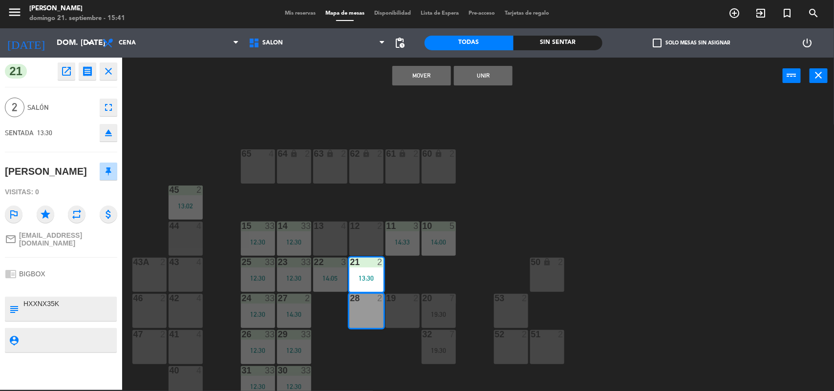
click at [315, 317] on div "64 lock 2 63 lock 2 62 lock 2 61 lock 2 60 lock 2 65 4 45 2 13:02 10 5 14:00 15…" at bounding box center [482, 244] width 704 height 296
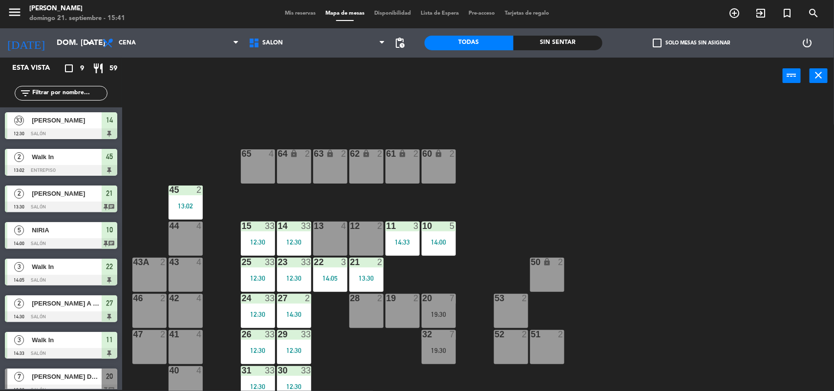
click at [357, 284] on div "21 2 13:30" at bounding box center [366, 275] width 34 height 34
click at [365, 282] on div "21 2 13:30" at bounding box center [366, 275] width 34 height 34
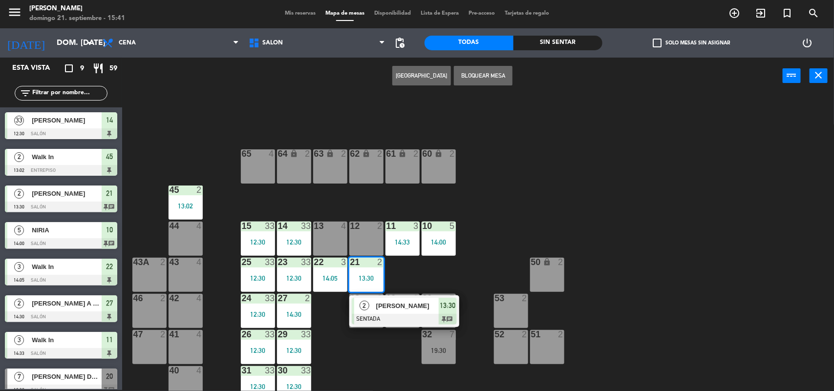
click at [376, 308] on span "[PERSON_NAME]" at bounding box center [407, 306] width 63 height 10
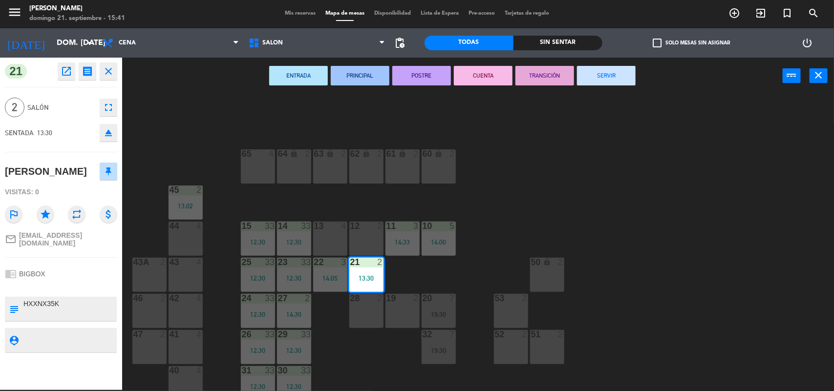
click at [604, 75] on button "SERVIR" at bounding box center [606, 76] width 59 height 20
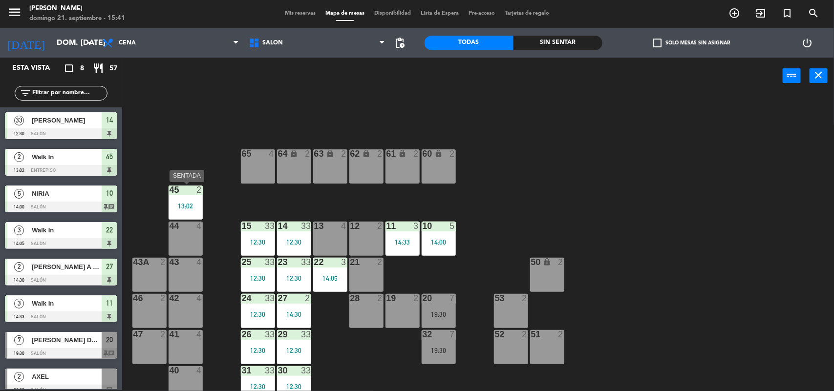
click at [181, 194] on div "45 2" at bounding box center [186, 191] width 34 height 10
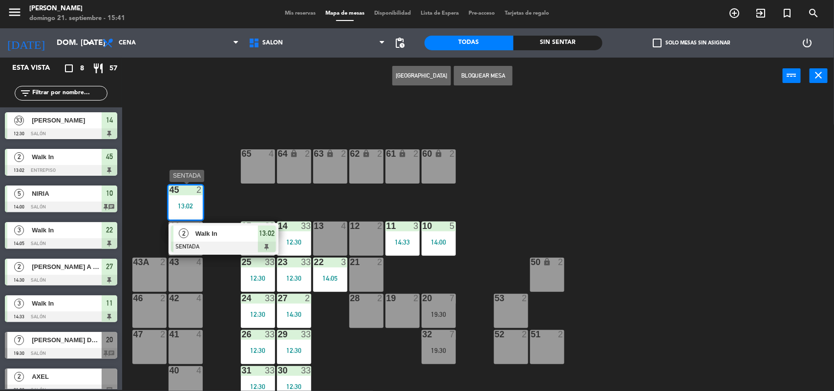
click at [195, 229] on span "Walk In" at bounding box center [226, 234] width 63 height 10
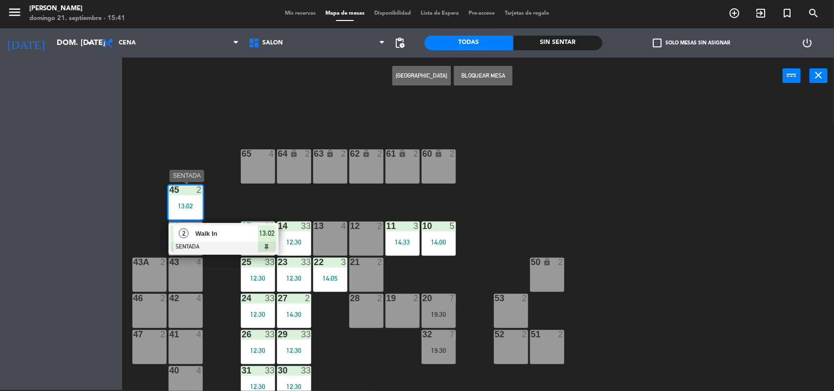
click at [195, 229] on div "4" at bounding box center [201, 226] width 16 height 9
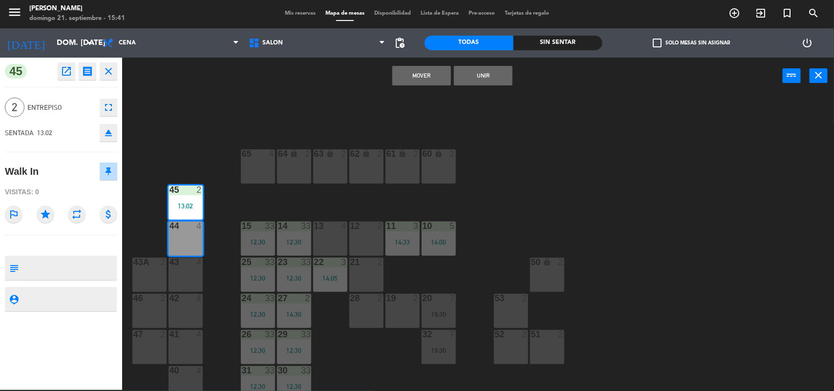
click at [215, 139] on div "64 lock 2 63 lock 2 62 lock 2 61 lock 2 60 lock 2 65 4 45 2 13:02 10 5 14:00 15…" at bounding box center [482, 244] width 704 height 296
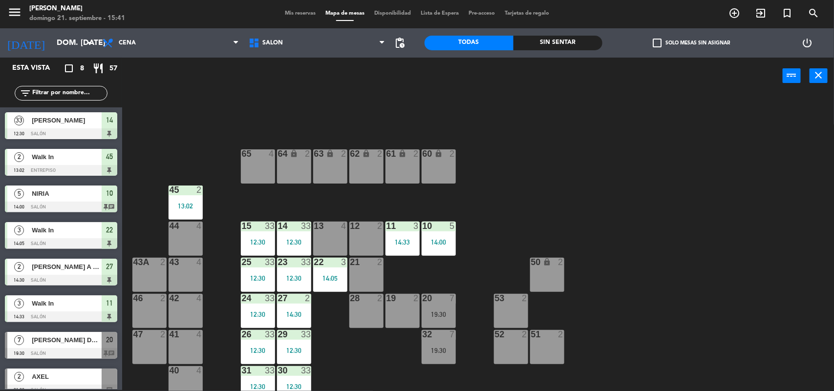
click at [187, 195] on div "45 2 13:02" at bounding box center [186, 203] width 34 height 34
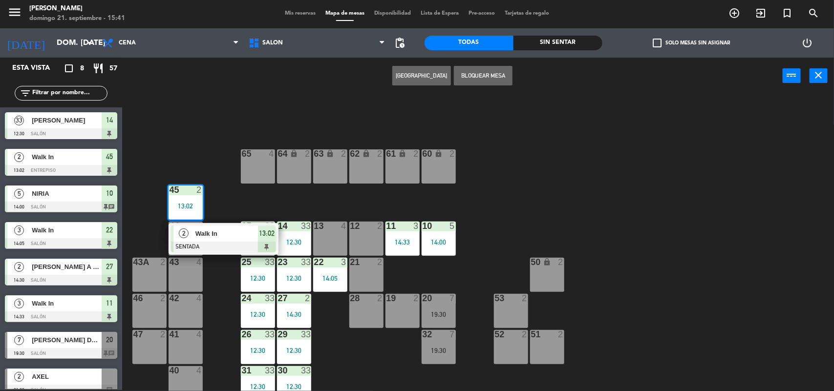
click at [198, 231] on span "Walk In" at bounding box center [226, 234] width 63 height 10
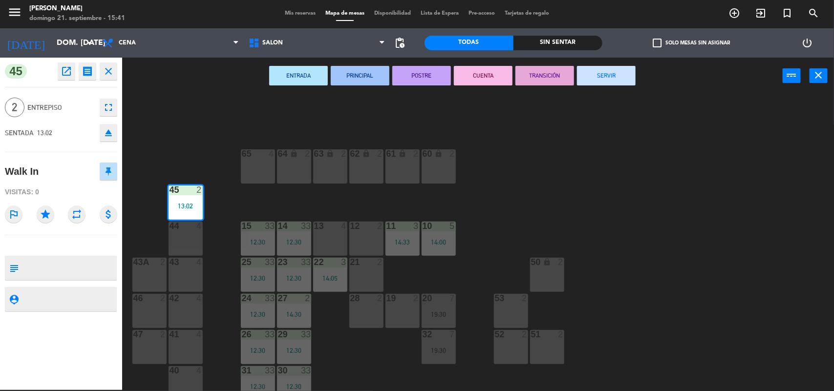
click at [609, 79] on button "SERVIR" at bounding box center [606, 76] width 59 height 20
click at [609, 79] on div "ENTRADA PRINCIPAL POSTRE CUENTA TRANSICIÓN SERVIR power_input close" at bounding box center [452, 76] width 661 height 37
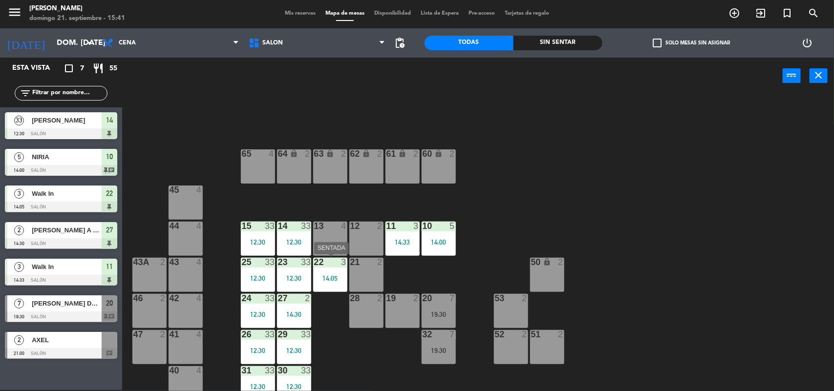
click at [314, 279] on div "14:05" at bounding box center [330, 278] width 34 height 7
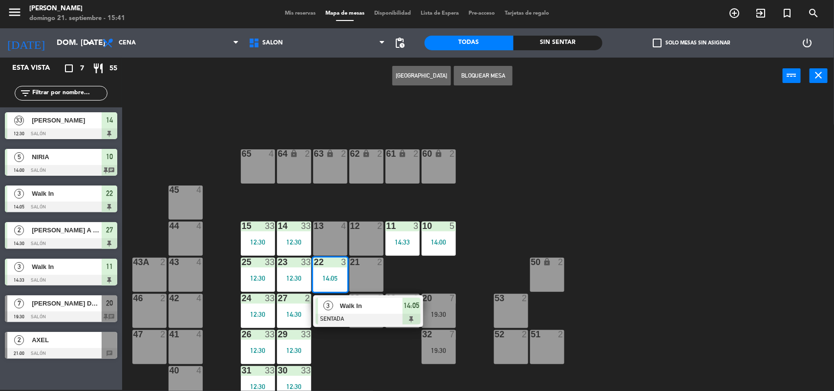
click at [353, 316] on div at bounding box center [368, 319] width 105 height 11
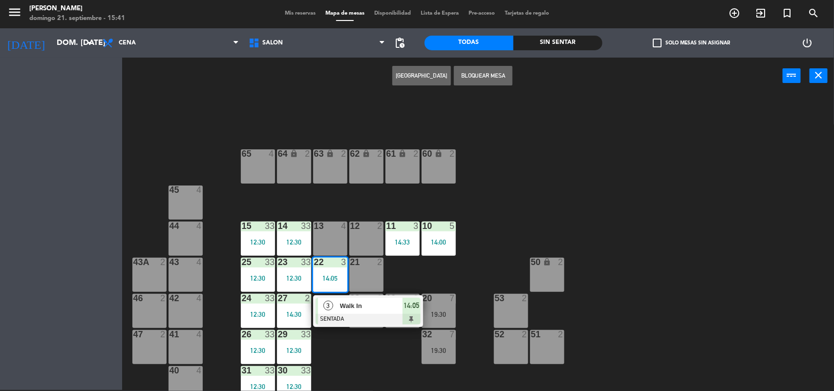
click at [353, 316] on div "28 2" at bounding box center [366, 311] width 34 height 34
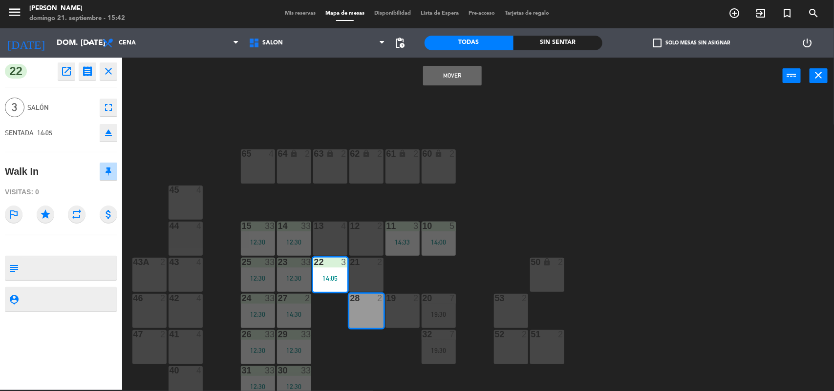
click at [335, 312] on div "64 lock 2 63 lock 2 62 lock 2 61 lock 2 60 lock 2 65 4 45 4 10 5 14:00 15 33 12…" at bounding box center [482, 244] width 704 height 296
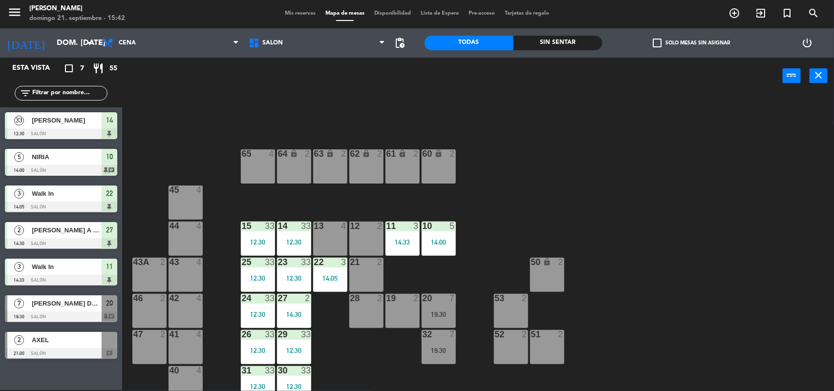
click at [330, 273] on div "22 3 14:05" at bounding box center [330, 275] width 34 height 34
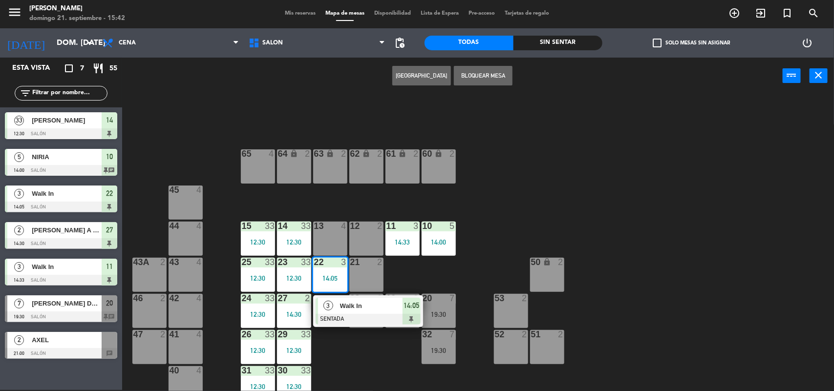
click at [330, 307] on span "3" at bounding box center [328, 306] width 10 height 10
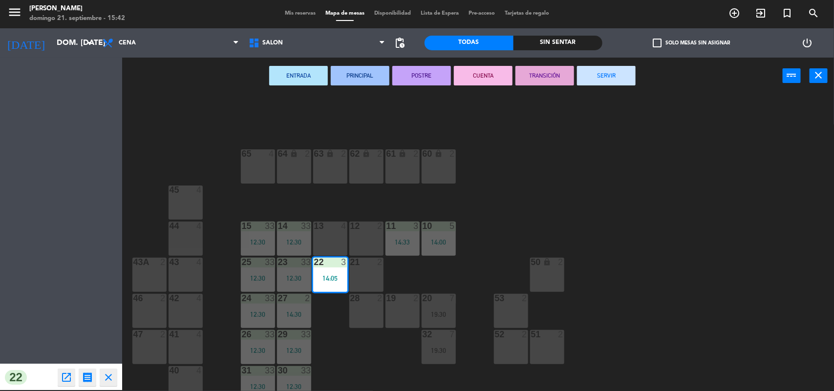
click at [330, 307] on div "64 lock 2 63 lock 2 62 lock 2 61 lock 2 60 lock 2 65 4 45 4 10 5 14:00 15 33 12…" at bounding box center [482, 244] width 704 height 296
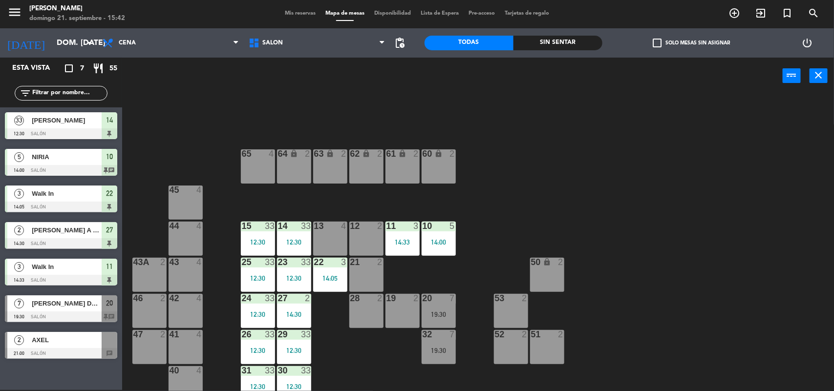
click at [338, 271] on div "22 3 14:05" at bounding box center [330, 275] width 34 height 34
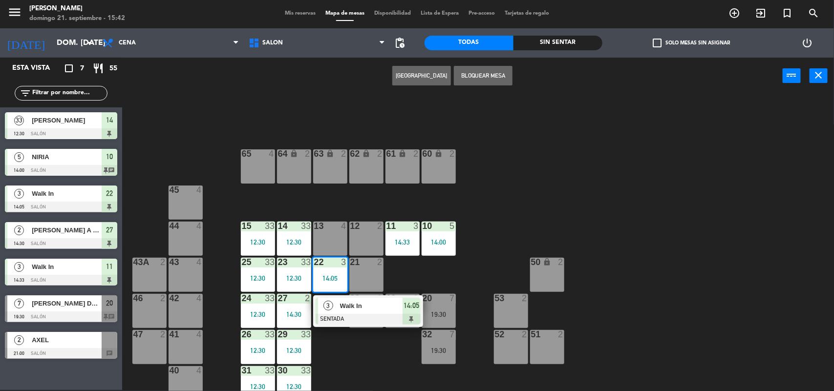
click at [331, 302] on span "3" at bounding box center [328, 306] width 10 height 10
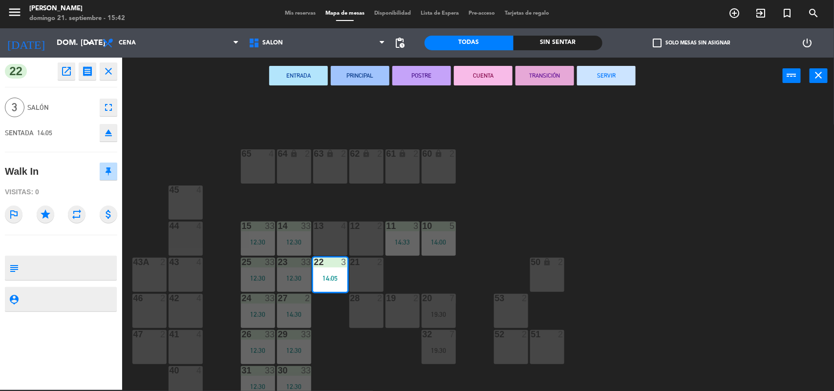
click at [591, 77] on button "SERVIR" at bounding box center [606, 76] width 59 height 20
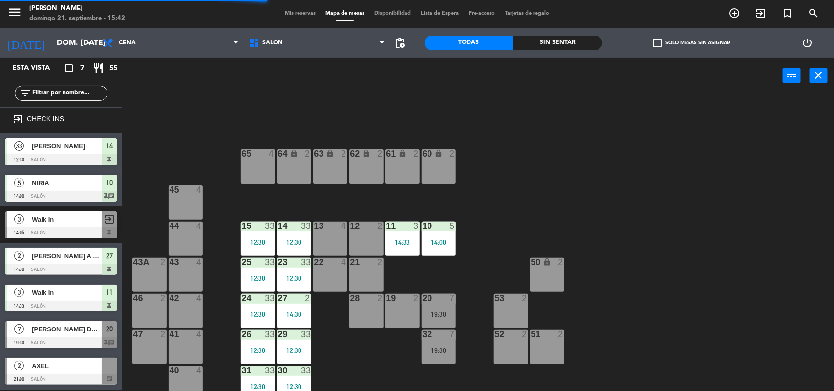
click at [303, 307] on div "27 2 14:30" at bounding box center [294, 311] width 34 height 34
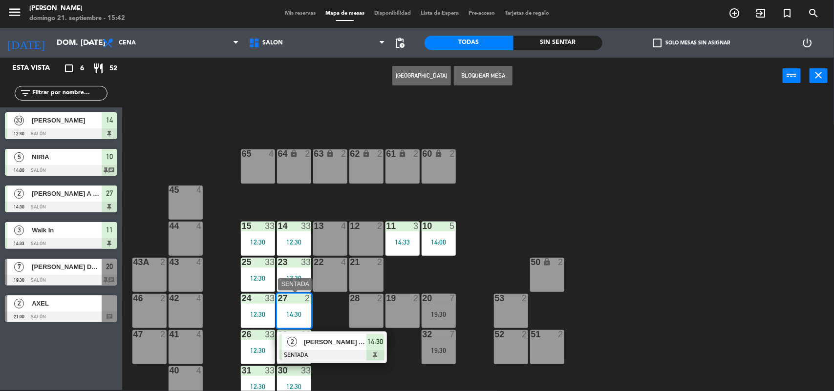
click at [325, 335] on div "[PERSON_NAME] A M [PERSON_NAME]" at bounding box center [335, 342] width 64 height 16
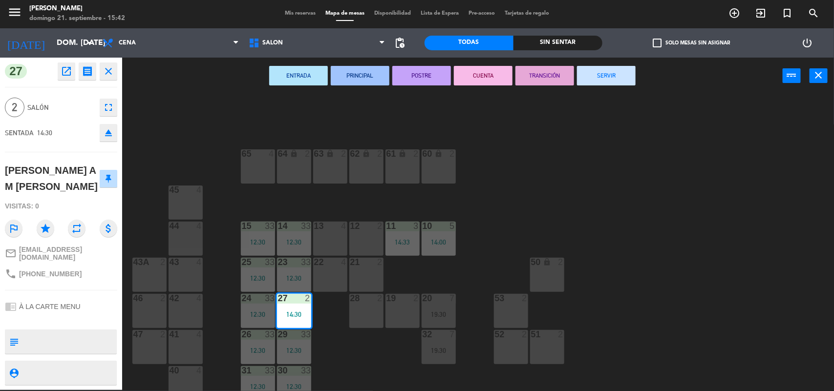
click at [598, 77] on button "SERVIR" at bounding box center [606, 76] width 59 height 20
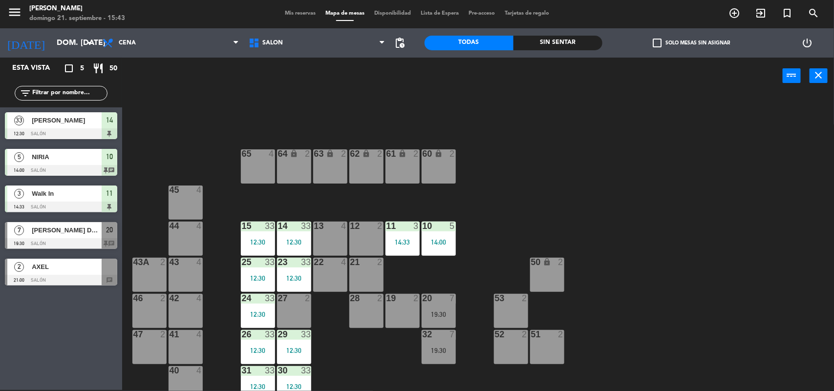
click at [308, 11] on span "Mis reservas" at bounding box center [300, 13] width 41 height 5
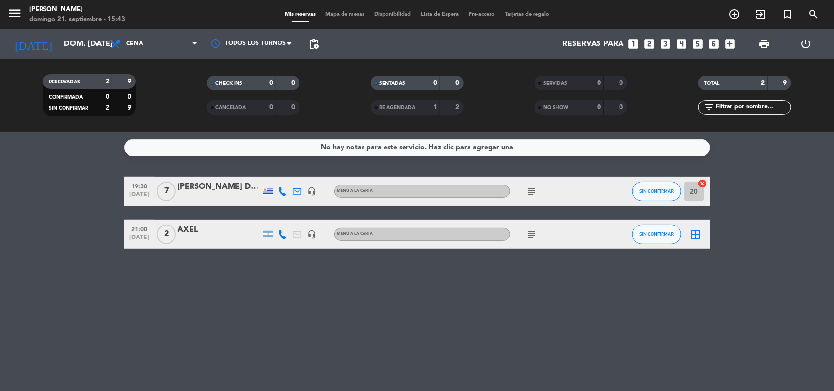
click at [331, 15] on span "Mapa de mesas" at bounding box center [345, 14] width 49 height 5
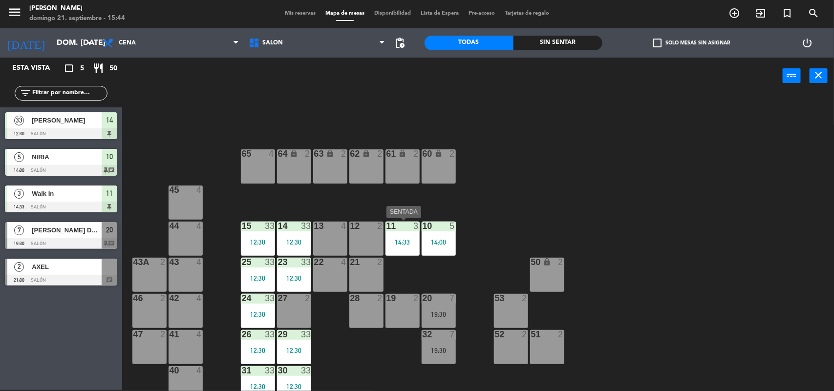
click at [392, 242] on div "14:33" at bounding box center [403, 242] width 34 height 7
click at [397, 247] on div "11 3 14:33" at bounding box center [403, 239] width 34 height 34
click at [397, 252] on div "11 3 14:33" at bounding box center [403, 239] width 34 height 34
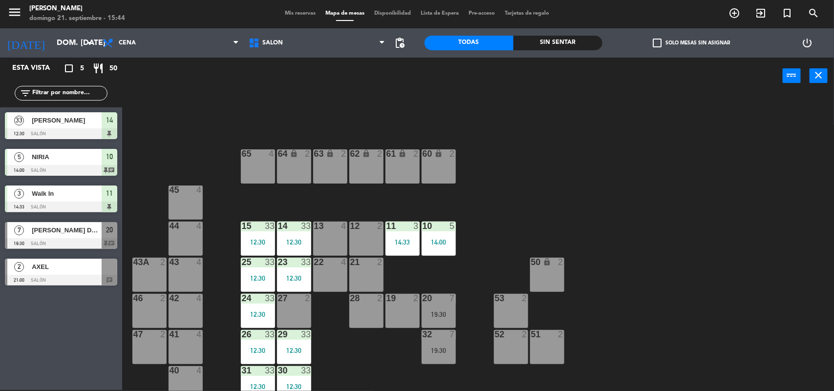
click at [397, 252] on div "11 3 14:33" at bounding box center [403, 239] width 34 height 34
click at [403, 245] on div "14:33" at bounding box center [403, 242] width 34 height 7
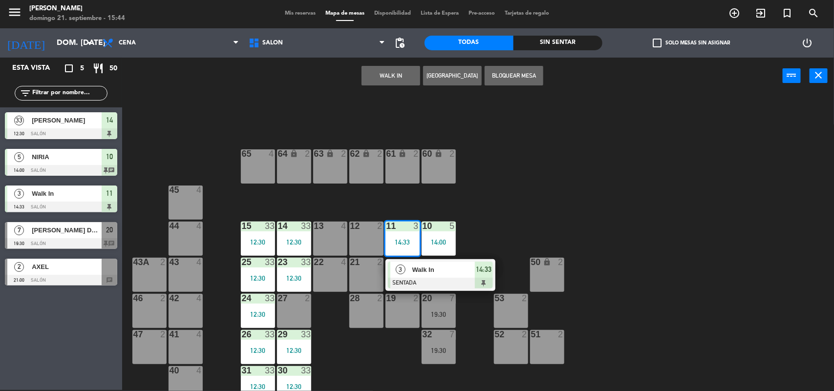
click at [406, 267] on div "3" at bounding box center [400, 270] width 21 height 16
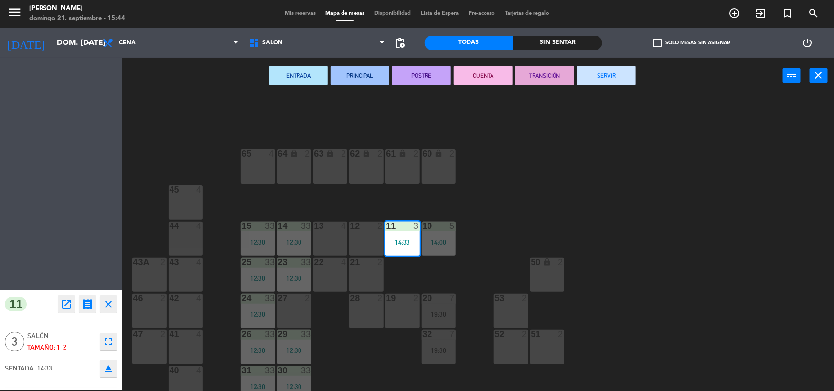
click at [406, 267] on div "64 lock 2 63 lock 2 62 lock 2 61 lock 2 60 lock 2 65 4 45 4 10 5 14:00 15 33 12…" at bounding box center [482, 244] width 704 height 296
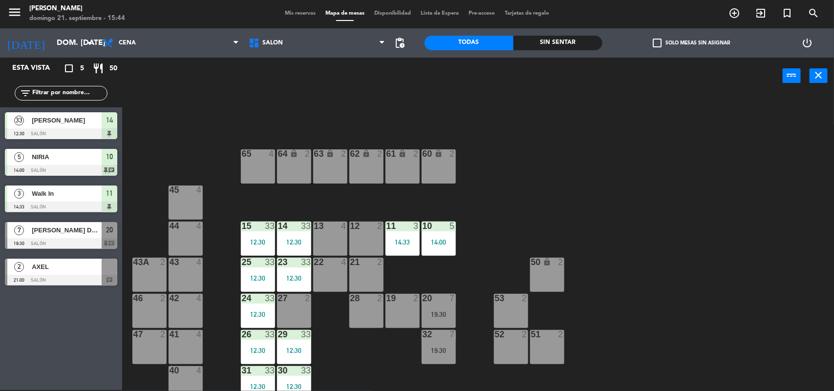
click at [399, 240] on div "14:33" at bounding box center [403, 242] width 34 height 7
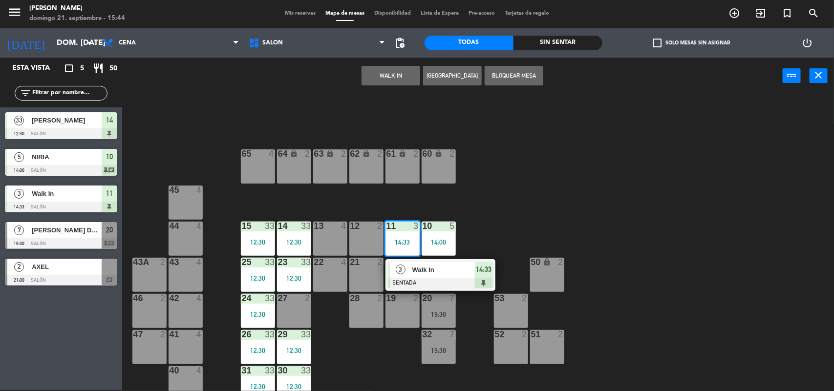
click at [403, 256] on div "11 3 14:33 3 Walk In SENTADA 14:33" at bounding box center [403, 239] width 34 height 34
click at [404, 267] on span "3" at bounding box center [401, 270] width 10 height 10
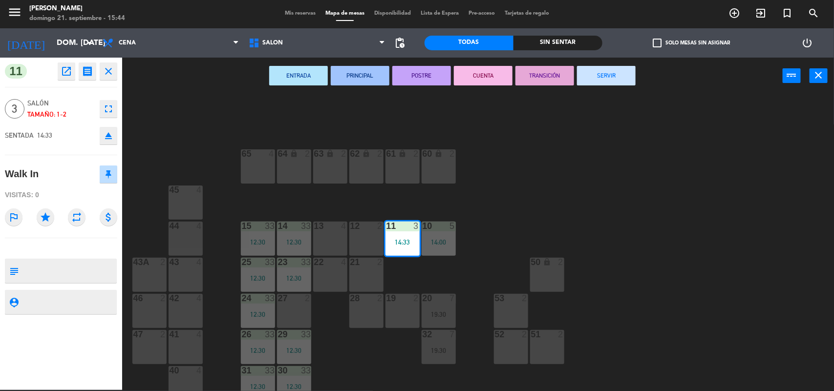
click at [596, 69] on button "SERVIR" at bounding box center [606, 76] width 59 height 20
click at [596, 69] on div "ENTRADA PRINCIPAL POSTRE CUENTA TRANSICIÓN SERVIR power_input close" at bounding box center [452, 76] width 661 height 37
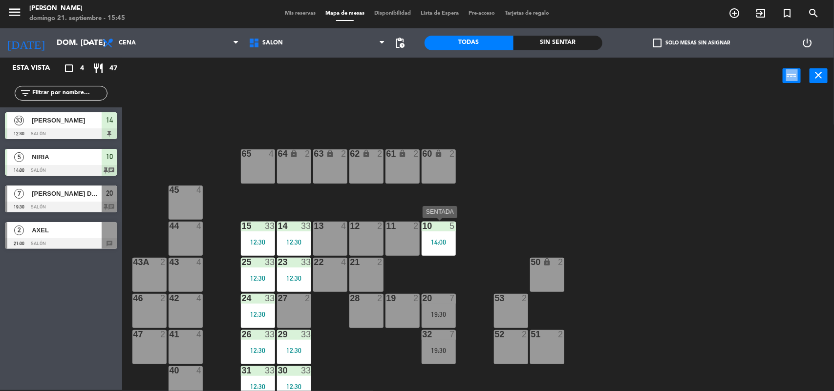
click at [446, 242] on div "14:00" at bounding box center [439, 242] width 34 height 7
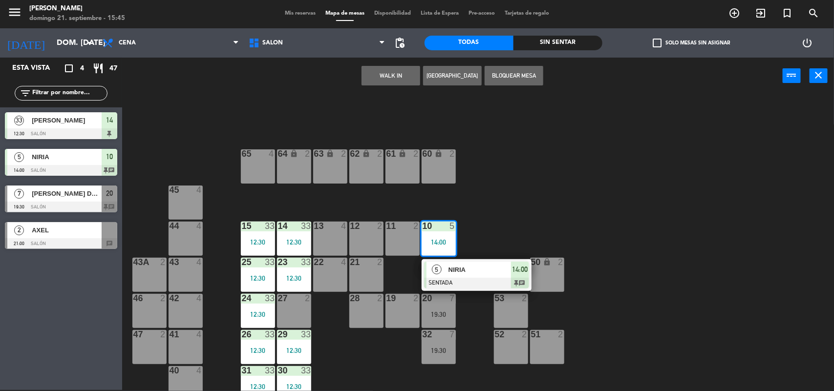
click at [446, 242] on div "14:00" at bounding box center [439, 242] width 34 height 7
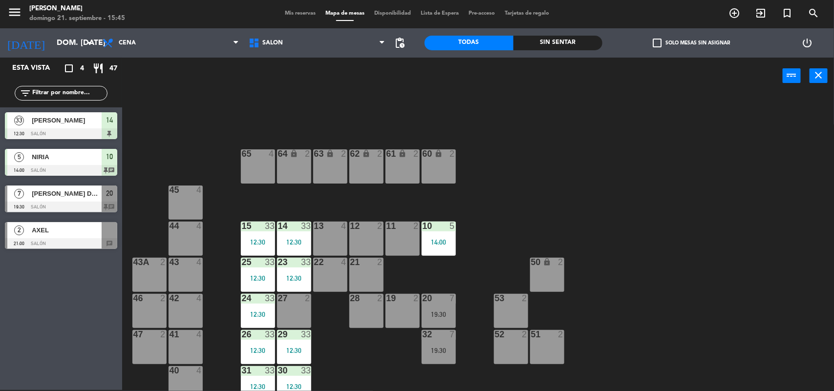
click at [446, 240] on div "14:00" at bounding box center [439, 242] width 34 height 7
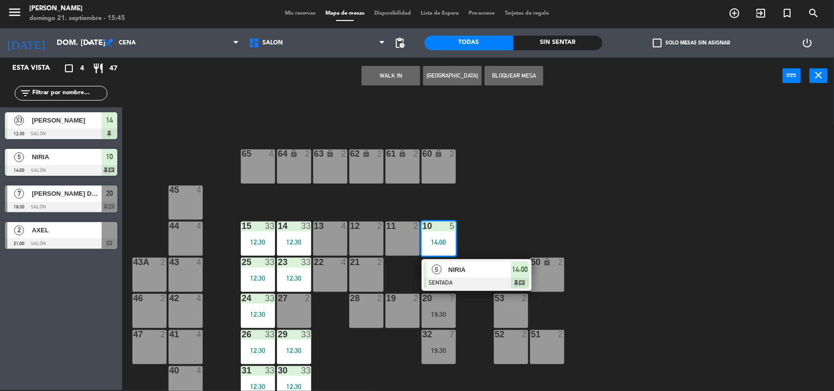
click at [442, 266] on div "5" at bounding box center [437, 270] width 21 height 16
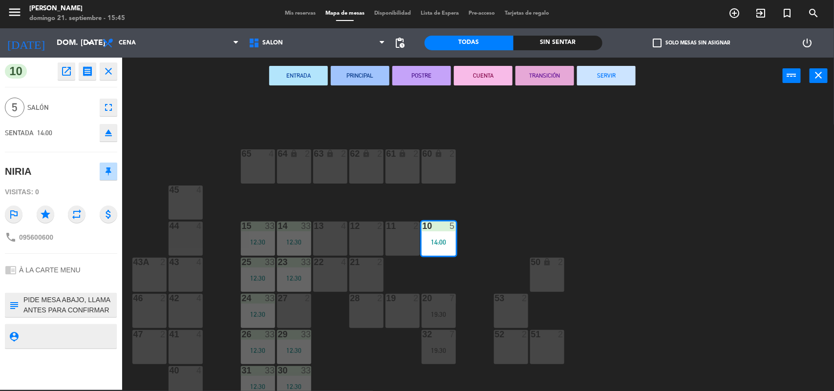
click at [593, 76] on button "SERVIR" at bounding box center [606, 76] width 59 height 20
click at [593, 76] on div "ENTRADA PRINCIPAL POSTRE CUENTA TRANSICIÓN SERVIR power_input close" at bounding box center [452, 76] width 661 height 37
